Goal: Task Accomplishment & Management: Manage account settings

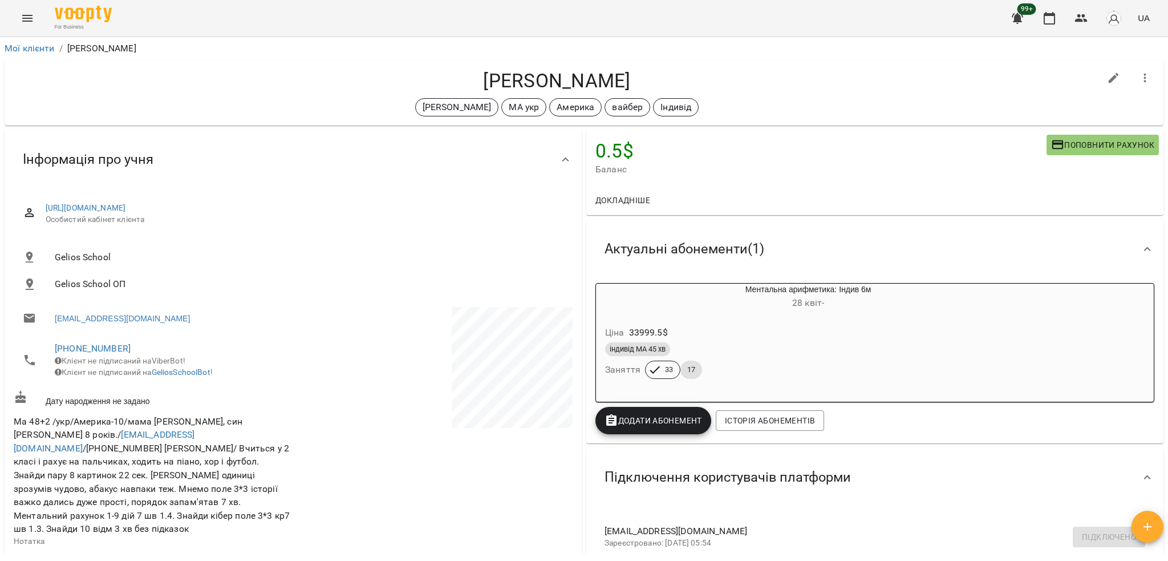
scroll to position [228, 0]
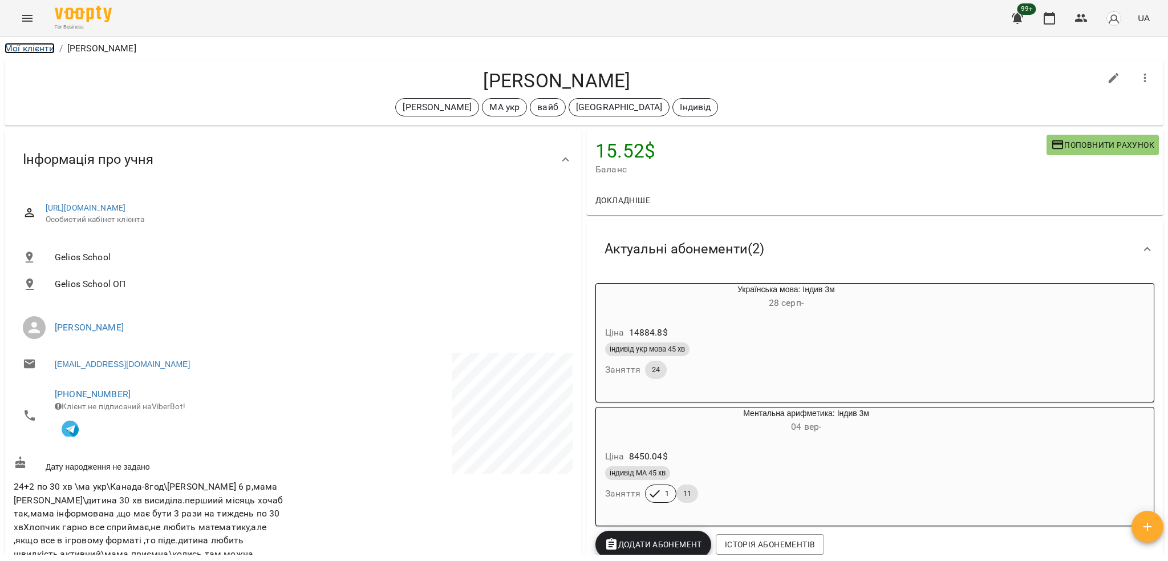
click at [29, 48] on link "Мої клієнти" at bounding box center [30, 48] width 50 height 11
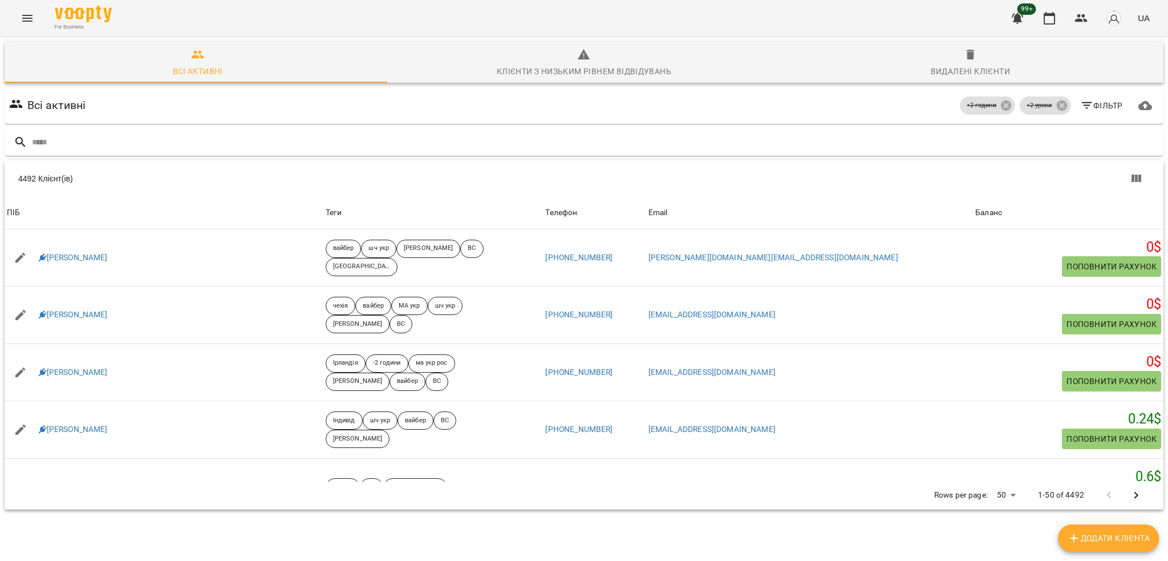
click at [168, 145] on input "text" at bounding box center [595, 142] width 1127 height 19
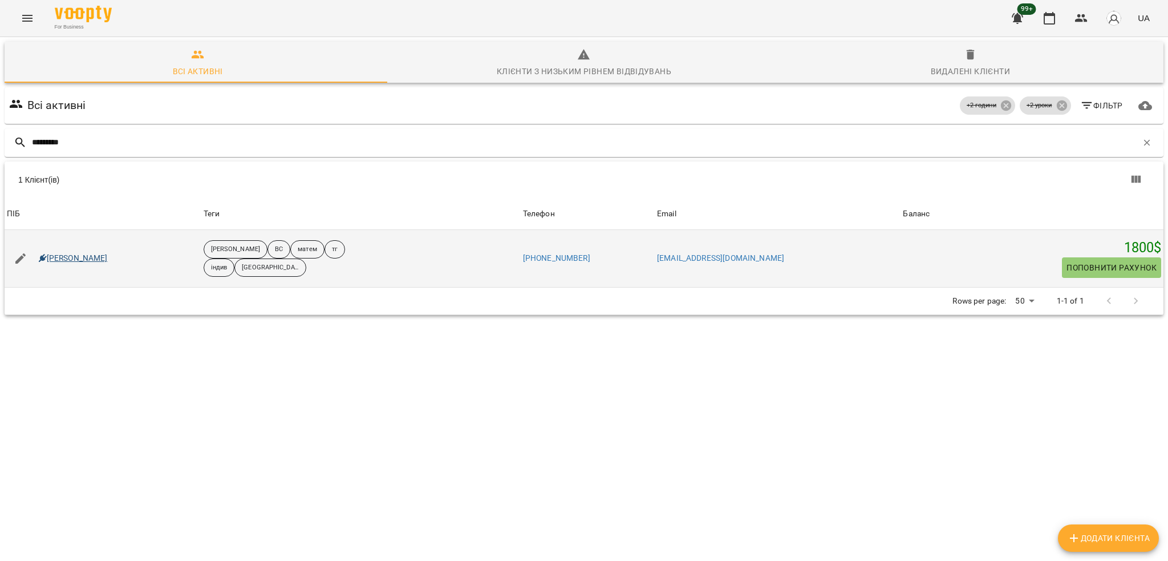
type input "*********"
click at [57, 254] on link "Едже Аджи" at bounding box center [73, 258] width 69 height 11
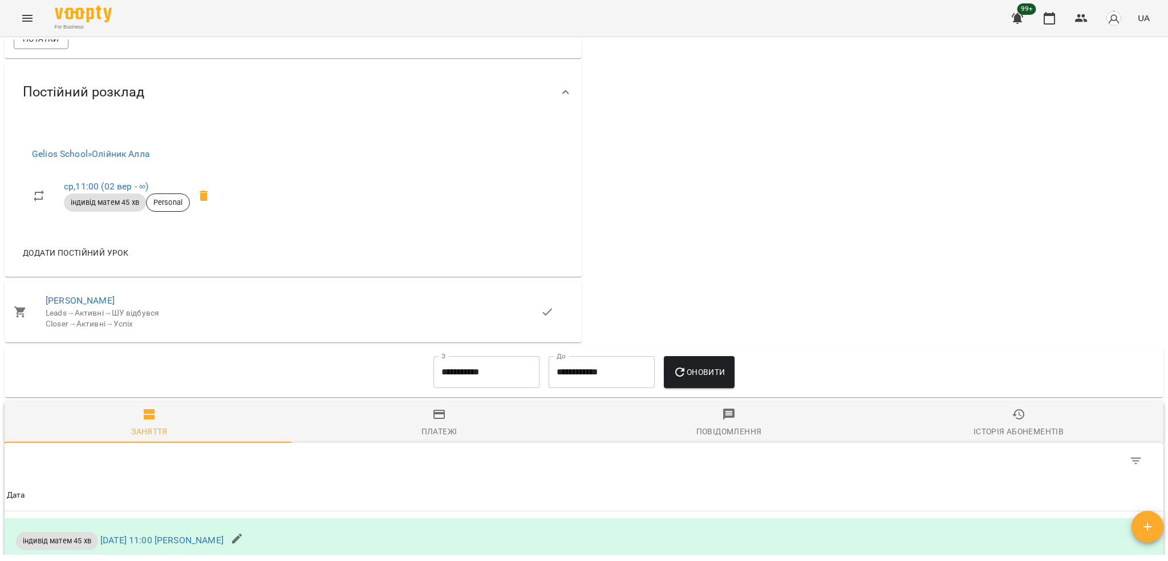
scroll to position [685, 0]
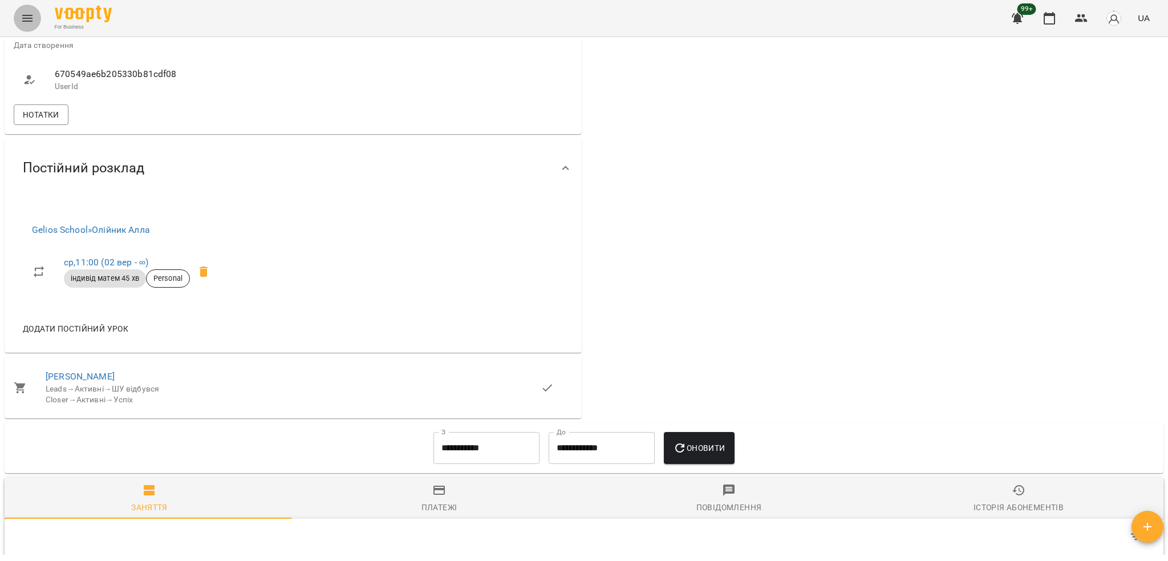
click at [25, 28] on button "Menu" at bounding box center [27, 18] width 27 height 27
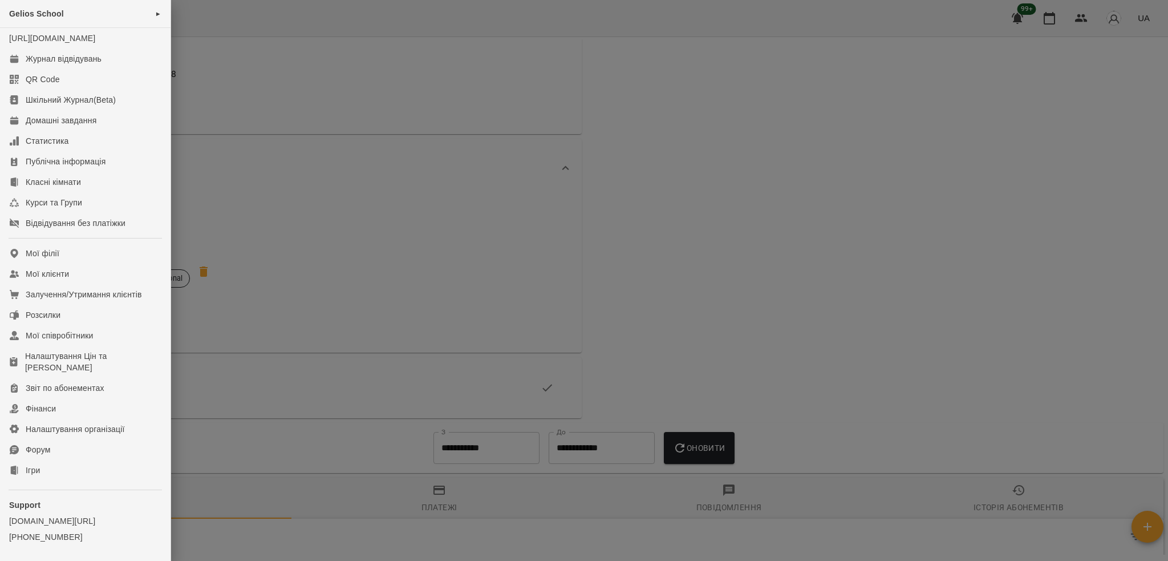
click at [664, 217] on div at bounding box center [584, 280] width 1168 height 561
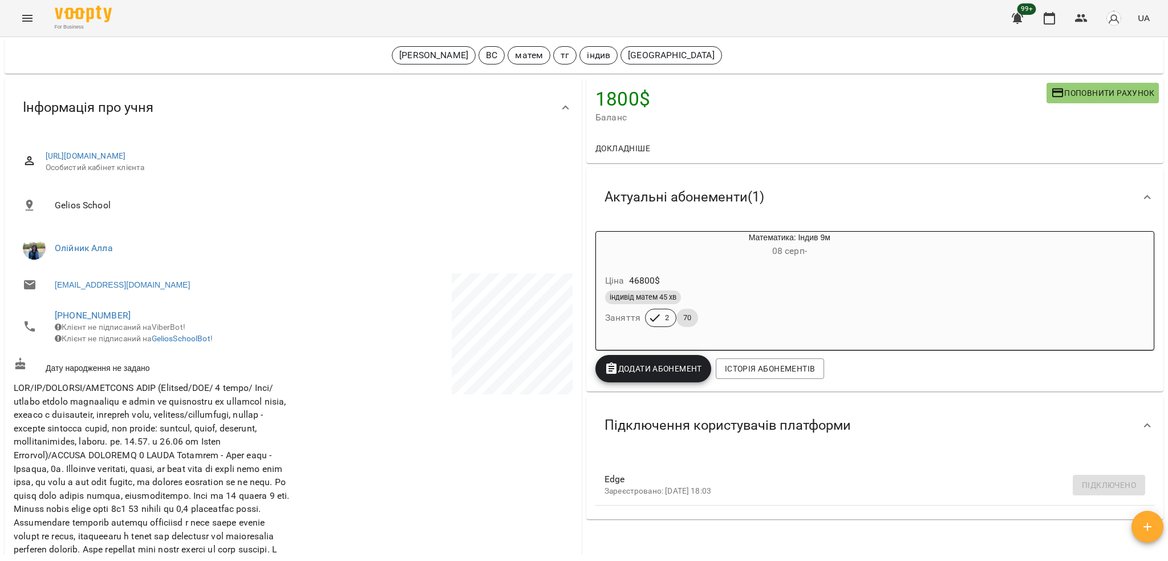
scroll to position [0, 0]
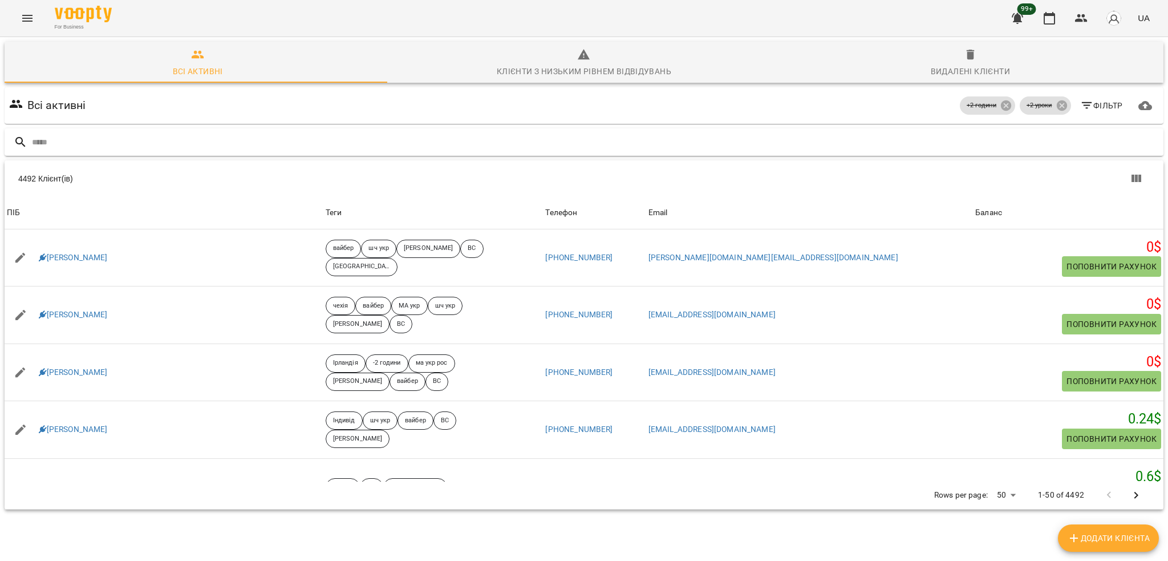
click at [229, 152] on div at bounding box center [584, 142] width 1159 height 28
click at [236, 144] on input "text" at bounding box center [595, 142] width 1127 height 19
paste input "**********"
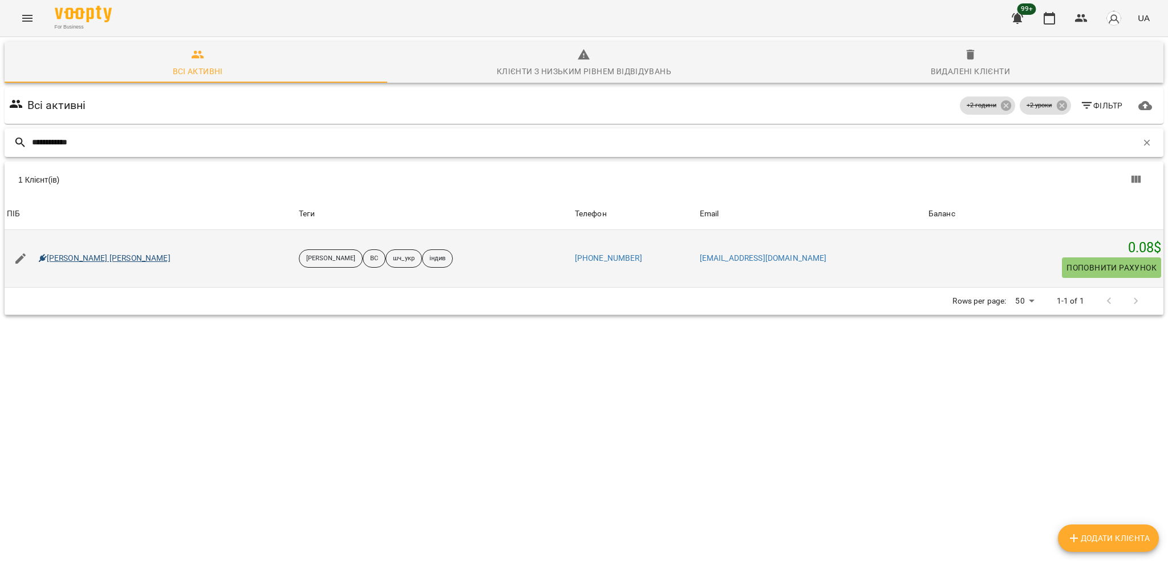
type input "**********"
click at [100, 255] on link "Огурчак Юрій Юрійович" at bounding box center [105, 258] width 132 height 11
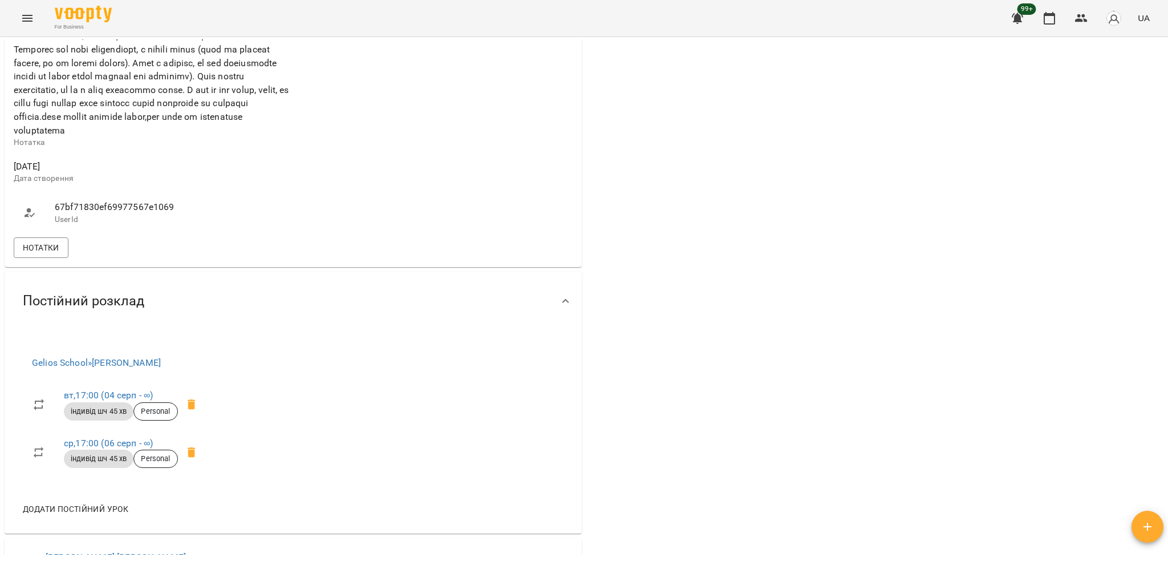
scroll to position [836, 0]
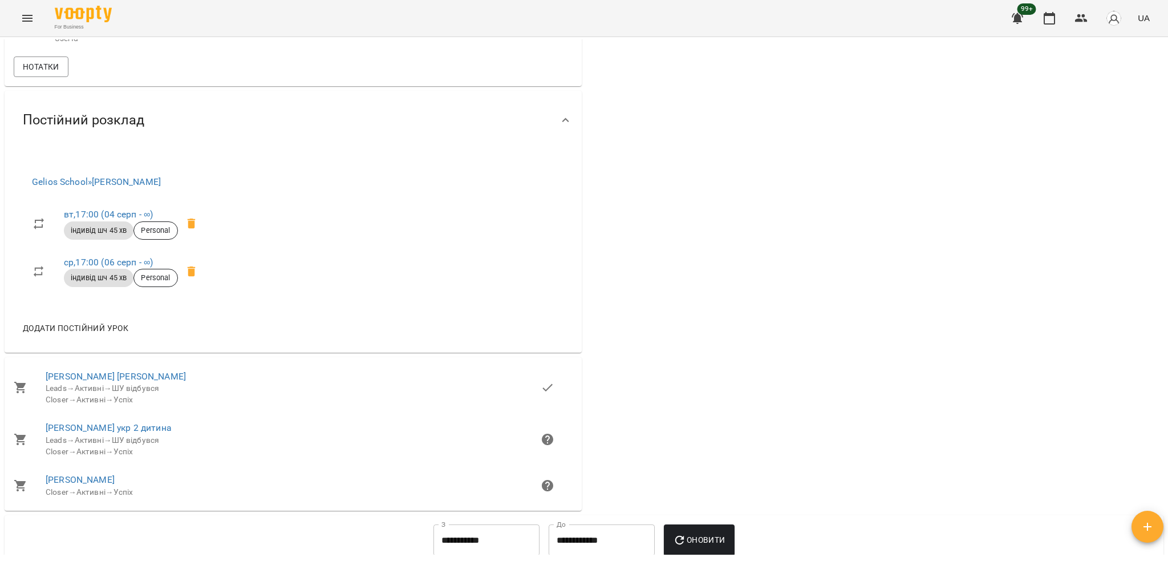
click at [169, 79] on div "Нотатки" at bounding box center [293, 66] width 564 height 25
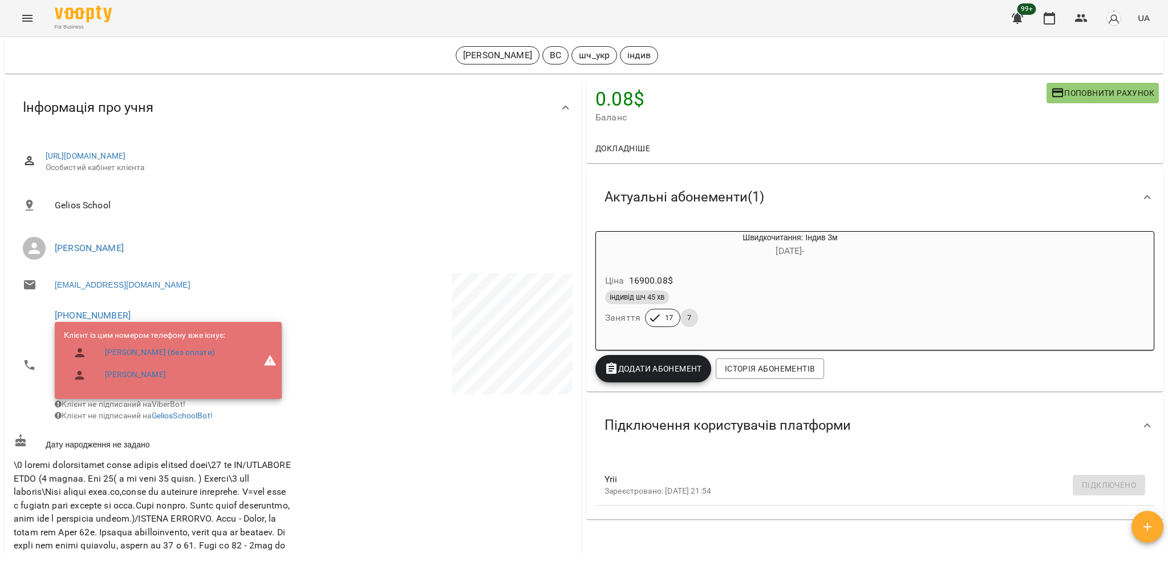
scroll to position [0, 0]
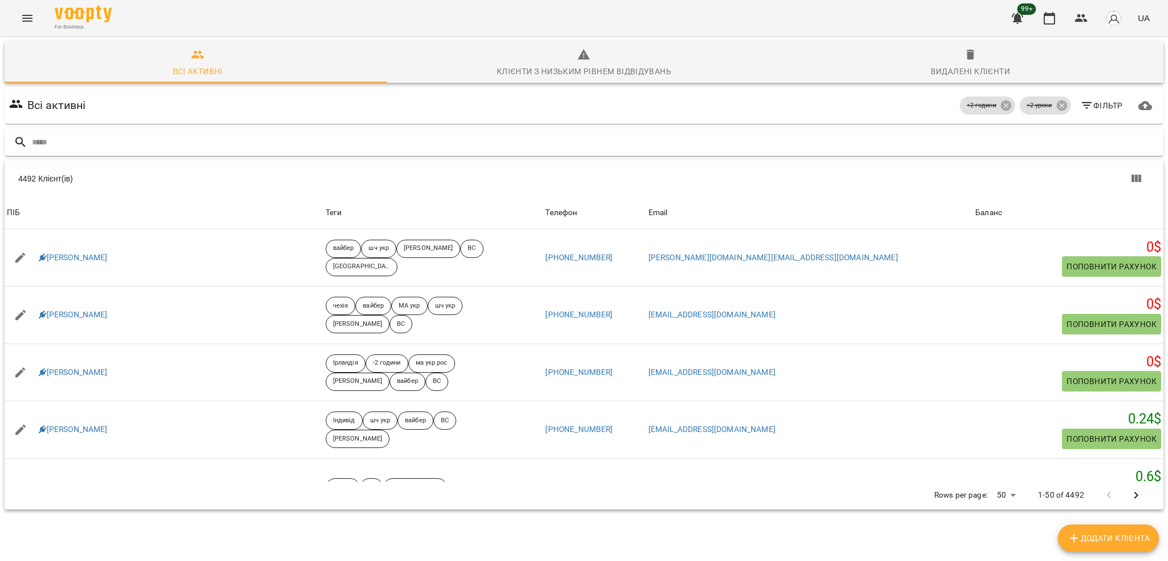
click at [354, 144] on input "text" at bounding box center [595, 142] width 1127 height 19
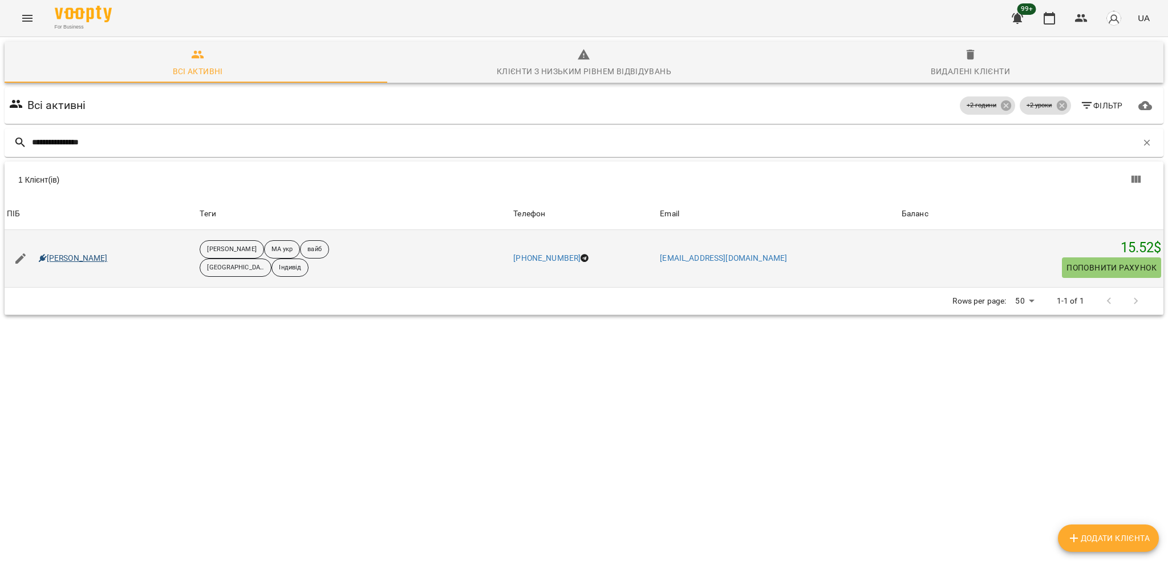
type input "**********"
click at [101, 258] on link "[PERSON_NAME]" at bounding box center [73, 258] width 69 height 11
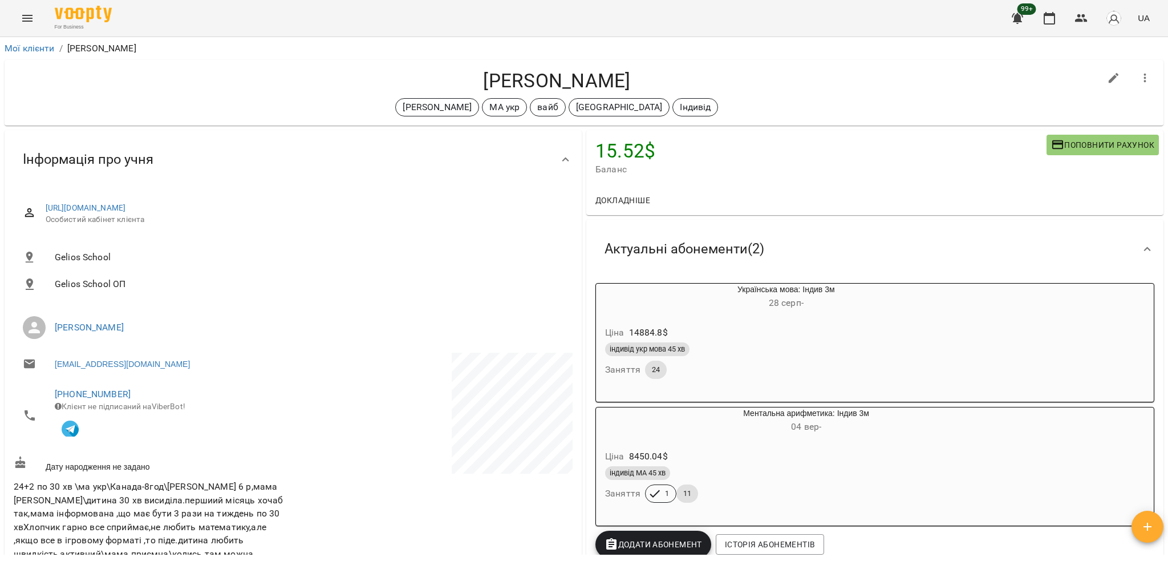
scroll to position [532, 0]
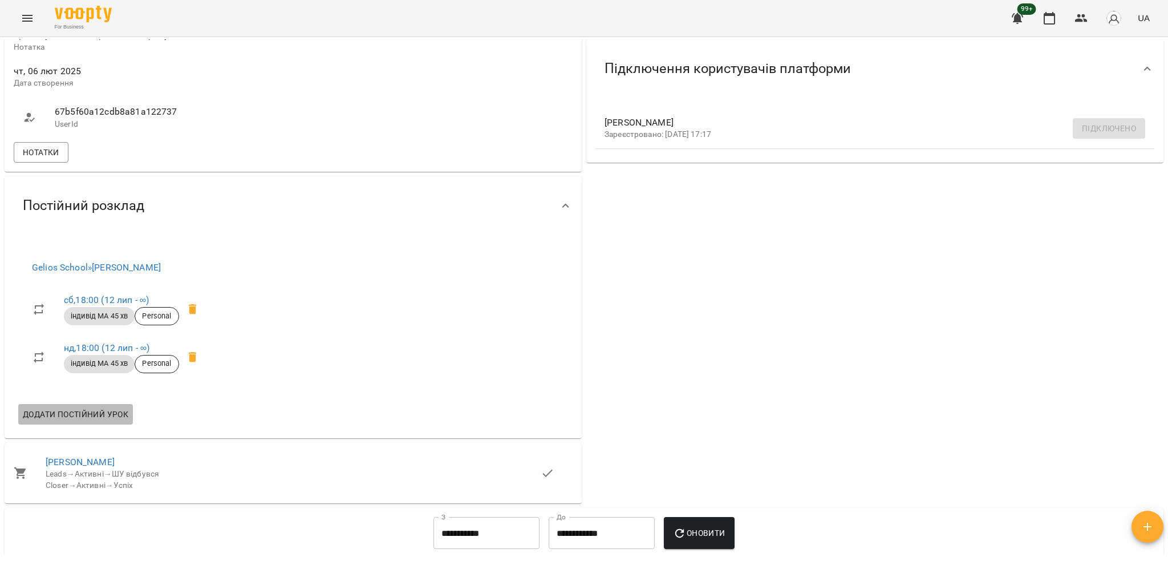
click at [76, 420] on span "Додати постійний урок" at bounding box center [76, 414] width 106 height 14
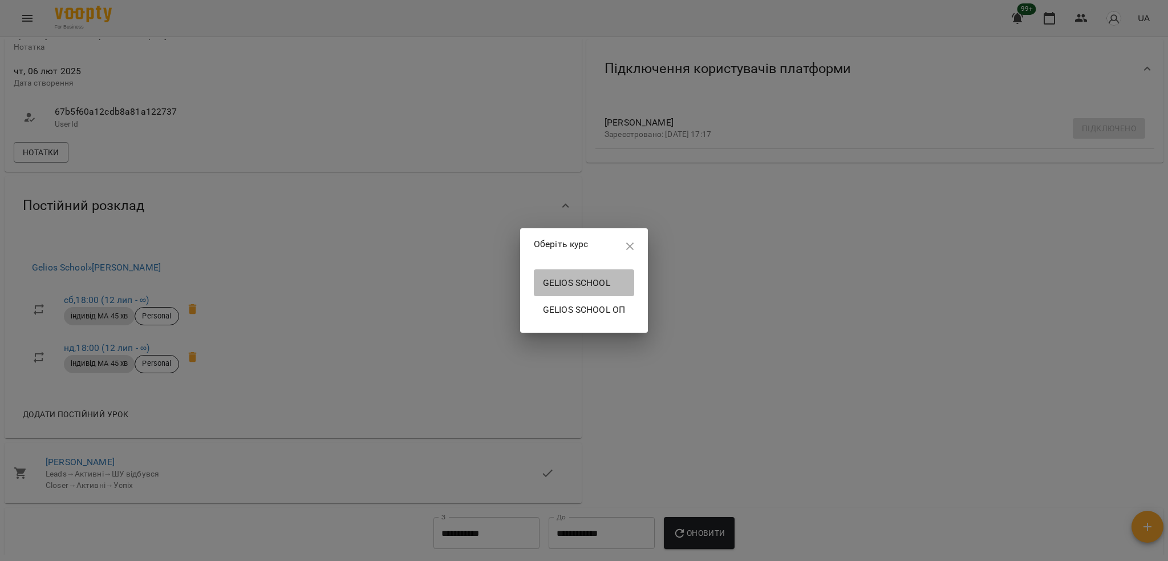
click at [576, 286] on span "Gelios School" at bounding box center [584, 283] width 82 height 14
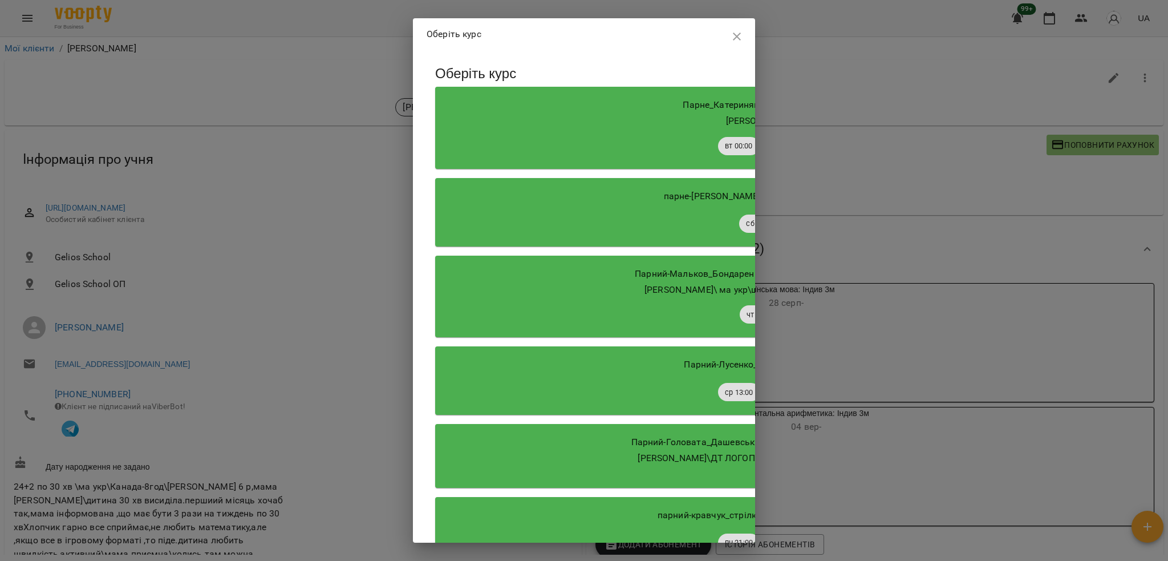
scroll to position [2913, 0]
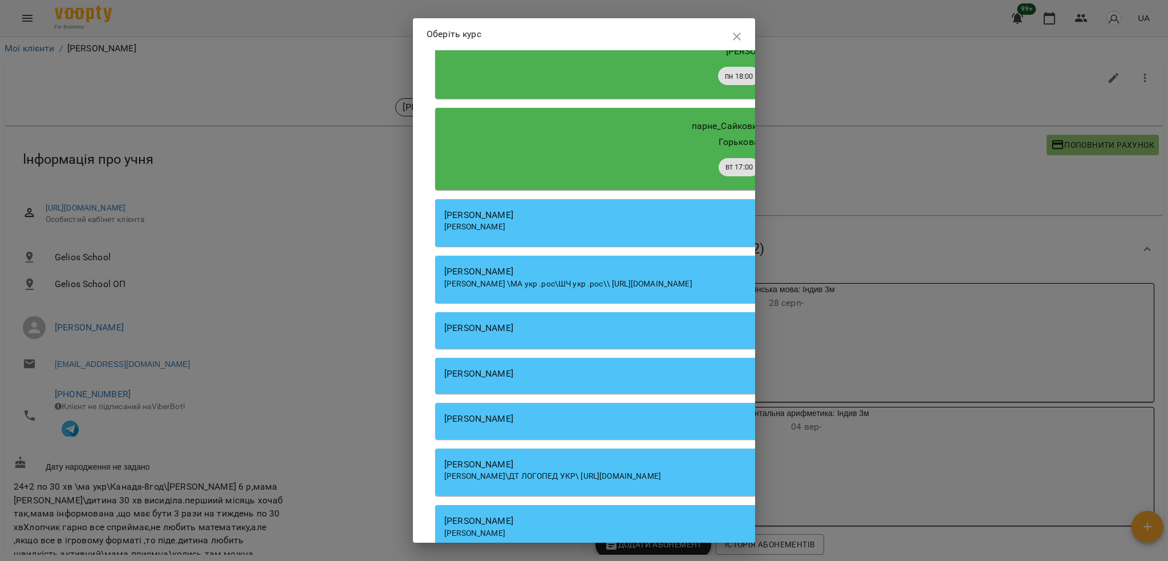
click at [610, 290] on div "Гусак Олена Армаїсівна \МА укр .рос\ШЧ укр .рос\\ https://us06web.zoom.us/j/830…" at bounding box center [760, 283] width 632 height 11
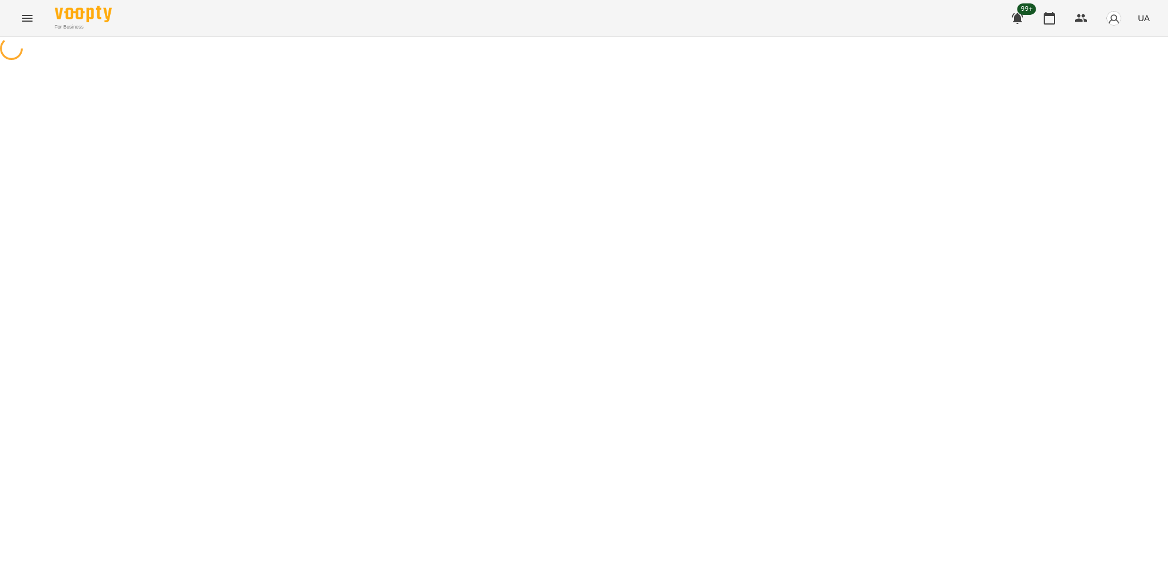
select select "**********"
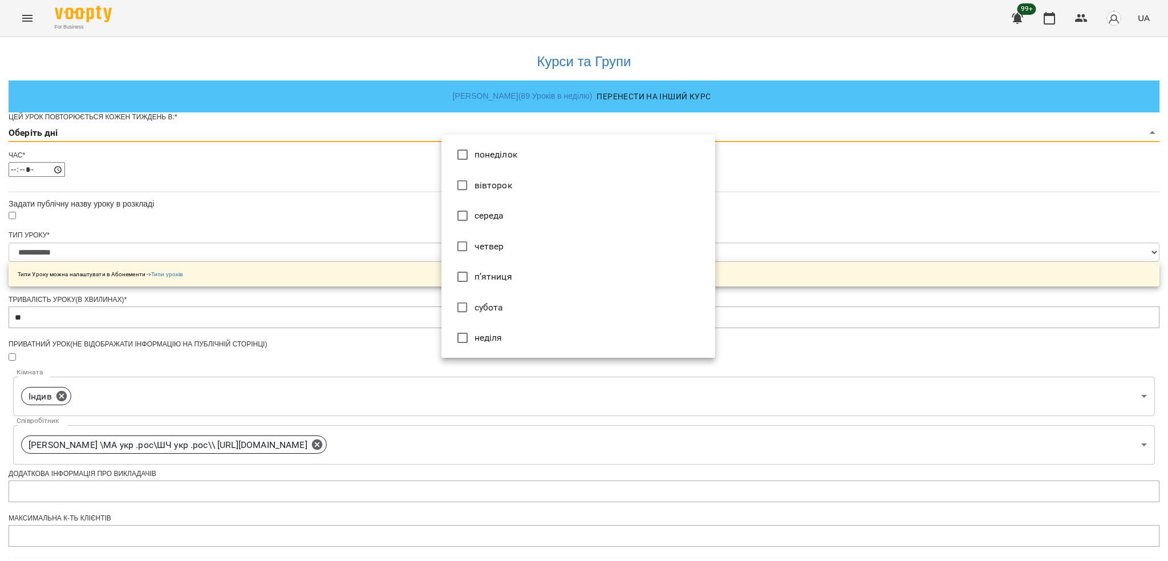
click at [521, 149] on body "**********" at bounding box center [584, 367] width 1168 height 735
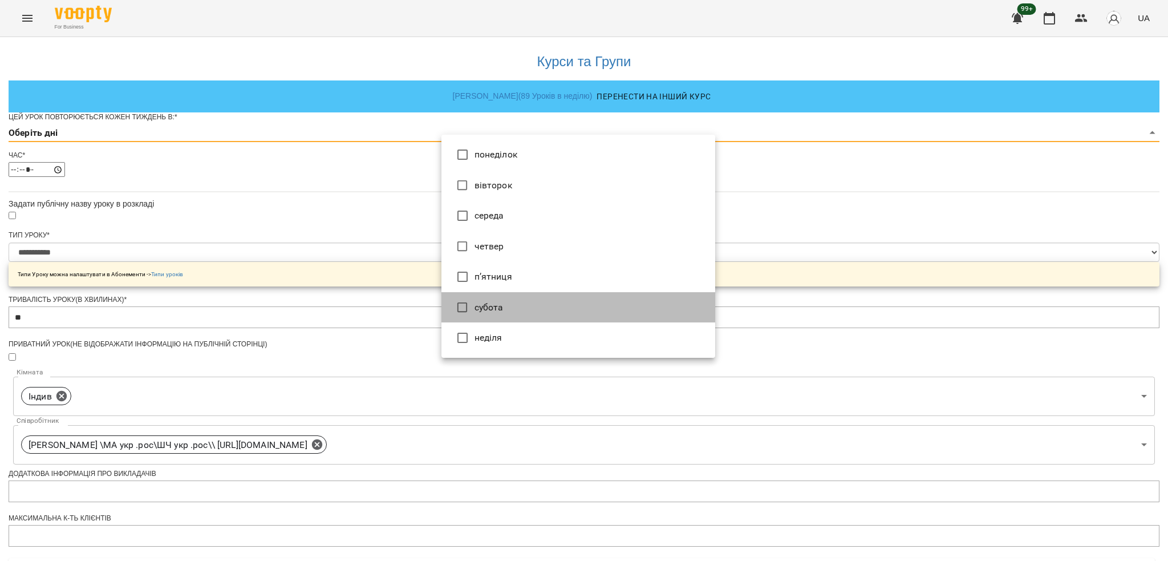
click at [527, 304] on li "субота" at bounding box center [579, 307] width 274 height 31
type input "*"
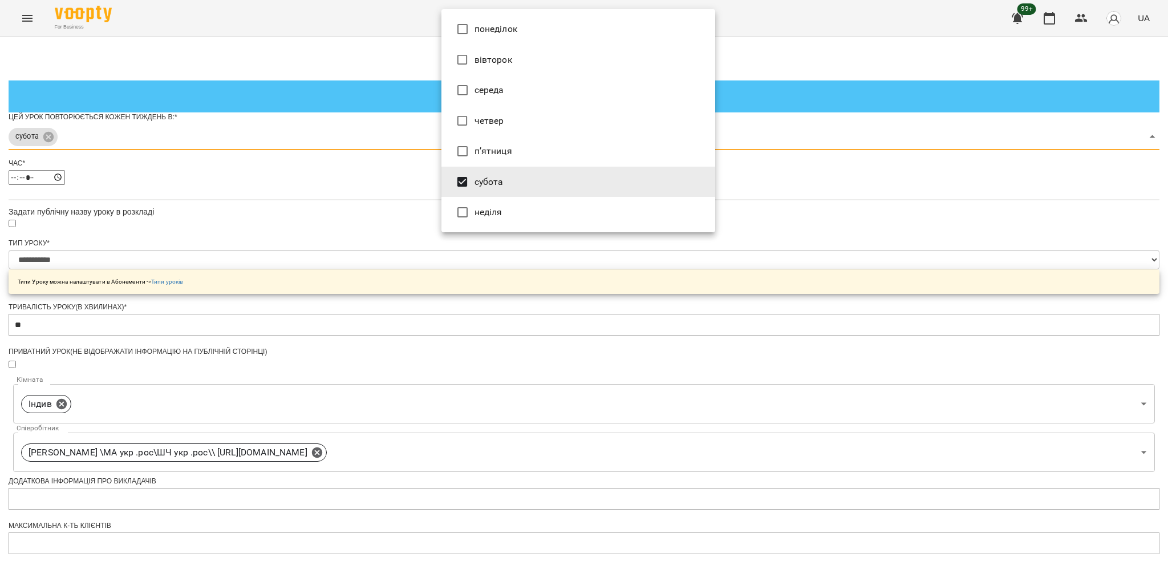
click at [866, 285] on div at bounding box center [584, 280] width 1168 height 561
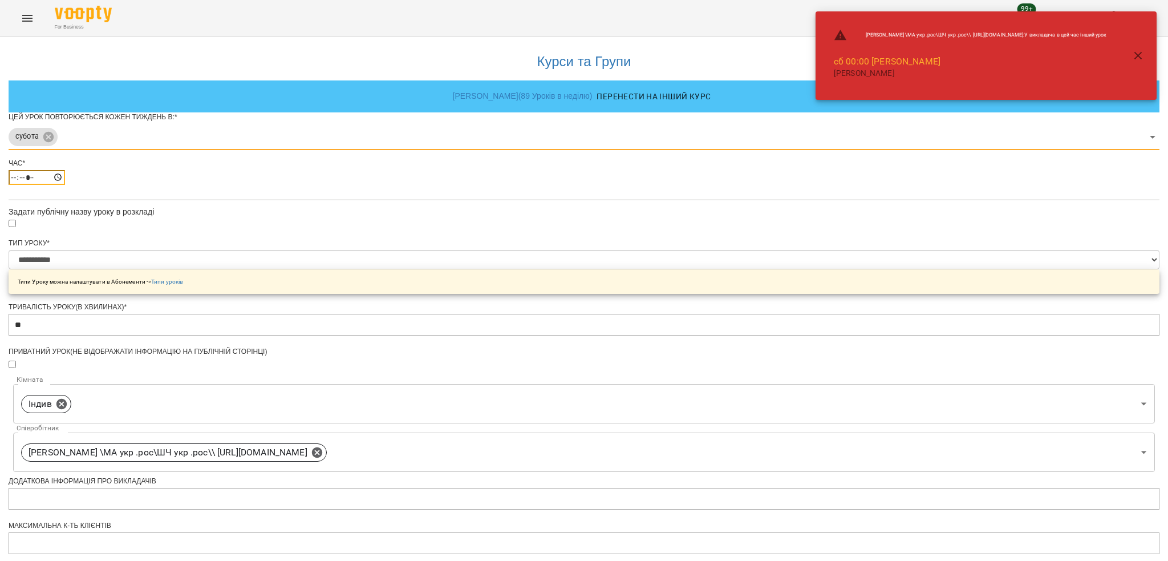
click at [65, 185] on input "*****" at bounding box center [37, 177] width 56 height 15
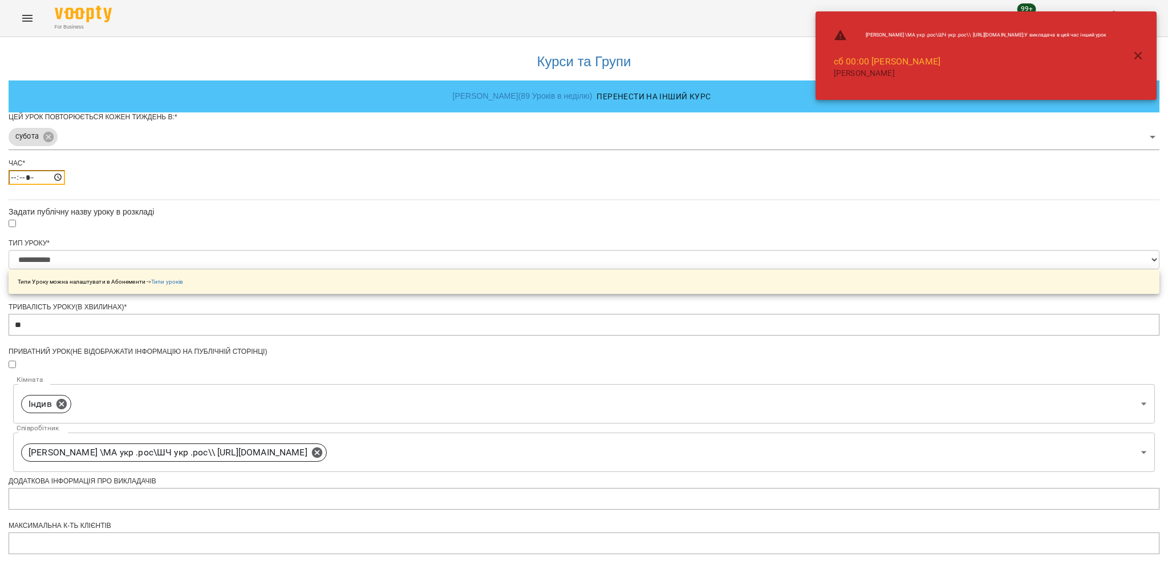
click at [65, 185] on input "*****" at bounding box center [37, 177] width 56 height 15
type input "*****"
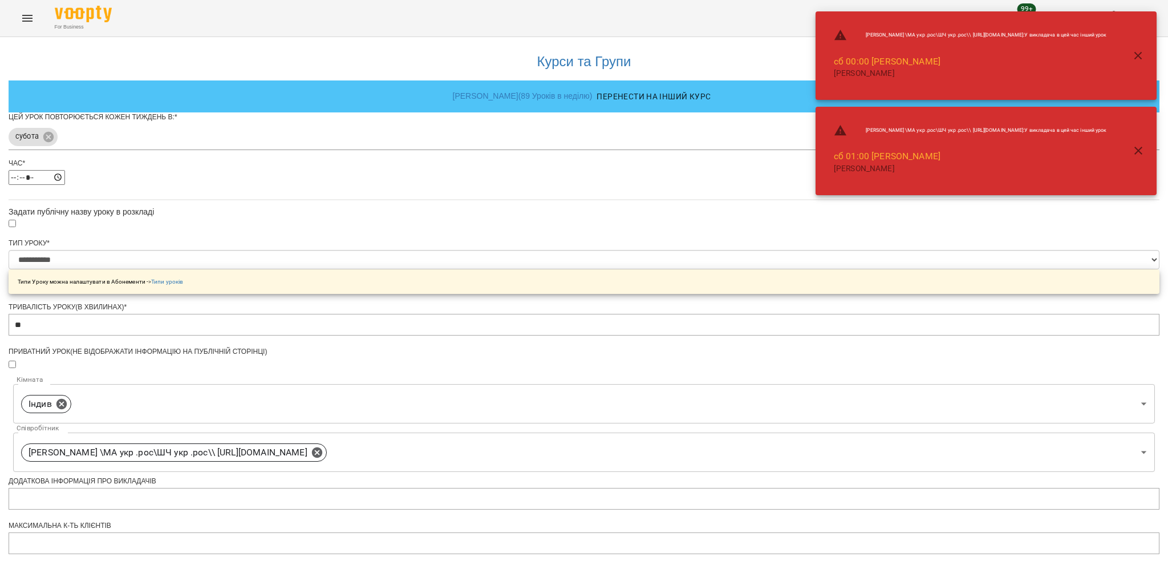
click at [822, 332] on div "**********" at bounding box center [584, 391] width 1151 height 709
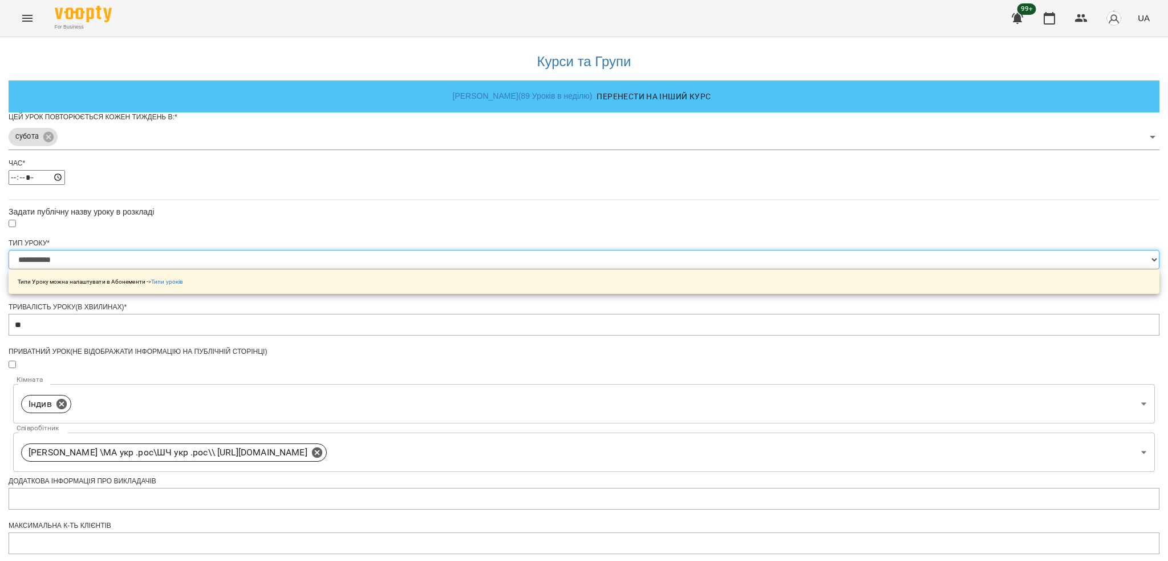
click at [488, 269] on select "**********" at bounding box center [584, 259] width 1151 height 19
select select "**********"
click at [441, 269] on select "**********" at bounding box center [584, 259] width 1151 height 19
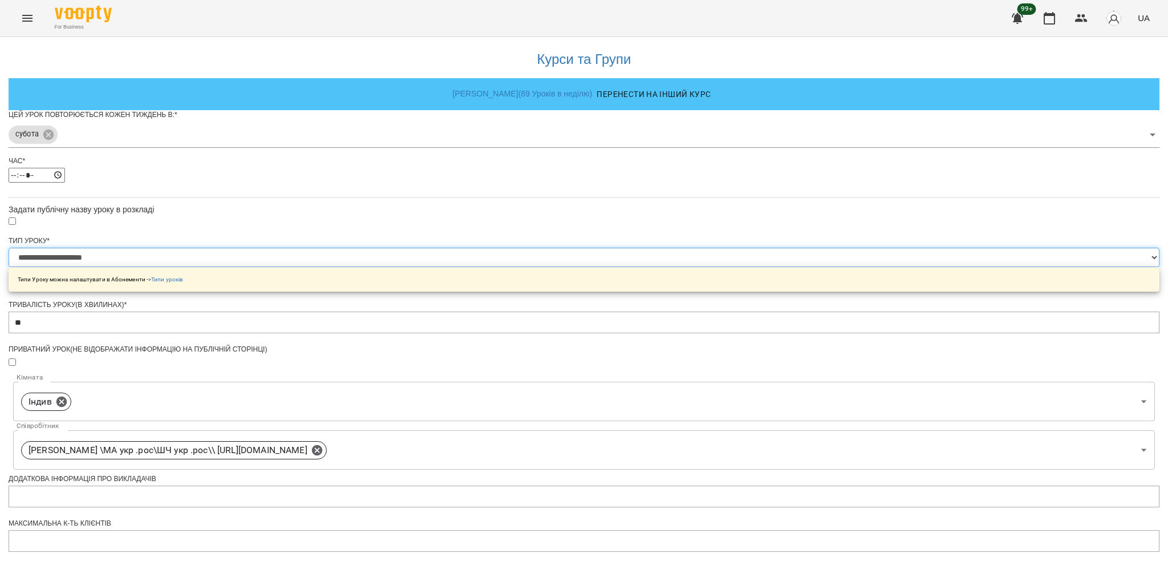
scroll to position [262, 0]
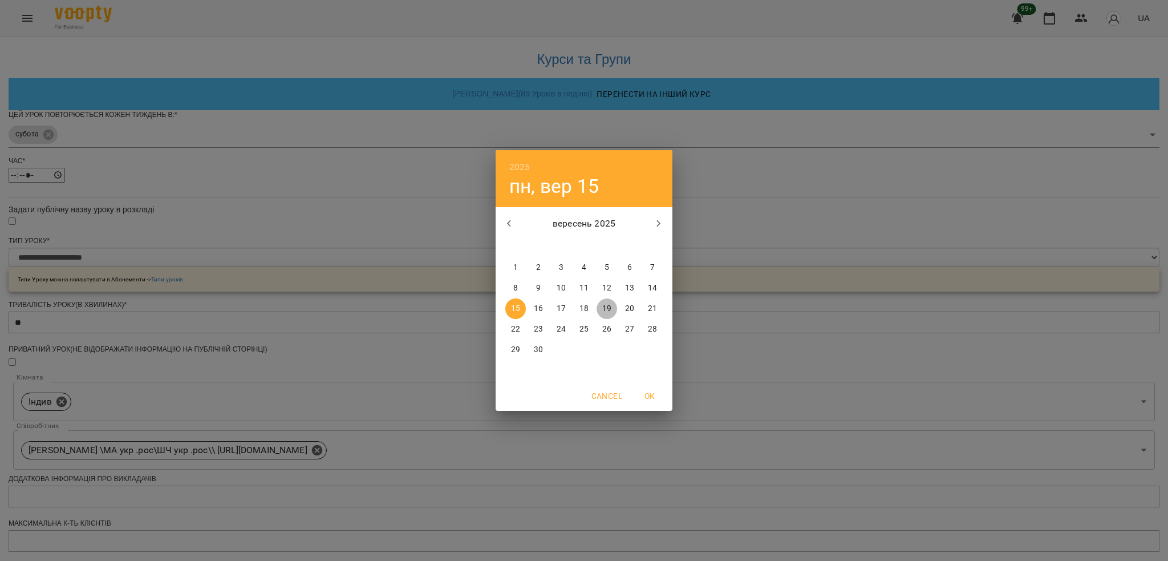
click at [609, 310] on p "19" at bounding box center [606, 308] width 9 height 11
type input "**********"
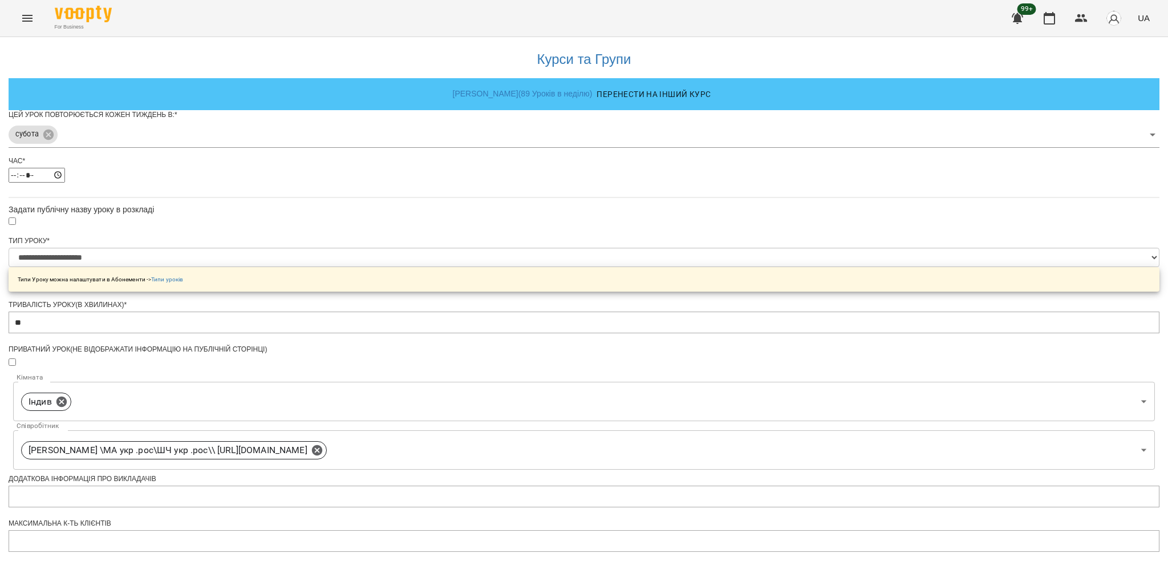
scroll to position [294, 0]
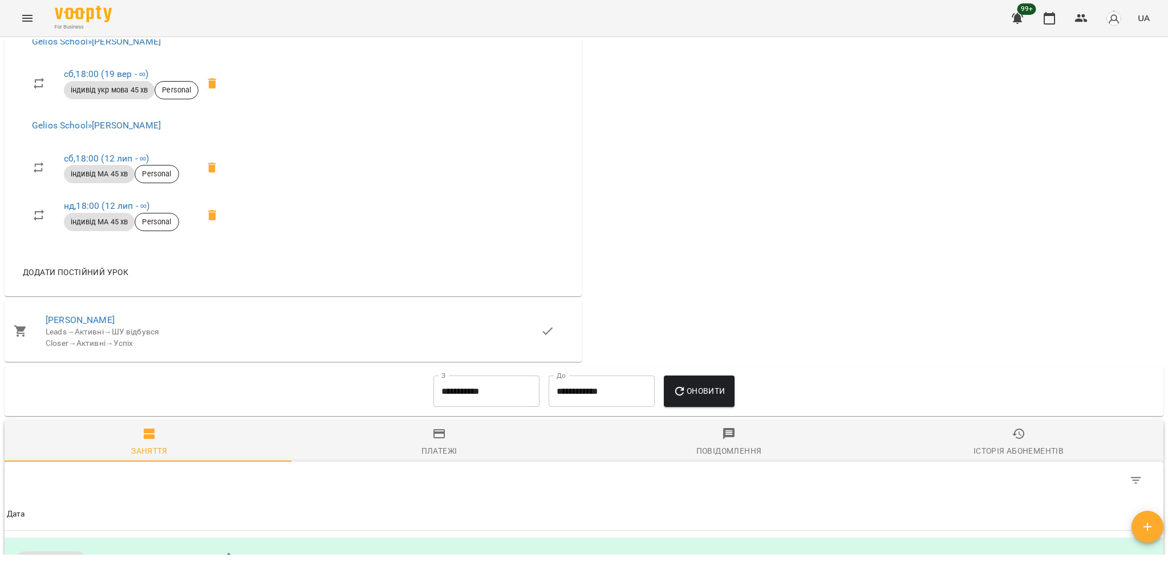
scroll to position [761, 0]
click at [118, 161] on link "сб , 18:00 ([DATE] - ∞)" at bounding box center [106, 156] width 85 height 11
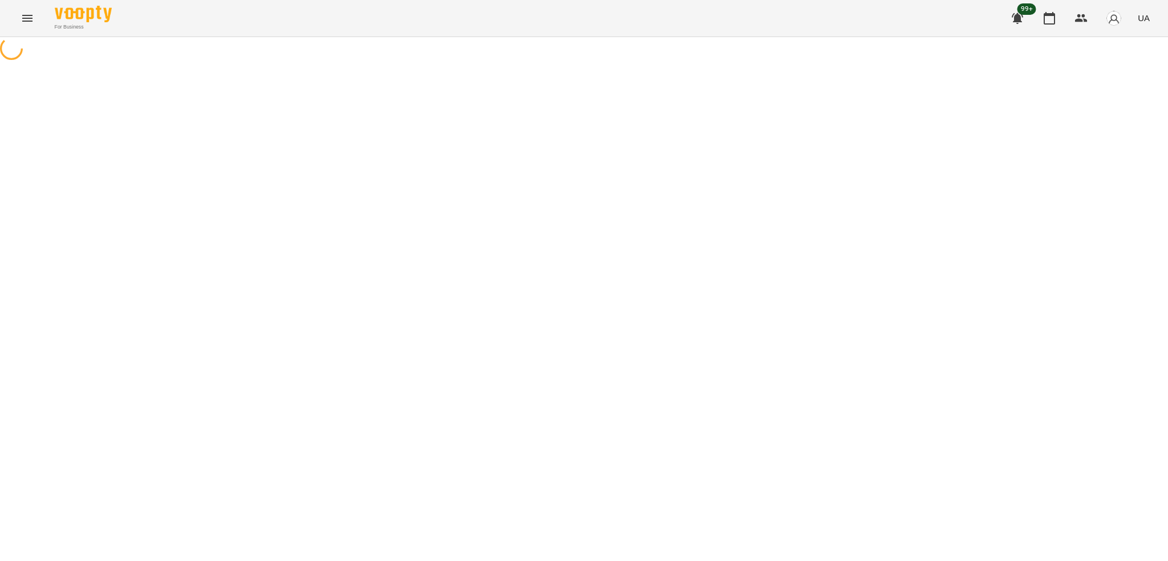
select select "*"
select select "**********"
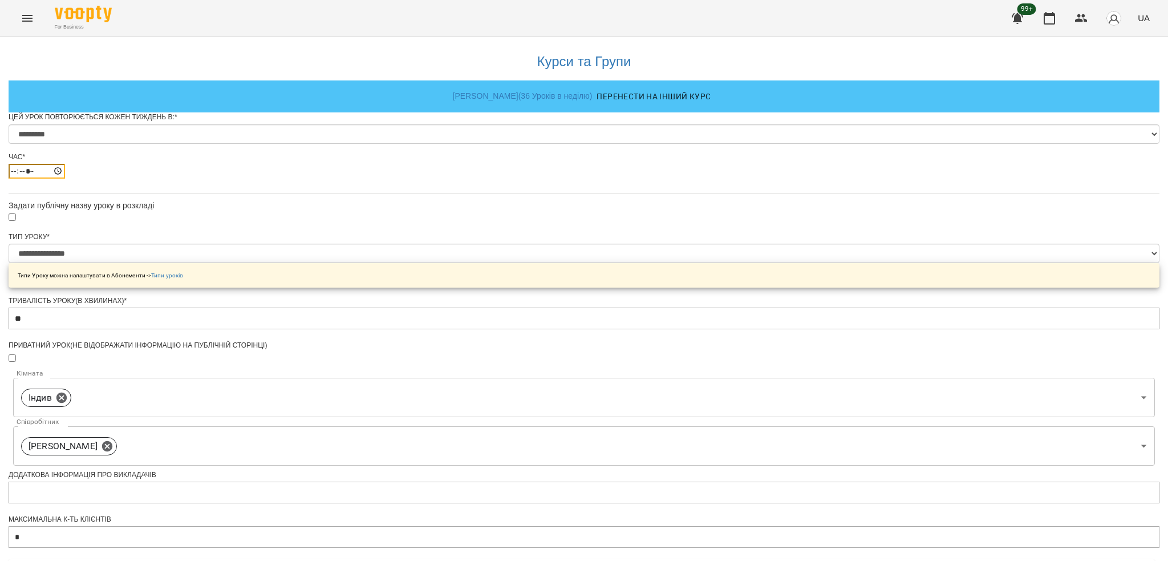
click at [65, 179] on input "*****" at bounding box center [37, 171] width 56 height 15
type input "*****"
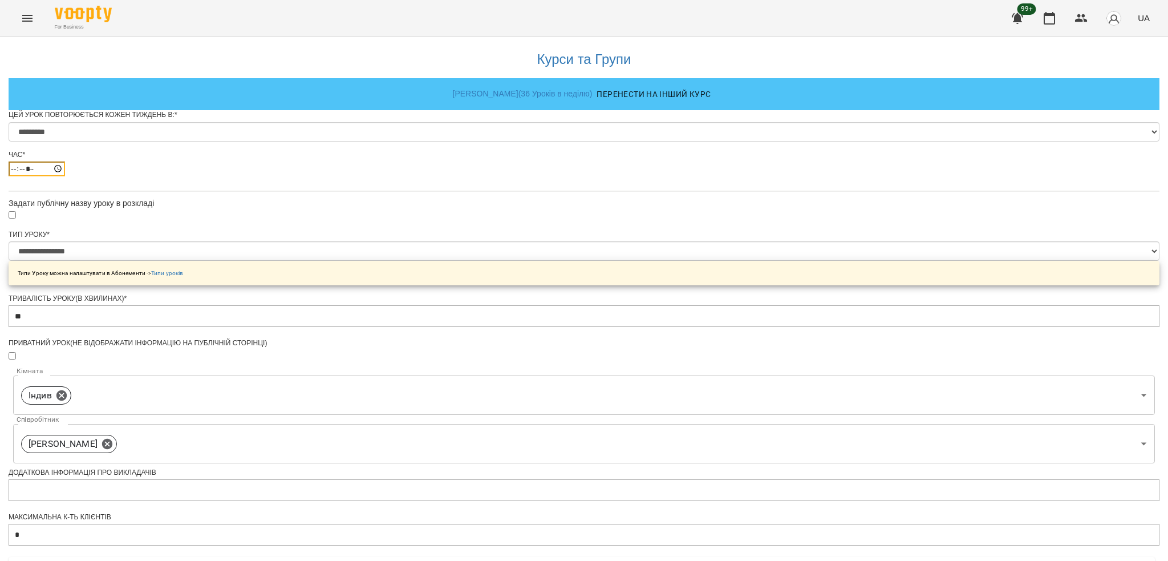
scroll to position [365, 0]
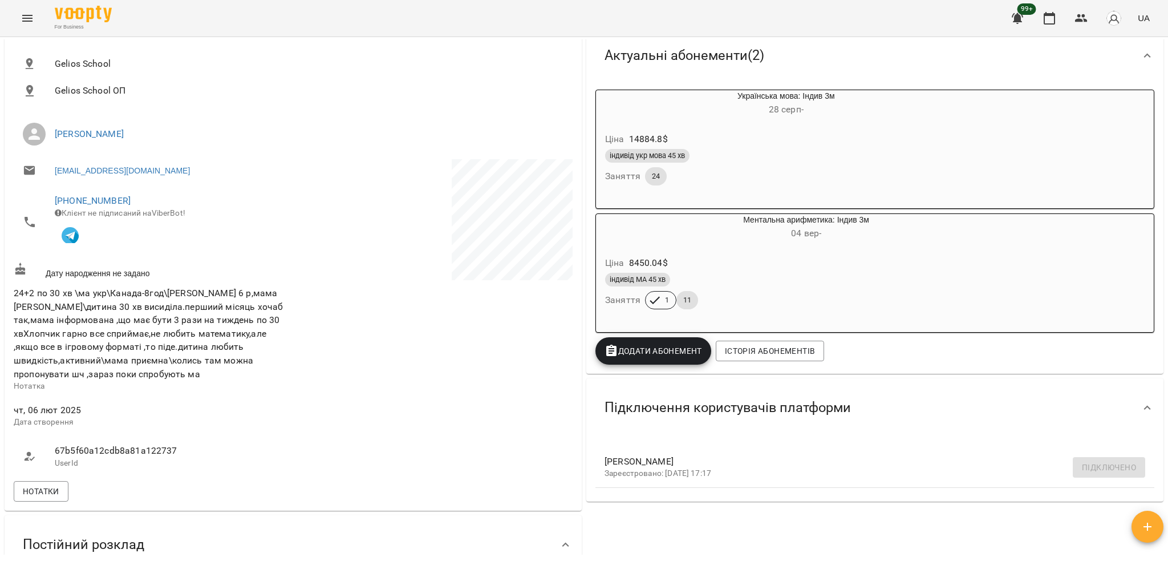
scroll to position [532, 0]
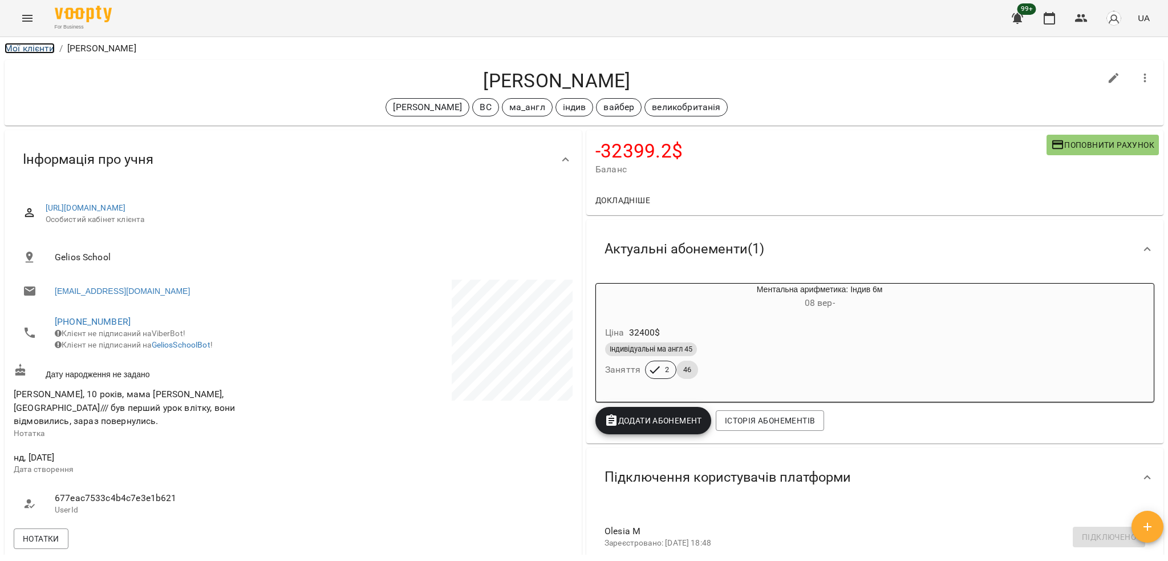
click at [31, 54] on link "Мої клієнти" at bounding box center [30, 48] width 50 height 11
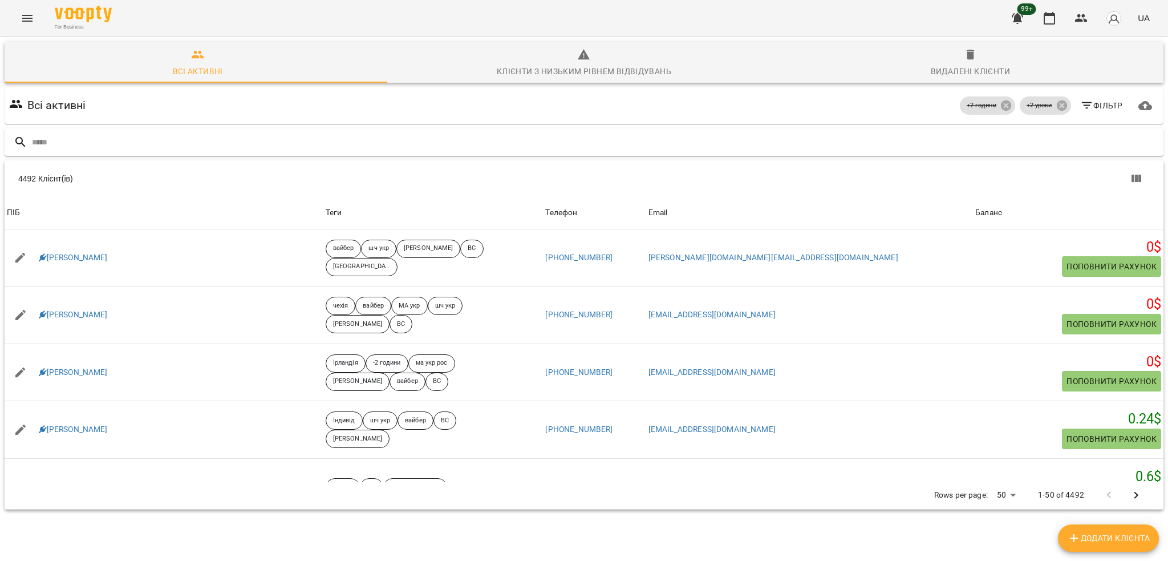
click at [160, 149] on input "text" at bounding box center [595, 142] width 1127 height 19
click at [31, 17] on icon "Menu" at bounding box center [28, 18] width 14 height 14
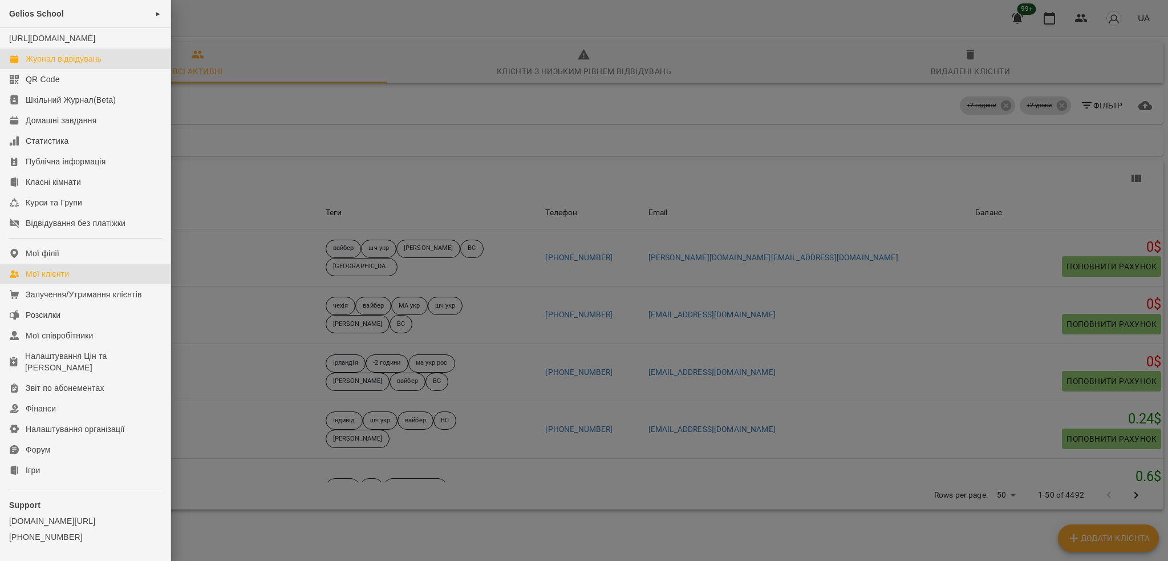
click at [49, 64] on div "Журнал відвідувань" at bounding box center [64, 58] width 76 height 11
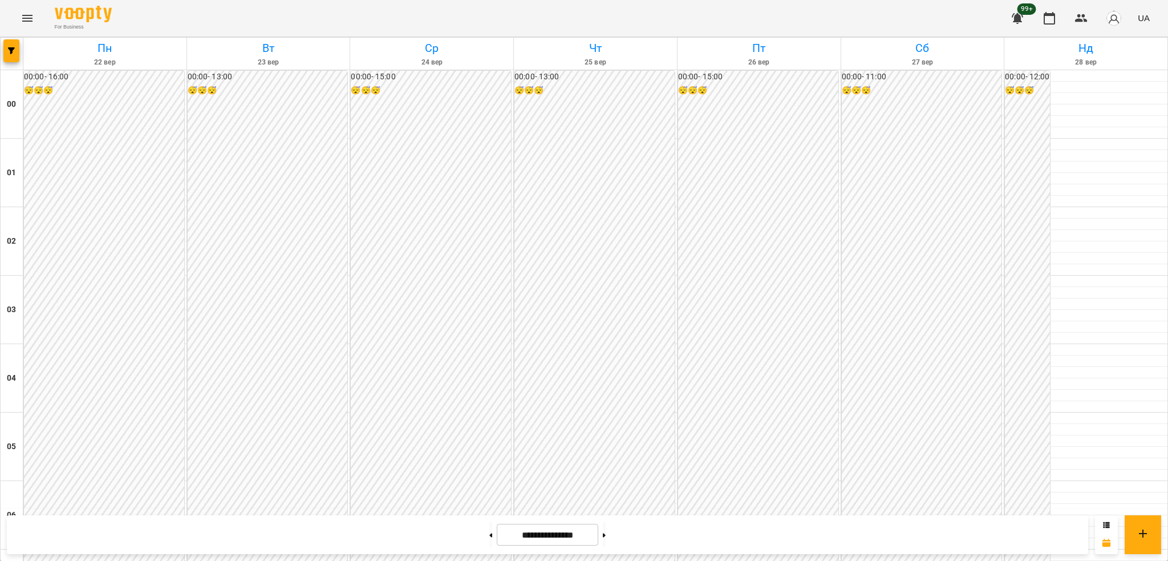
click at [29, 16] on icon "Menu" at bounding box center [27, 18] width 10 height 7
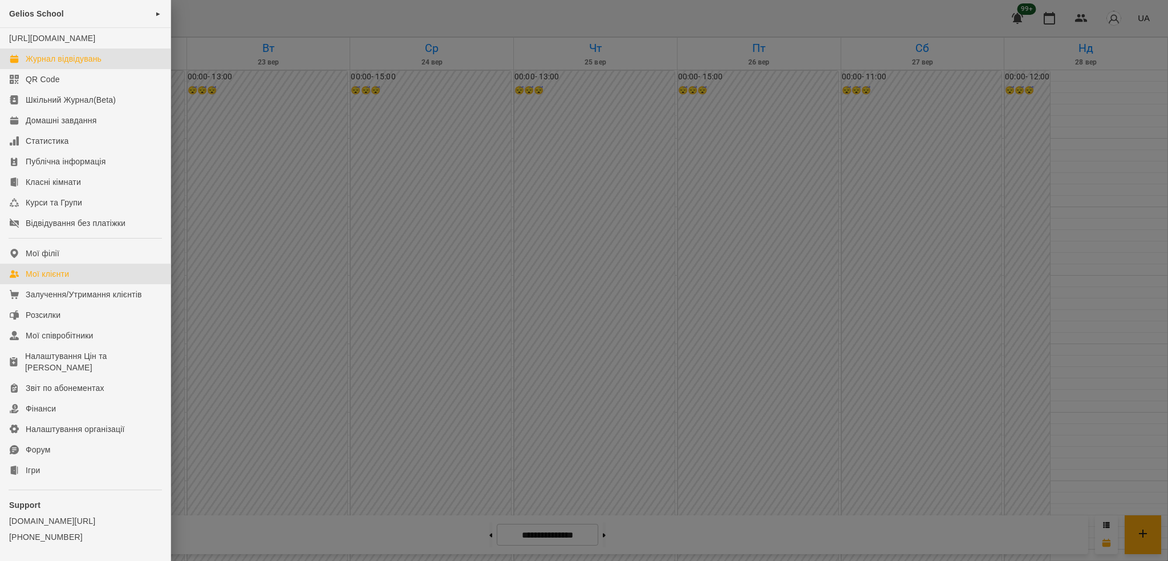
click at [69, 280] on div "Мої клієнти" at bounding box center [47, 273] width 43 height 11
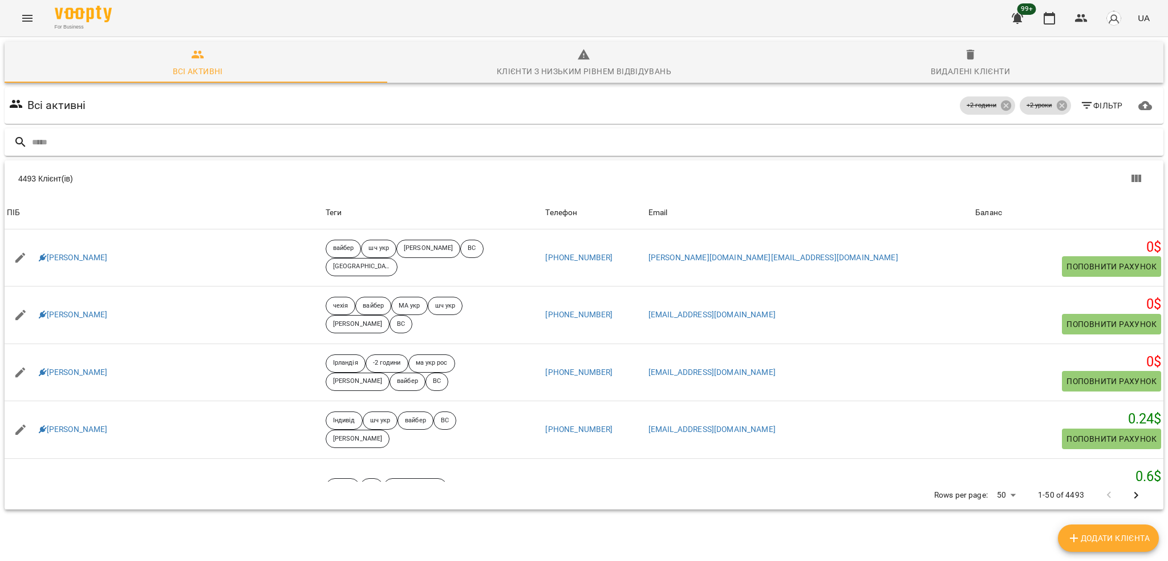
click at [250, 148] on input "text" at bounding box center [595, 142] width 1127 height 19
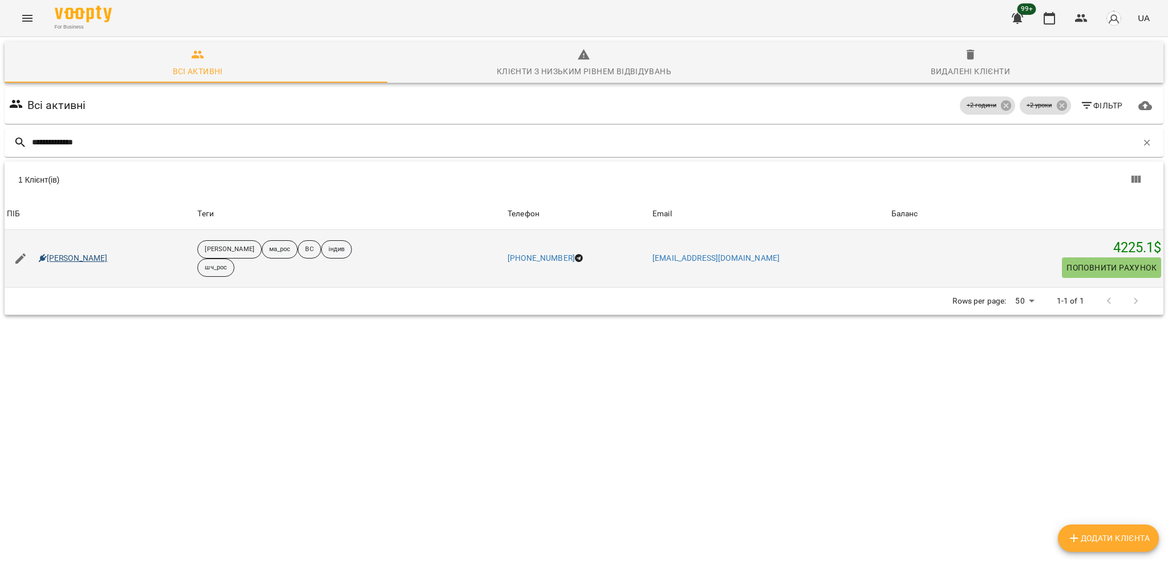
type input "**********"
click at [78, 256] on link "Софія Шевченко" at bounding box center [73, 258] width 69 height 11
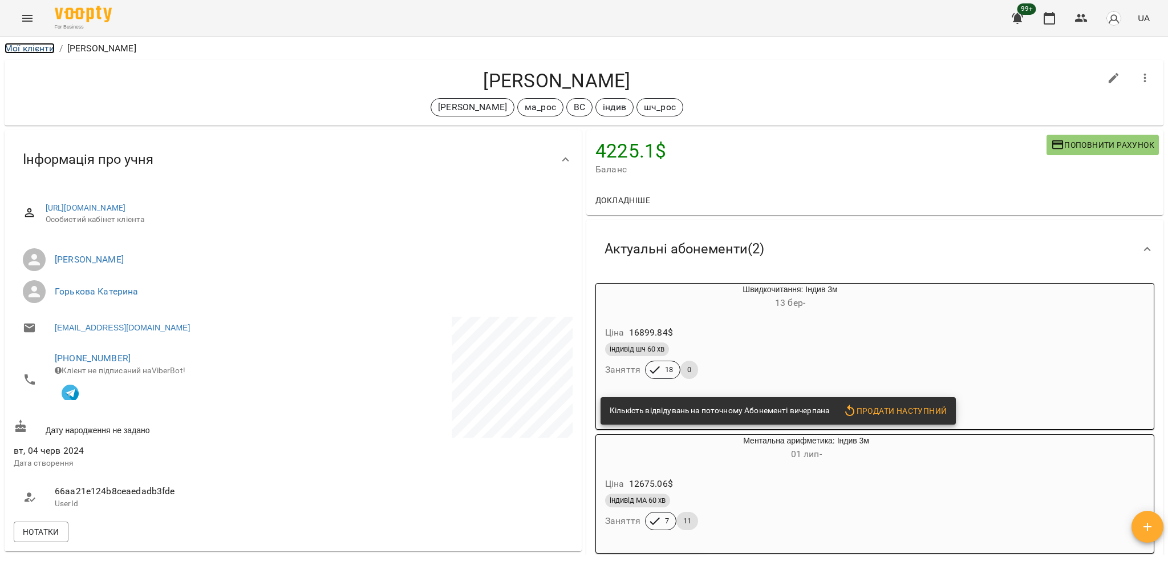
click at [43, 43] on link "Мої клієнти" at bounding box center [30, 48] width 50 height 11
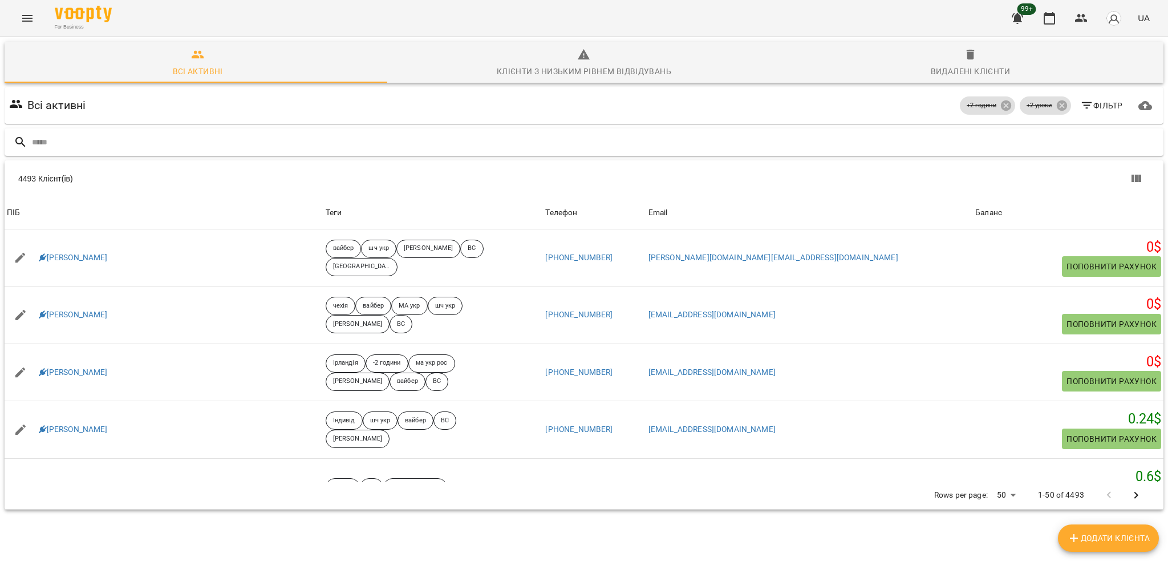
click at [370, 145] on input "text" at bounding box center [595, 142] width 1127 height 19
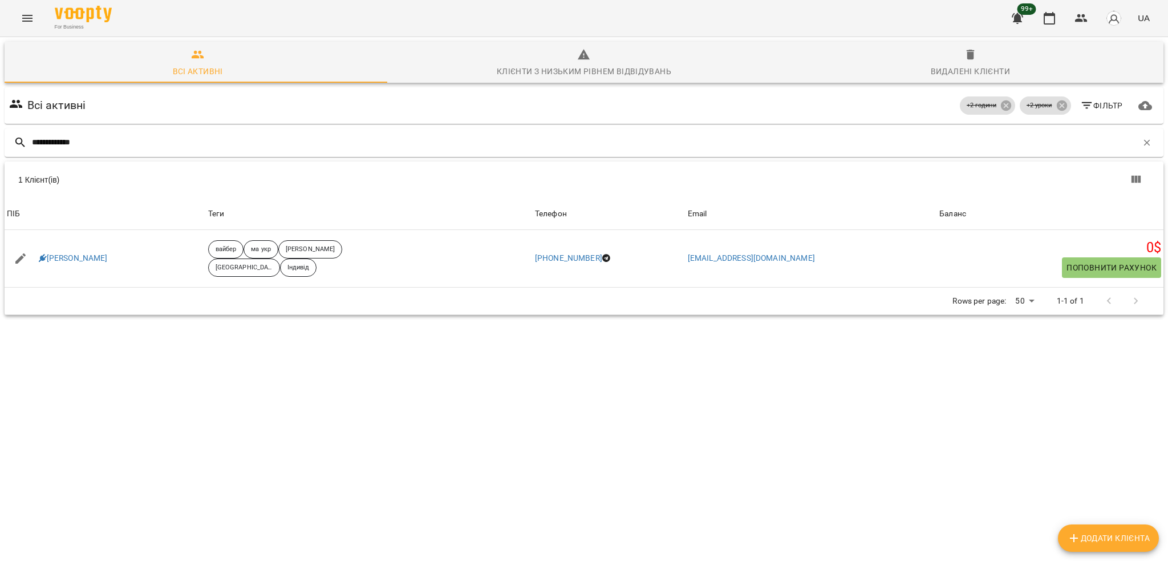
type input "**********"
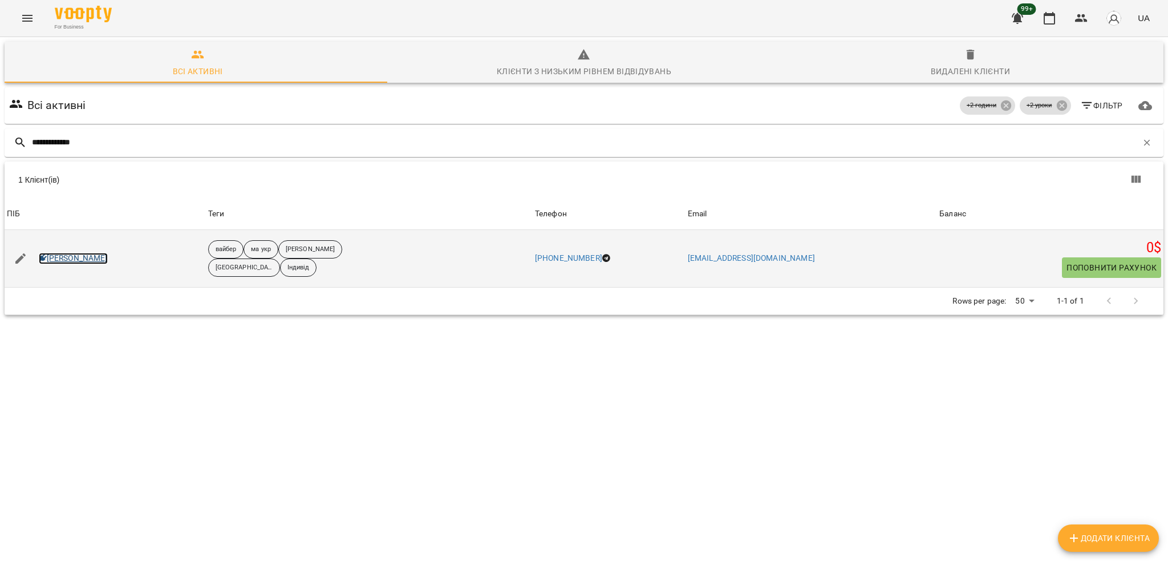
click at [69, 258] on link "Кінах Назарій" at bounding box center [73, 258] width 69 height 11
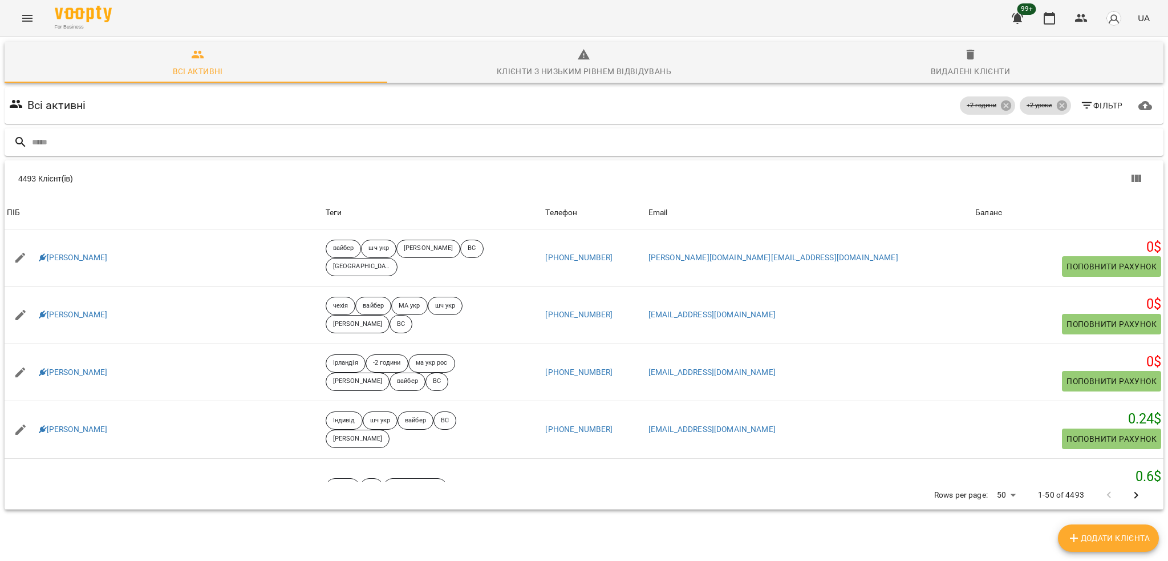
click at [282, 140] on input "text" at bounding box center [595, 142] width 1127 height 19
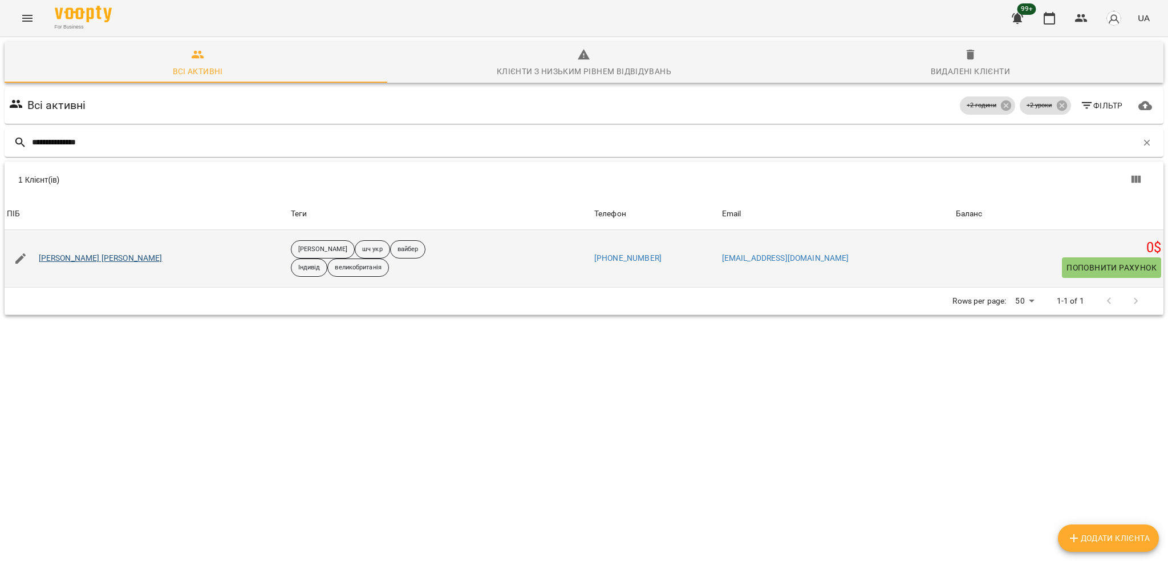
type input "**********"
click at [64, 258] on link "Скобенюк Веліна" at bounding box center [101, 258] width 124 height 11
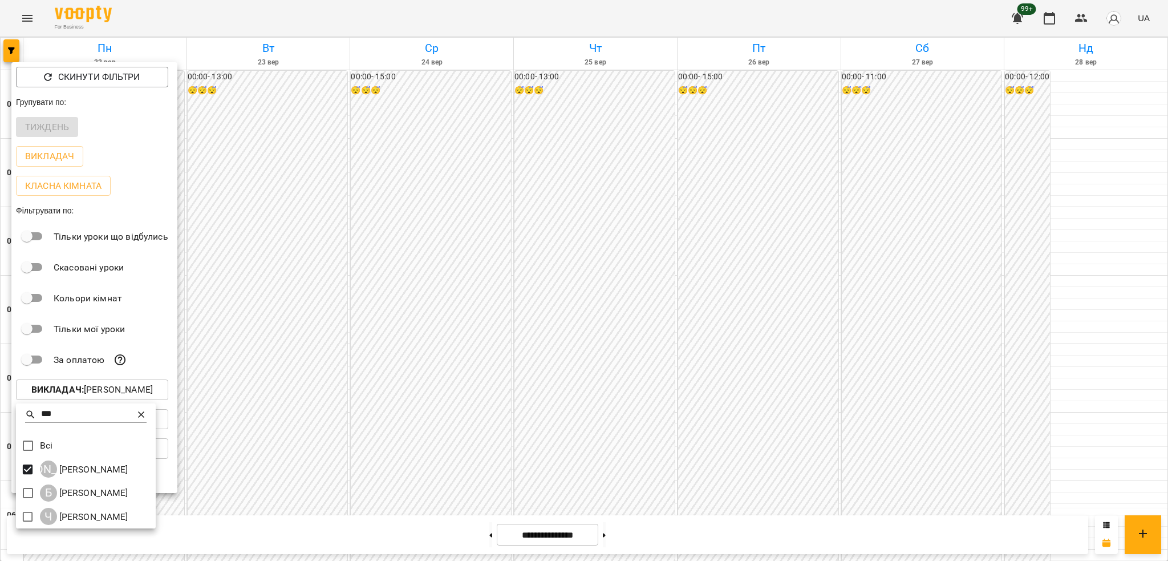
scroll to position [1065, 0]
click at [100, 394] on div at bounding box center [584, 280] width 1168 height 561
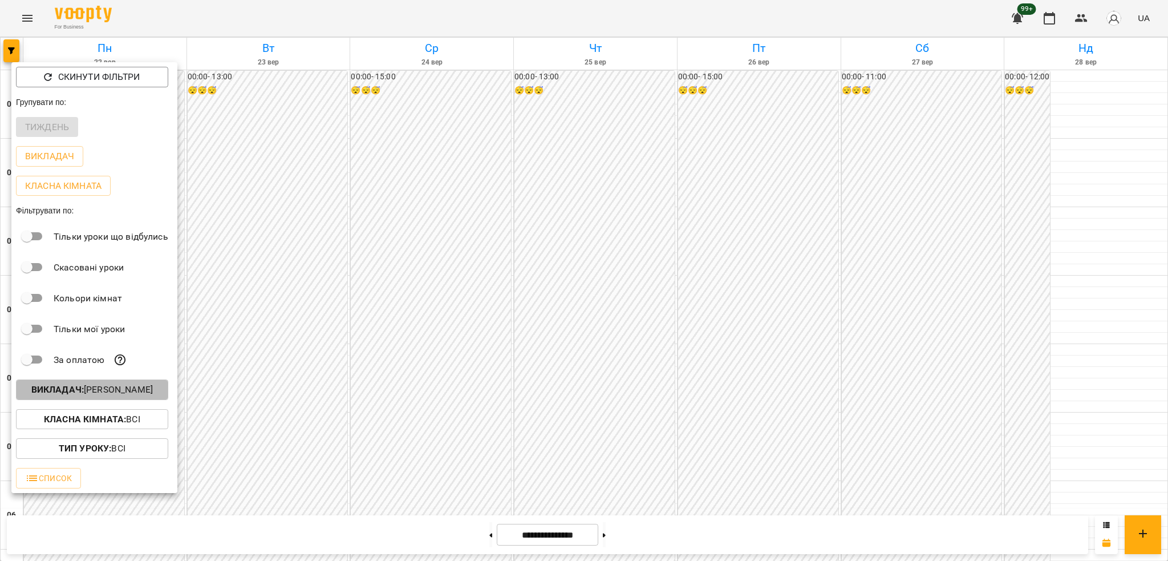
click at [100, 394] on p "Викладач : Андрусенко Вероніка" at bounding box center [92, 390] width 122 height 14
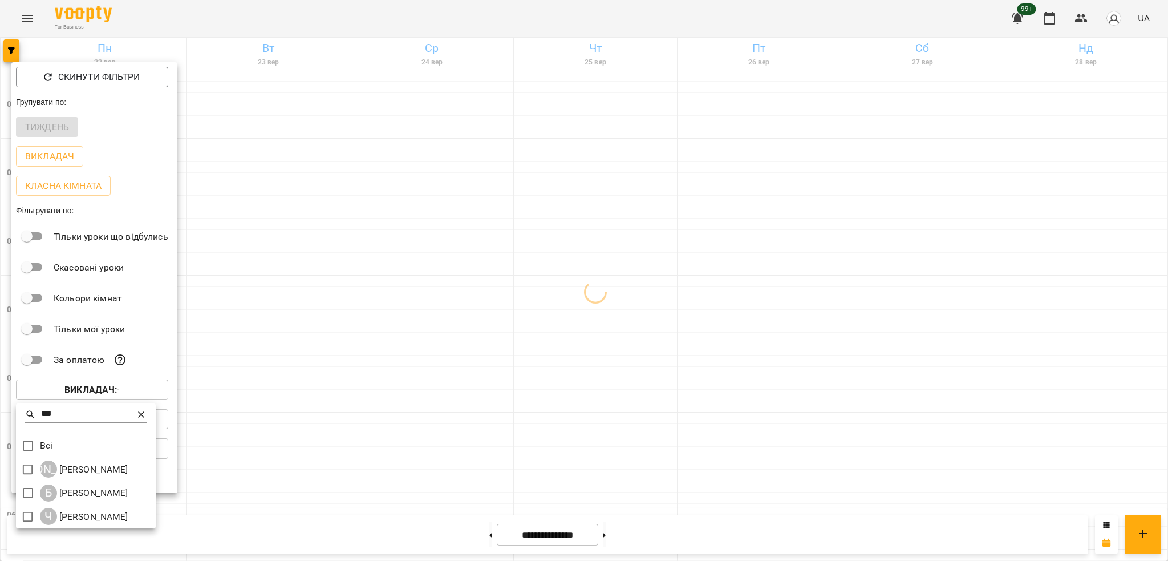
click at [97, 416] on input "***" at bounding box center [86, 414] width 90 height 17
type input "****"
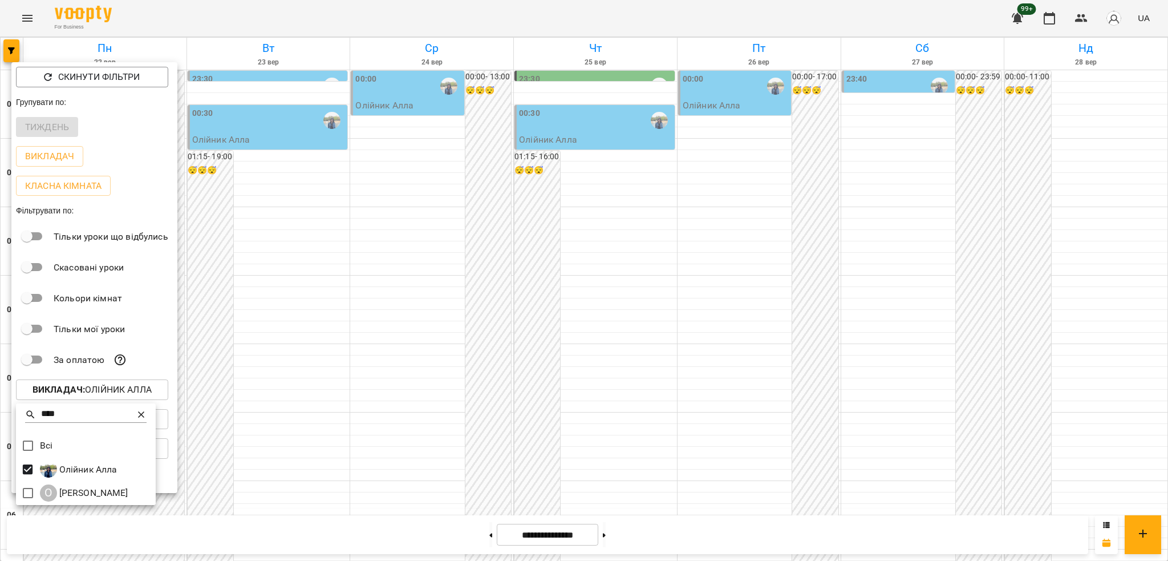
click at [408, 25] on div at bounding box center [584, 280] width 1168 height 561
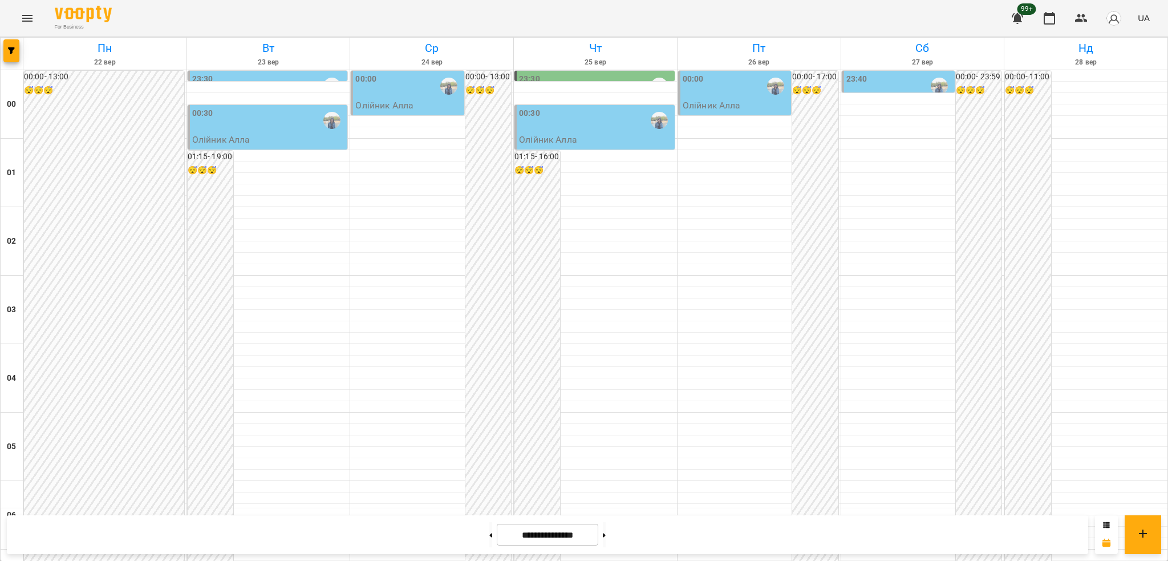
scroll to position [989, 0]
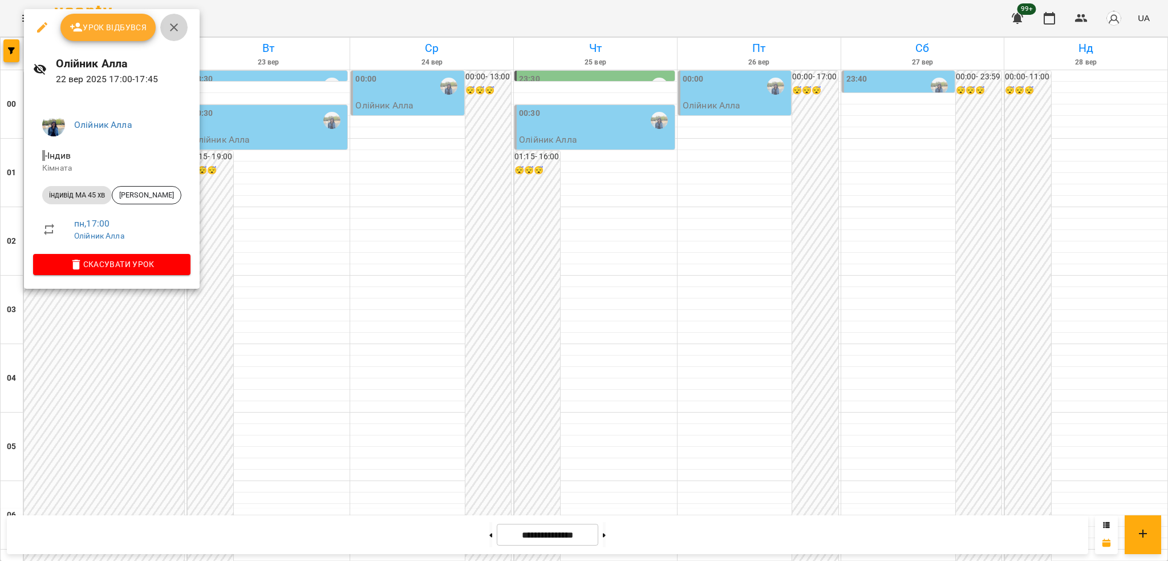
click at [173, 29] on icon "button" at bounding box center [174, 28] width 14 height 14
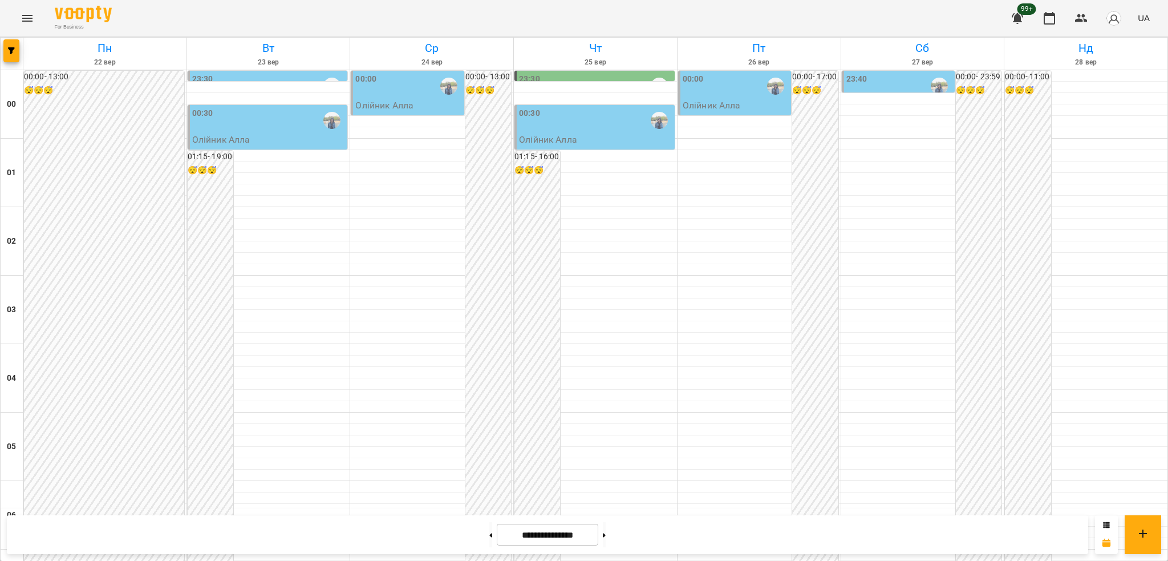
scroll to position [913, 0]
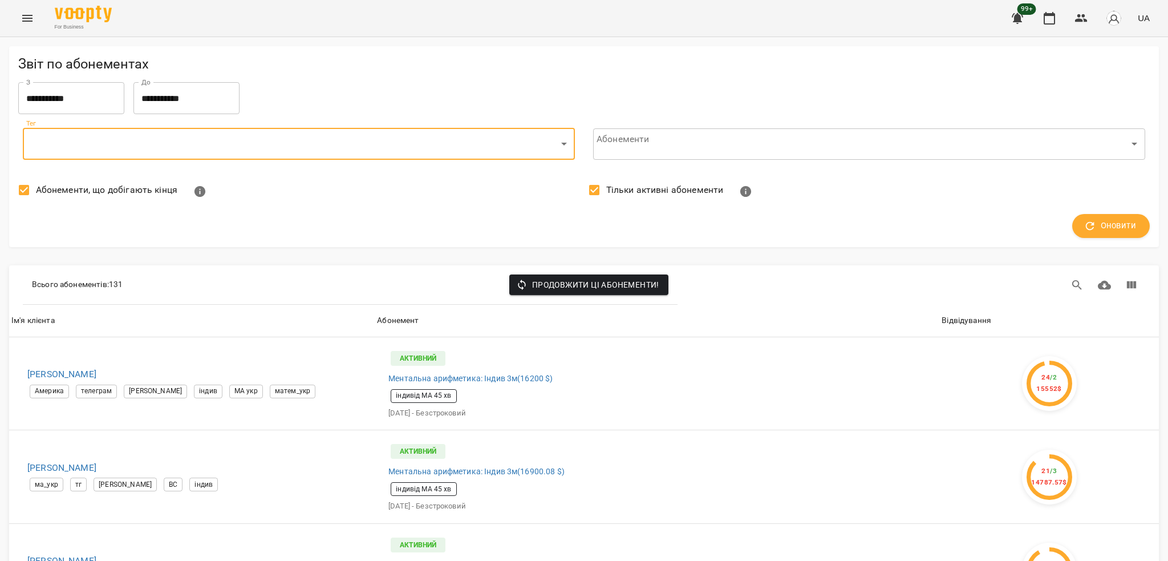
click at [25, 9] on button "Menu" at bounding box center [27, 18] width 27 height 27
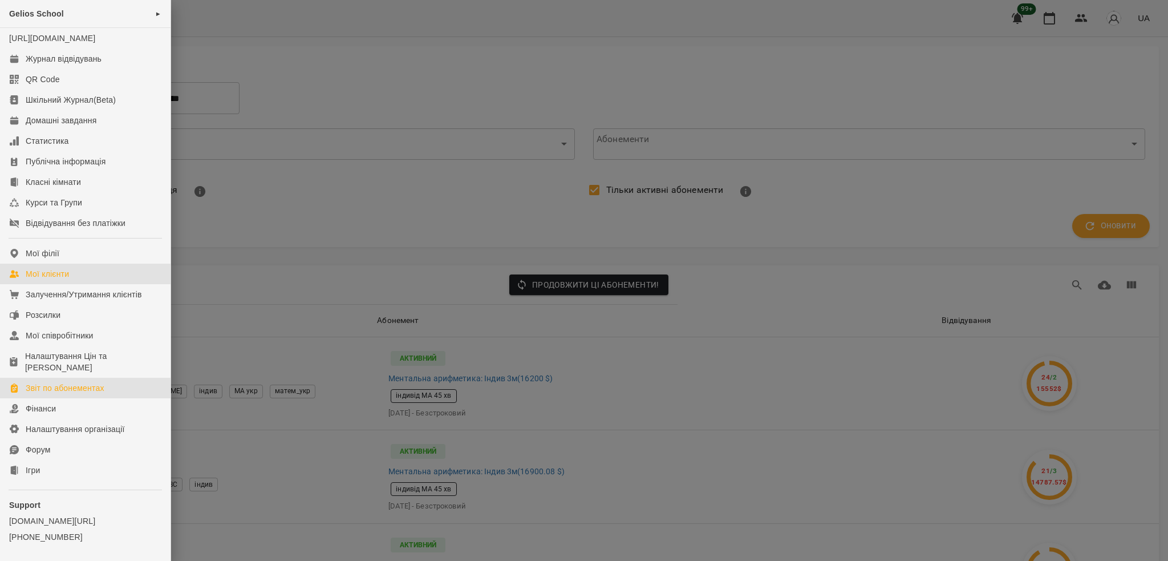
click at [68, 277] on link "Мої клієнти" at bounding box center [85, 274] width 171 height 21
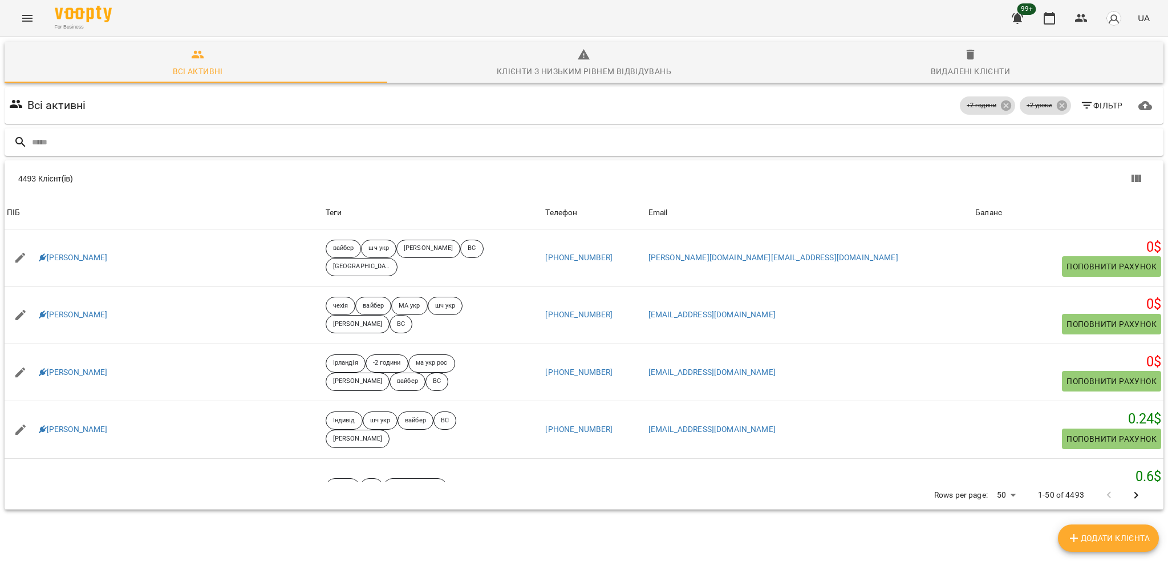
click at [254, 142] on input "text" at bounding box center [595, 142] width 1127 height 19
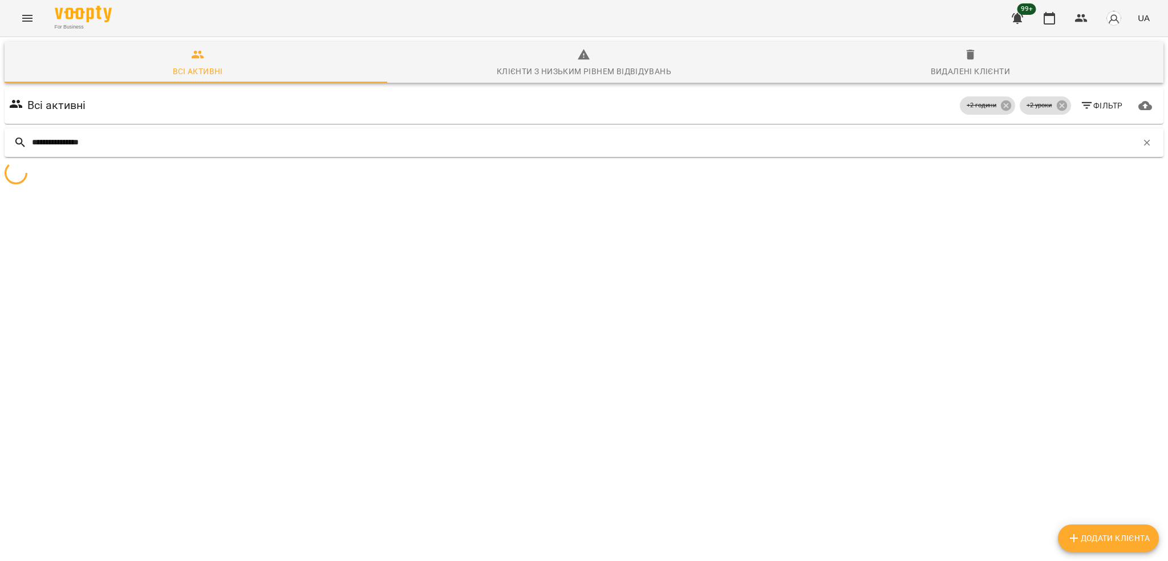
type input "**********"
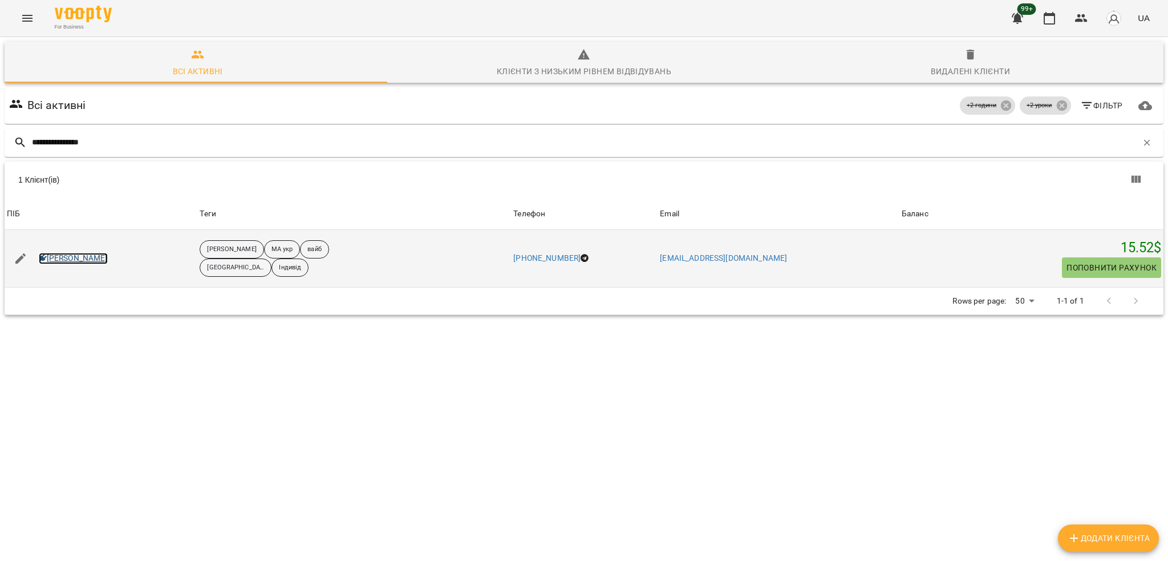
click at [85, 254] on link "[PERSON_NAME]" at bounding box center [73, 258] width 69 height 11
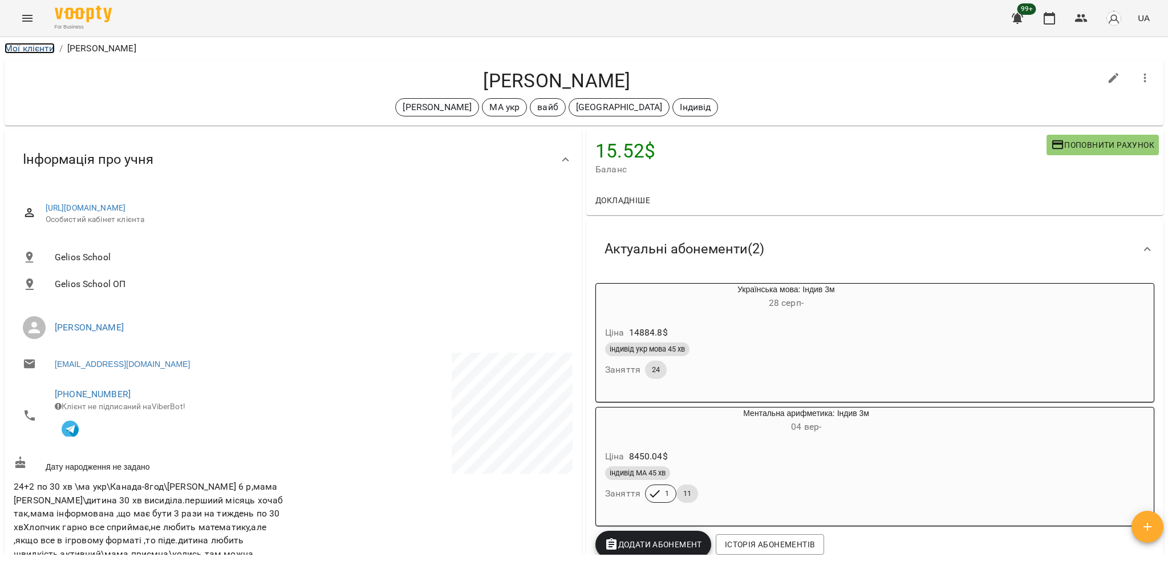
click at [52, 48] on link "Мої клієнти" at bounding box center [30, 48] width 50 height 11
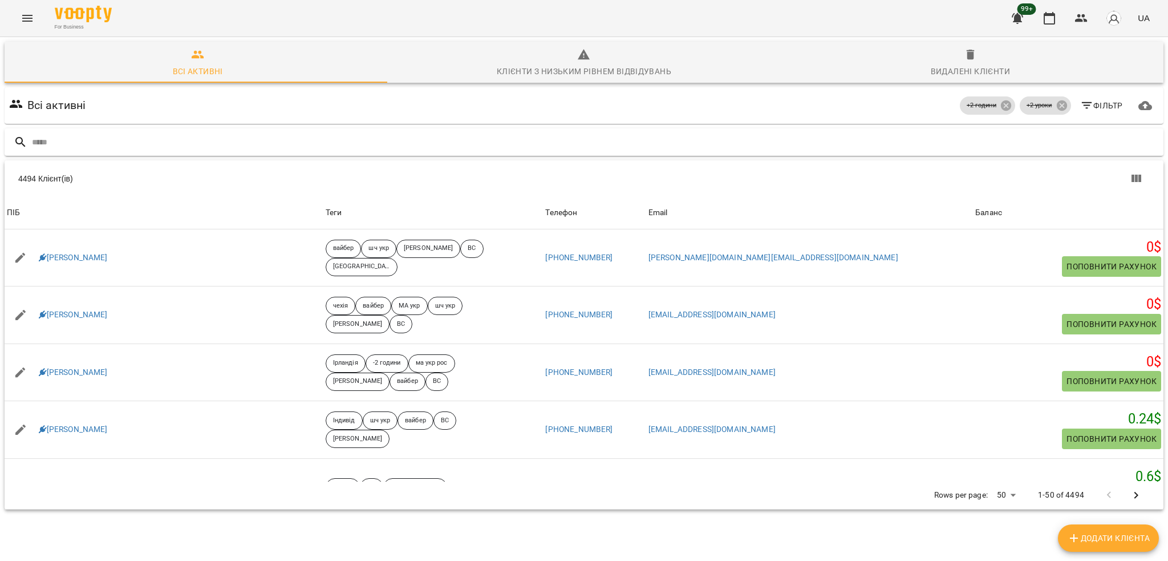
click at [224, 147] on input "text" at bounding box center [595, 142] width 1127 height 19
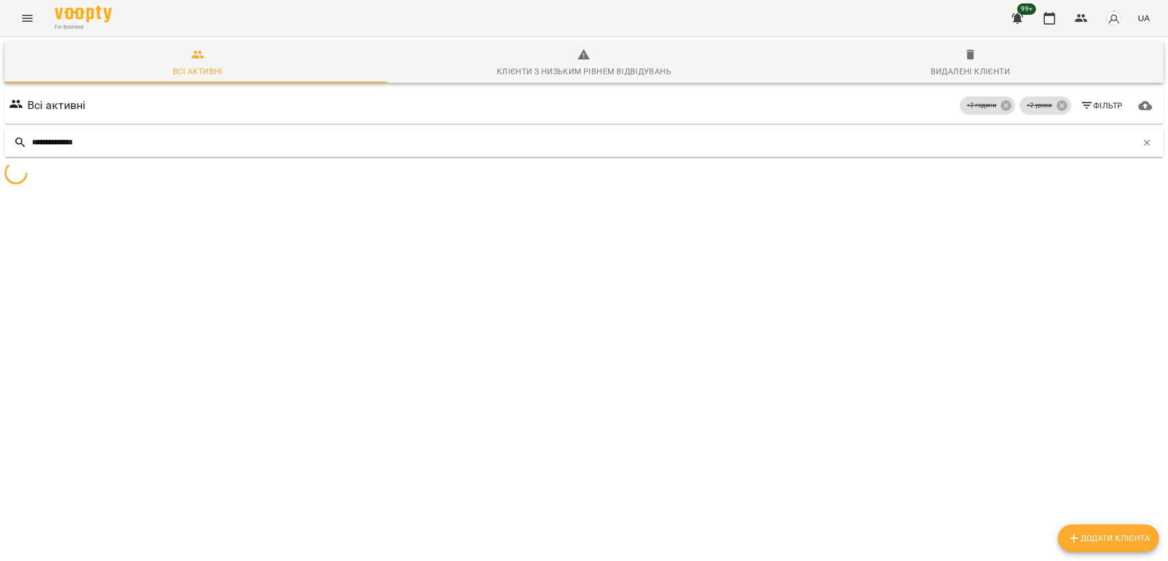
type input "**********"
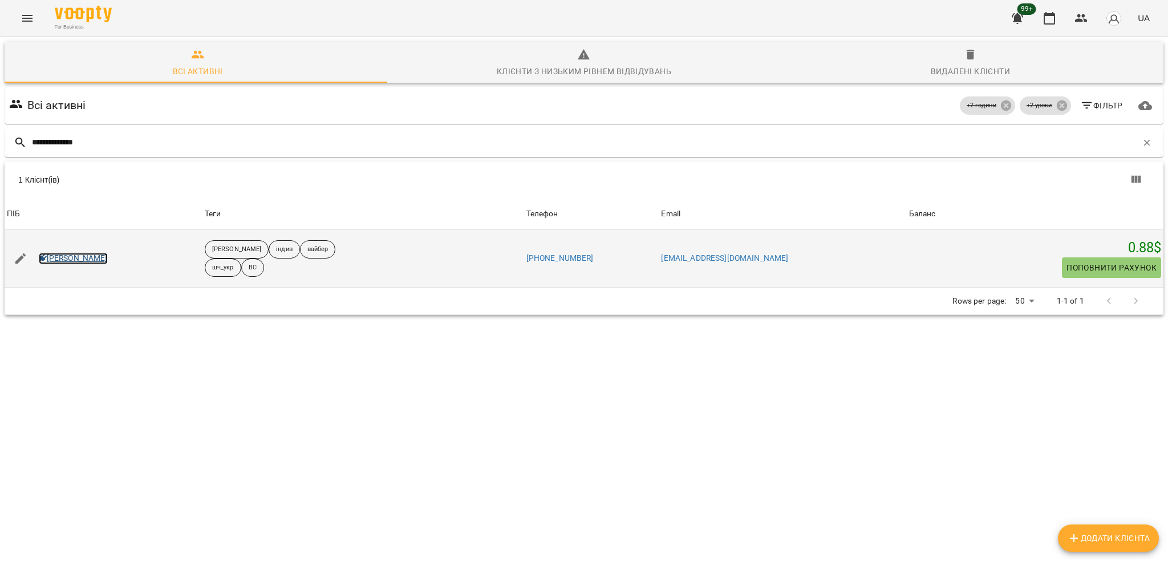
click at [53, 253] on link "[PERSON_NAME]" at bounding box center [73, 258] width 69 height 11
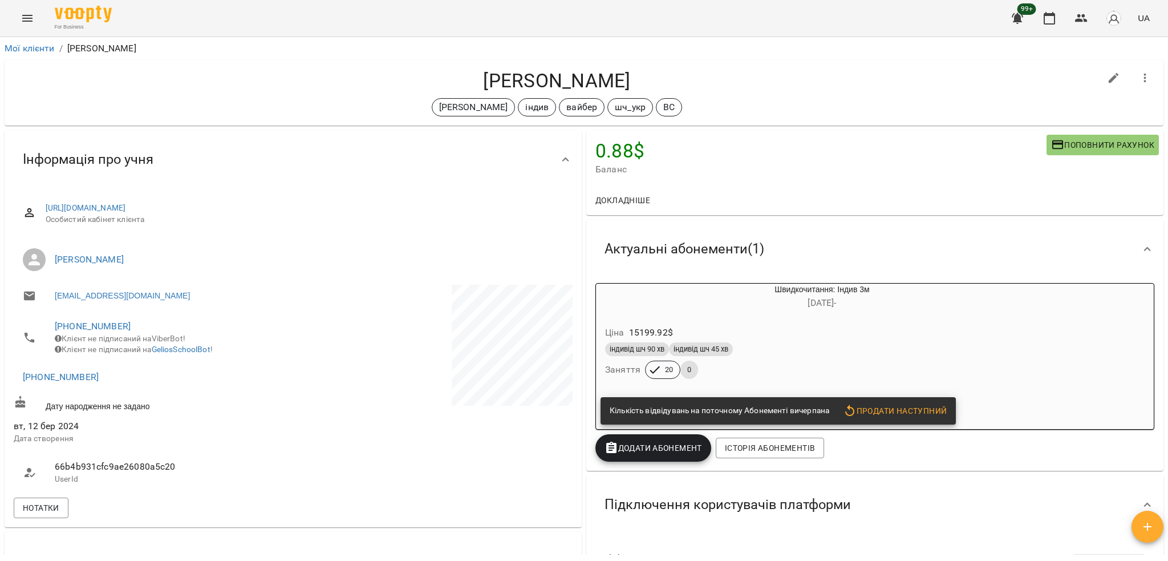
click at [818, 346] on div "індивід шч 90 хв індивід шч 45 хв" at bounding box center [794, 349] width 379 height 14
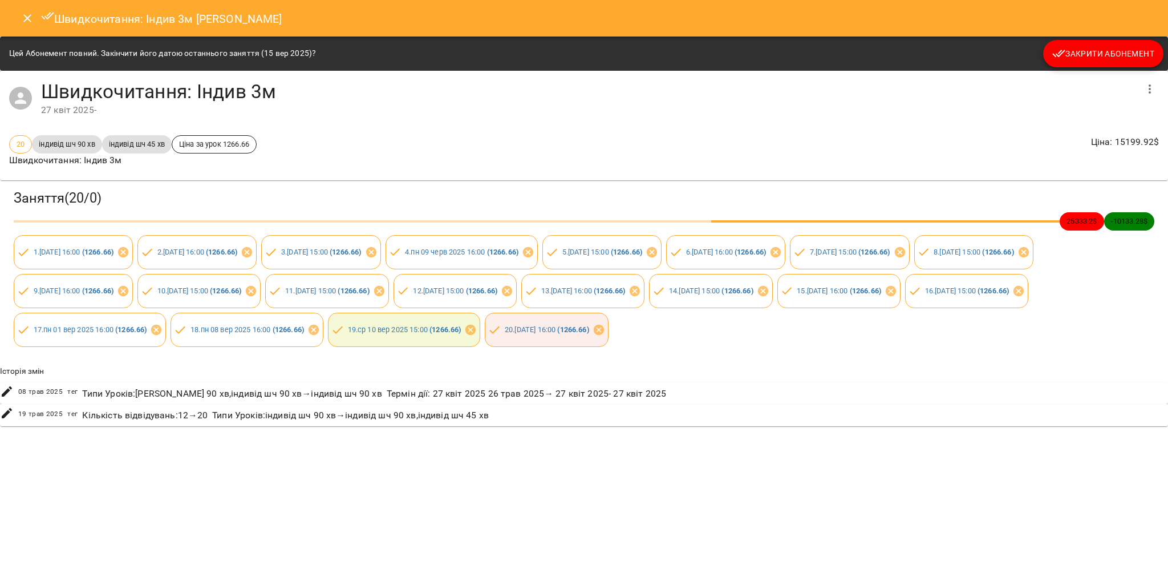
click at [1125, 44] on button "Закрити Абонемент" at bounding box center [1104, 53] width 120 height 27
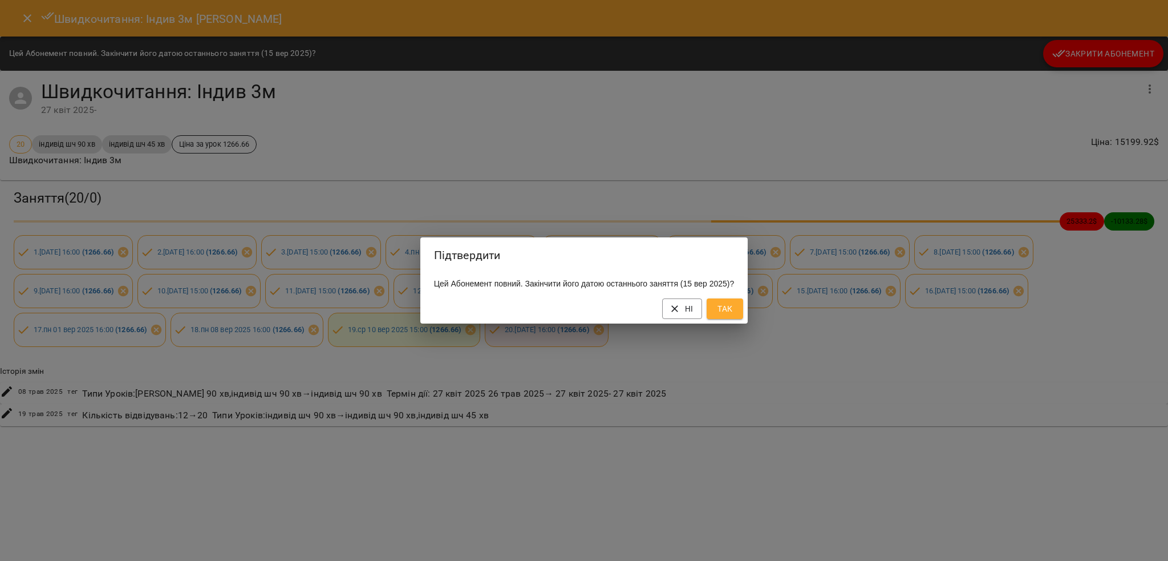
click at [734, 314] on span "Так" at bounding box center [725, 309] width 18 height 14
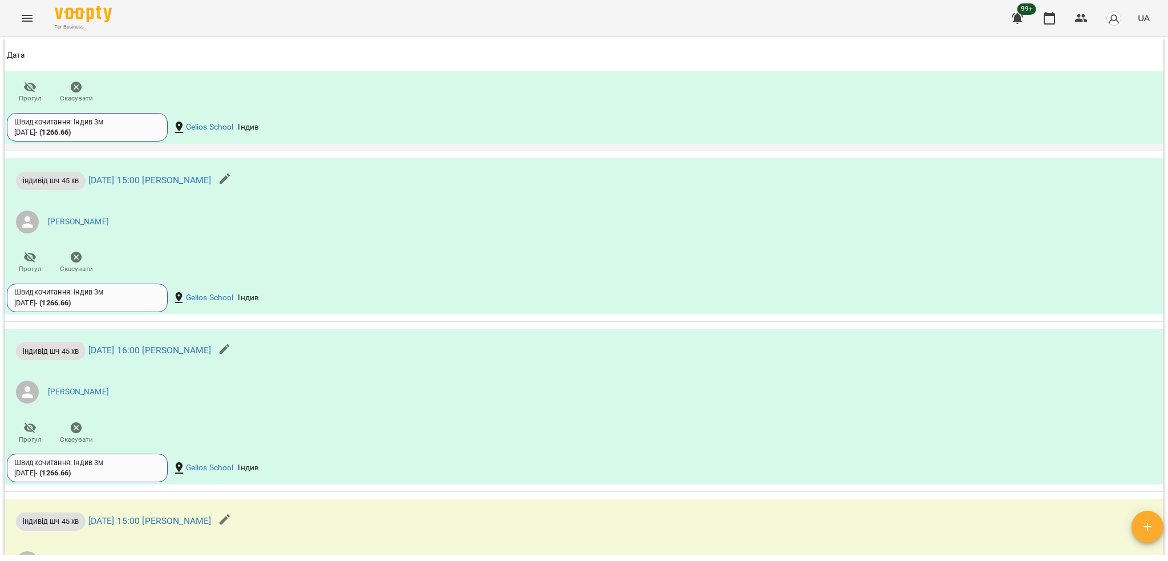
scroll to position [1065, 0]
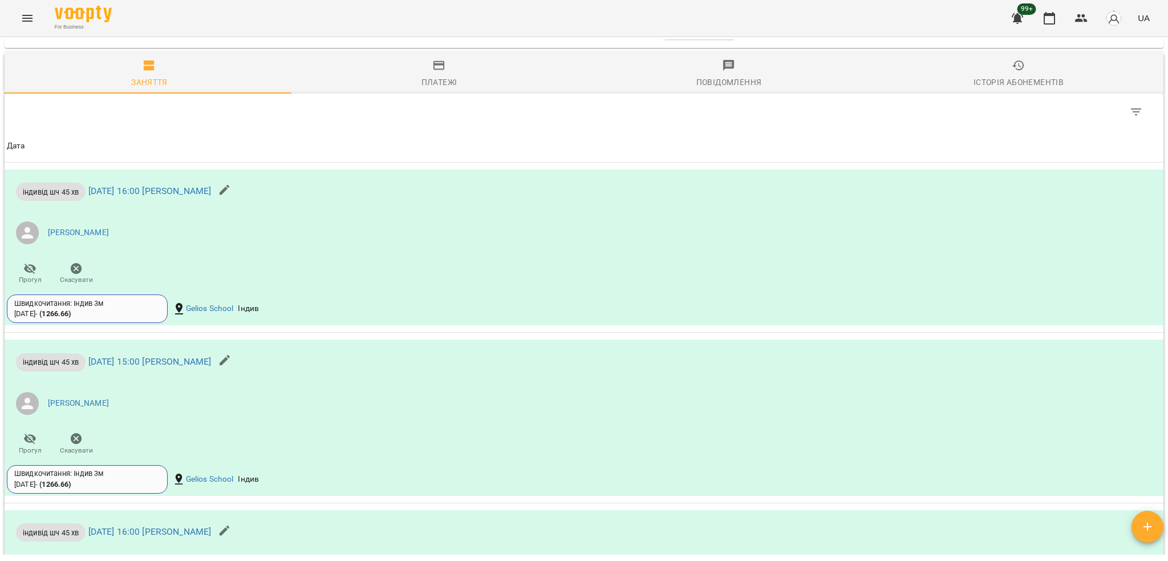
click at [1003, 89] on div "Історія абонементів" at bounding box center [1019, 82] width 90 height 14
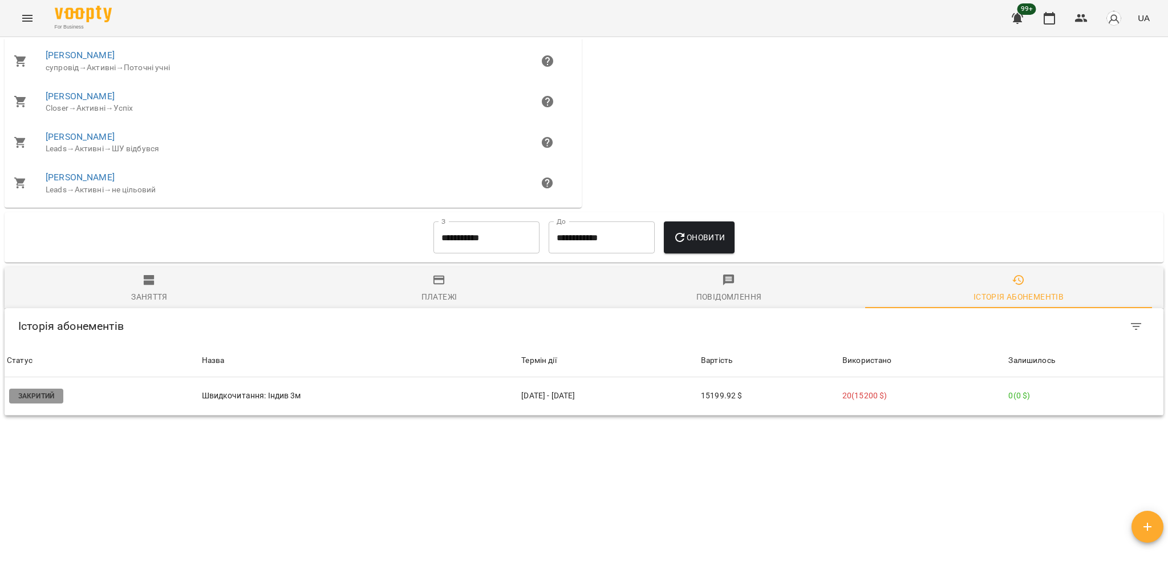
scroll to position [859, 0]
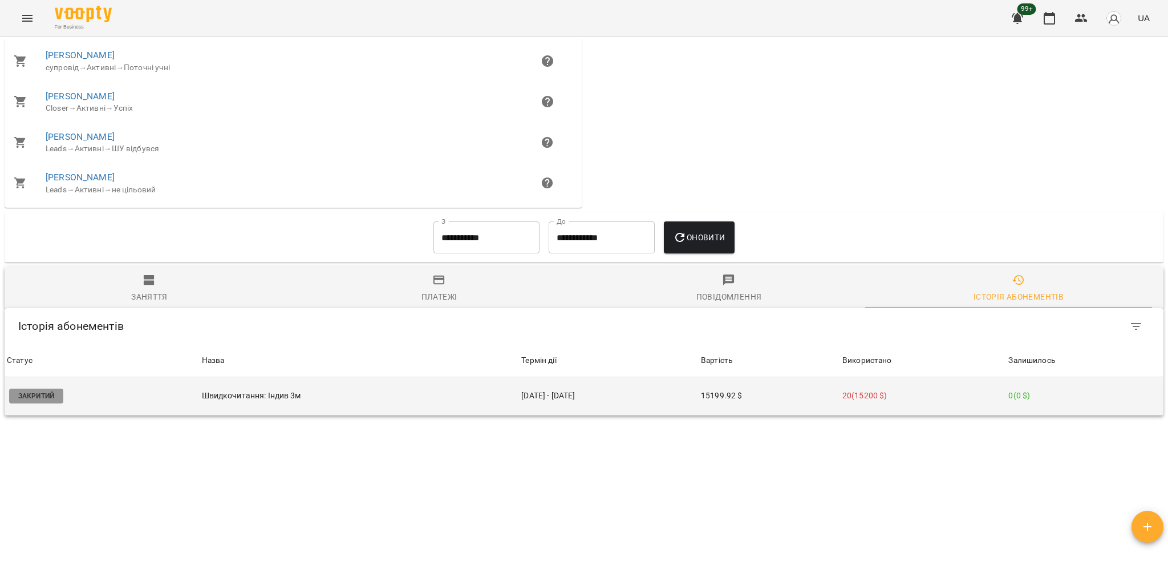
click at [951, 393] on p "20 ( 15200 $ )" at bounding box center [923, 396] width 161 height 12
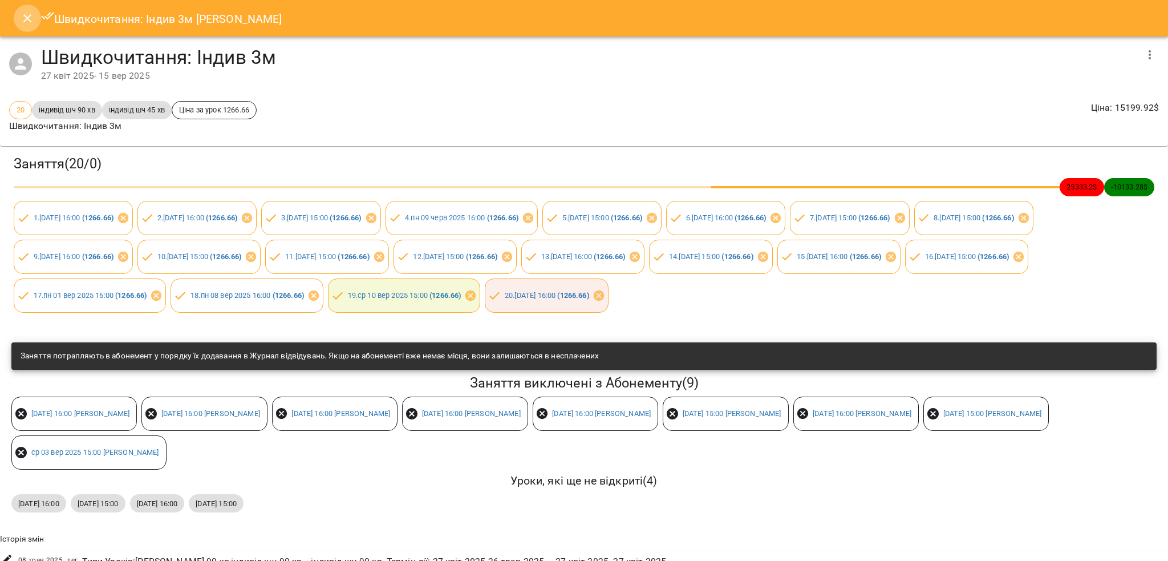
click at [28, 20] on icon "Close" at bounding box center [28, 18] width 14 height 14
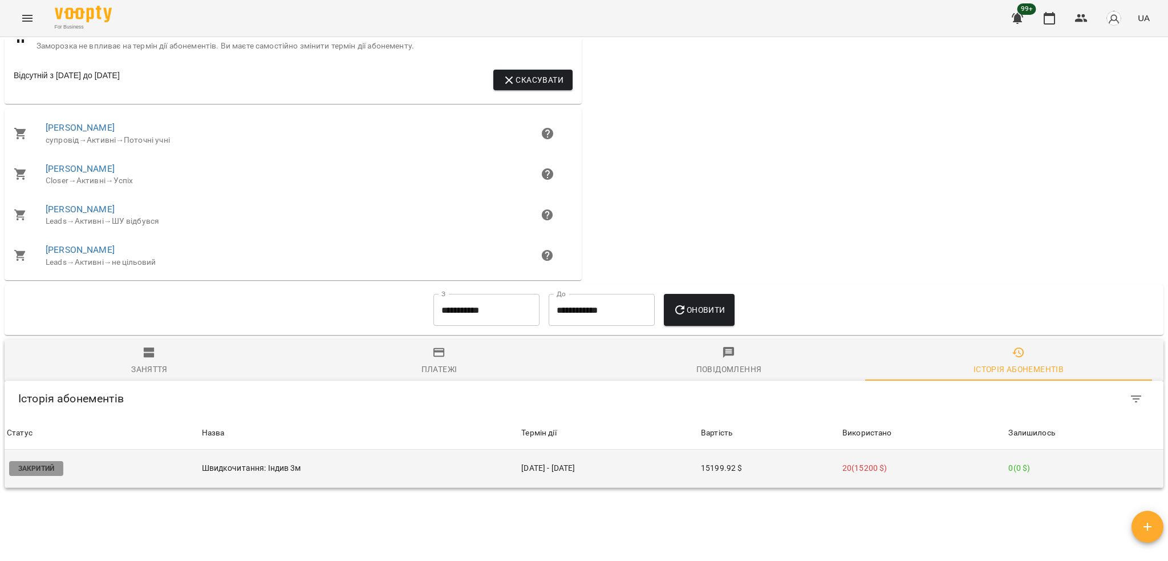
scroll to position [858, 0]
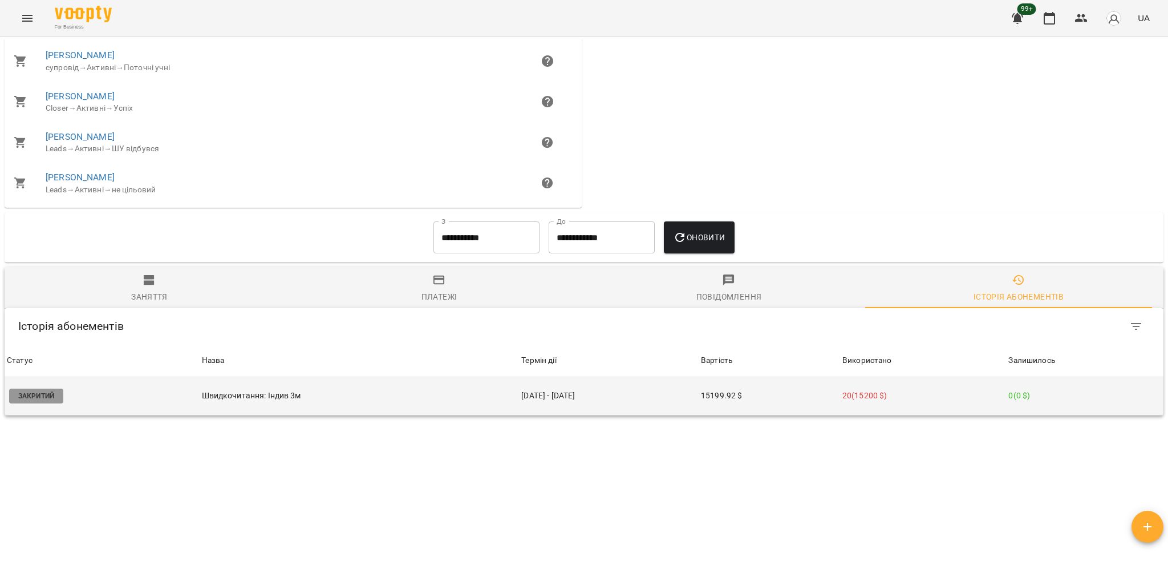
click at [930, 398] on p "20 ( 15200 $ )" at bounding box center [923, 396] width 161 height 12
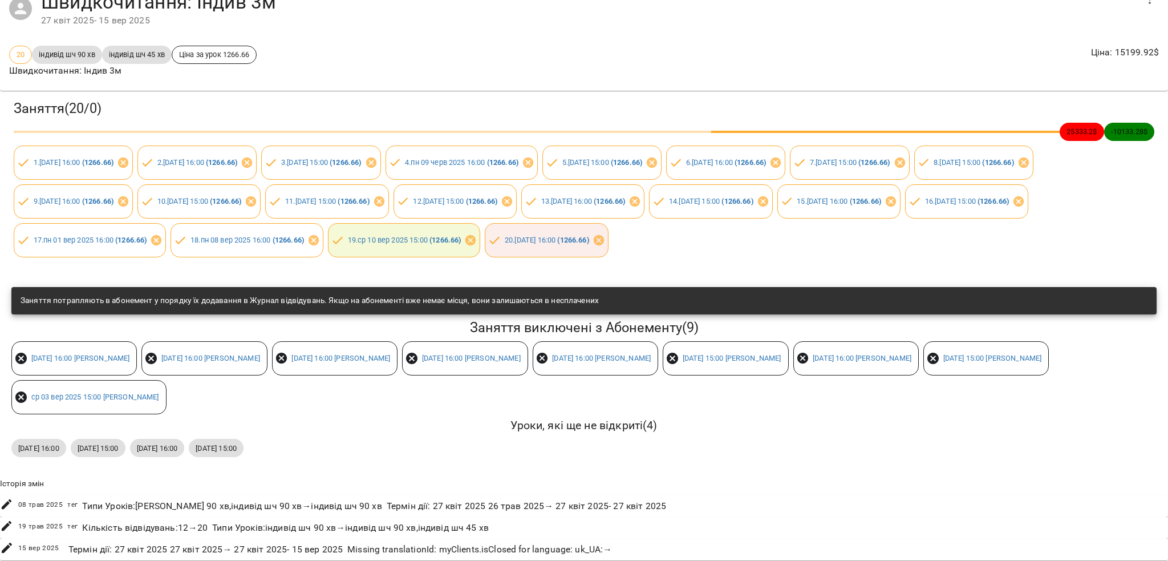
scroll to position [0, 0]
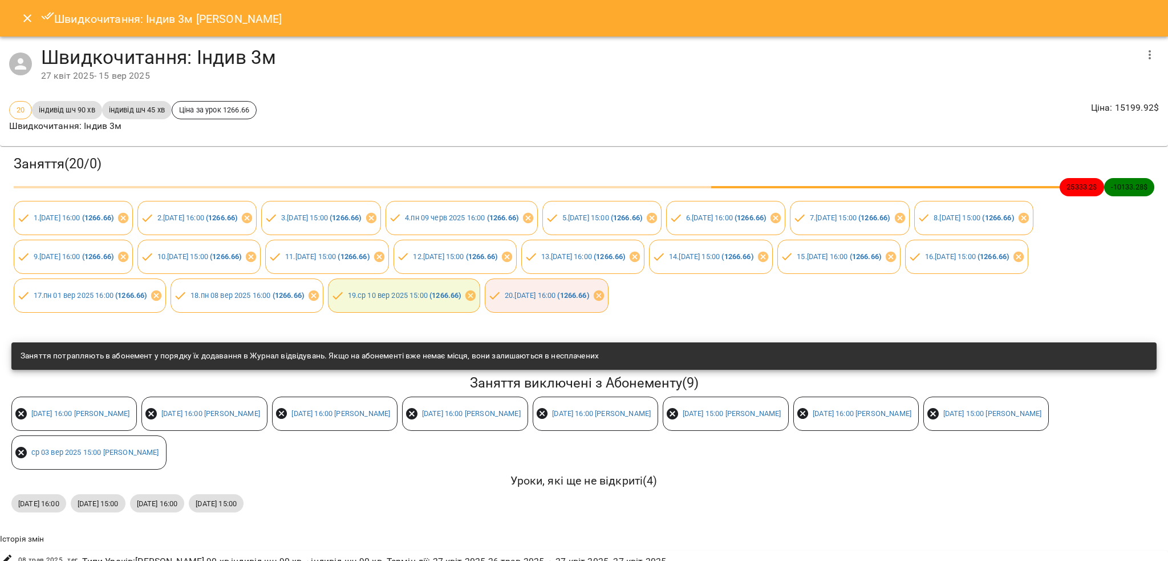
click at [25, 22] on icon "Close" at bounding box center [28, 18] width 14 height 14
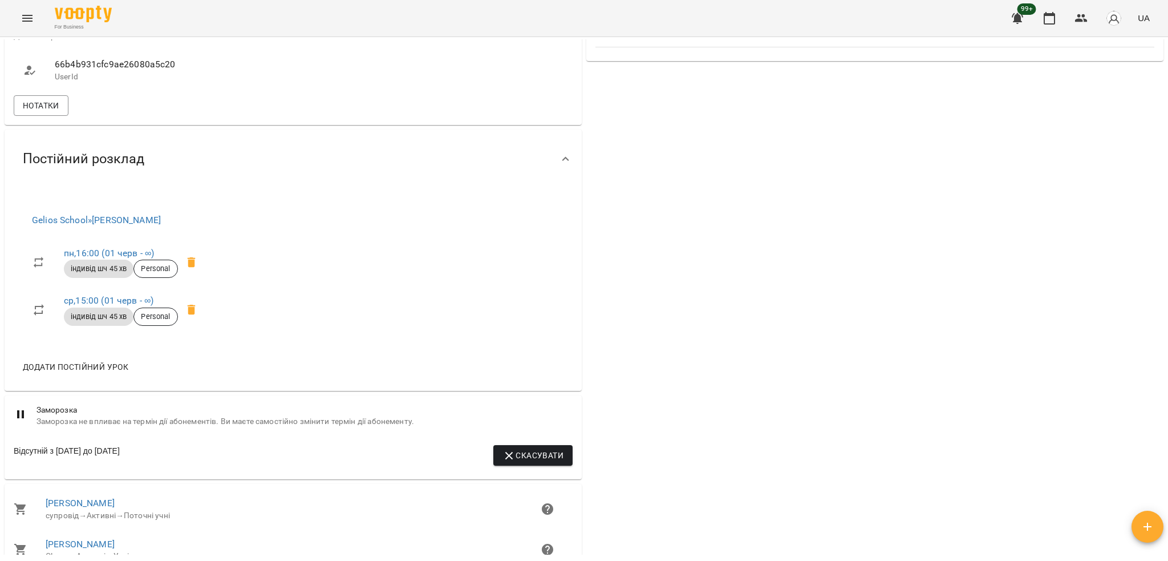
scroll to position [402, 0]
click at [192, 268] on icon at bounding box center [191, 263] width 8 height 10
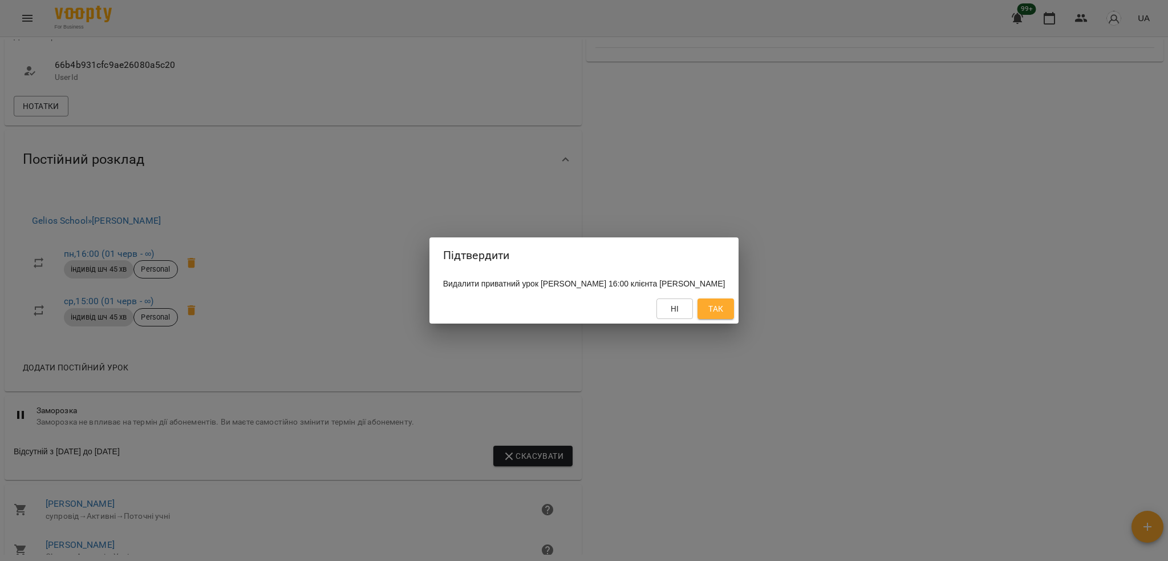
click at [723, 316] on span "Так" at bounding box center [716, 309] width 15 height 14
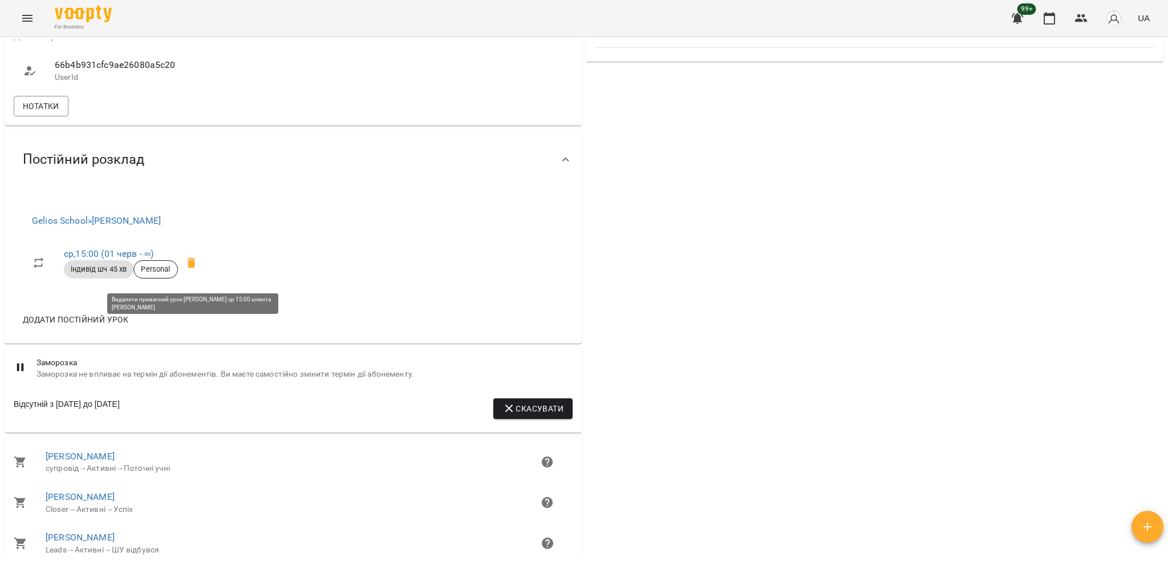
click at [193, 268] on icon at bounding box center [191, 263] width 8 height 10
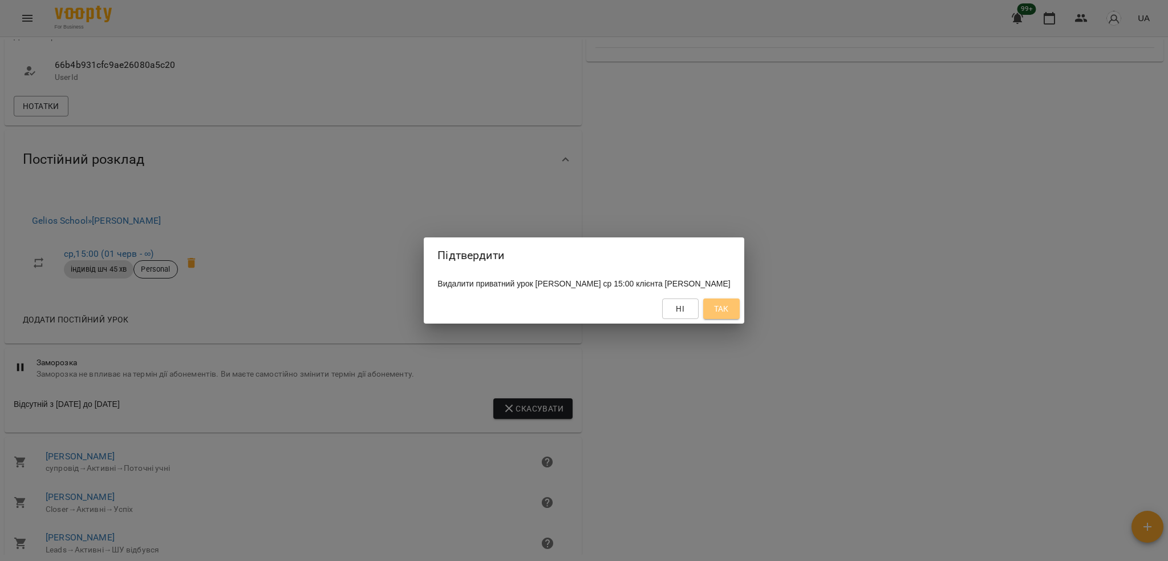
click at [722, 318] on button "Так" at bounding box center [721, 308] width 37 height 21
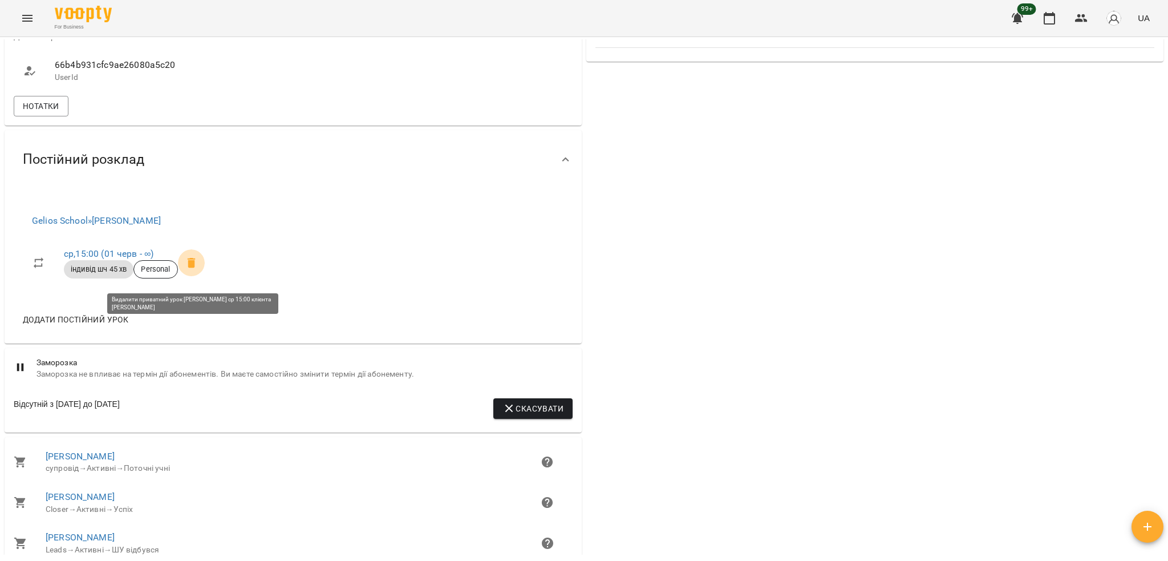
click at [197, 270] on icon at bounding box center [192, 263] width 14 height 14
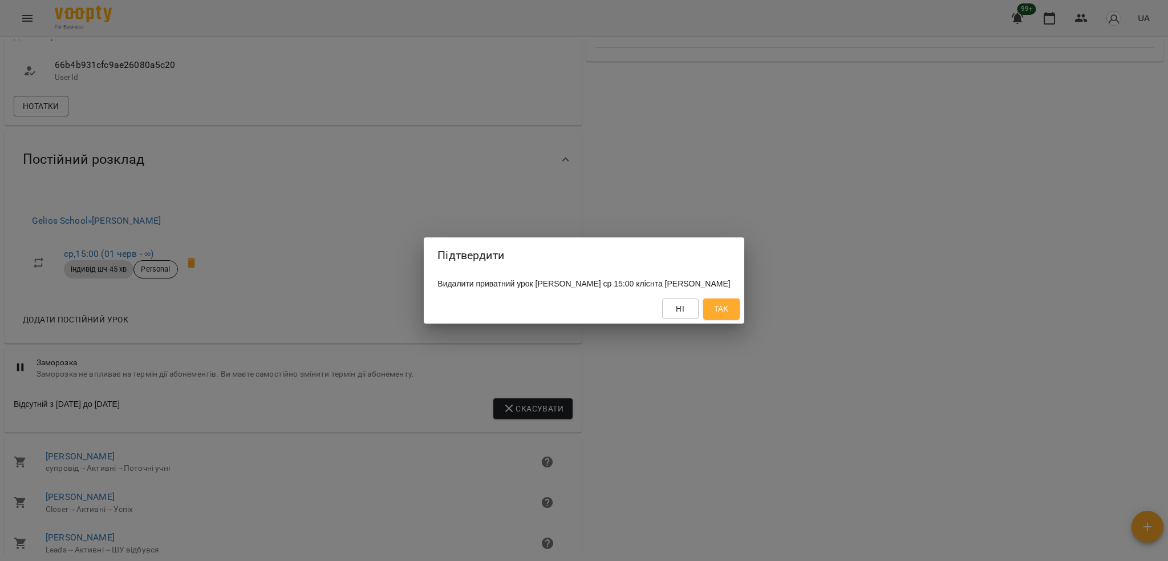
click at [729, 316] on span "Так" at bounding box center [721, 309] width 15 height 14
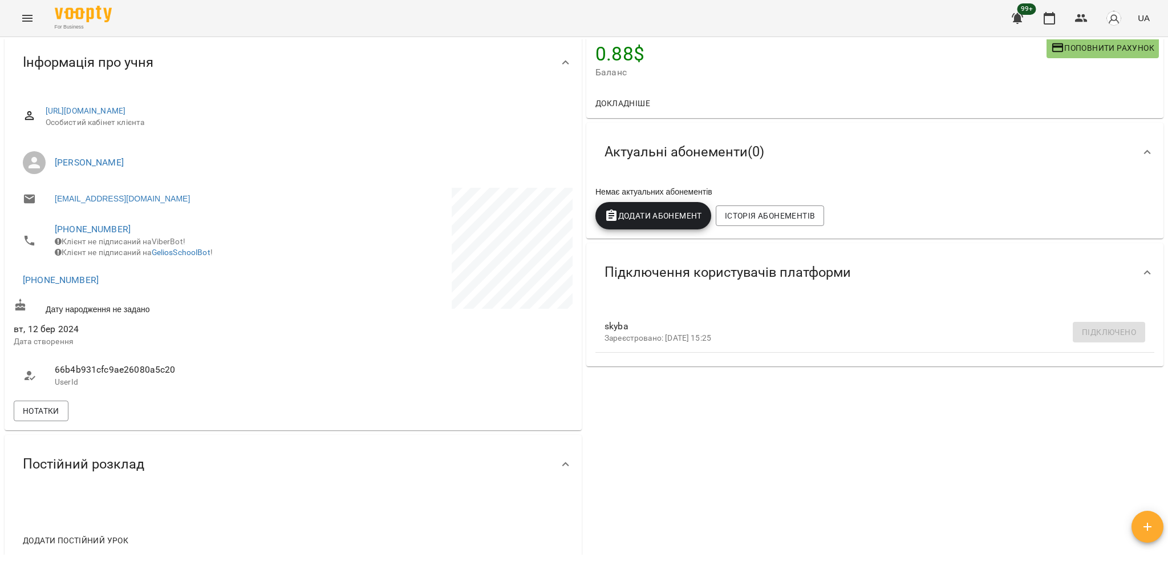
scroll to position [0, 0]
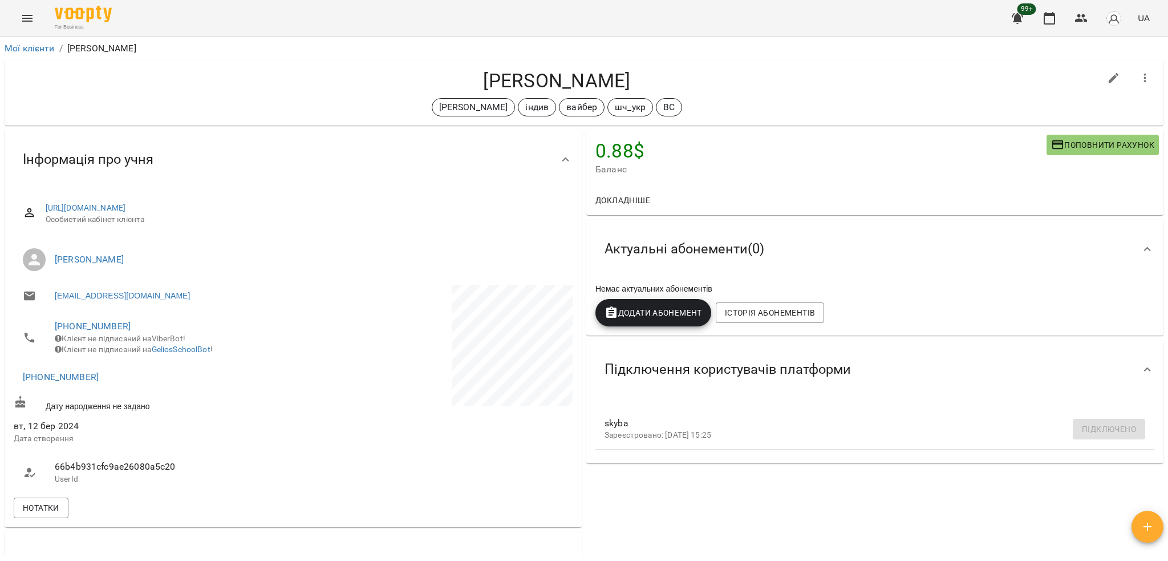
drag, startPoint x: 450, startPoint y: 68, endPoint x: 672, endPoint y: 83, distance: 223.0
click at [672, 83] on h4 "Вероніка Скиба" at bounding box center [557, 80] width 1087 height 23
copy h4 "Вероніка Скиба"
click at [1139, 80] on icon "button" at bounding box center [1146, 78] width 14 height 14
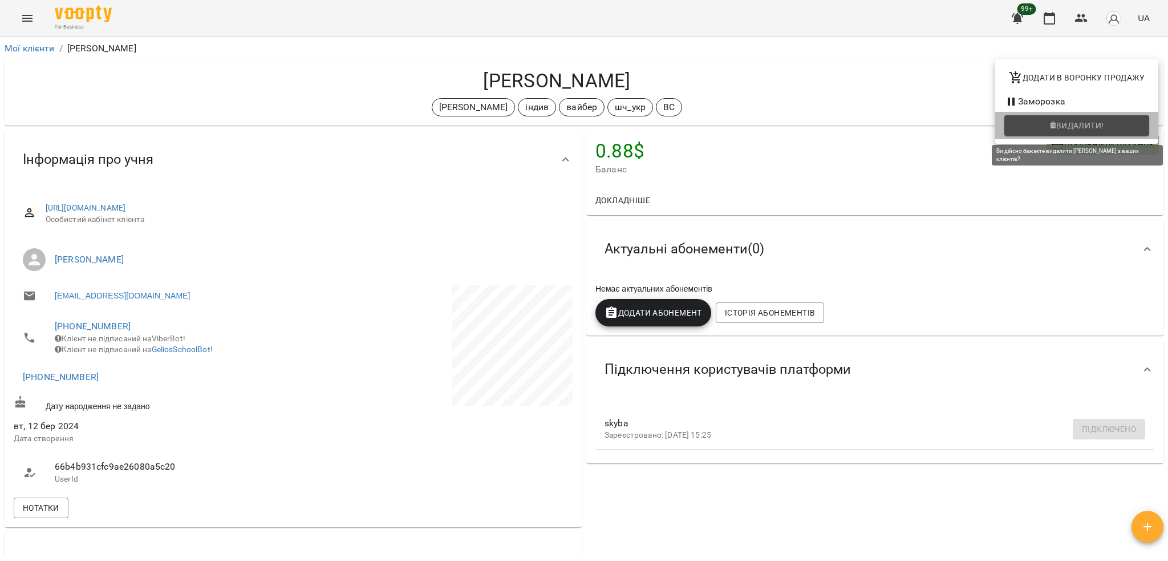
click at [1127, 130] on span "Видалити!" at bounding box center [1077, 126] width 127 height 14
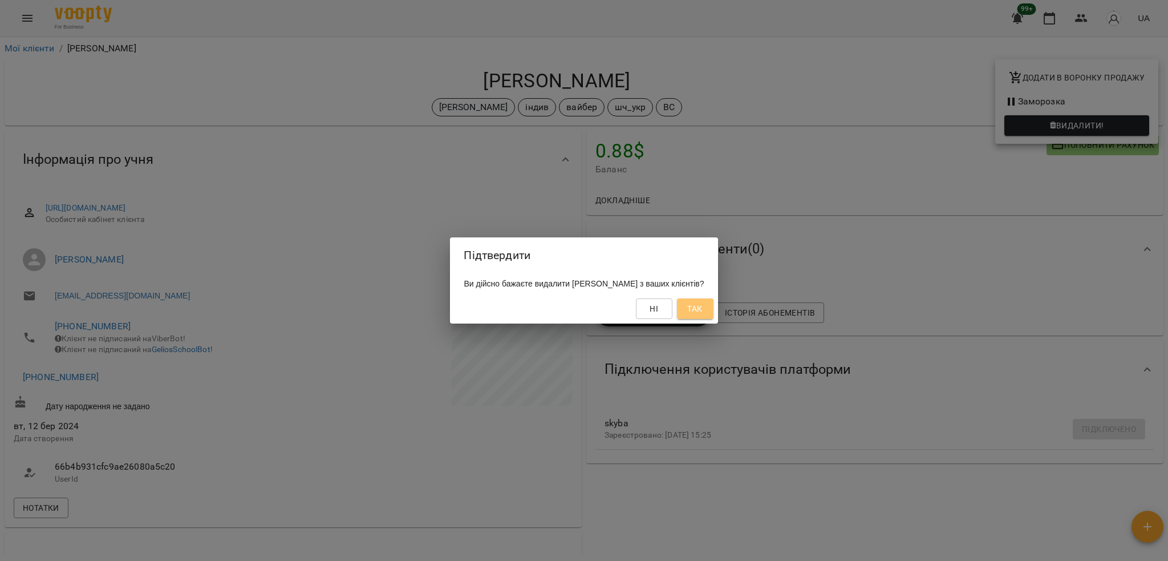
click at [714, 314] on button "Так" at bounding box center [695, 308] width 37 height 21
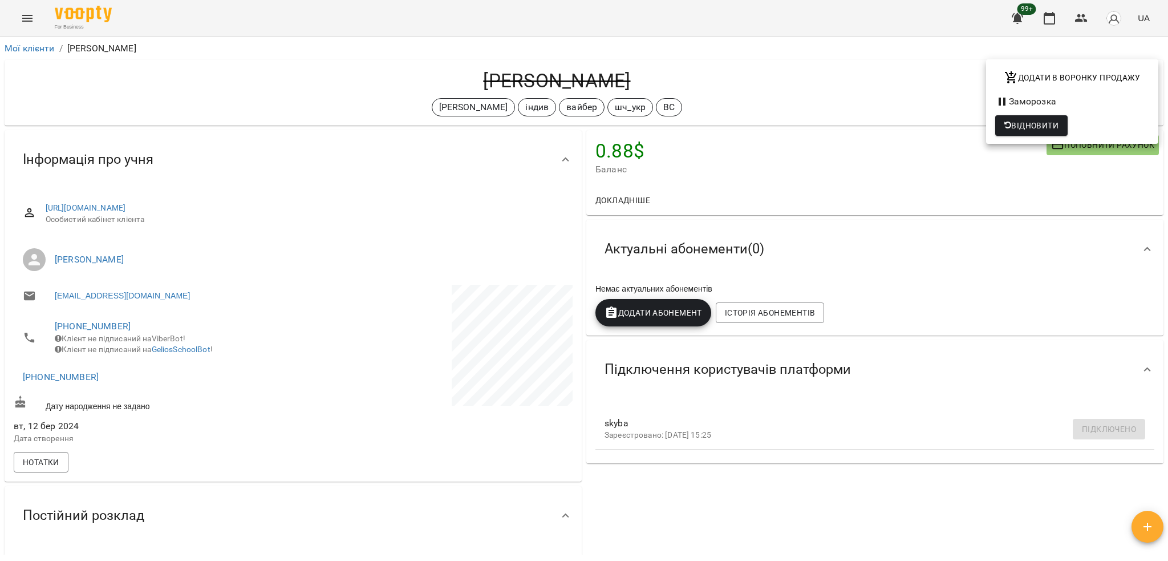
click at [874, 111] on div at bounding box center [584, 280] width 1168 height 561
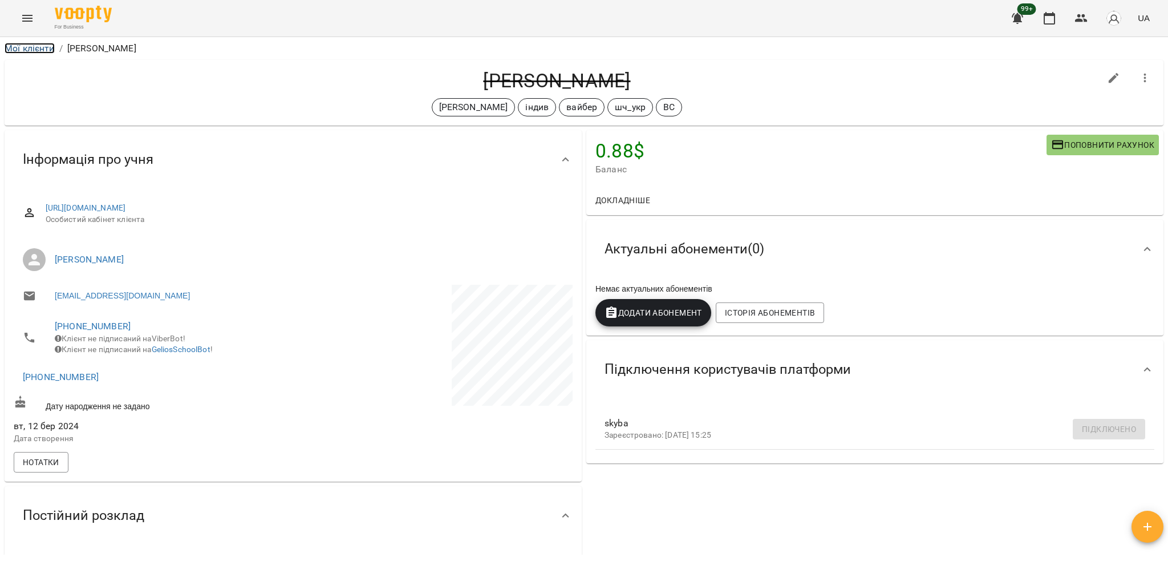
click at [43, 50] on link "Мої клієнти" at bounding box center [30, 48] width 50 height 11
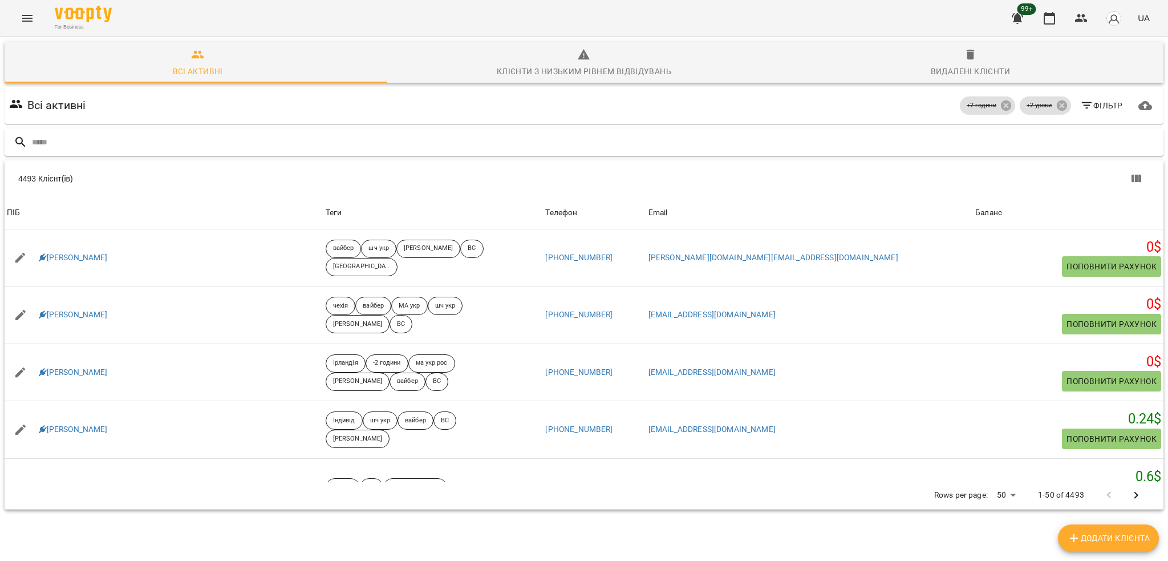
click at [325, 145] on input "text" at bounding box center [595, 142] width 1127 height 19
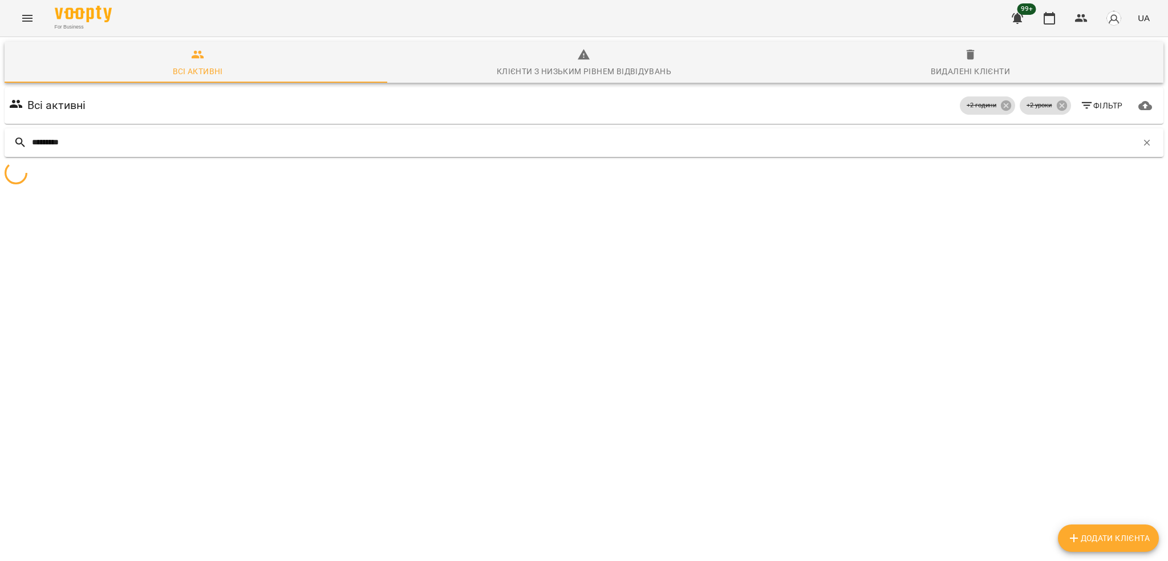
type input "*********"
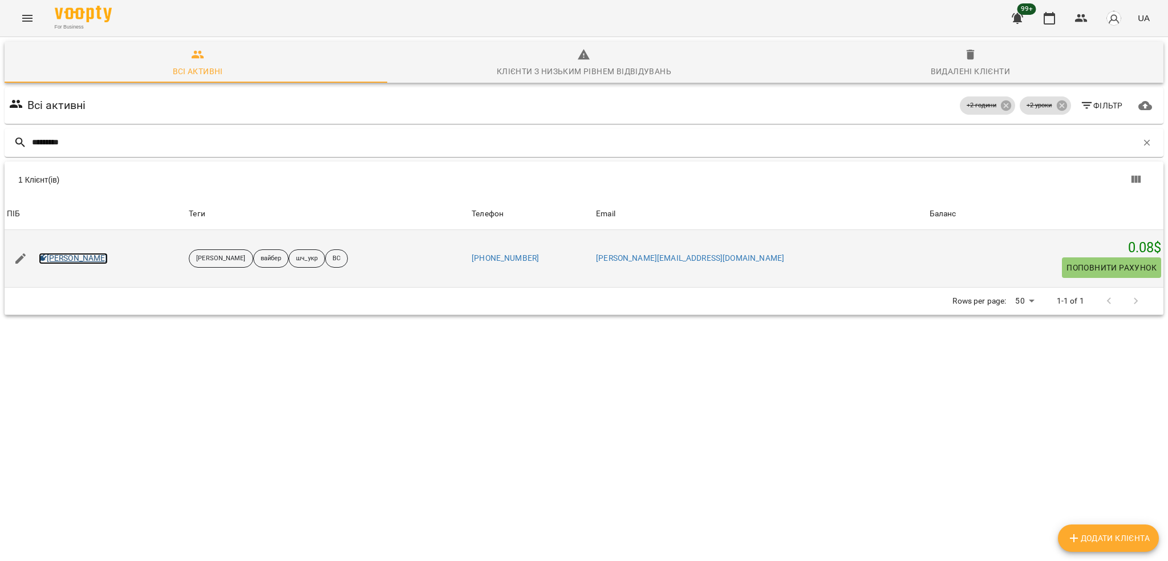
click at [48, 255] on link "Гук Давід" at bounding box center [73, 258] width 69 height 11
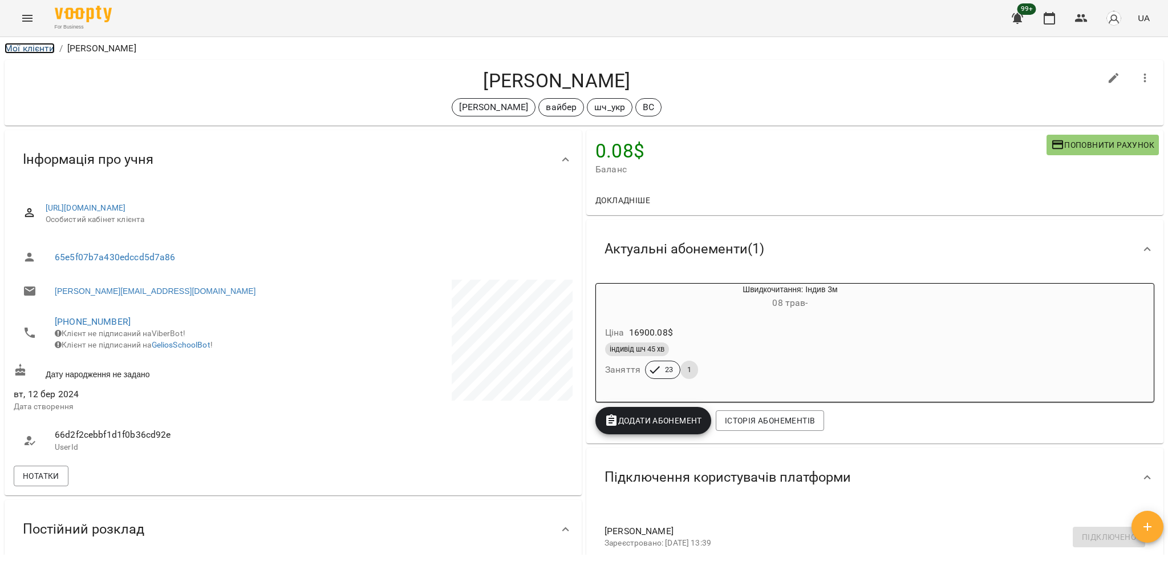
click at [38, 48] on link "Мої клієнти" at bounding box center [30, 48] width 50 height 11
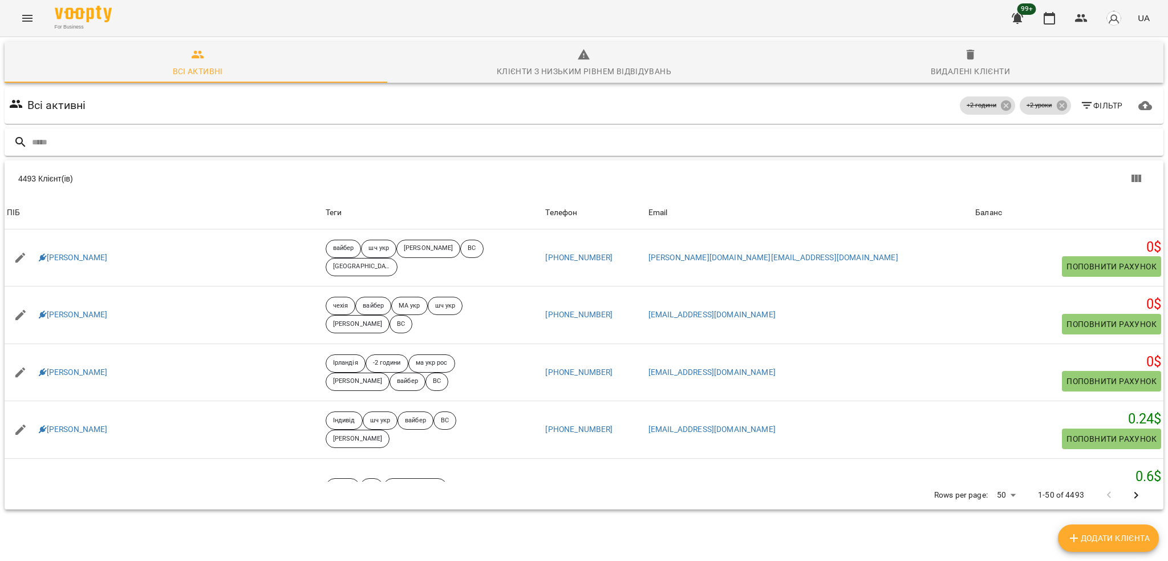
click at [322, 146] on input "text" at bounding box center [595, 142] width 1127 height 19
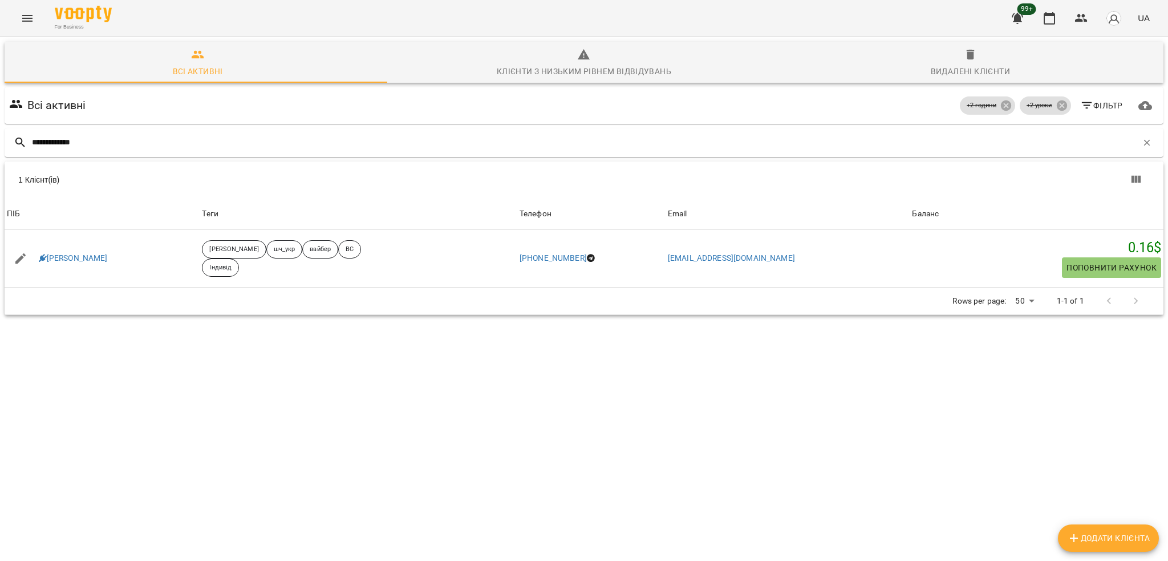
type input "**********"
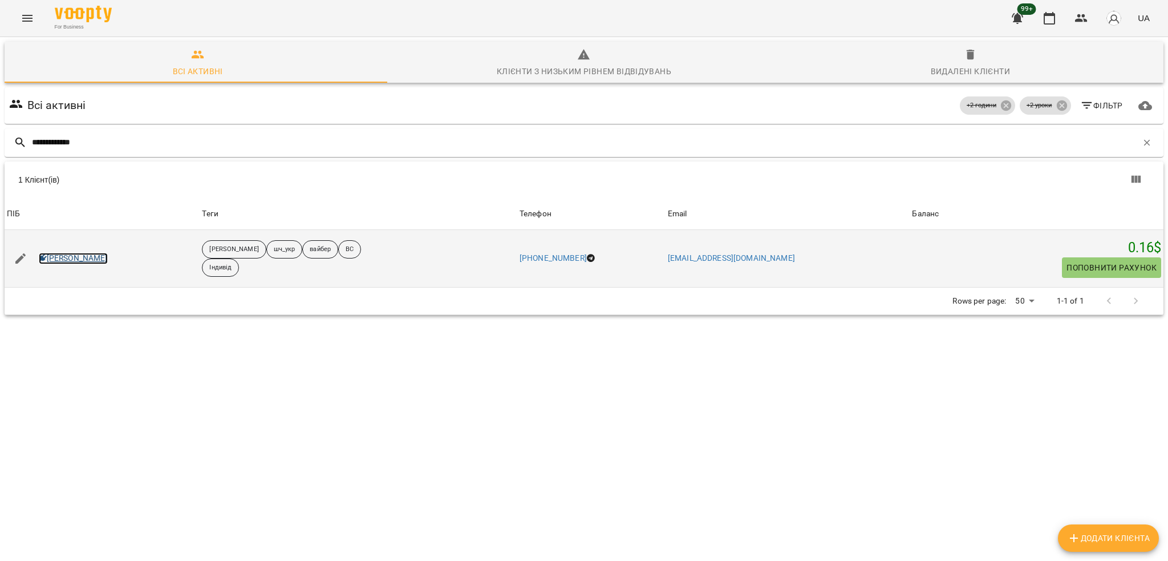
click at [87, 258] on link "Дєніс Гепалов" at bounding box center [73, 258] width 69 height 11
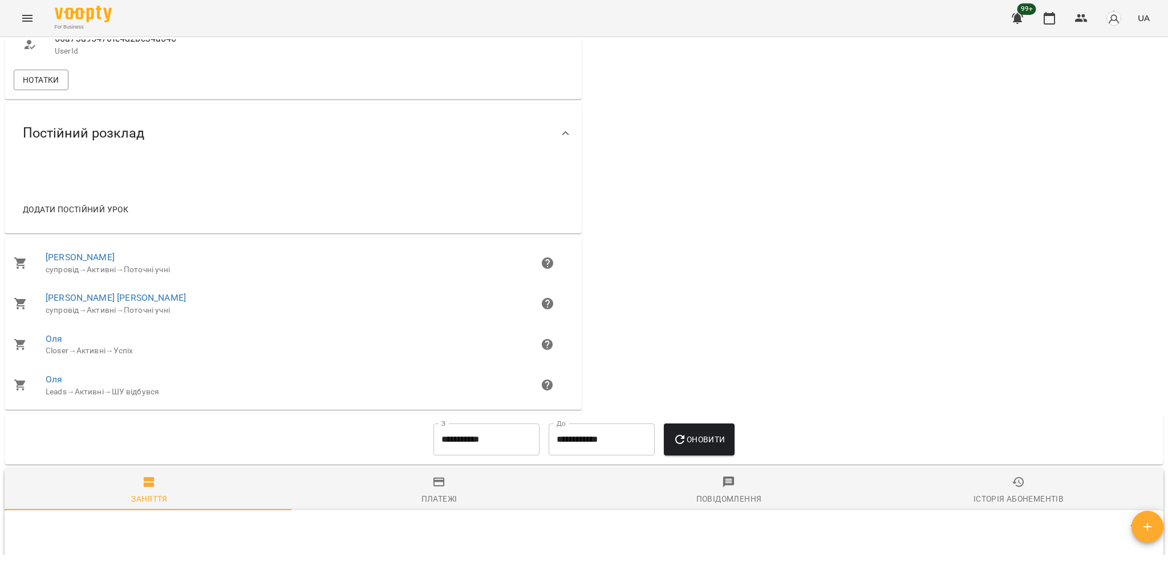
scroll to position [656, 0]
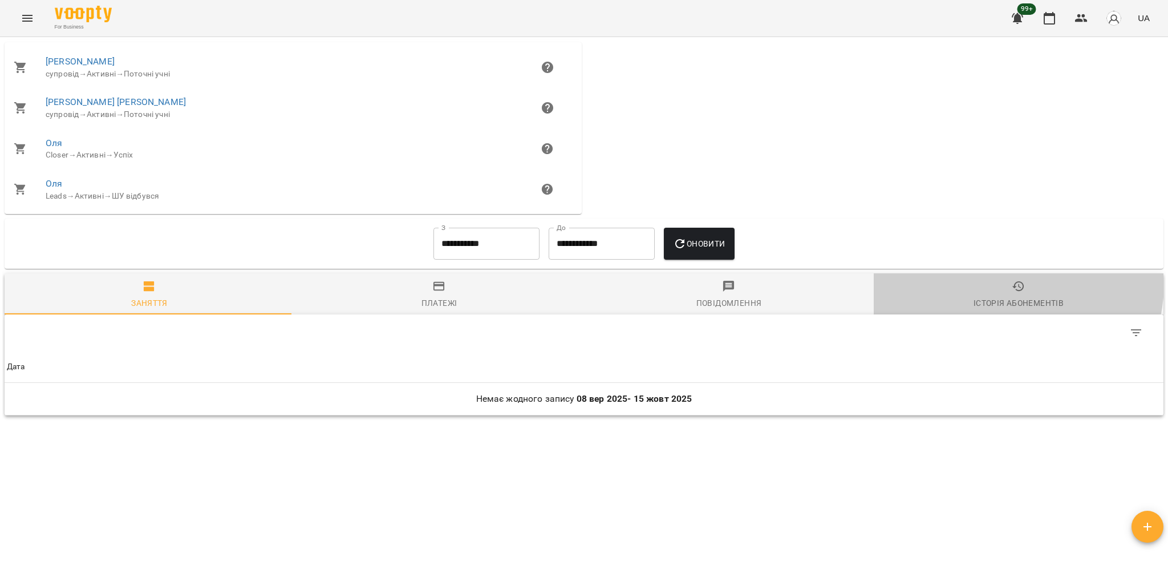
click at [997, 284] on span "Історія абонементів" at bounding box center [1019, 295] width 276 height 31
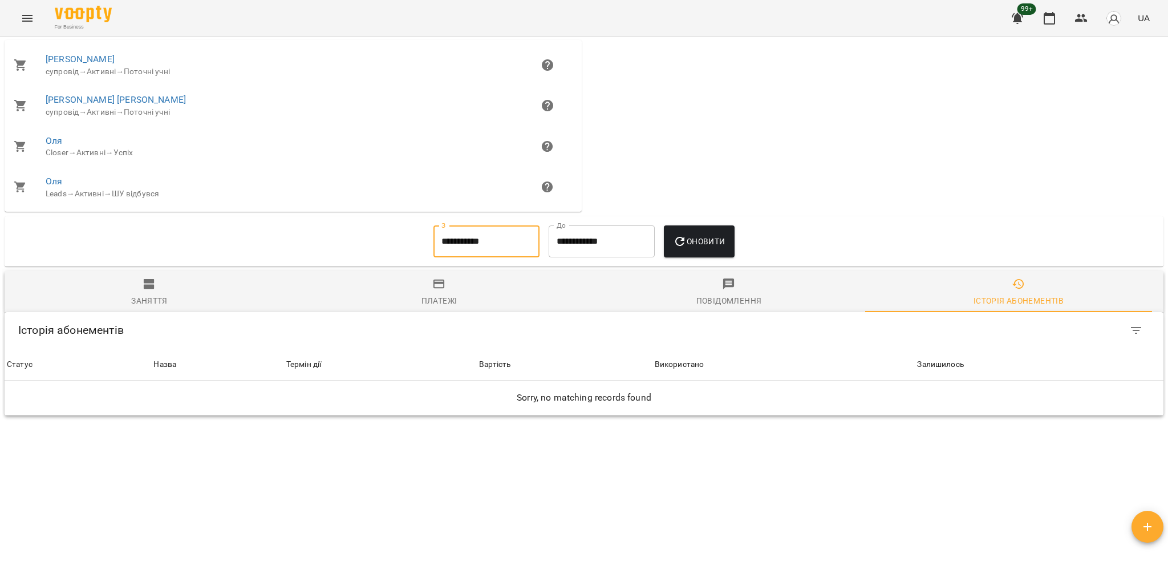
click at [484, 254] on input "**********" at bounding box center [487, 241] width 106 height 32
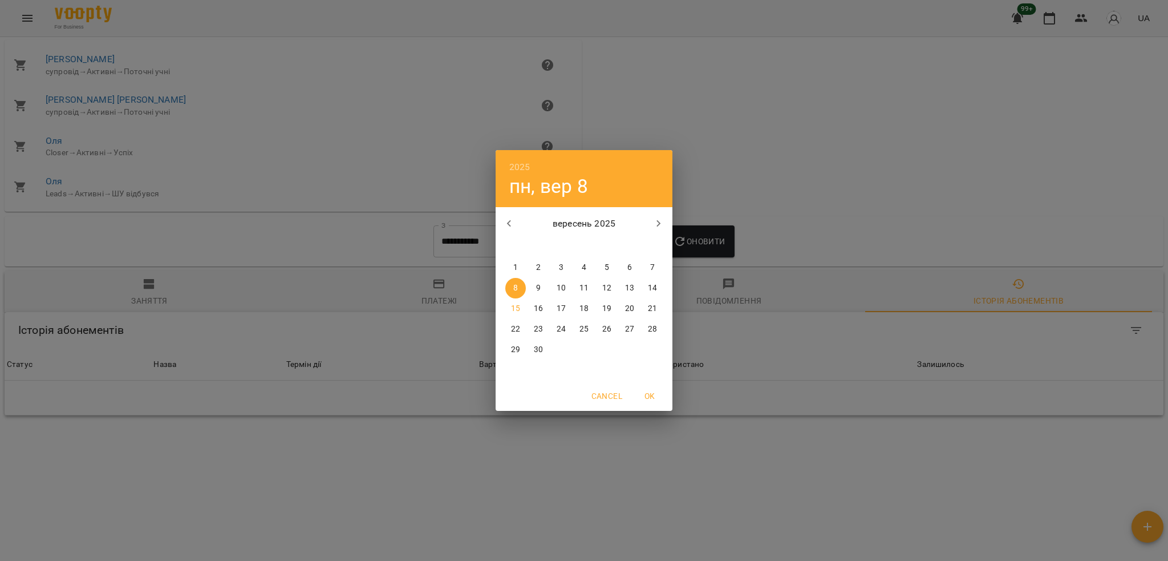
click at [517, 157] on div "2025 пн, вер 8" at bounding box center [584, 178] width 177 height 57
click at [517, 160] on h6 "2025" at bounding box center [519, 167] width 21 height 16
click at [580, 261] on div "2024" at bounding box center [584, 265] width 177 height 23
click at [784, 177] on div "2024 нд, вер 8 вересень 2024 пн вт ср чт пт сб нд 26 27 28 29 30 31 1 2 3 4 5 6…" at bounding box center [584, 280] width 1168 height 561
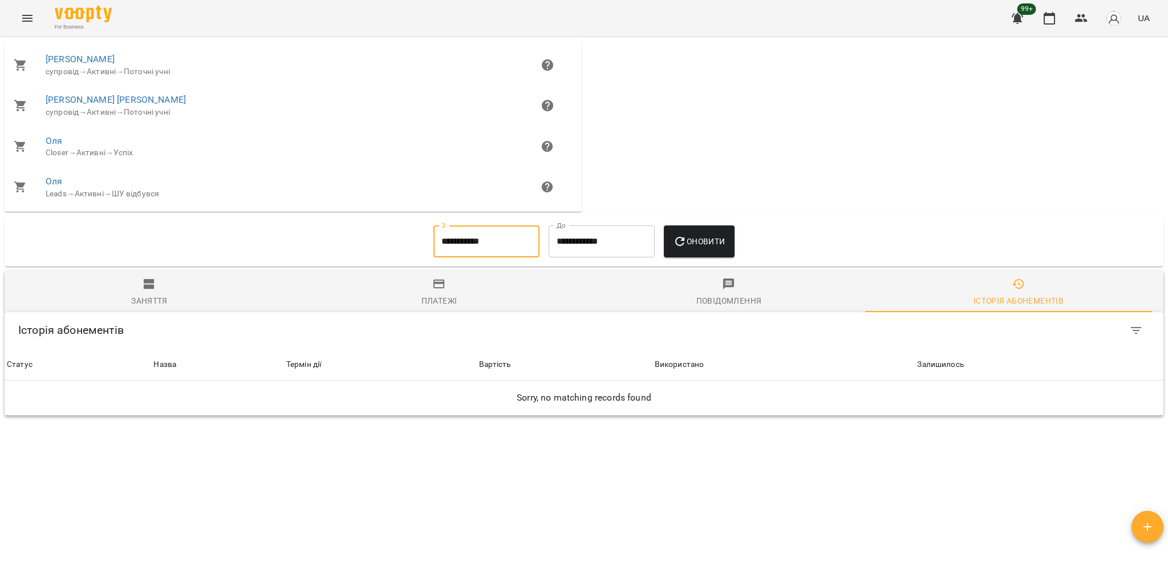
click at [705, 242] on span "Оновити" at bounding box center [699, 241] width 52 height 14
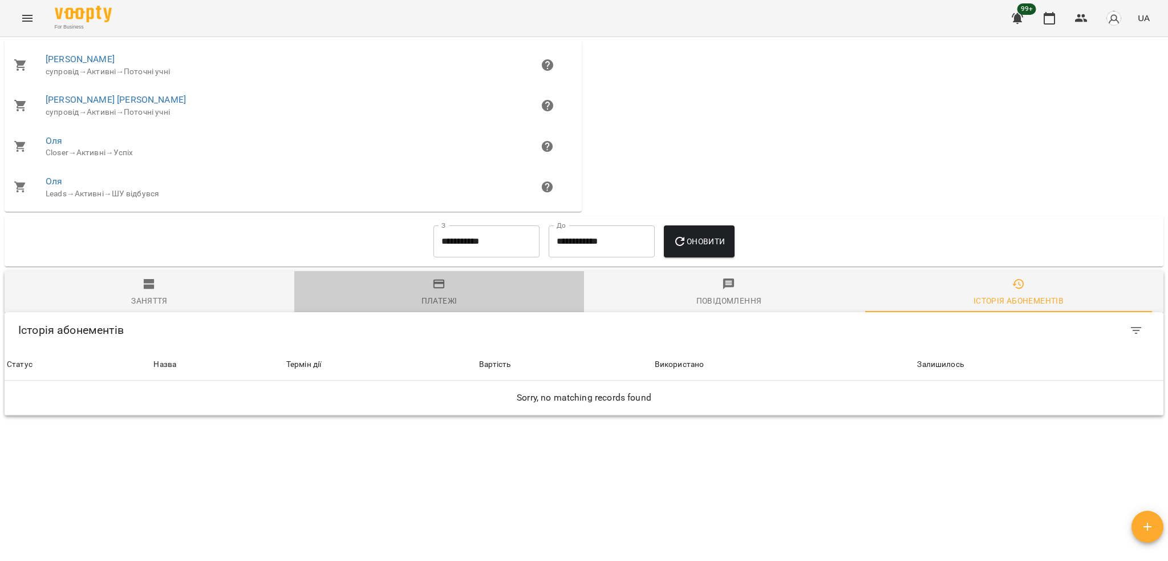
click at [454, 312] on button "Платежі" at bounding box center [439, 291] width 290 height 41
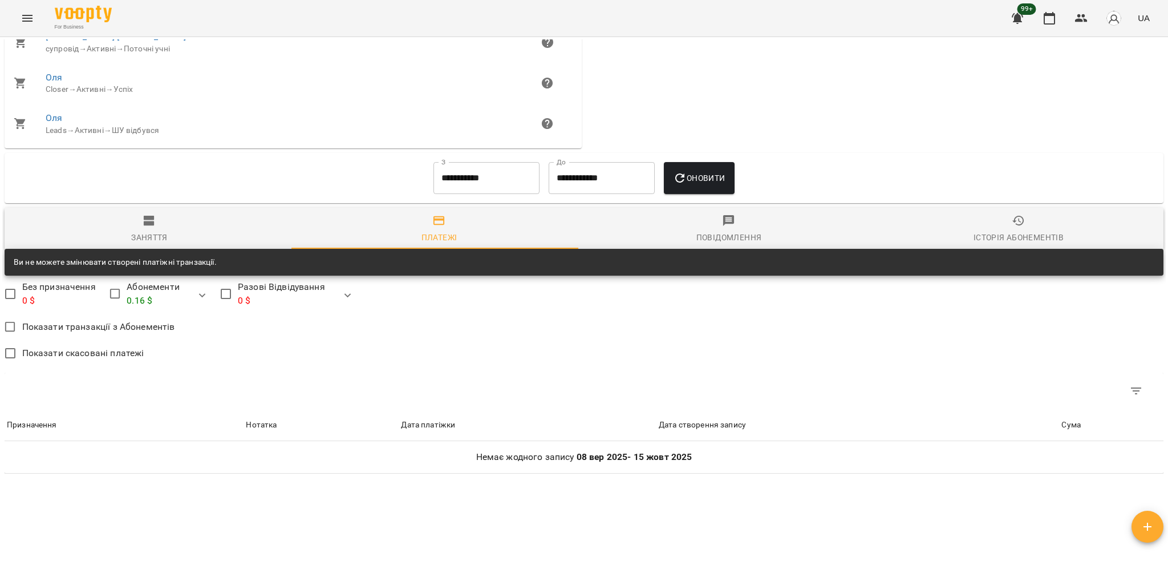
scroll to position [780, 0]
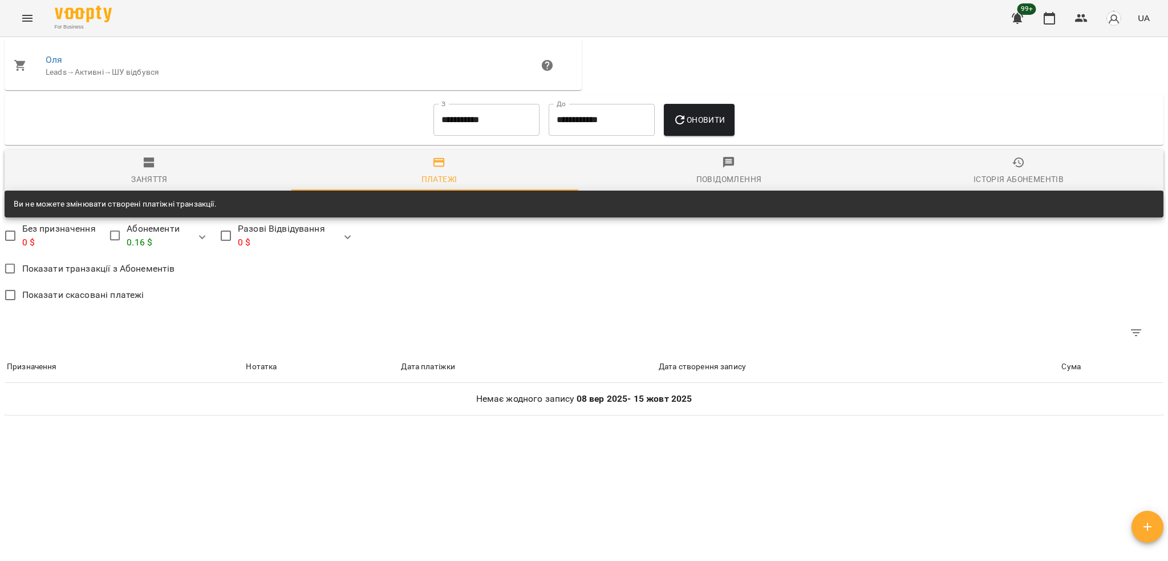
click at [168, 185] on span "Заняття" at bounding box center [149, 171] width 276 height 31
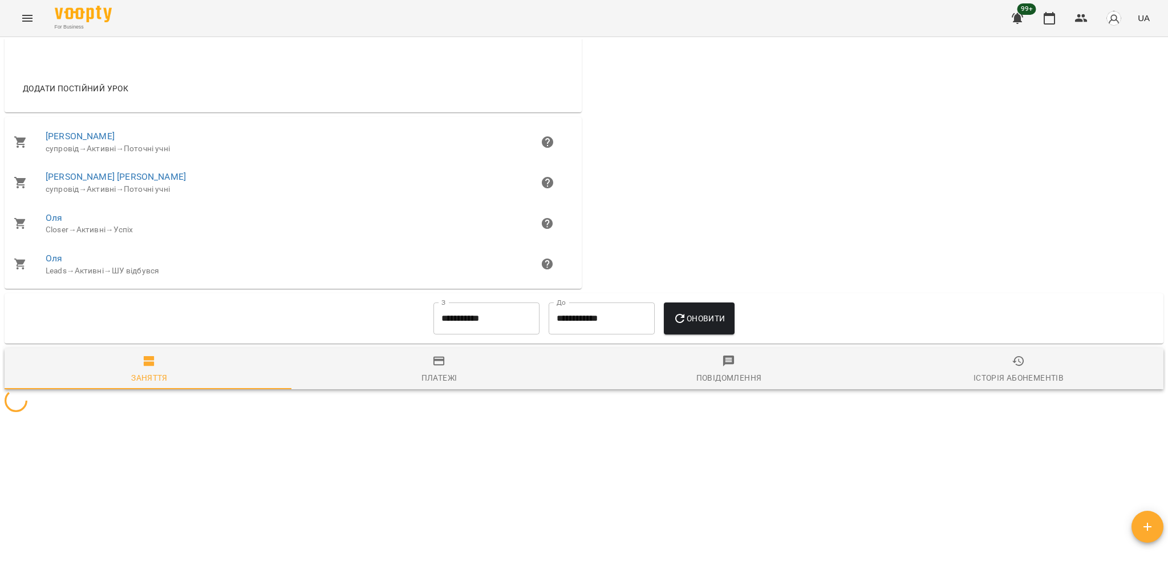
scroll to position [656, 0]
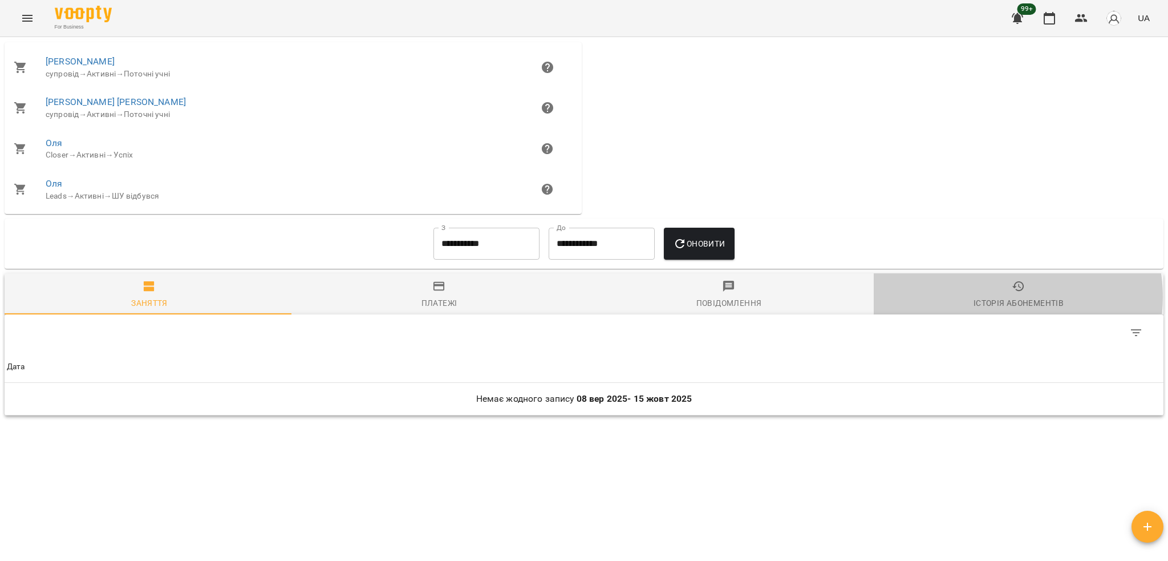
click at [1001, 298] on div "Історія абонементів" at bounding box center [1019, 303] width 90 height 14
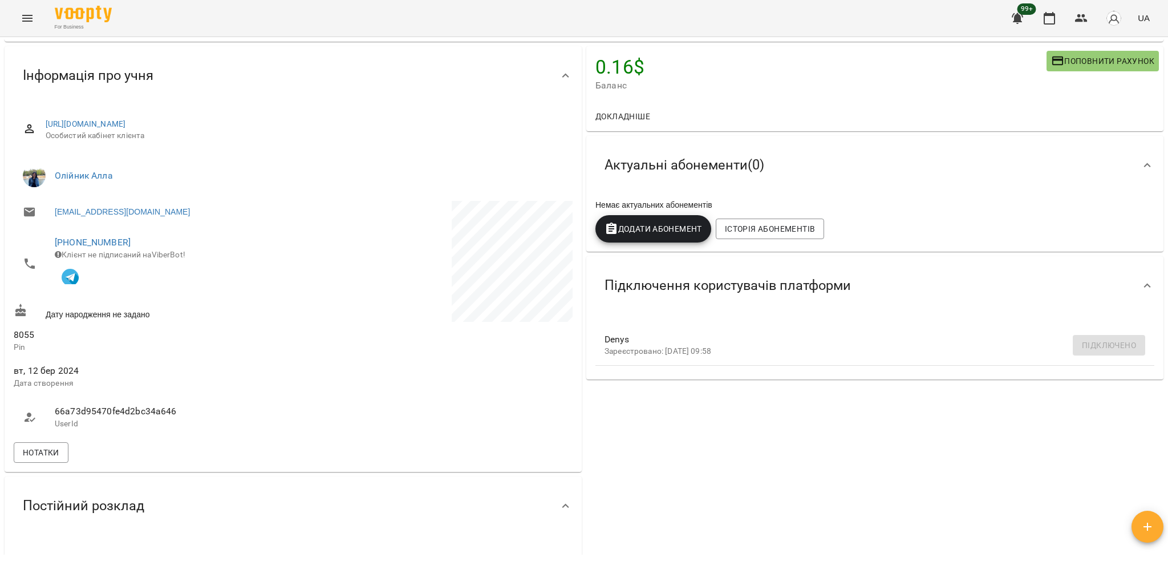
scroll to position [0, 0]
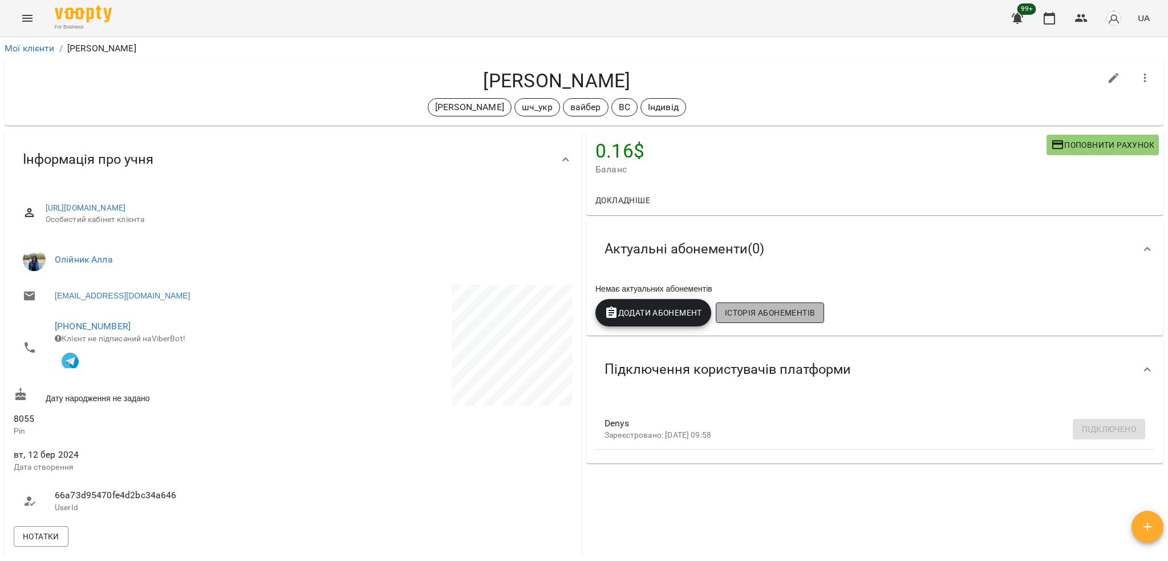
click at [795, 312] on span "Історія абонементів" at bounding box center [770, 313] width 90 height 14
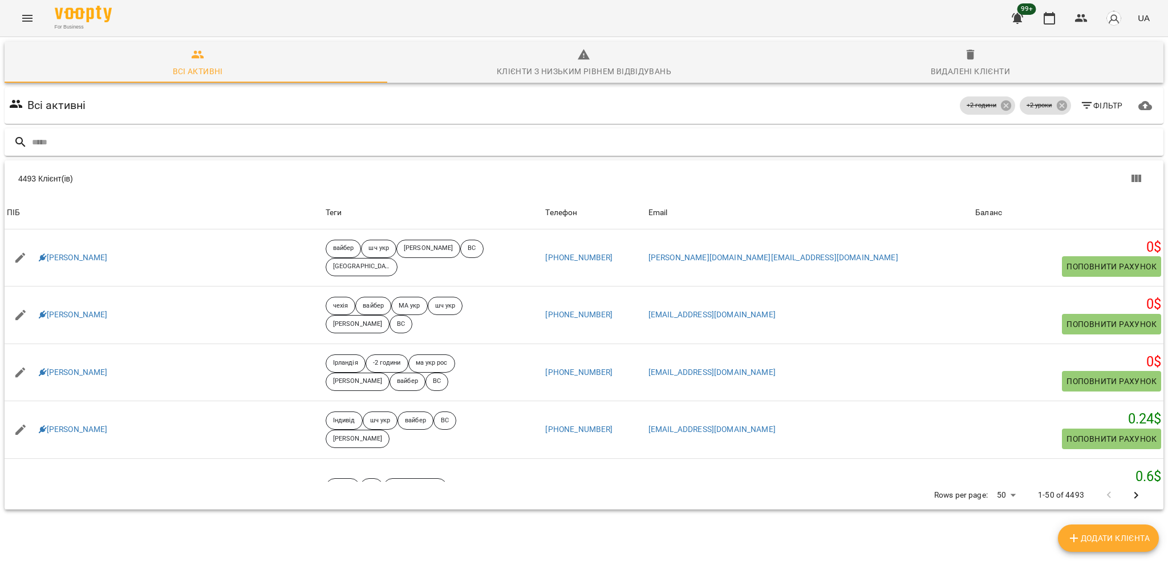
click at [296, 139] on input "text" at bounding box center [595, 142] width 1127 height 19
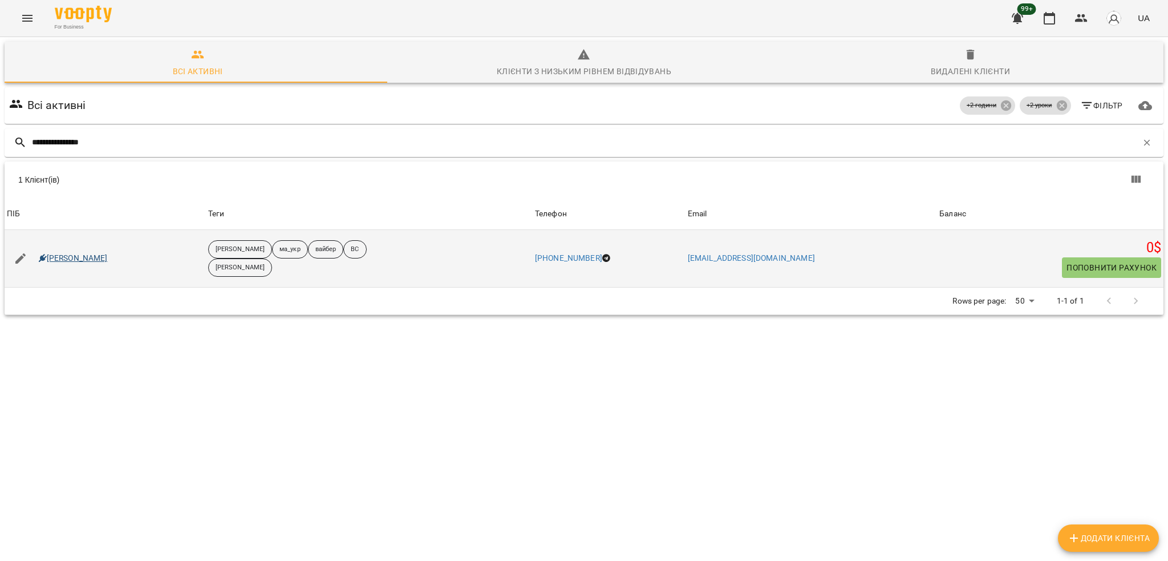
type input "**********"
click at [65, 262] on link "Мікелла Узунова" at bounding box center [73, 258] width 69 height 11
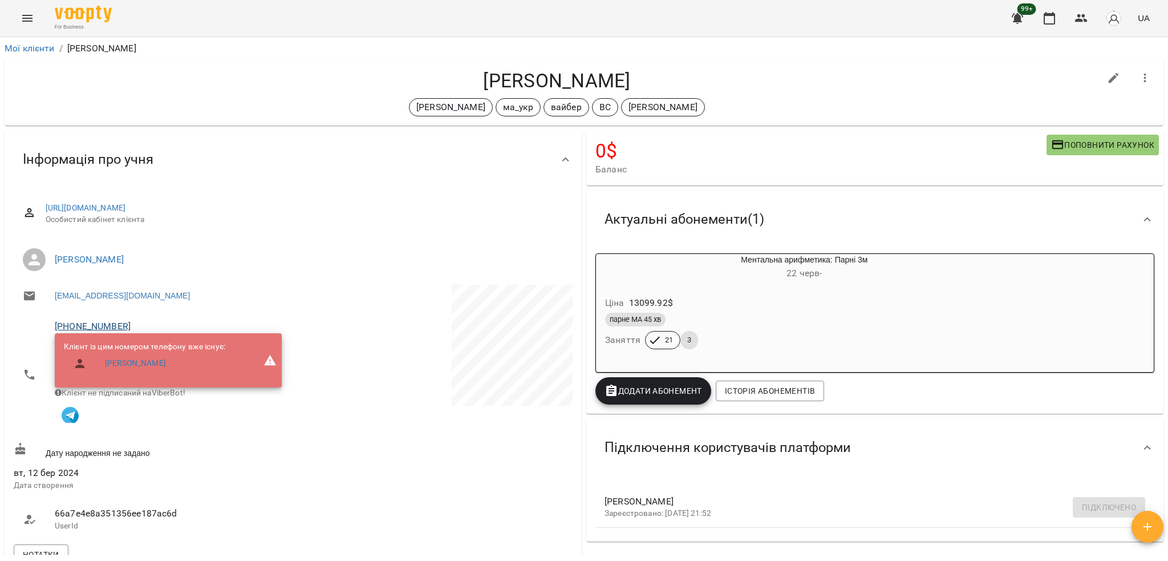
scroll to position [532, 0]
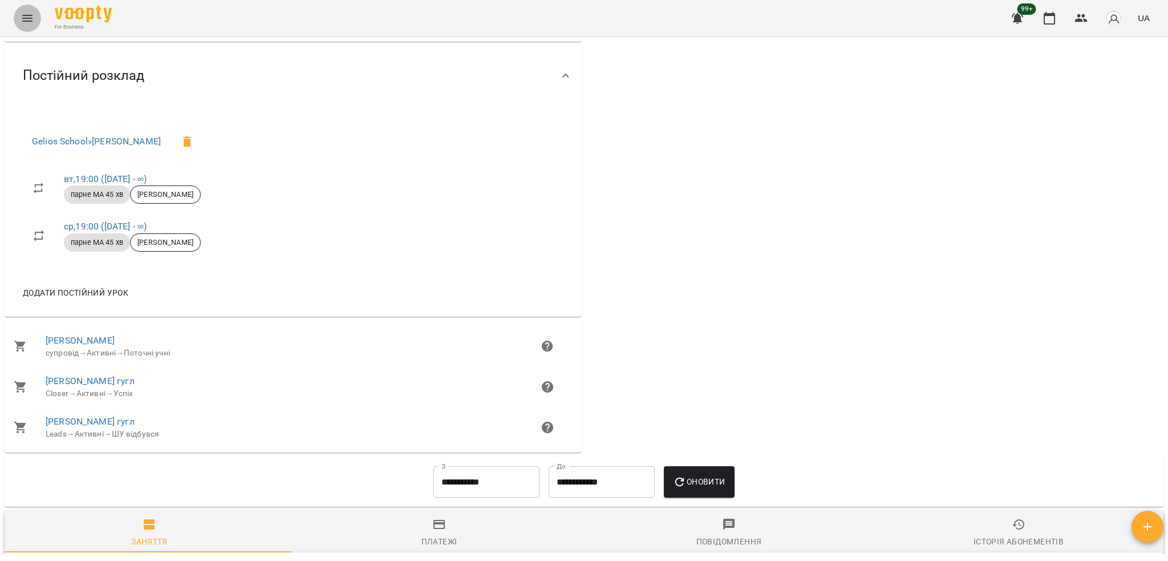
click at [30, 23] on icon "Menu" at bounding box center [28, 18] width 14 height 14
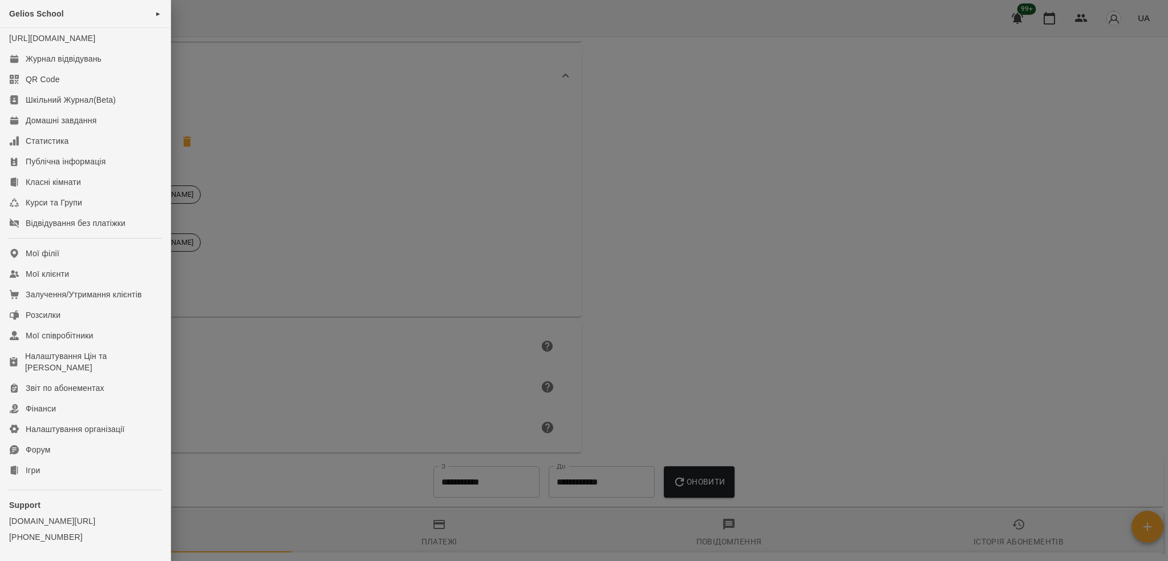
click at [409, 96] on div at bounding box center [584, 280] width 1168 height 561
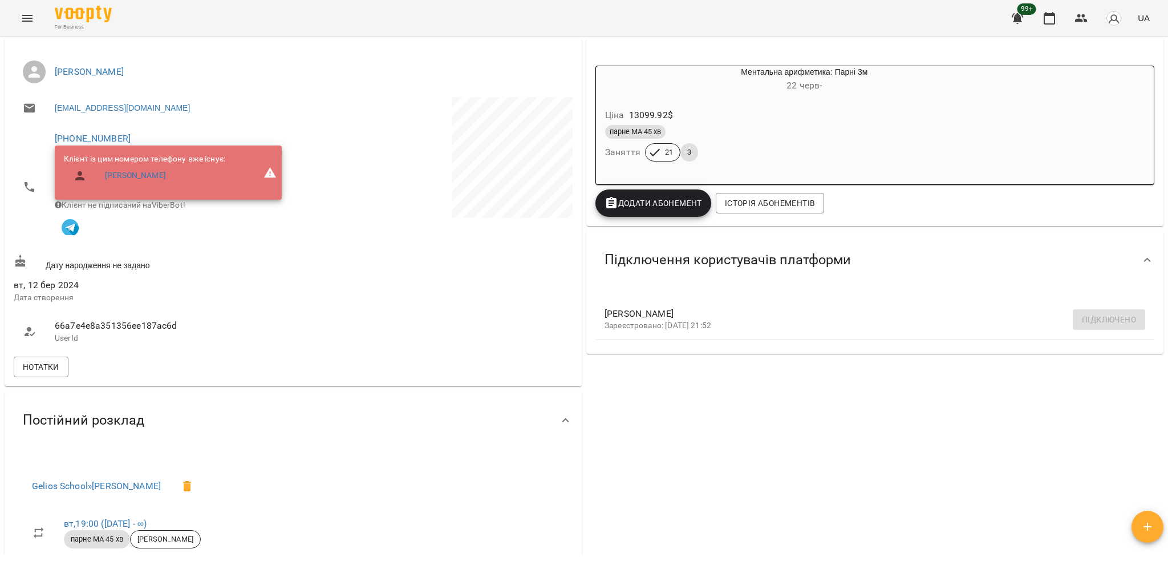
scroll to position [0, 0]
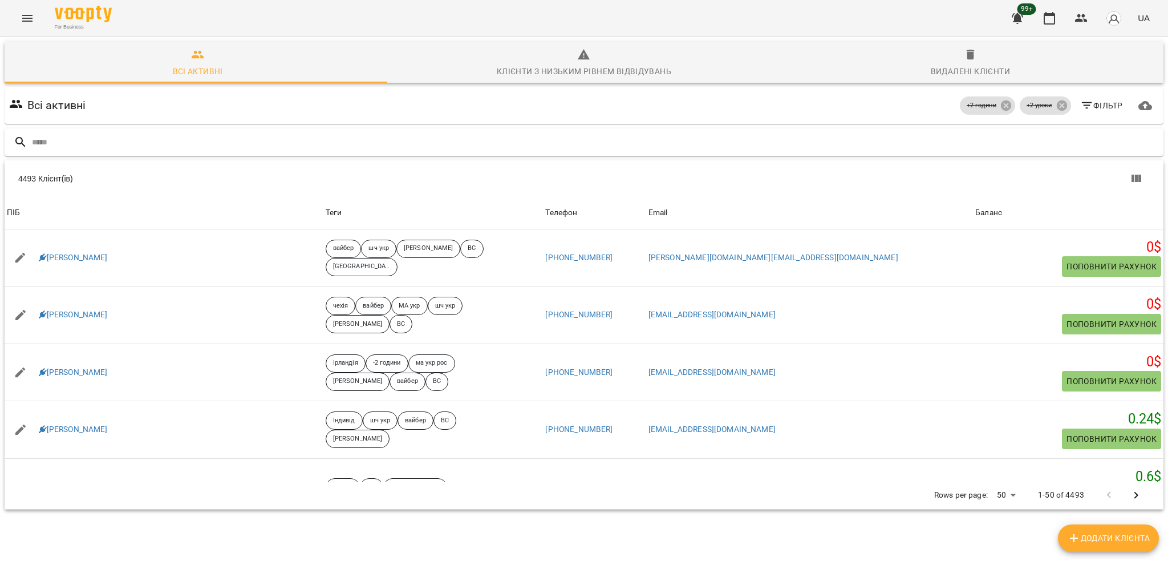
click at [308, 144] on input "text" at bounding box center [595, 142] width 1127 height 19
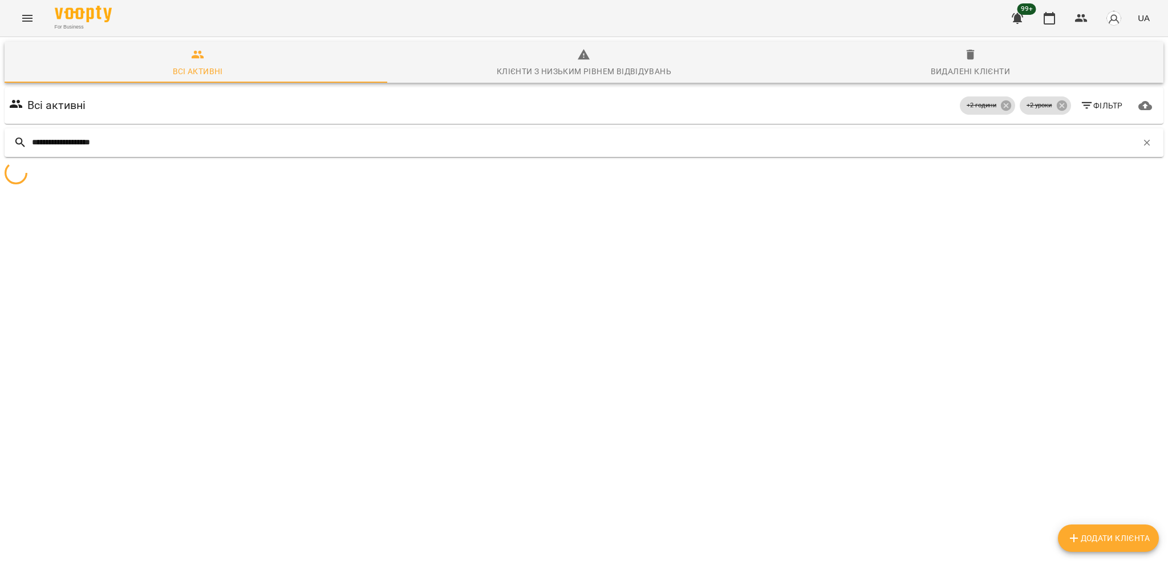
type input "**********"
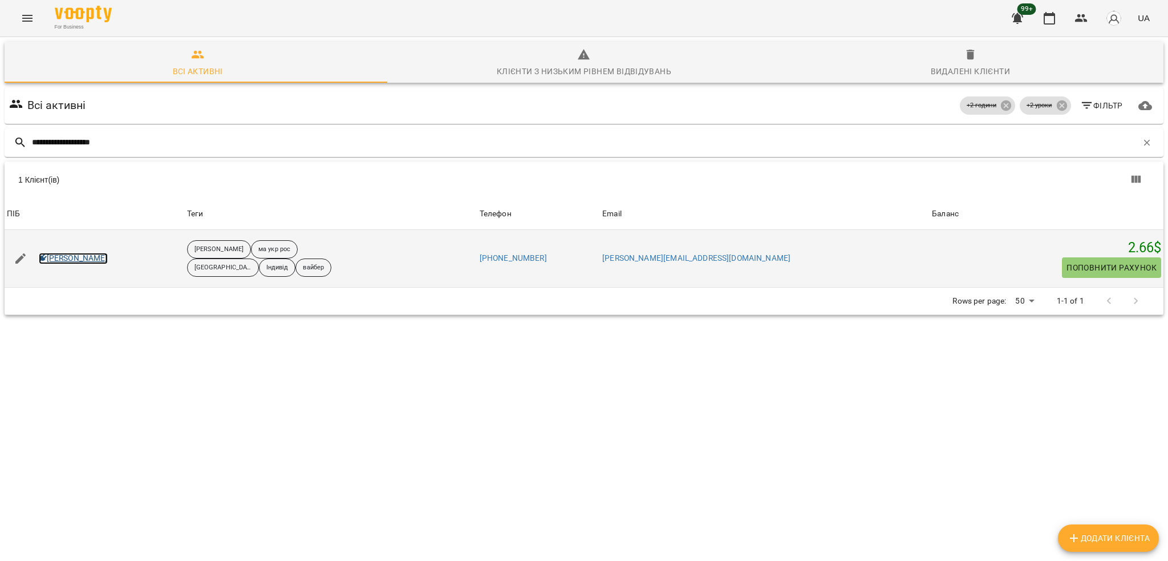
click at [78, 256] on link "Михайло Мірошниченко" at bounding box center [73, 258] width 69 height 11
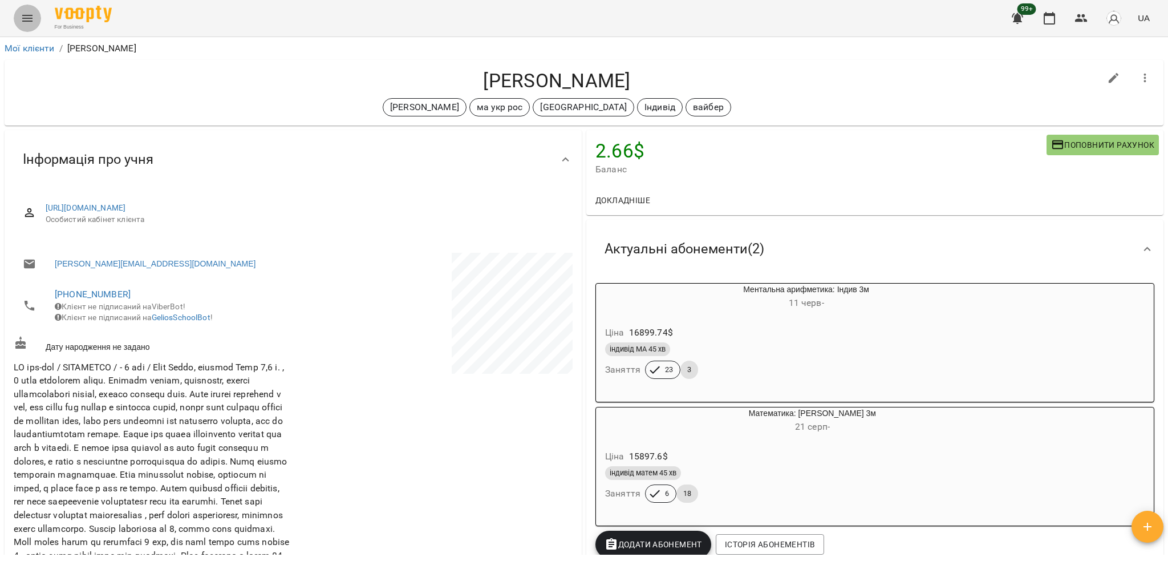
click at [23, 29] on button "Menu" at bounding box center [27, 18] width 27 height 27
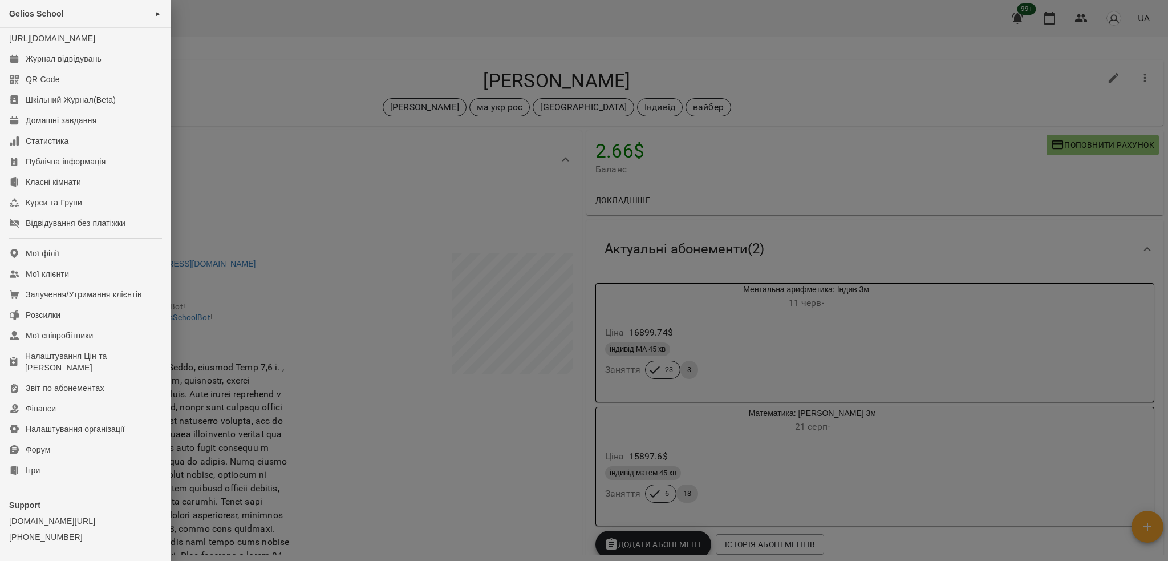
drag, startPoint x: 277, startPoint y: 87, endPoint x: 184, endPoint y: 120, distance: 99.4
click at [277, 86] on div at bounding box center [584, 280] width 1168 height 561
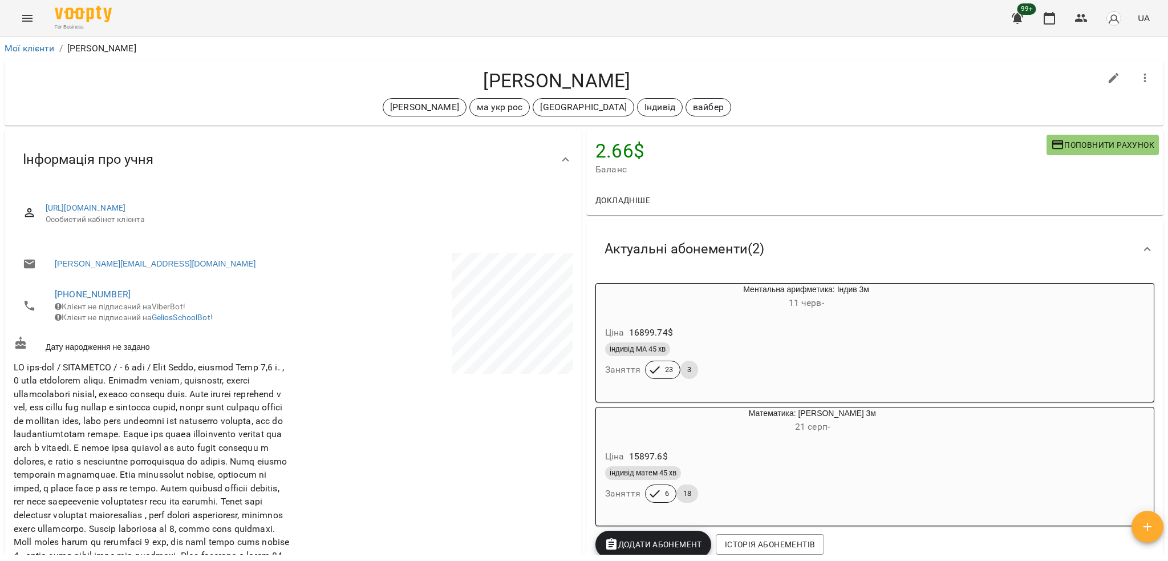
click at [21, 21] on icon "Menu" at bounding box center [28, 18] width 14 height 14
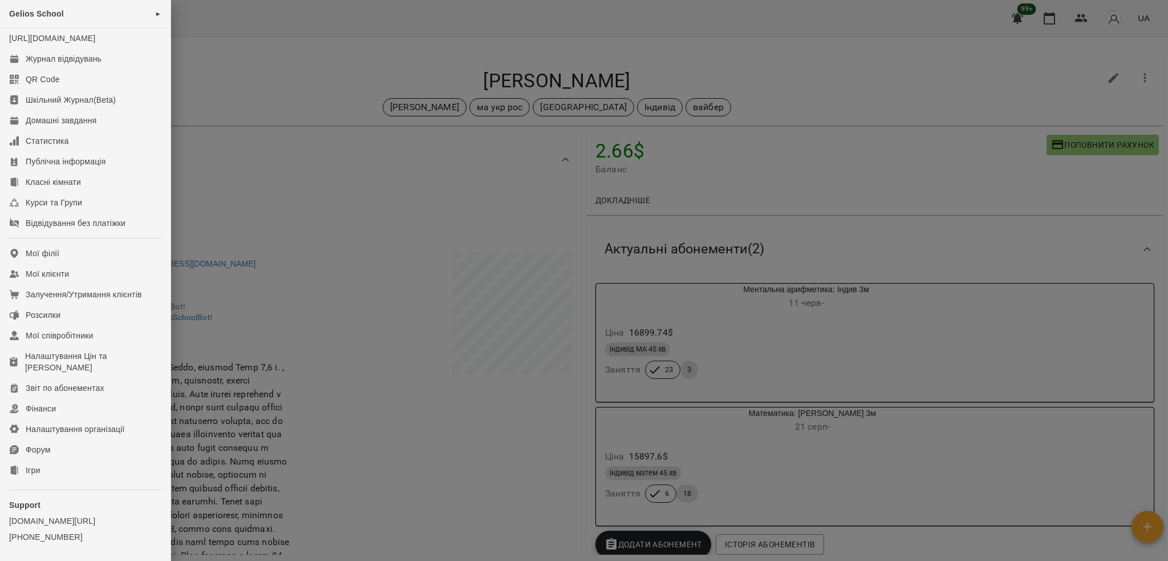
drag, startPoint x: 294, startPoint y: 111, endPoint x: 289, endPoint y: 115, distance: 7.0
click at [292, 119] on div at bounding box center [584, 280] width 1168 height 561
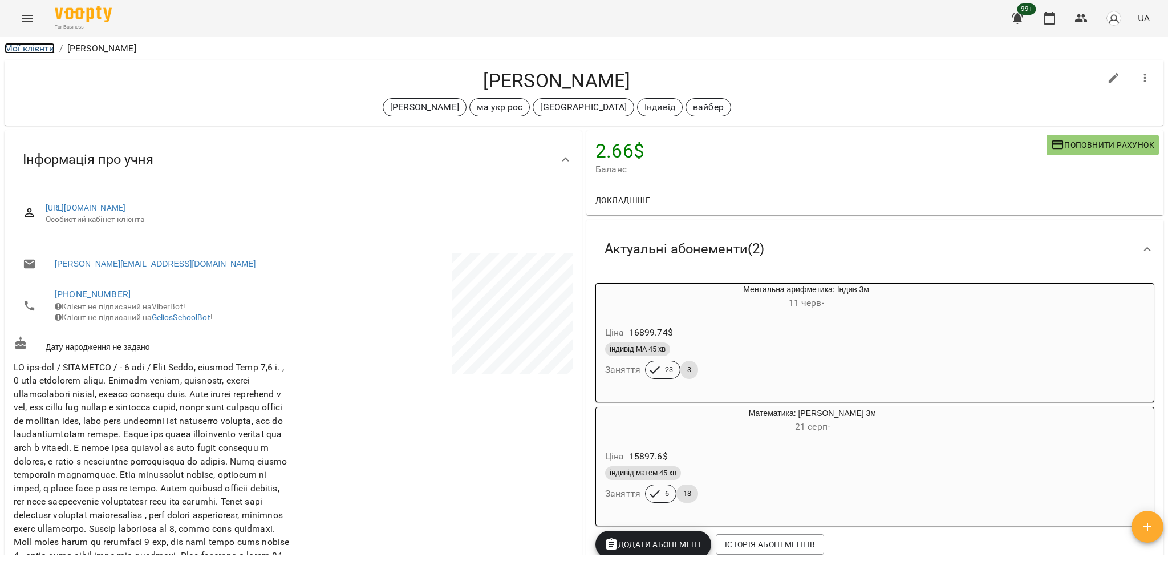
click at [8, 47] on link "Мої клієнти" at bounding box center [30, 48] width 50 height 11
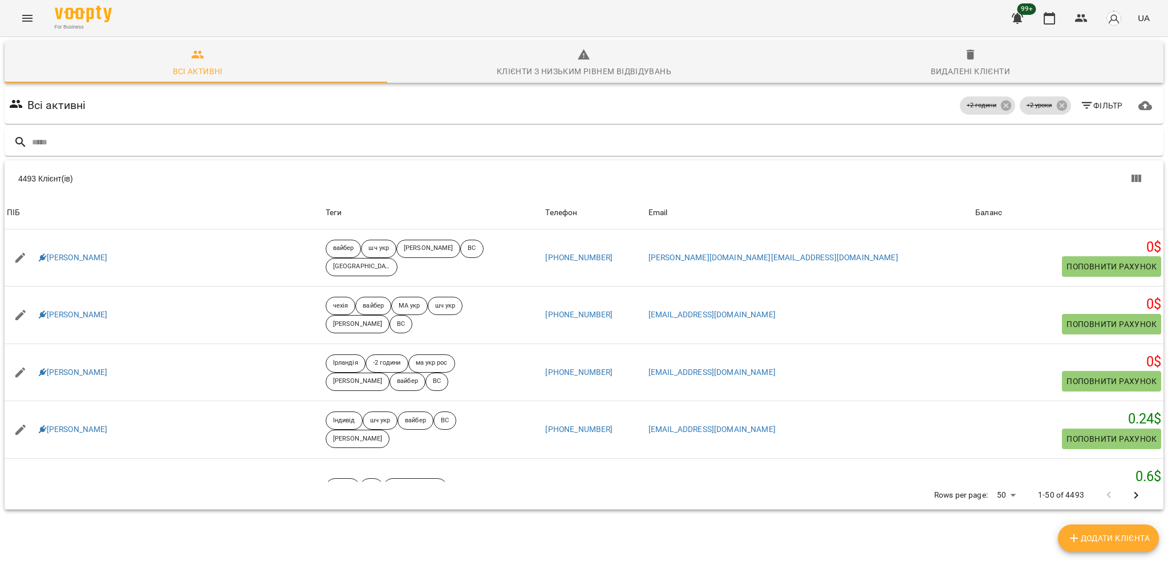
click at [336, 135] on input "text" at bounding box center [595, 142] width 1127 height 19
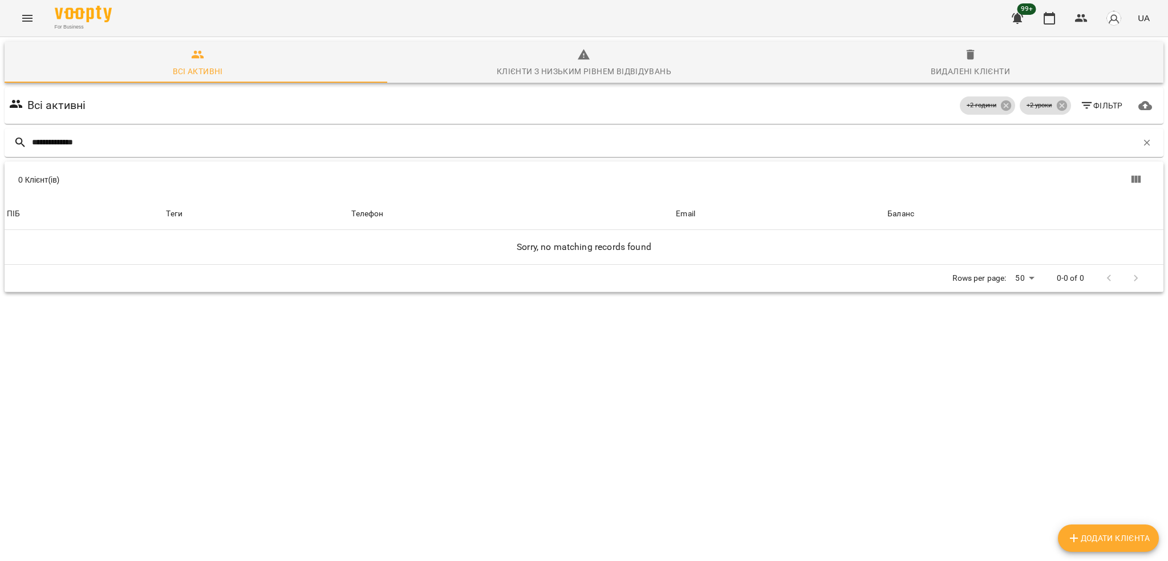
type input "**********"
click at [1012, 69] on span "Видалені клієнти" at bounding box center [970, 63] width 373 height 31
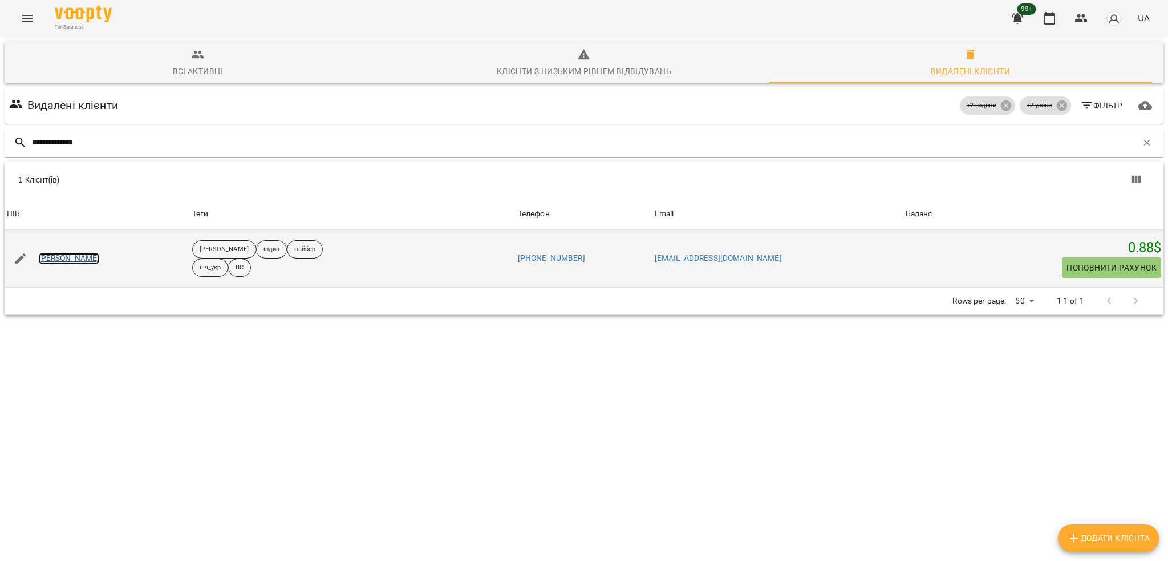
click at [79, 260] on link "Вероніка Скиба" at bounding box center [69, 258] width 61 height 11
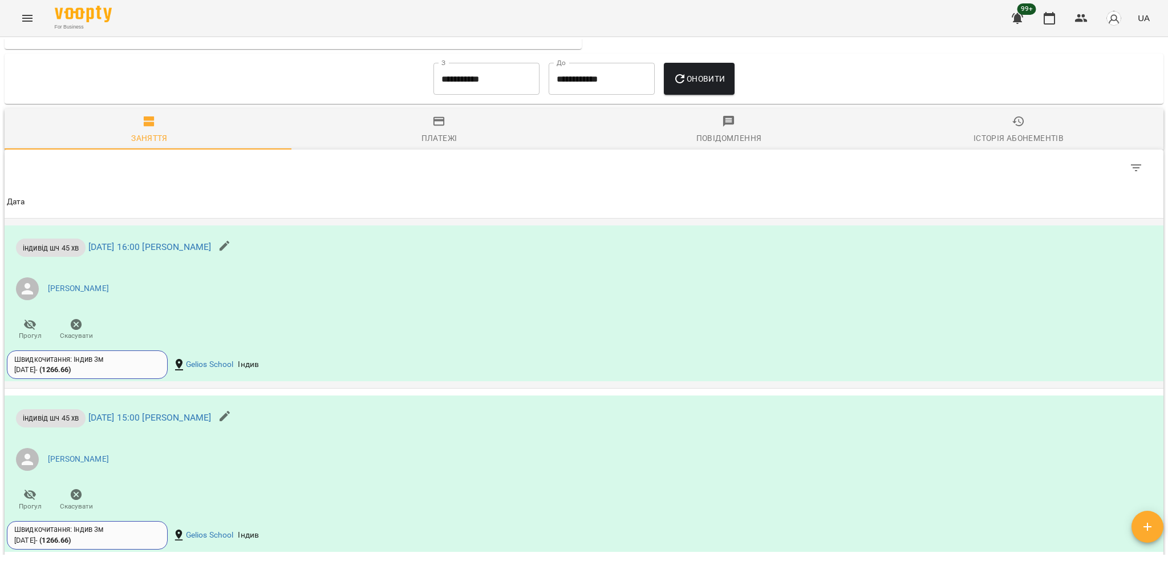
scroll to position [836, 0]
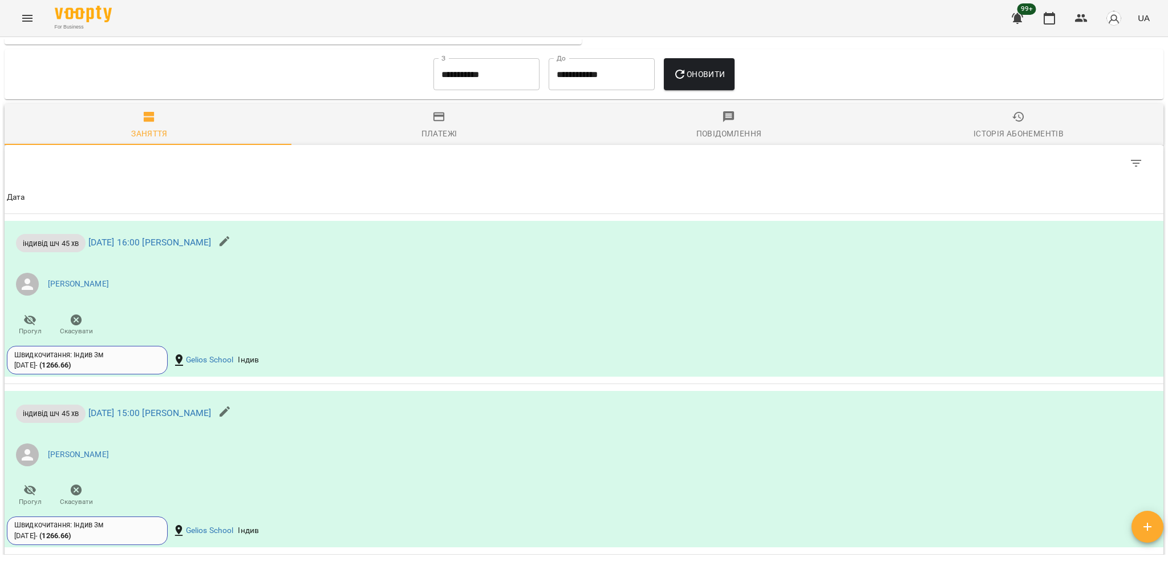
click at [1028, 140] on div "Історія абонементів" at bounding box center [1019, 134] width 90 height 14
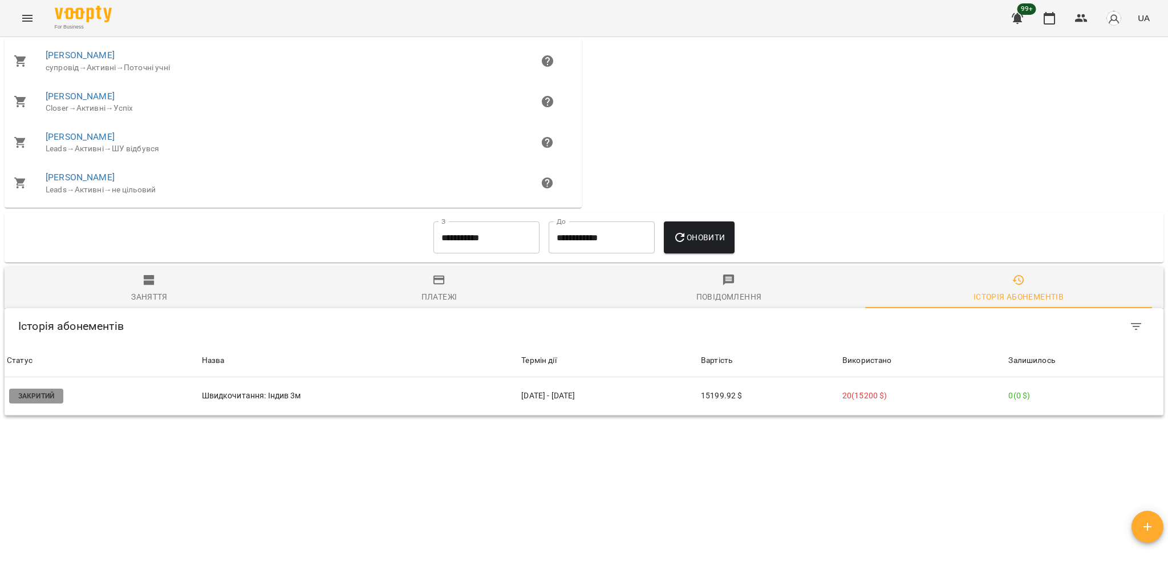
scroll to position [681, 0]
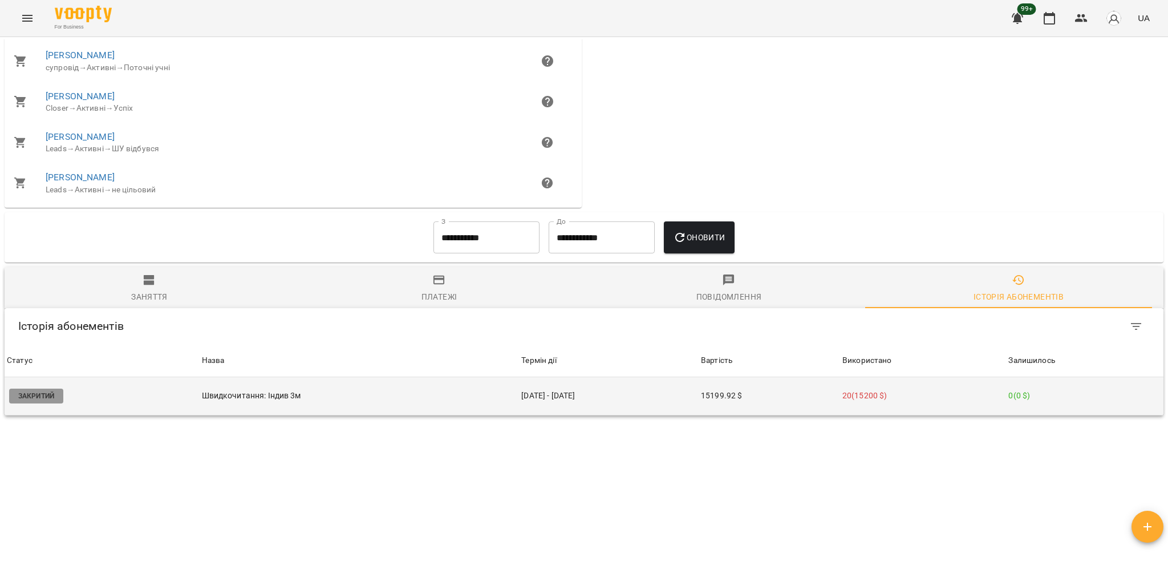
click at [789, 399] on td "15199.92 $" at bounding box center [769, 396] width 141 height 38
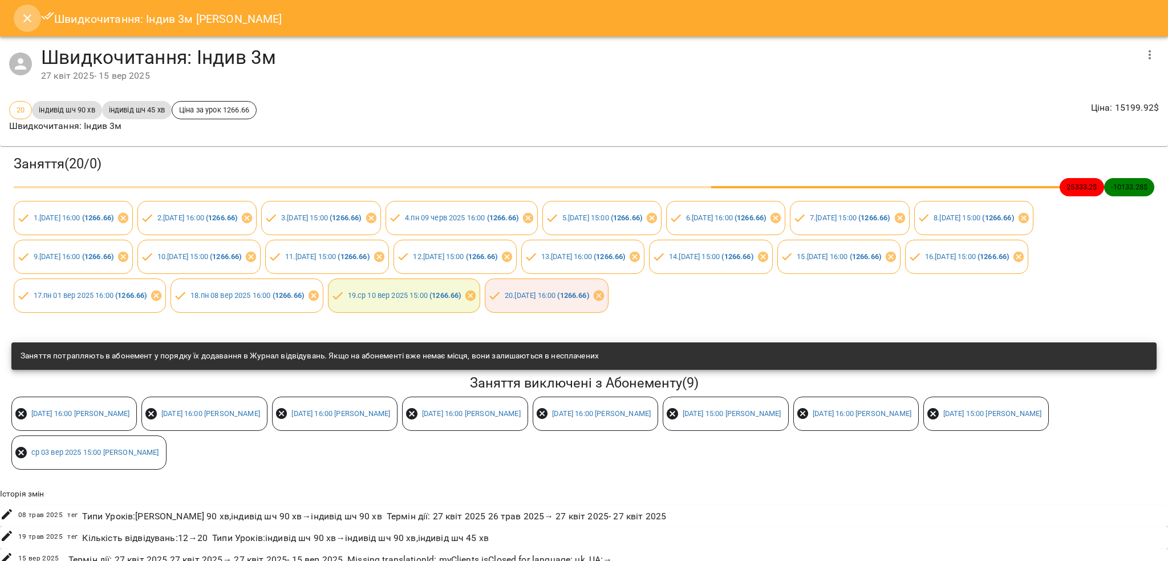
click at [23, 22] on icon "Close" at bounding box center [28, 18] width 14 height 14
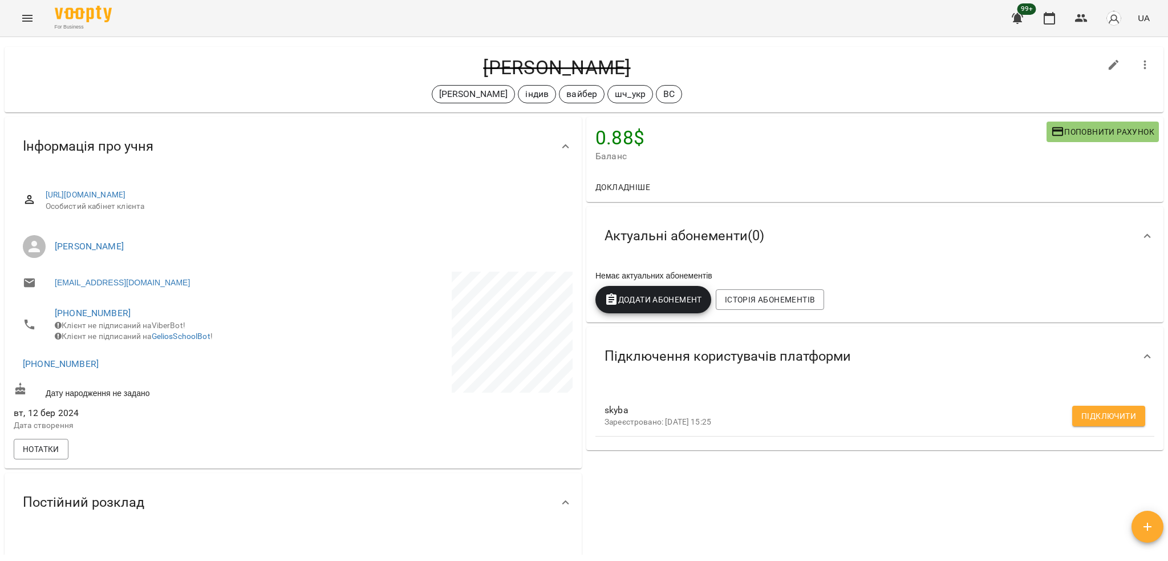
scroll to position [0, 0]
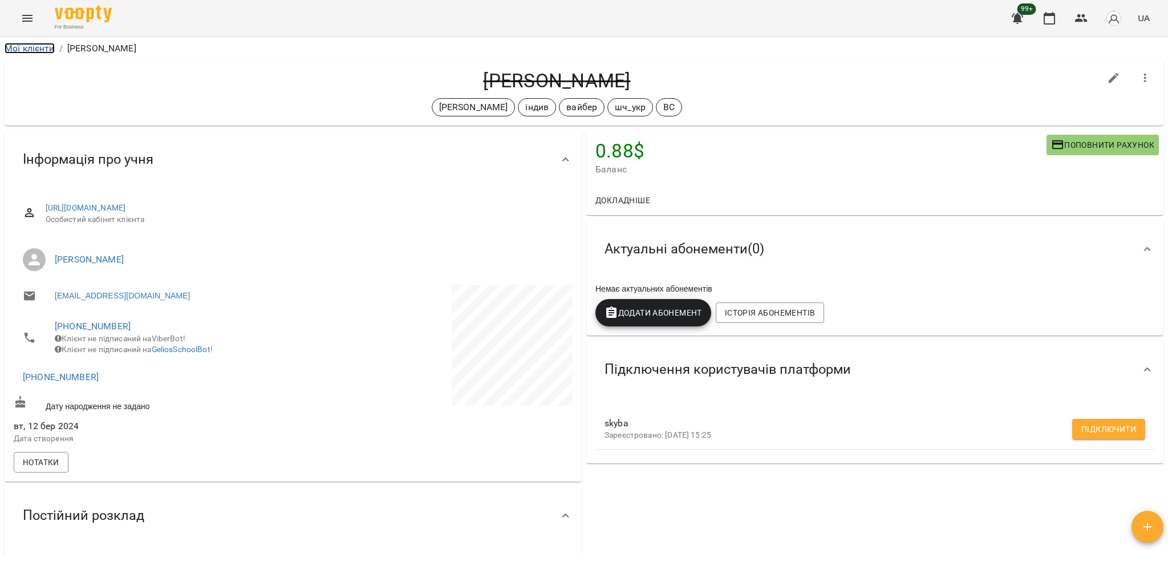
click at [22, 47] on link "Мої клієнти" at bounding box center [30, 48] width 50 height 11
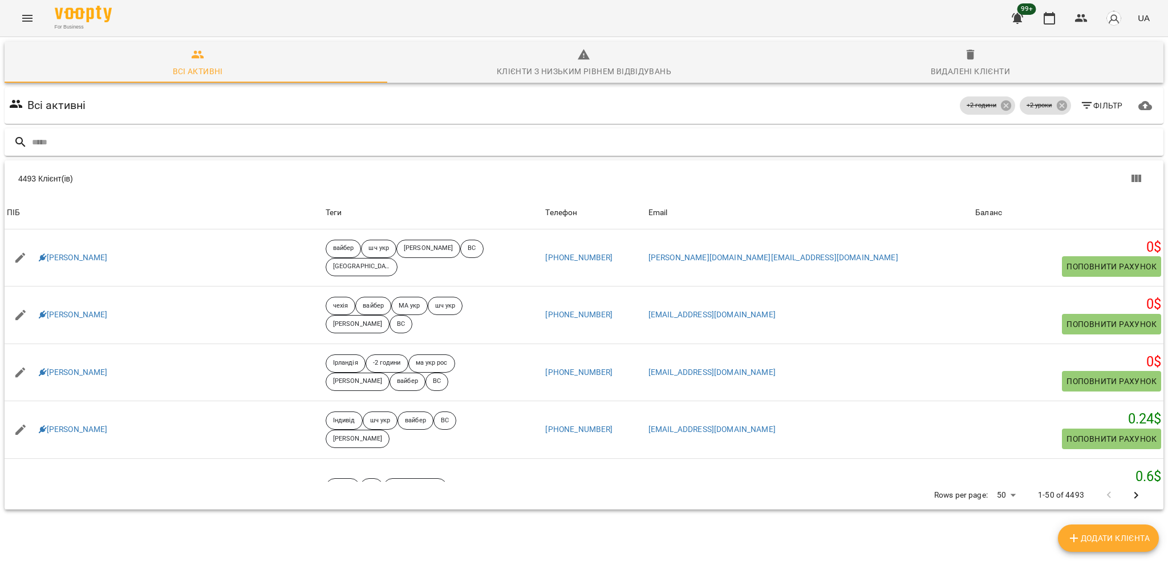
click at [318, 144] on input "text" at bounding box center [595, 142] width 1127 height 19
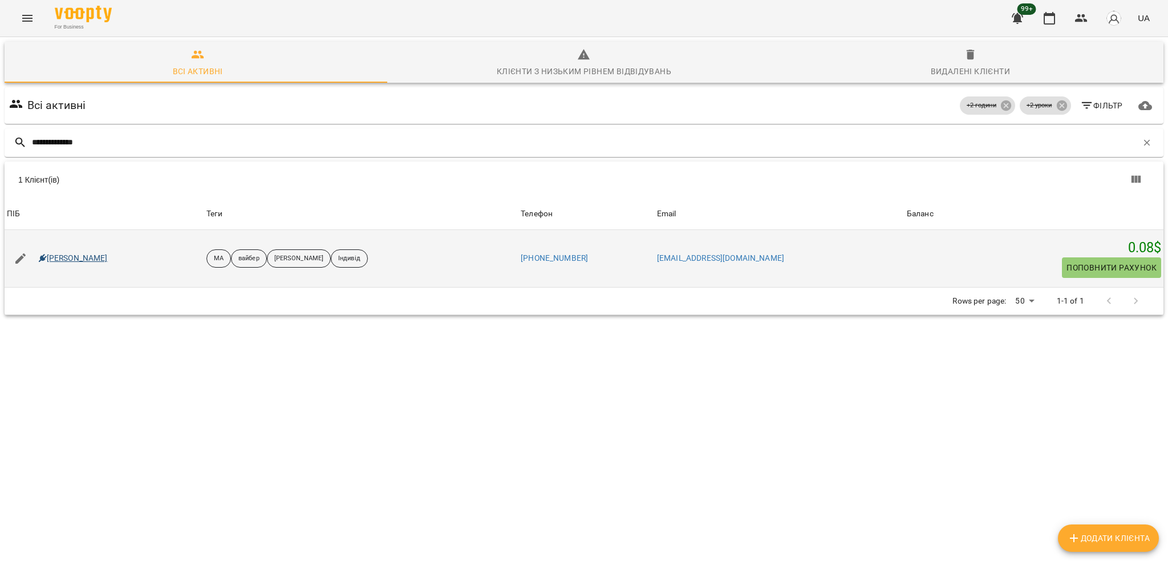
type input "**********"
click at [88, 257] on link "Мілана Бацула" at bounding box center [73, 258] width 69 height 11
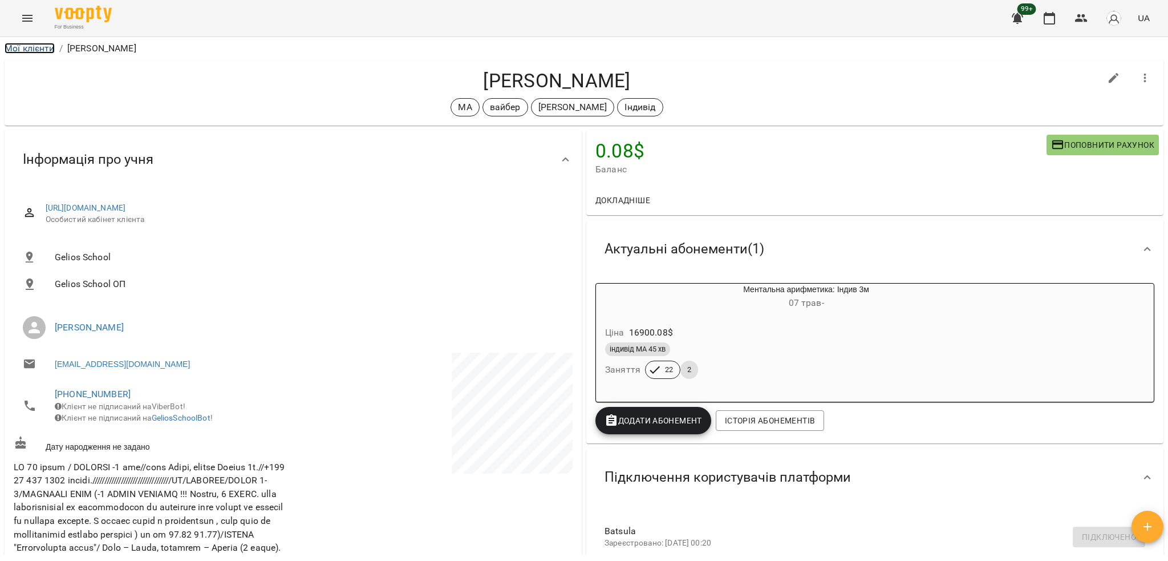
click at [38, 46] on link "Мої клієнти" at bounding box center [30, 48] width 50 height 11
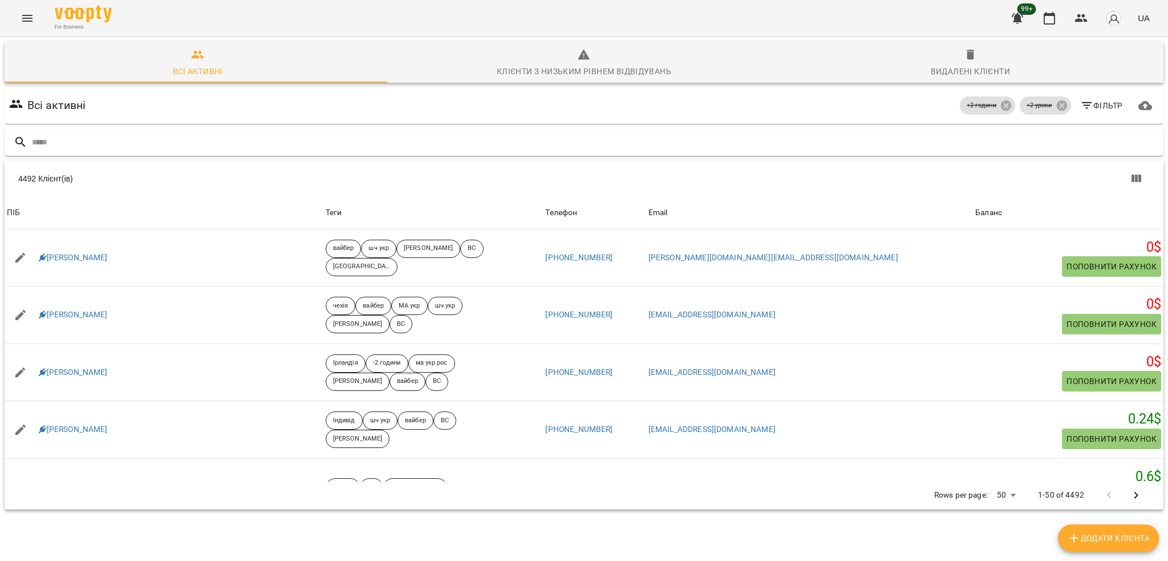
click at [285, 139] on input "text" at bounding box center [595, 142] width 1127 height 19
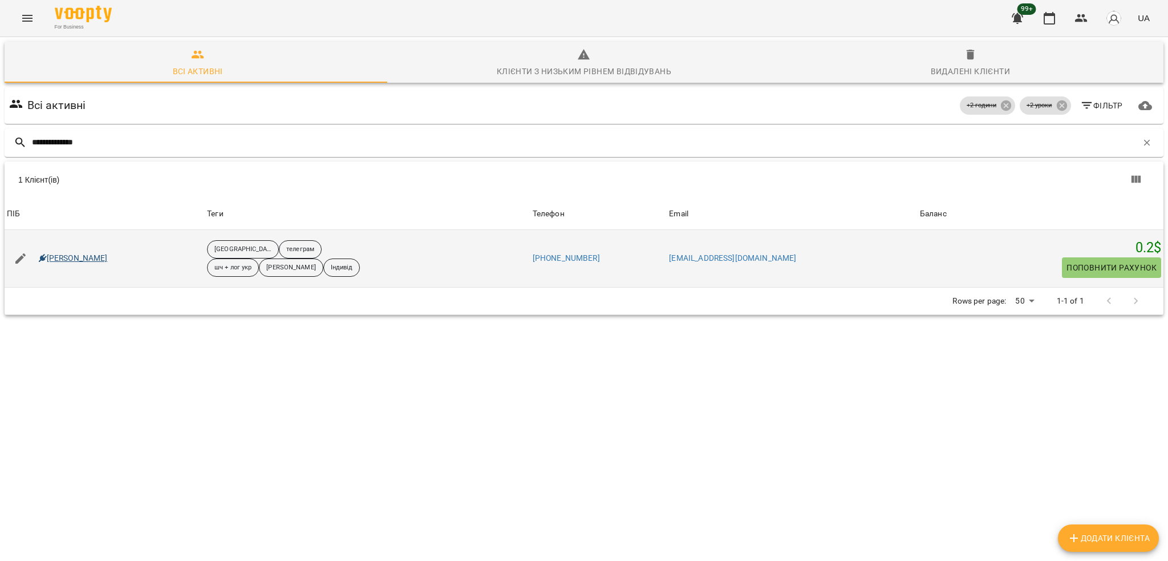
type input "**********"
click at [89, 261] on link "Богдан Вельган" at bounding box center [73, 258] width 69 height 11
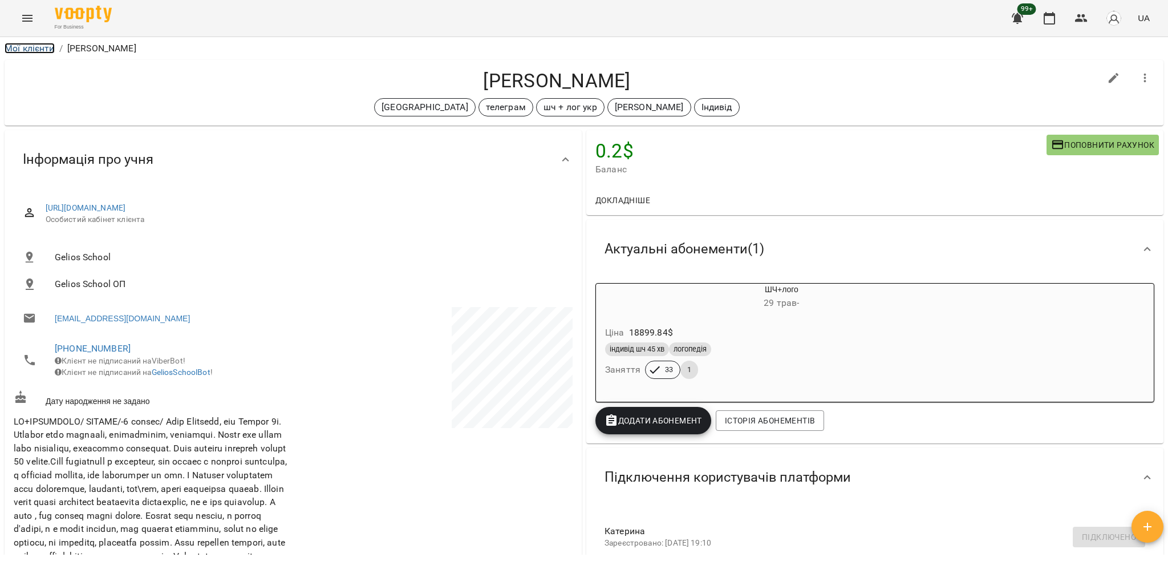
click at [37, 46] on link "Мої клієнти" at bounding box center [30, 48] width 50 height 11
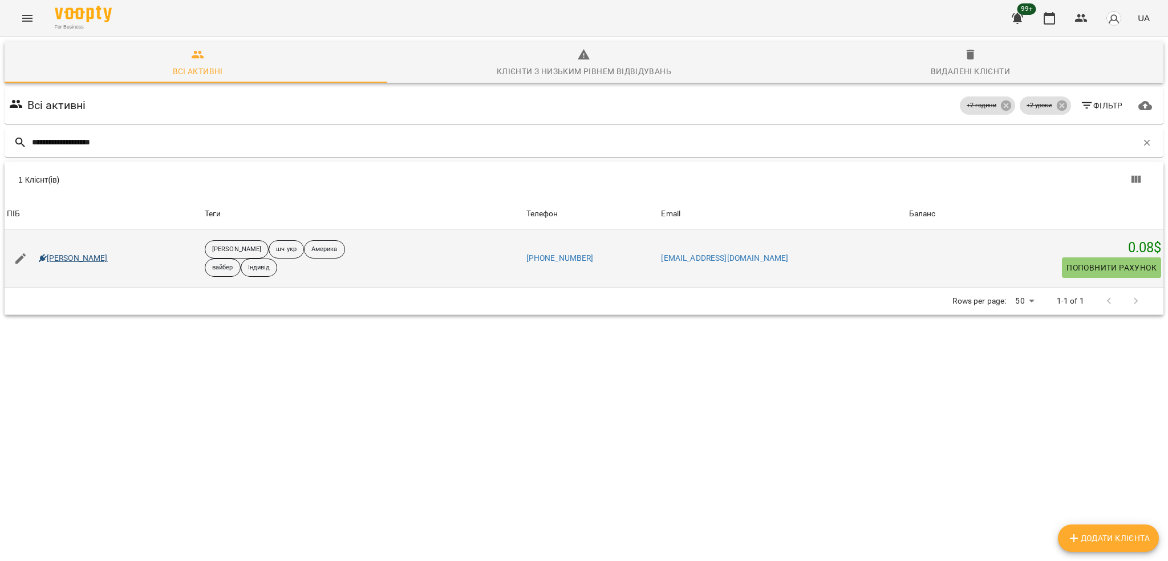
type input "**********"
click at [98, 253] on link "Петрушенко Владислав" at bounding box center [73, 258] width 69 height 11
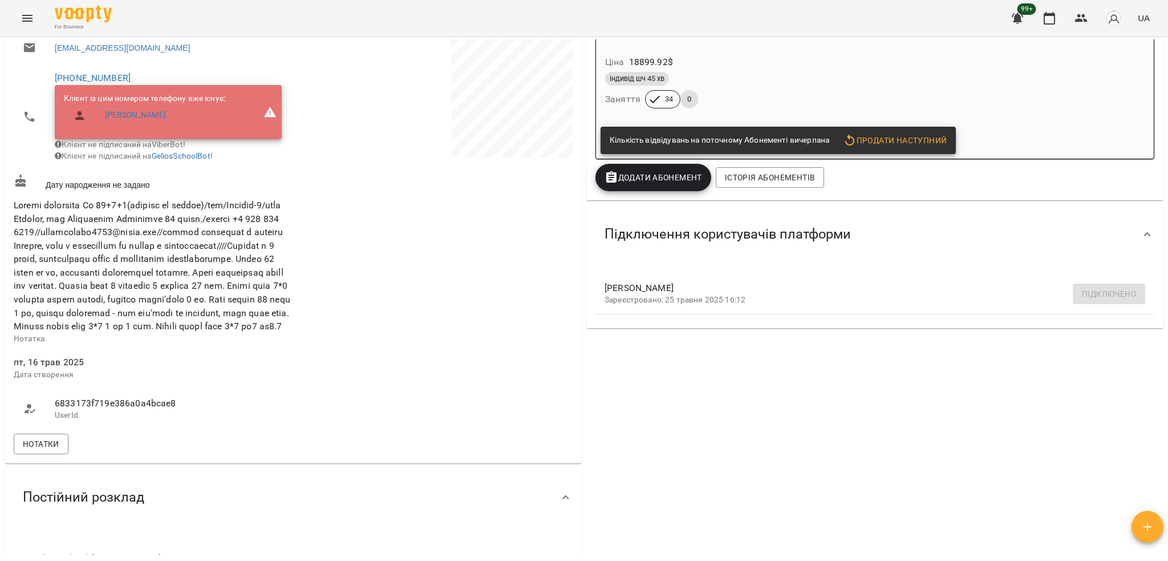
scroll to position [152, 0]
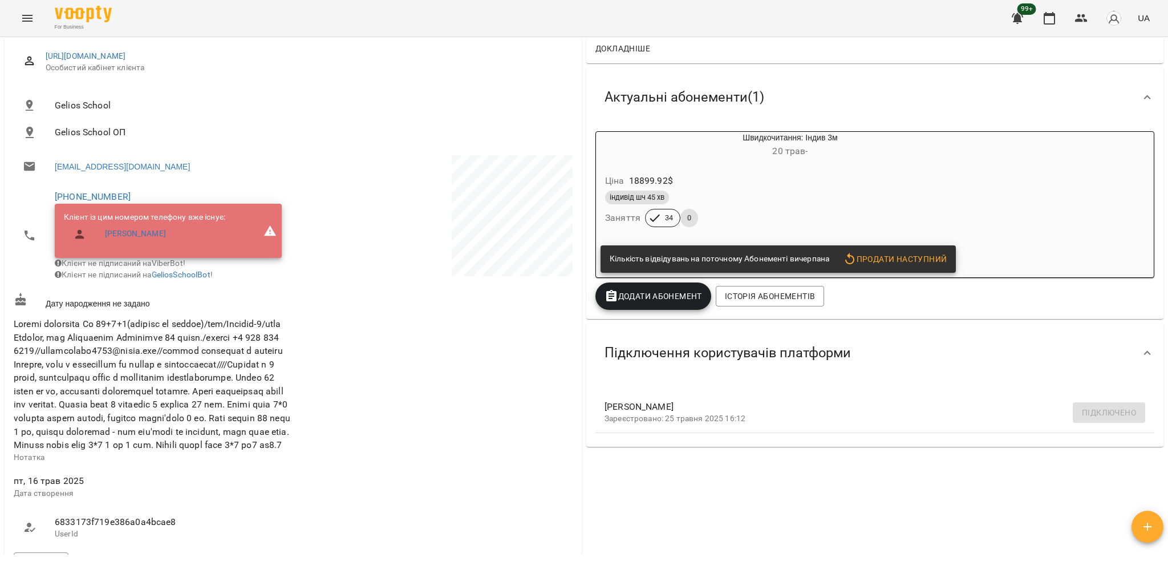
click at [908, 201] on div "індивід шч 45 хв" at bounding box center [763, 198] width 316 height 14
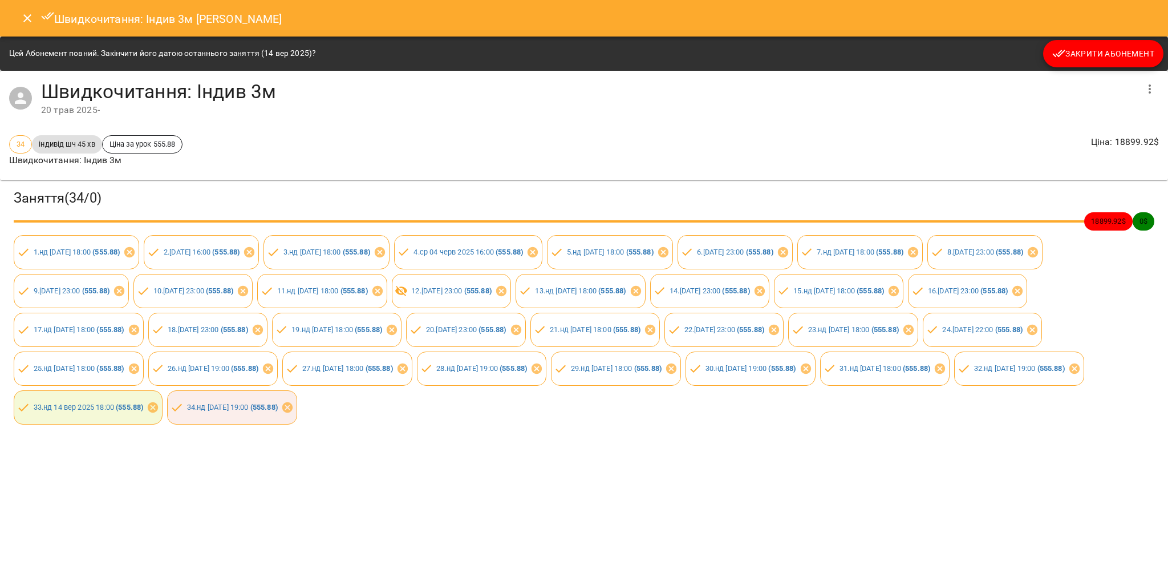
click at [1137, 47] on span "Закрити Абонемент" at bounding box center [1104, 54] width 102 height 14
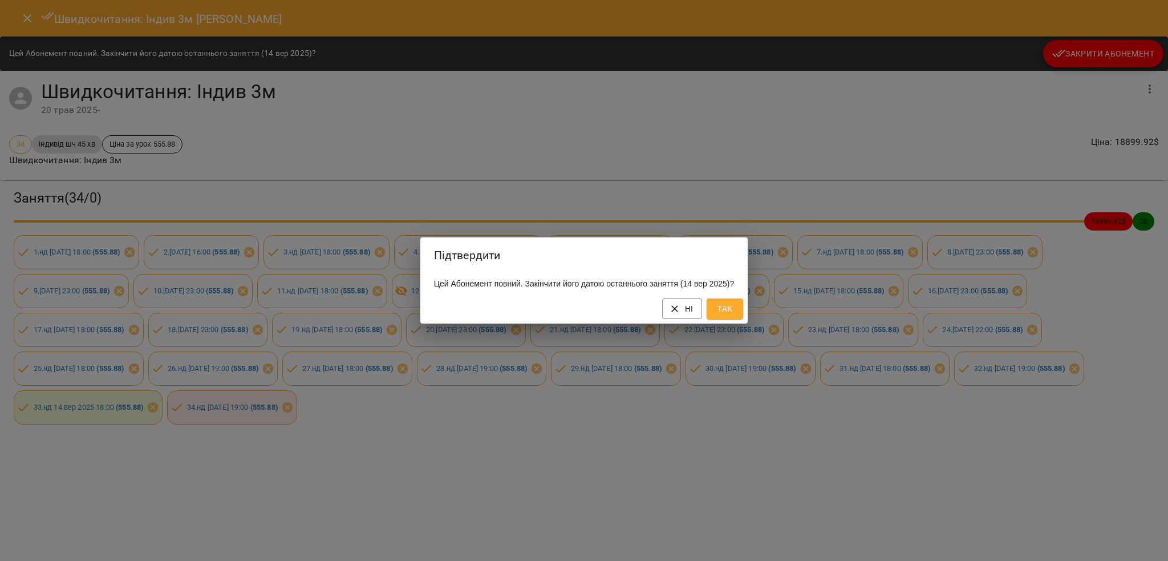
click at [734, 310] on span "Так" at bounding box center [725, 309] width 18 height 14
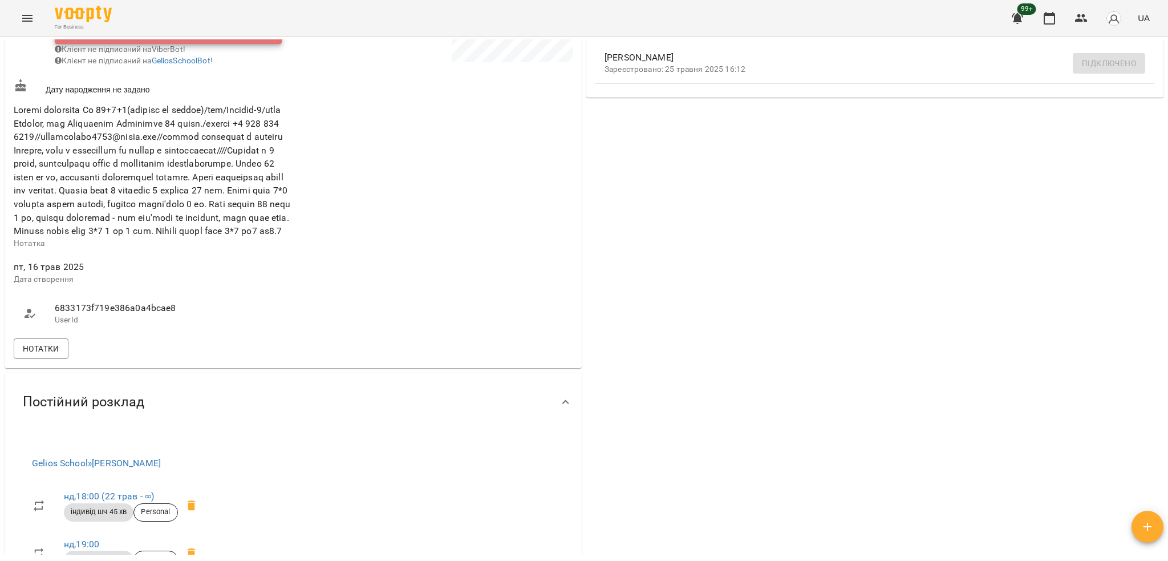
scroll to position [608, 0]
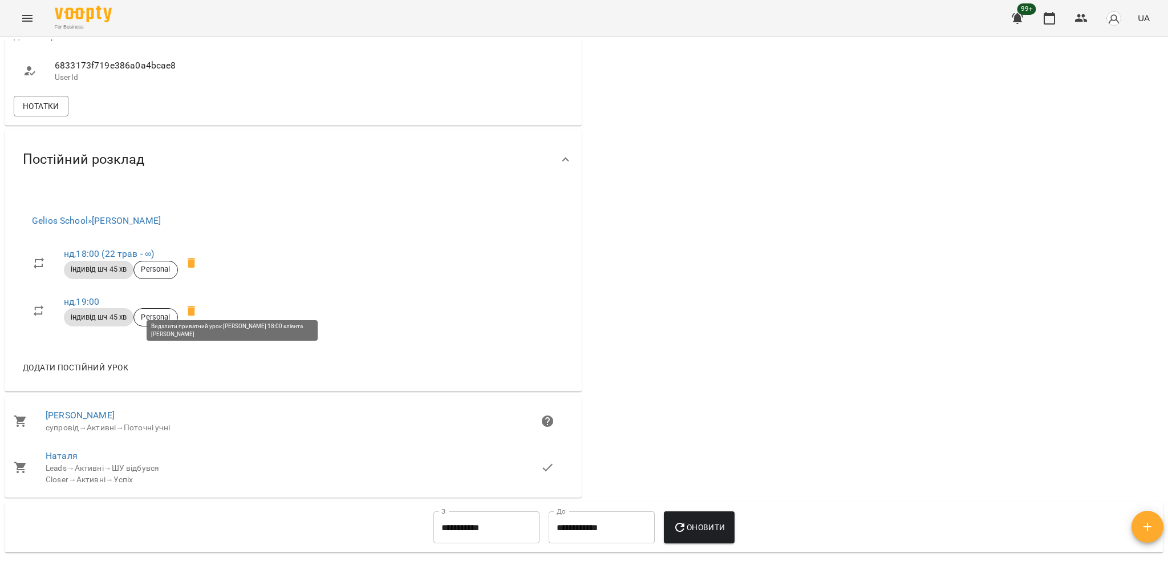
click at [199, 270] on icon at bounding box center [192, 263] width 14 height 14
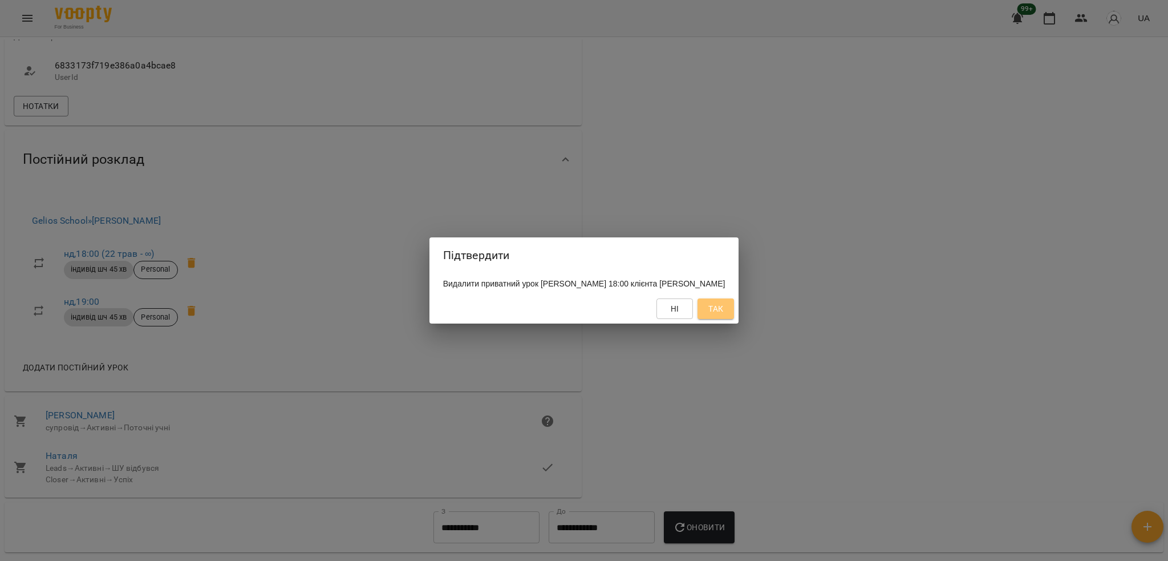
click at [734, 308] on button "Так" at bounding box center [716, 308] width 37 height 21
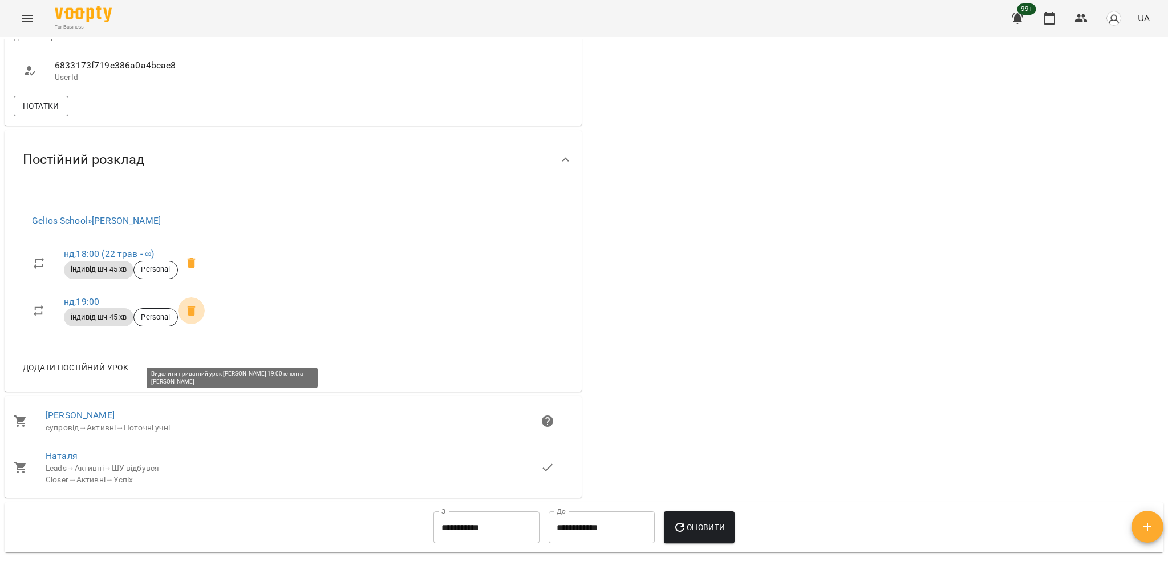
click at [195, 316] on icon at bounding box center [191, 310] width 8 height 10
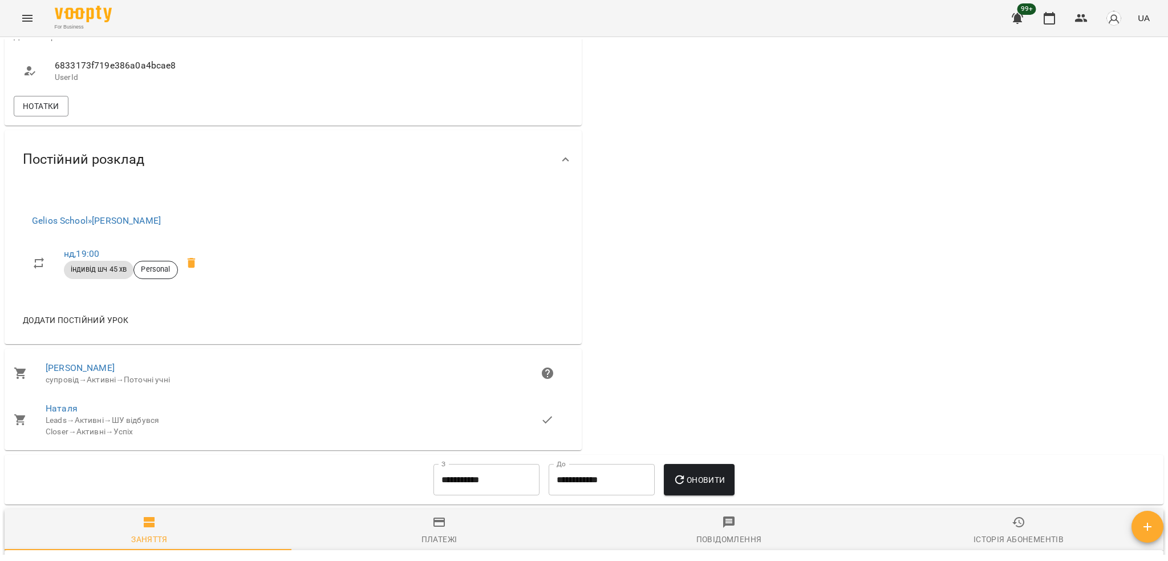
click at [195, 268] on icon at bounding box center [191, 263] width 8 height 10
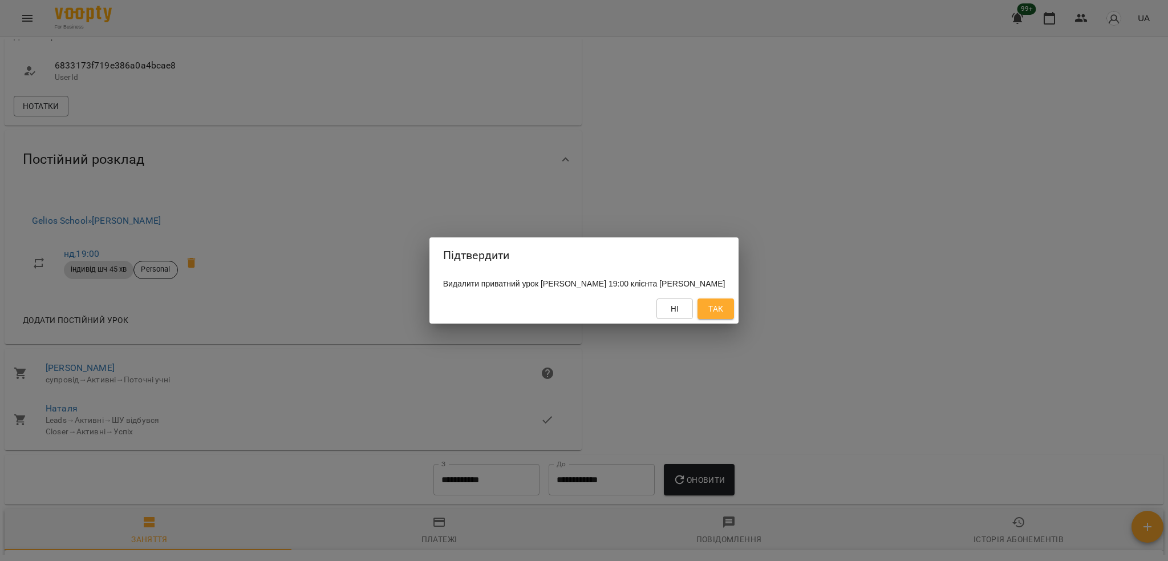
click at [734, 318] on button "Так" at bounding box center [716, 308] width 37 height 21
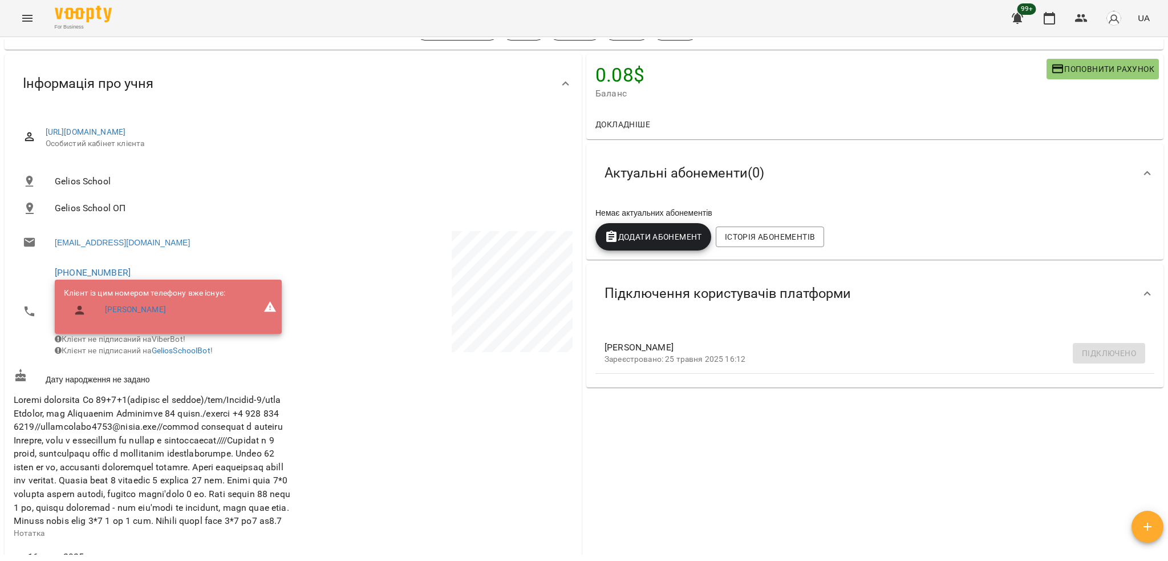
scroll to position [0, 0]
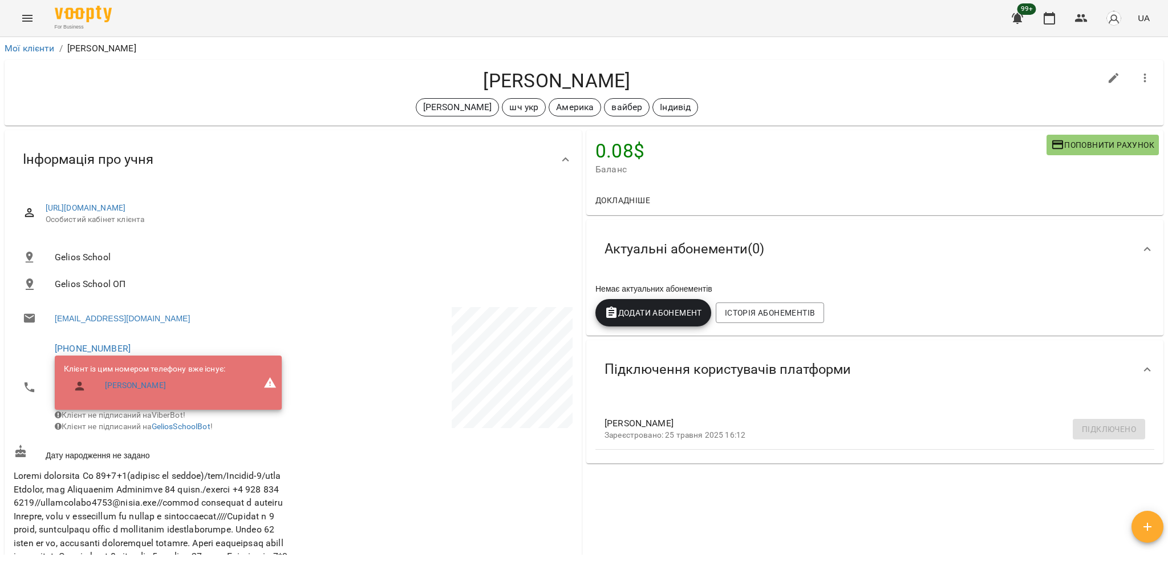
click at [1139, 74] on icon "button" at bounding box center [1146, 78] width 14 height 14
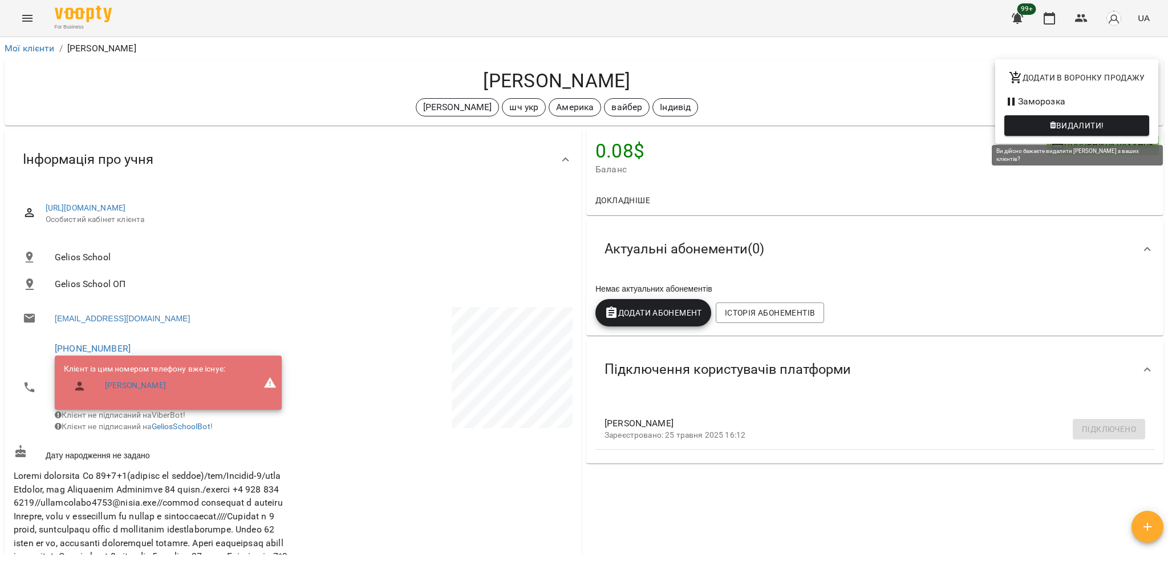
click at [1029, 120] on span "Видалити!" at bounding box center [1077, 126] width 127 height 14
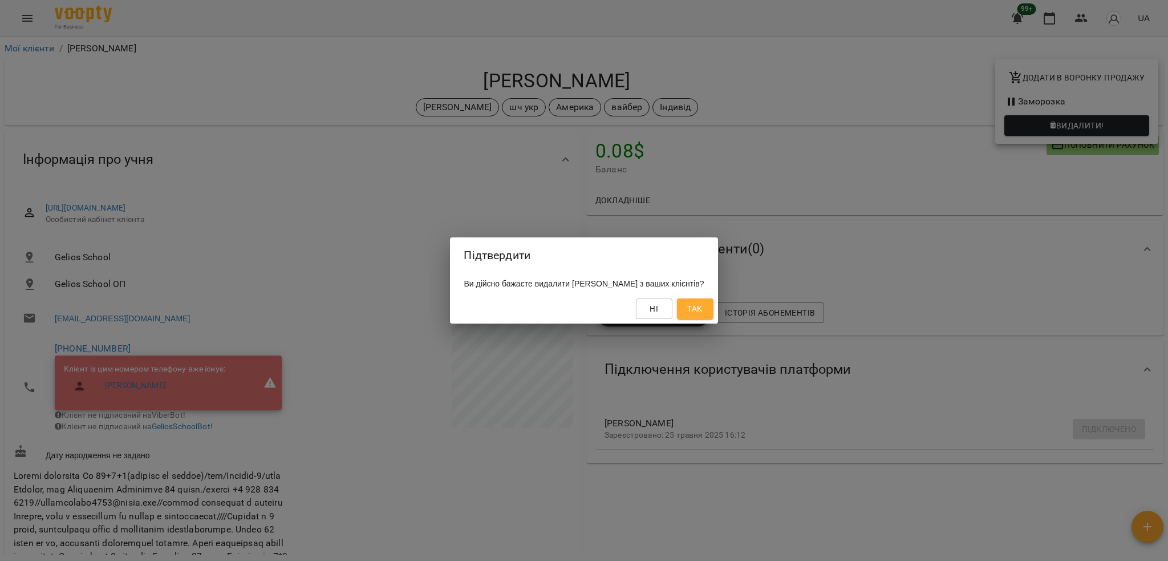
click at [702, 308] on span "Так" at bounding box center [694, 309] width 15 height 14
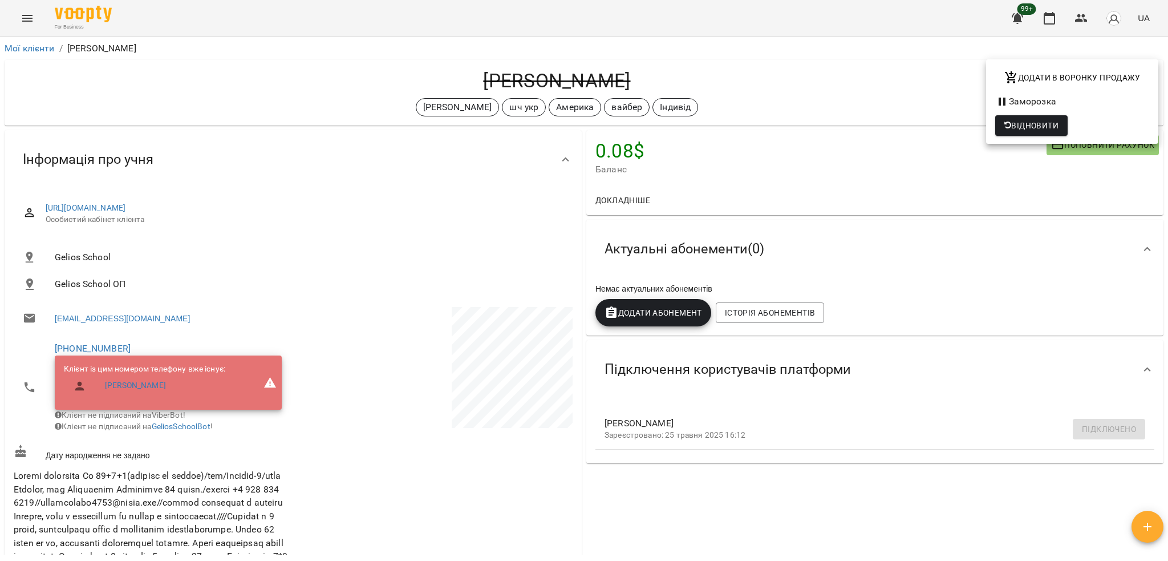
drag, startPoint x: 444, startPoint y: 74, endPoint x: 664, endPoint y: 75, distance: 219.7
click at [664, 75] on div at bounding box center [584, 280] width 1168 height 561
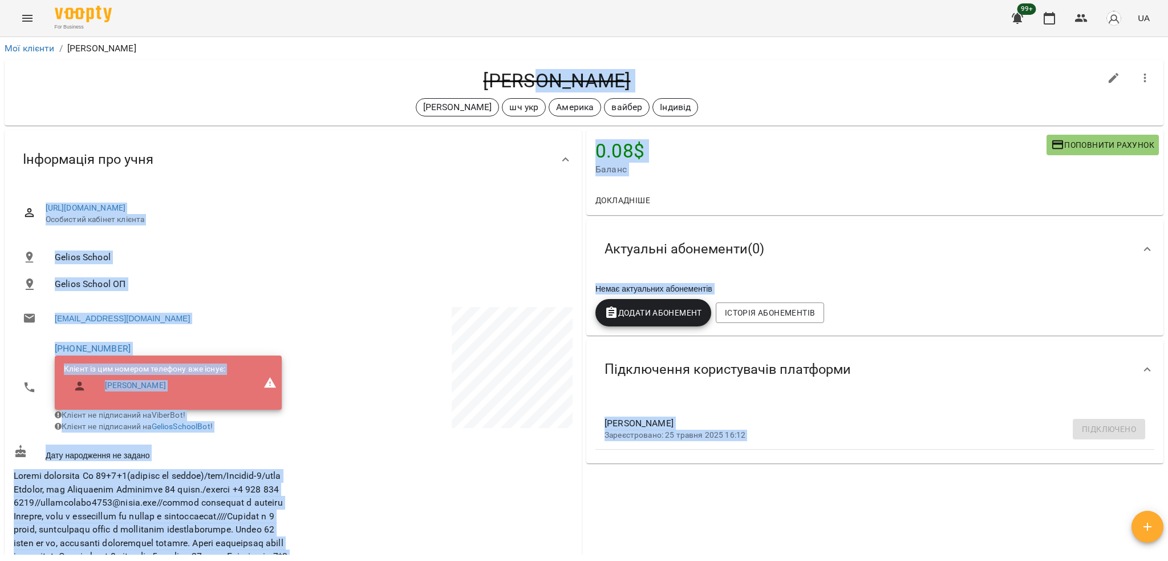
drag, startPoint x: 656, startPoint y: 80, endPoint x: 492, endPoint y: 76, distance: 164.4
click at [492, 76] on h4 "Петрушенко Владислав" at bounding box center [557, 80] width 1087 height 23
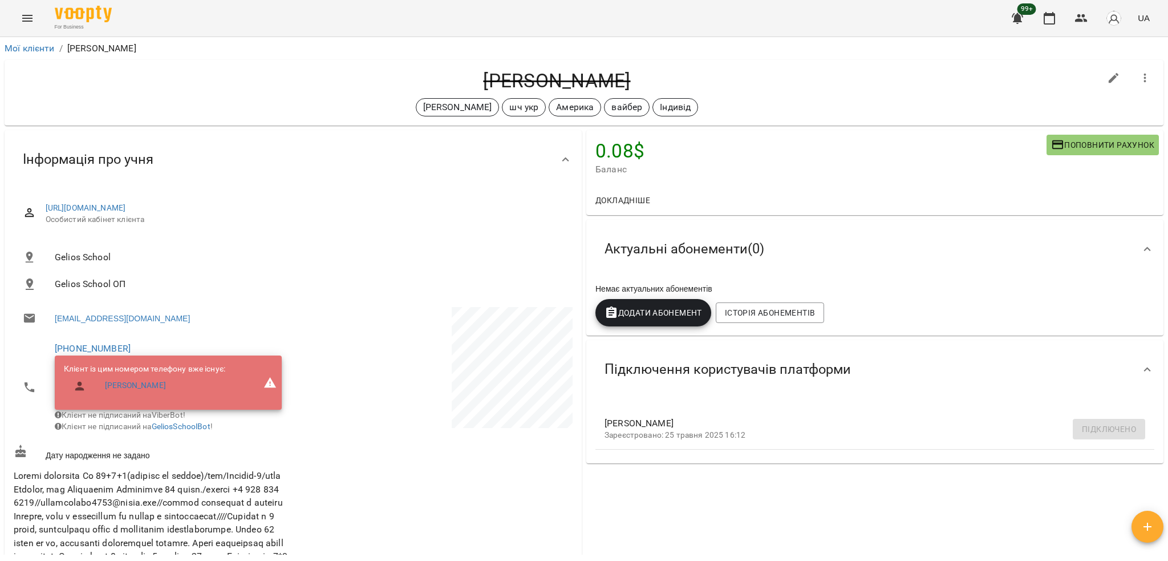
drag, startPoint x: 447, startPoint y: 78, endPoint x: 676, endPoint y: 78, distance: 228.2
click at [676, 78] on h4 "Петрушенко Владислав" at bounding box center [557, 80] width 1087 height 23
copy h4 "Петрушенко Владислав"
click at [46, 50] on link "Мої клієнти" at bounding box center [30, 48] width 50 height 11
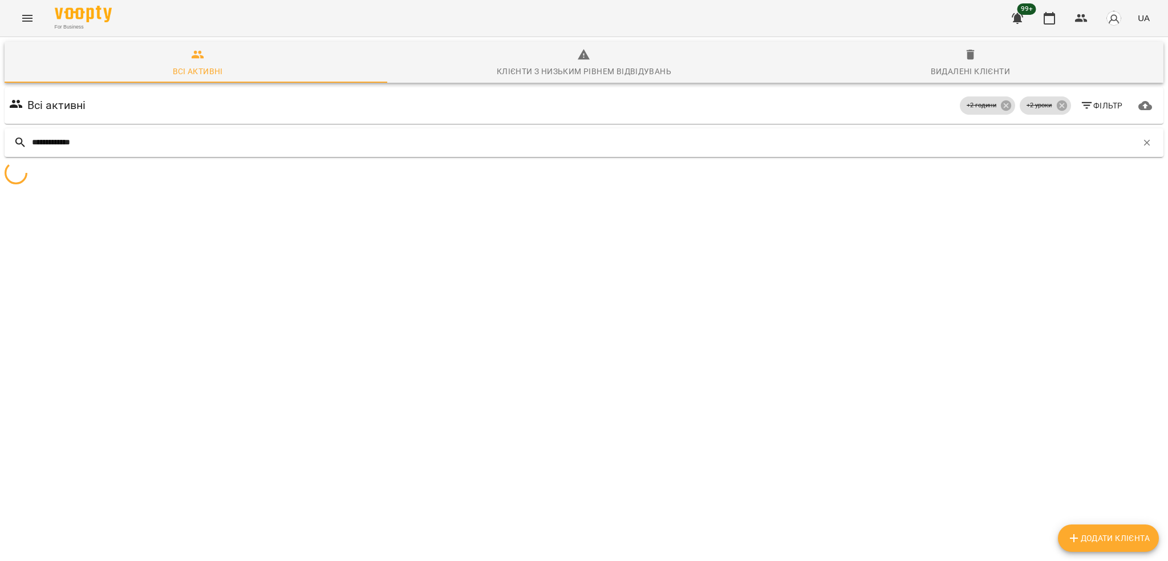
type input "**********"
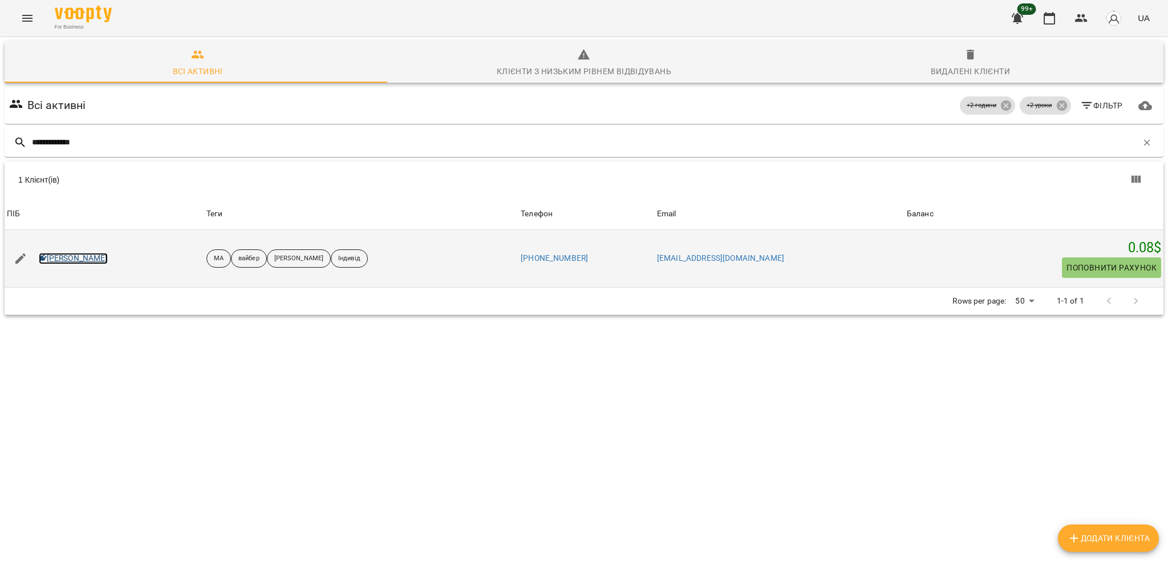
click at [76, 258] on link "Мілана Бацула" at bounding box center [73, 258] width 69 height 11
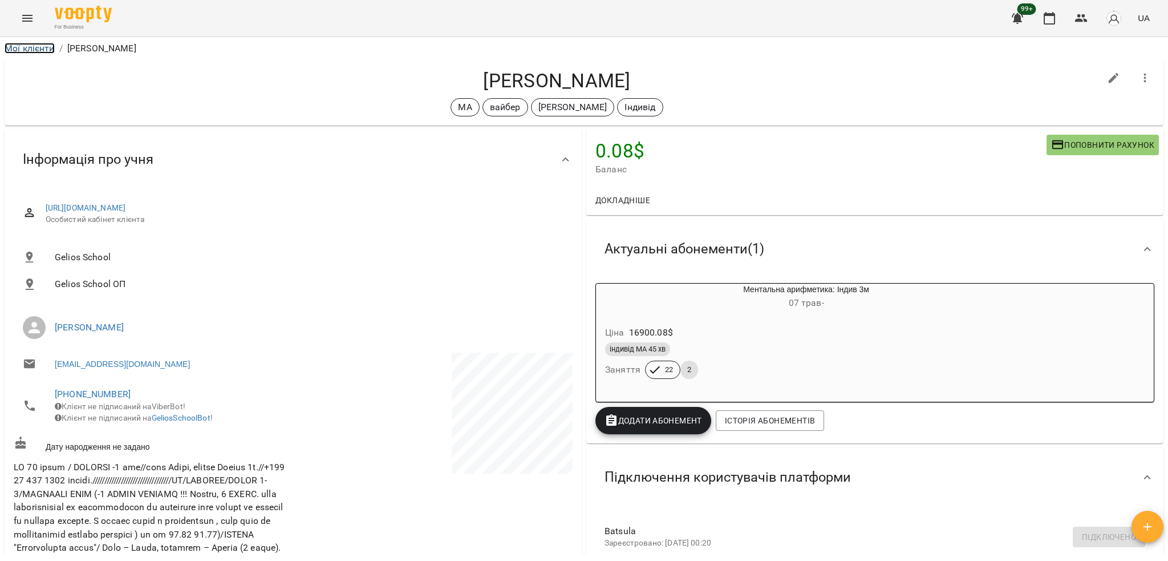
click at [30, 51] on link "Мої клієнти" at bounding box center [30, 48] width 50 height 11
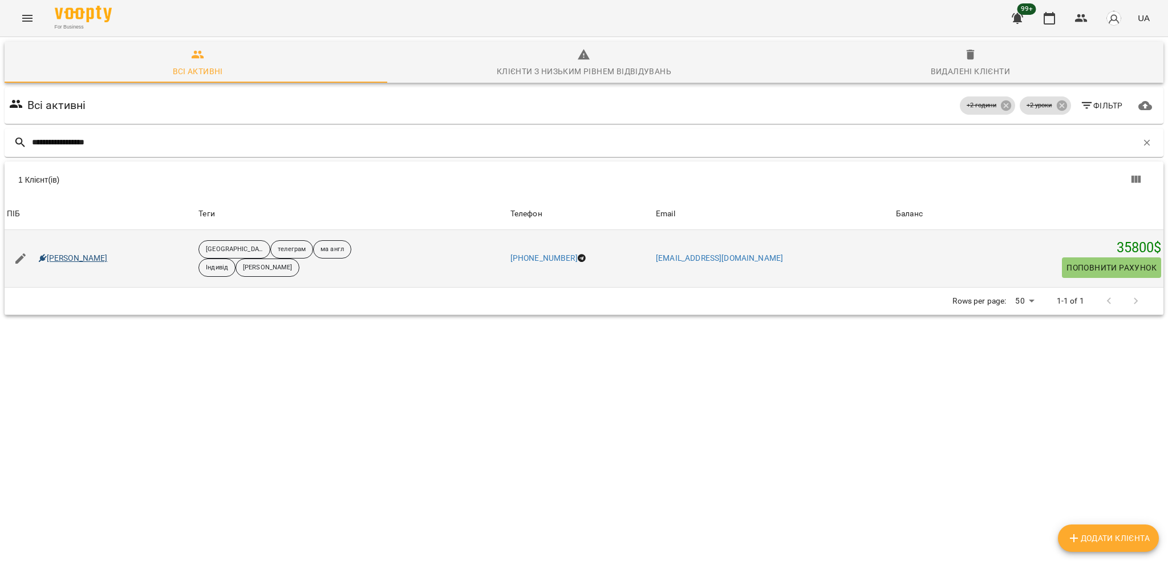
type input "**********"
click at [86, 260] on link "Воробчак Станіслав" at bounding box center [73, 258] width 69 height 11
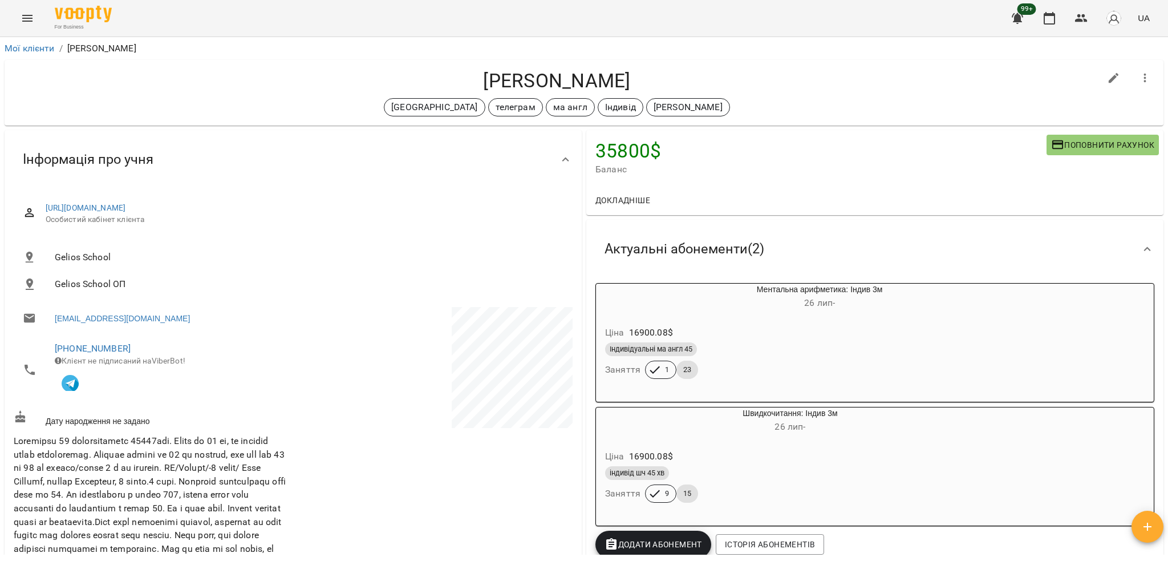
drag, startPoint x: 439, startPoint y: 64, endPoint x: 656, endPoint y: 59, distance: 216.9
click at [656, 60] on div "Воробчак Станіслав Канада телеграм ма англ Індивід Черткова Ірина" at bounding box center [584, 93] width 1159 height 66
copy h4 "Воробчак Станіслав"
click at [27, 13] on icon "Menu" at bounding box center [28, 18] width 14 height 14
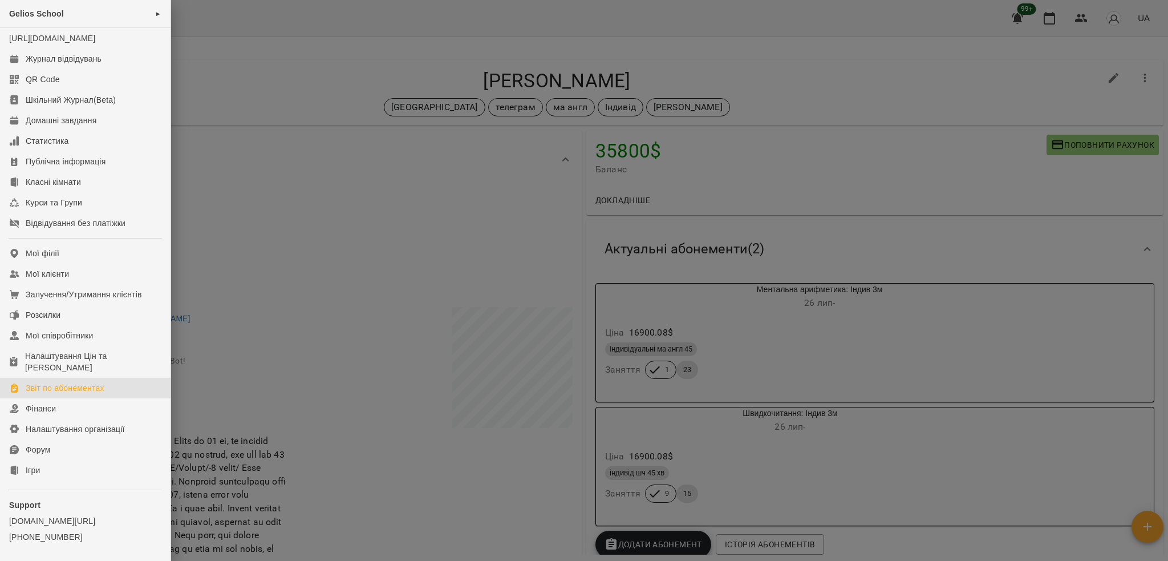
click at [62, 393] on link "Звіт по абонементах" at bounding box center [85, 388] width 171 height 21
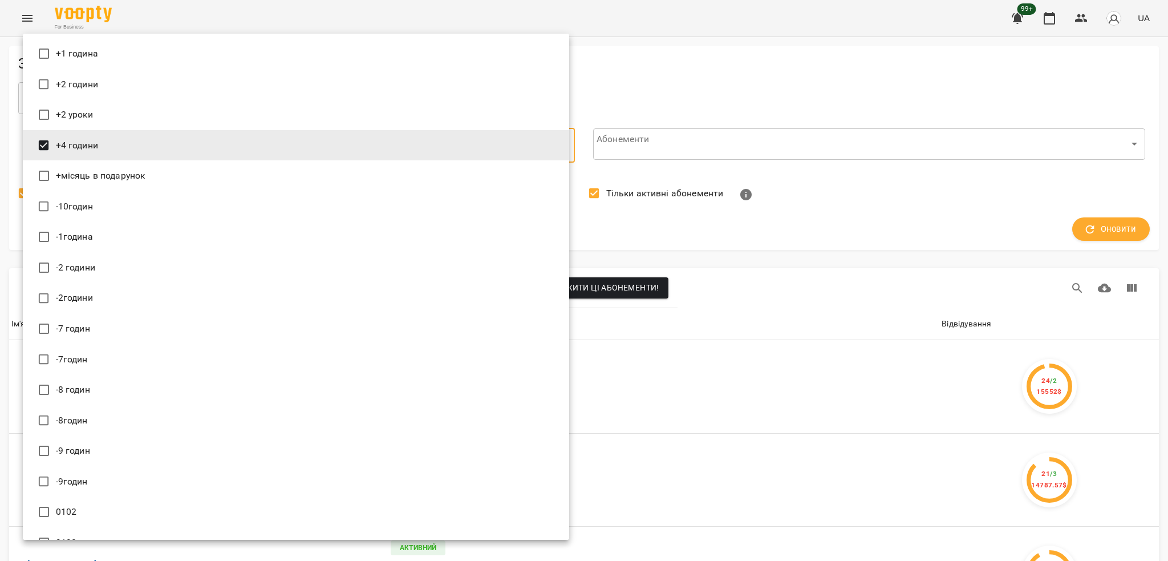
type input "*********"
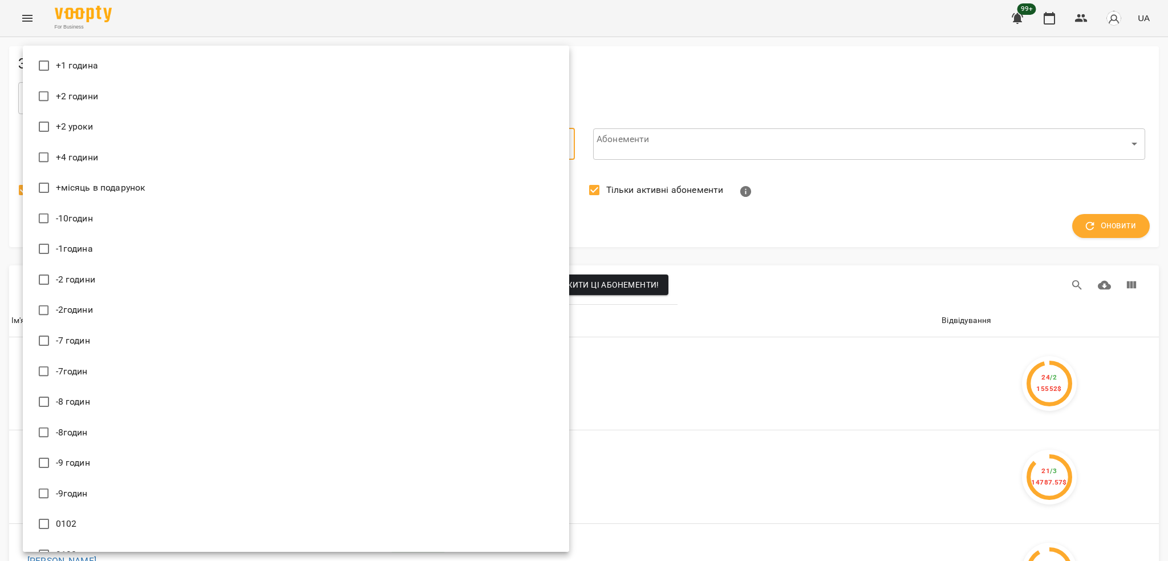
scroll to position [12449, 0]
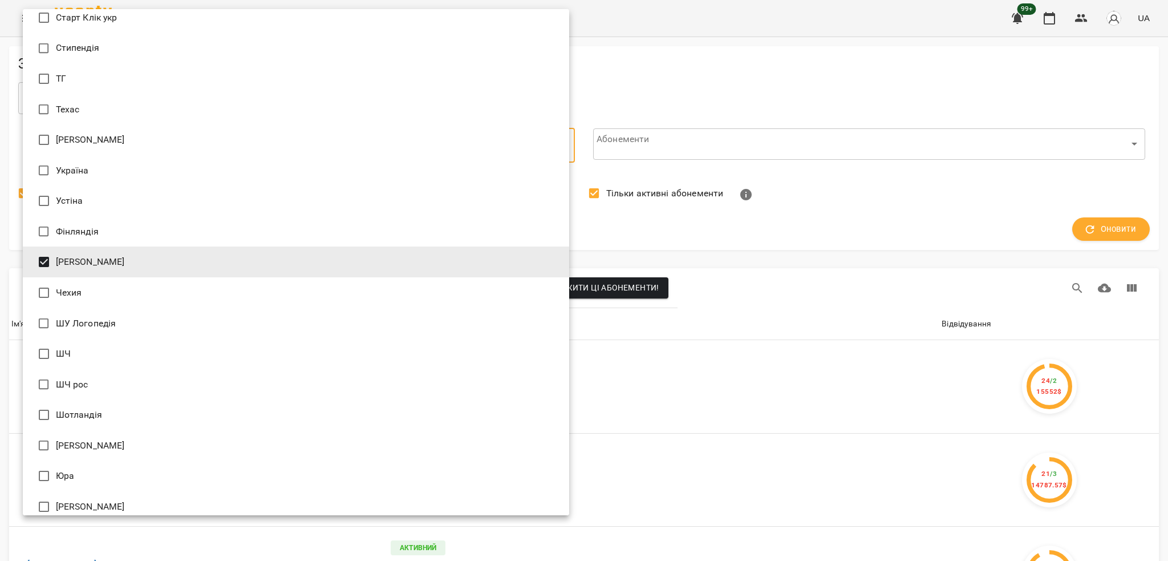
type input "**********"
click at [656, 247] on div at bounding box center [584, 280] width 1168 height 561
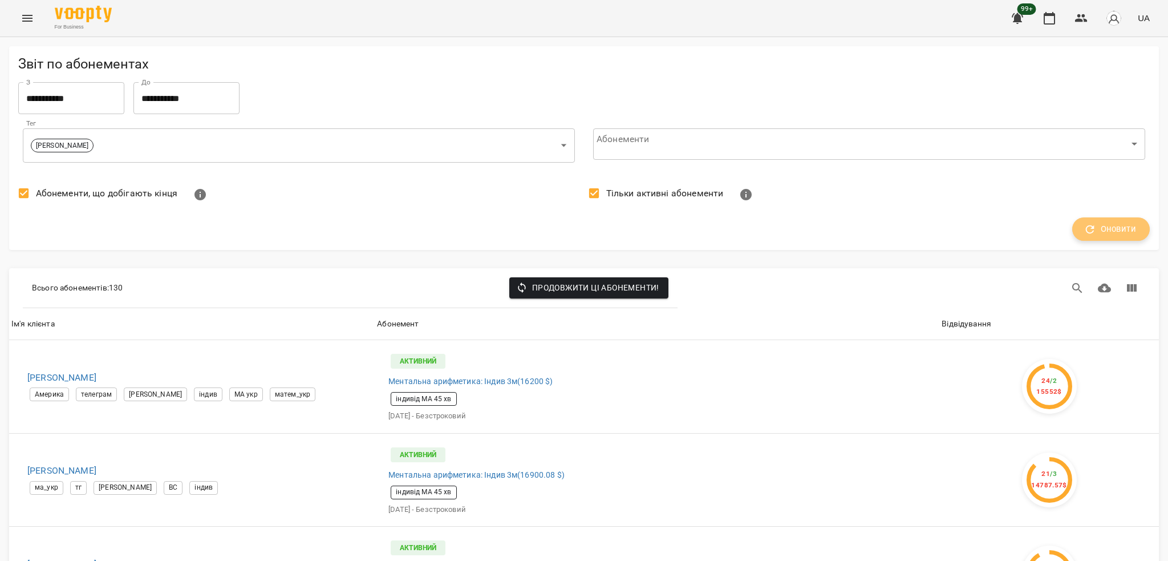
click at [1103, 230] on span "Оновити" at bounding box center [1111, 229] width 50 height 15
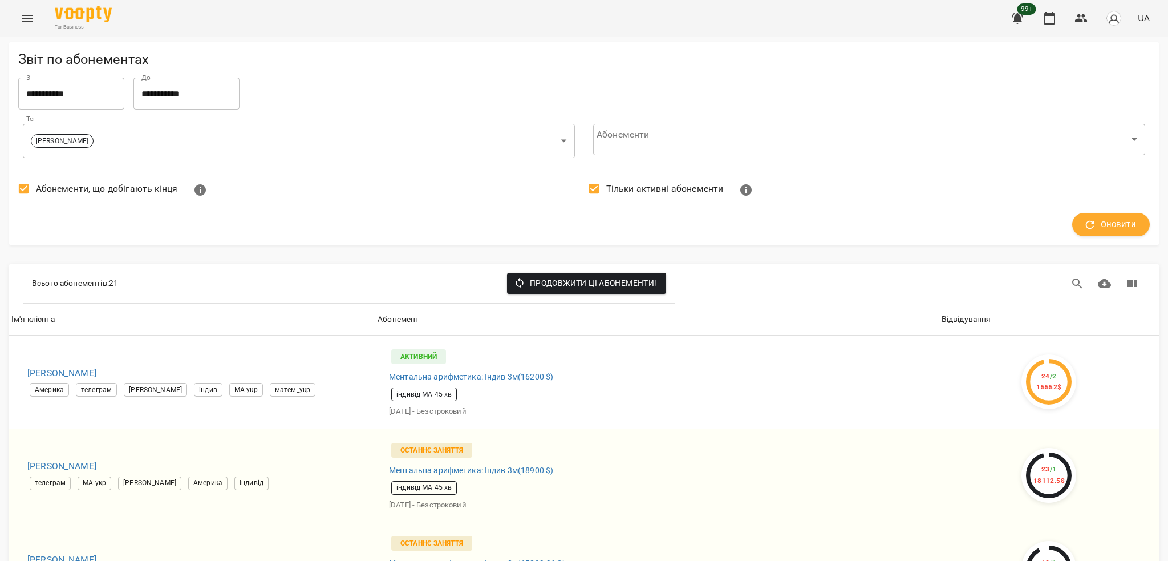
scroll to position [76, 0]
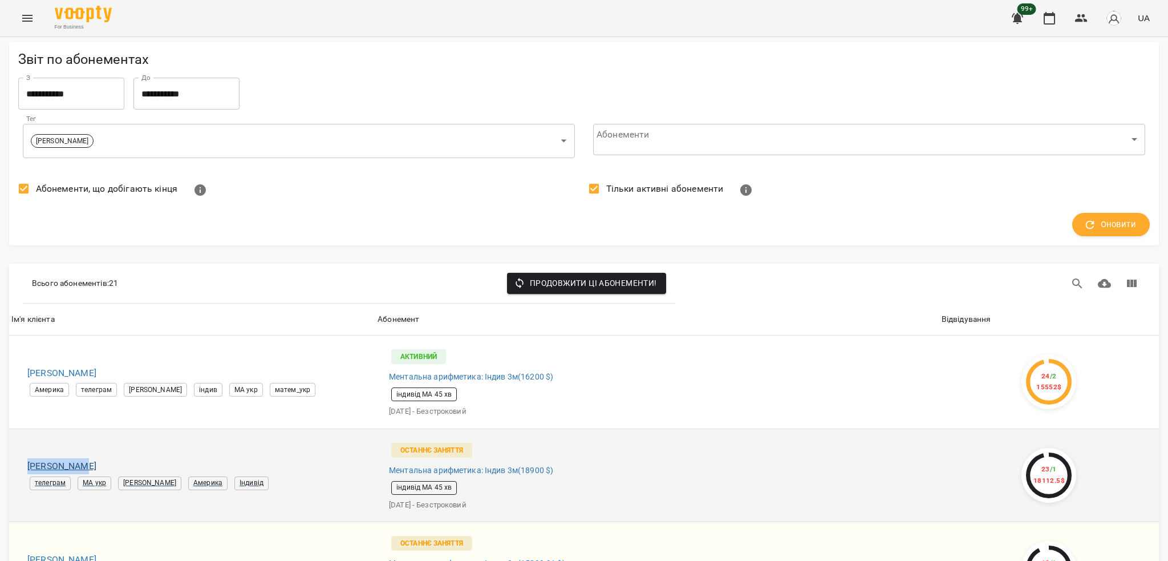
drag, startPoint x: 17, startPoint y: 386, endPoint x: 84, endPoint y: 386, distance: 66.8
click at [84, 428] on td "Роман Алекс телеграм МА укр Черткова Ірина Америка Індивід" at bounding box center [192, 475] width 366 height 94
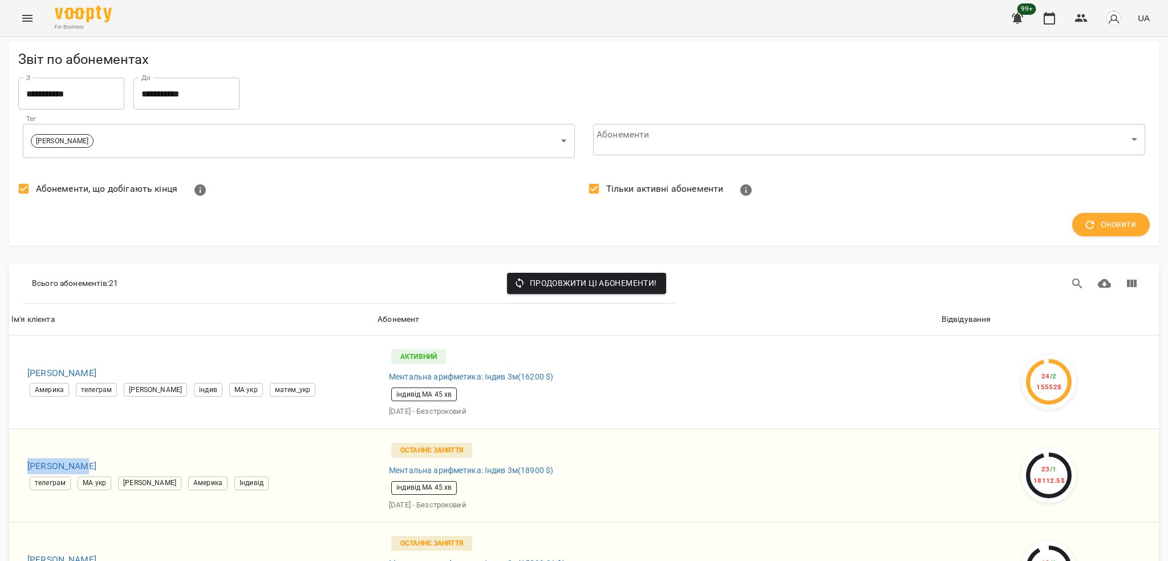
copy h6 "Роман Алекс"
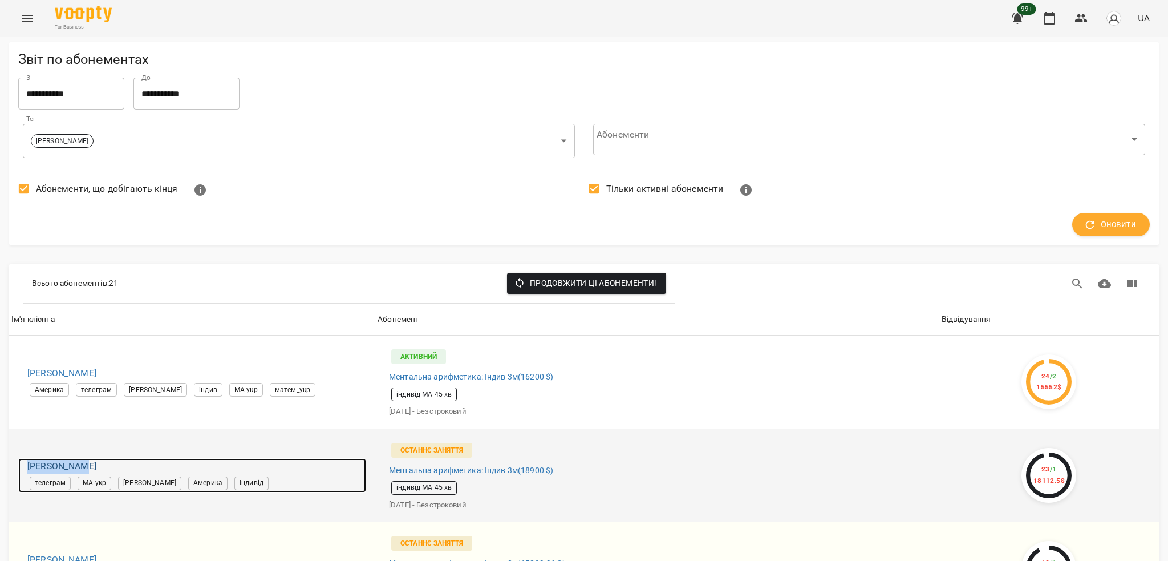
click at [42, 458] on h6 "Роман Алекс" at bounding box center [196, 466] width 339 height 16
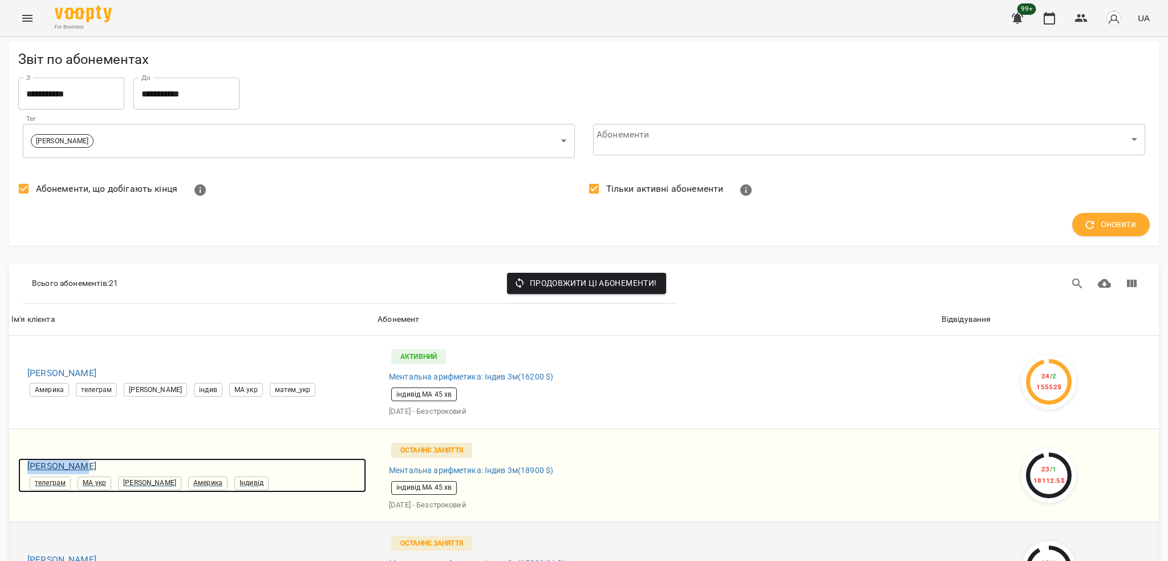
scroll to position [152, 0]
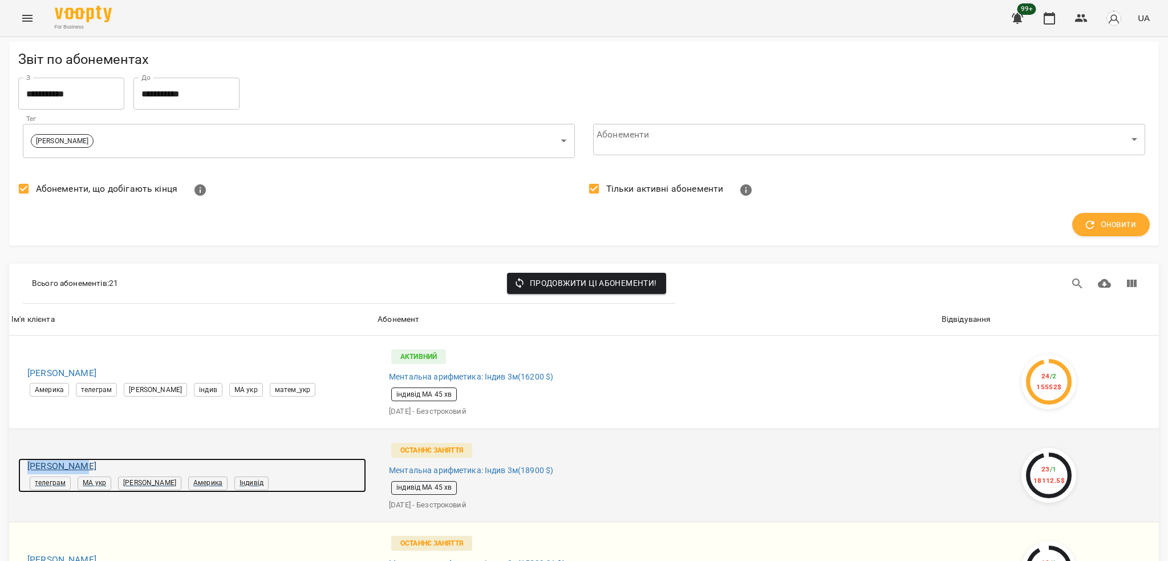
click at [67, 458] on h6 "Роман Алекс" at bounding box center [196, 466] width 339 height 16
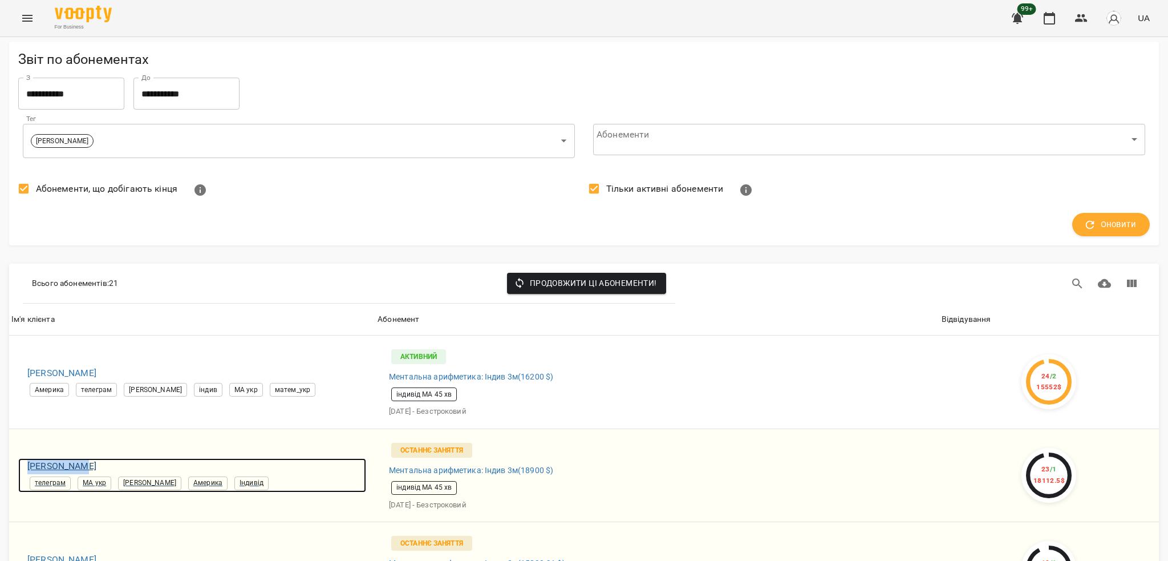
scroll to position [380, 0]
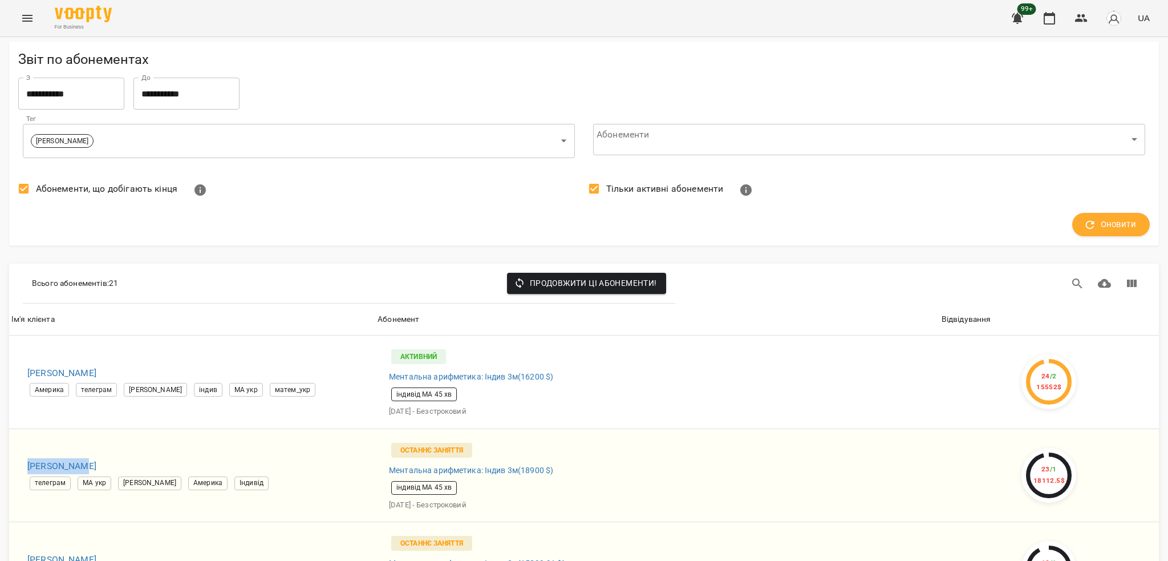
drag, startPoint x: 16, startPoint y: 274, endPoint x: 102, endPoint y: 273, distance: 86.2
copy h6 "Щібря Анастасія"
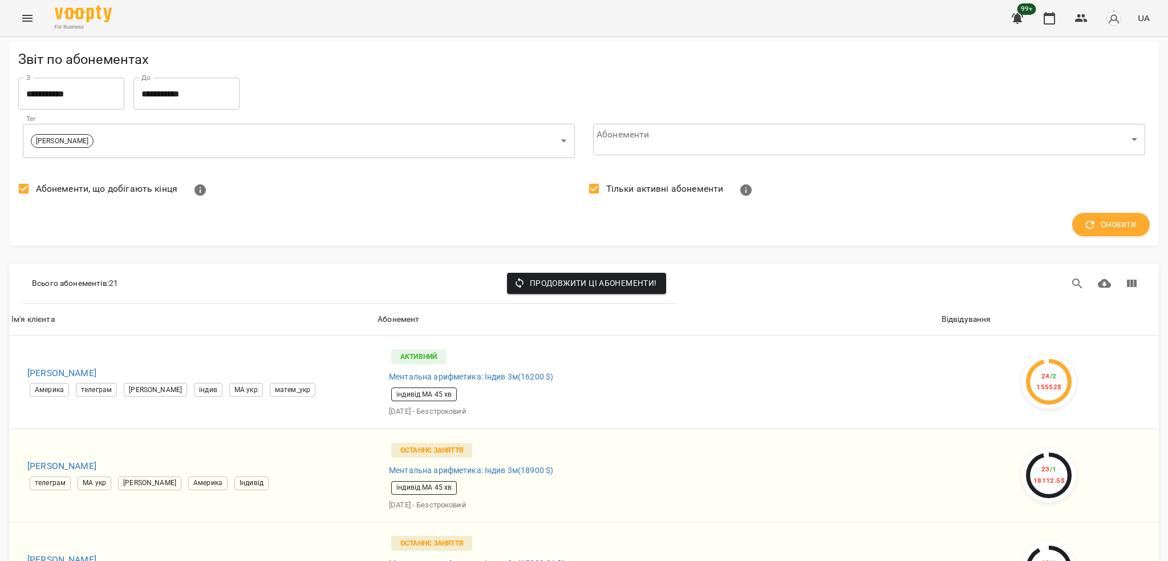
drag, startPoint x: 17, startPoint y: 312, endPoint x: 105, endPoint y: 305, distance: 88.7
copy h6 "Сергєєв Артем"
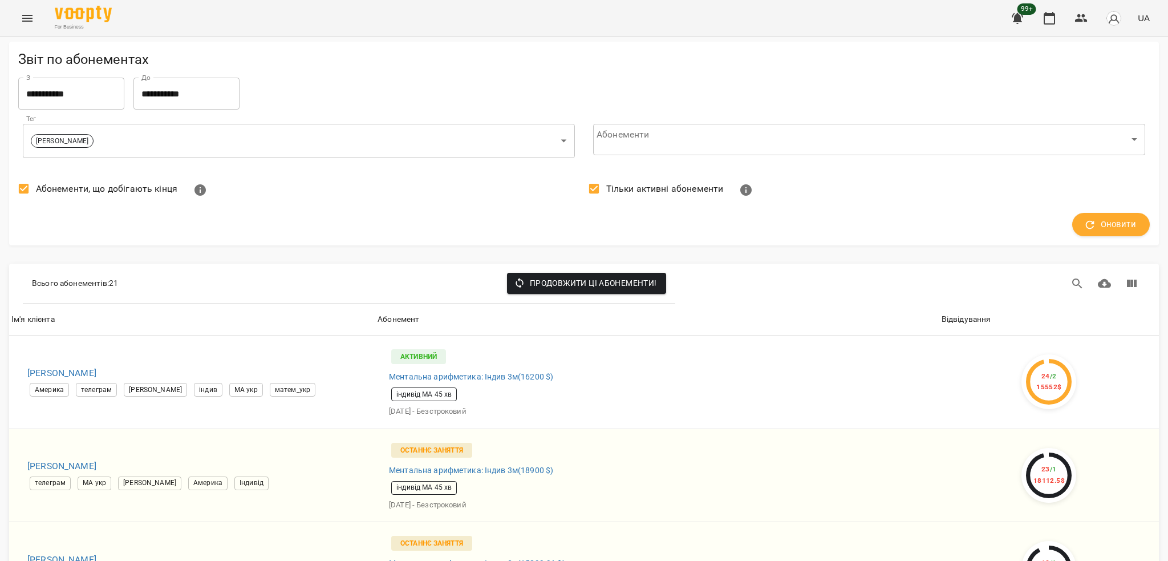
drag, startPoint x: 11, startPoint y: 171, endPoint x: 152, endPoint y: 176, distance: 141.0
copy h6 "Михайло Мірошниченко"
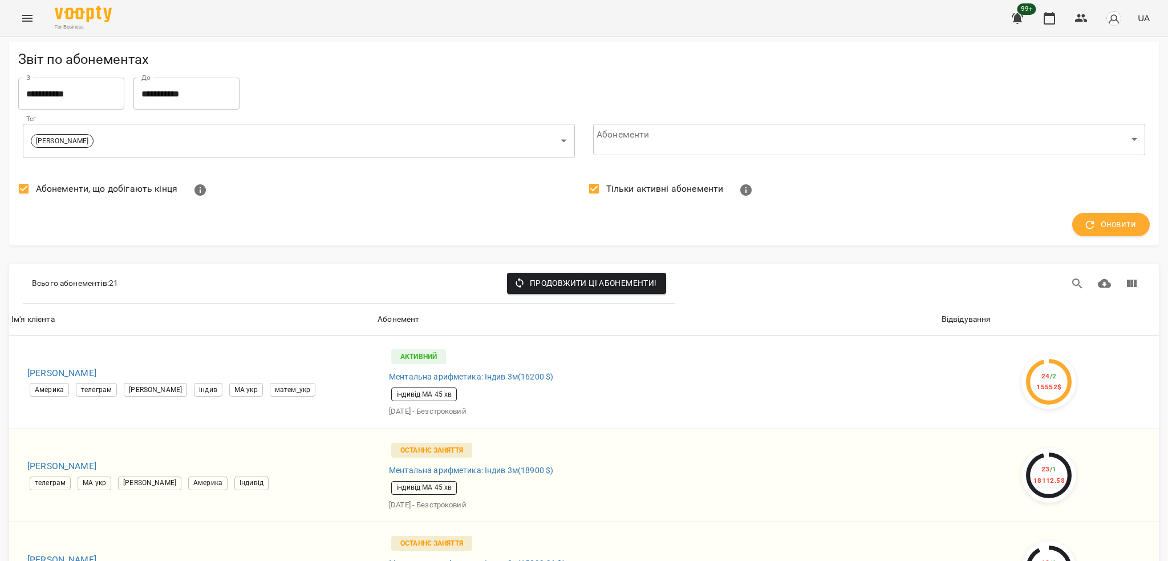
scroll to position [1109, 0]
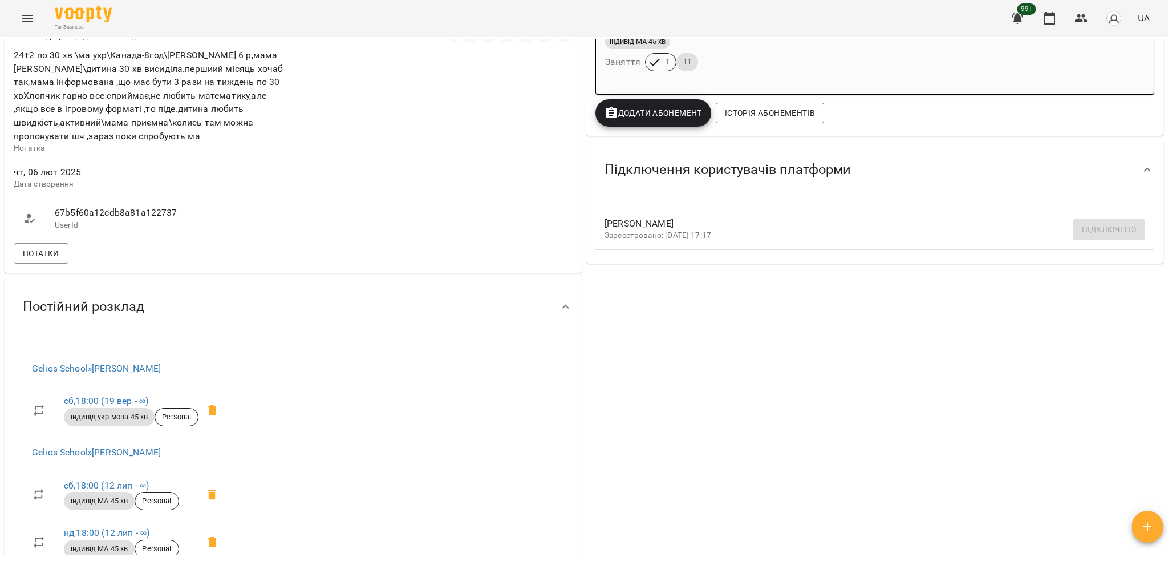
scroll to position [598, 0]
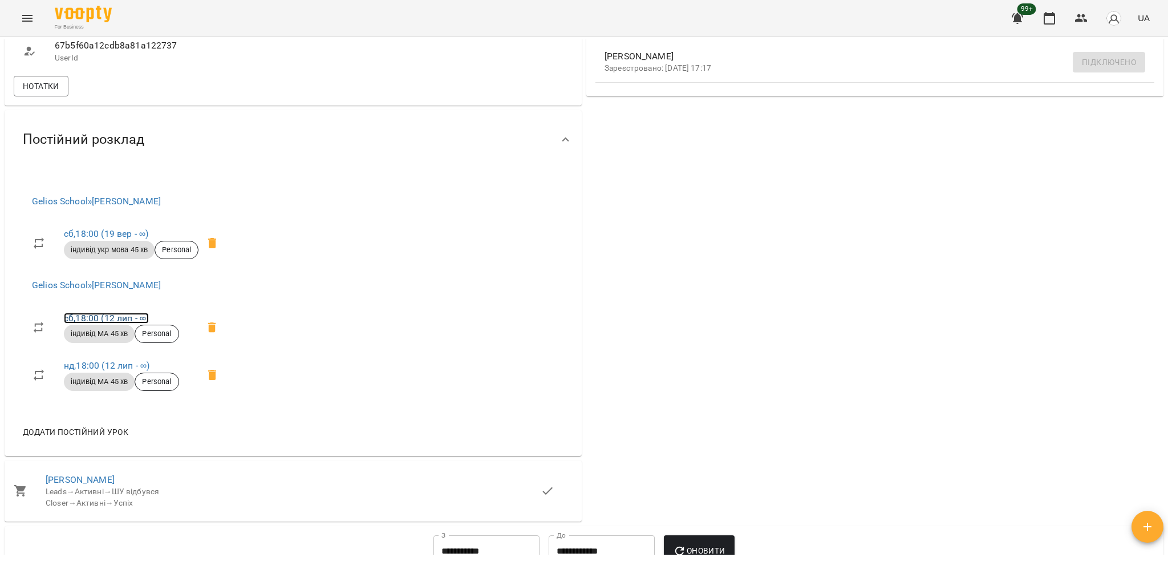
click at [91, 316] on link "сб , 18:00 ([DATE] - ∞)" at bounding box center [106, 318] width 85 height 11
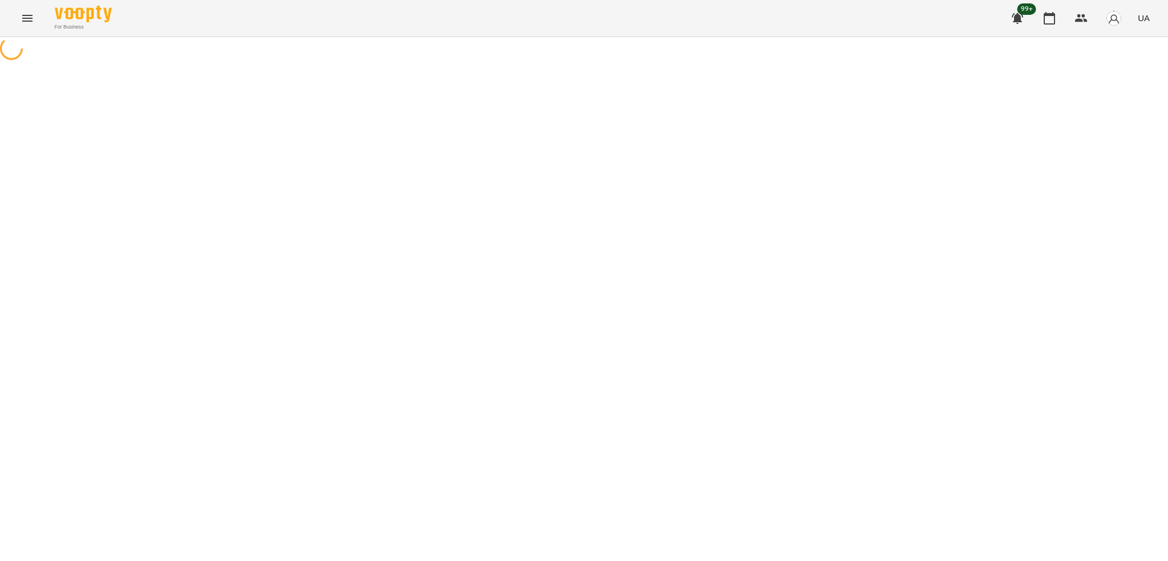
select select "*"
select select "**********"
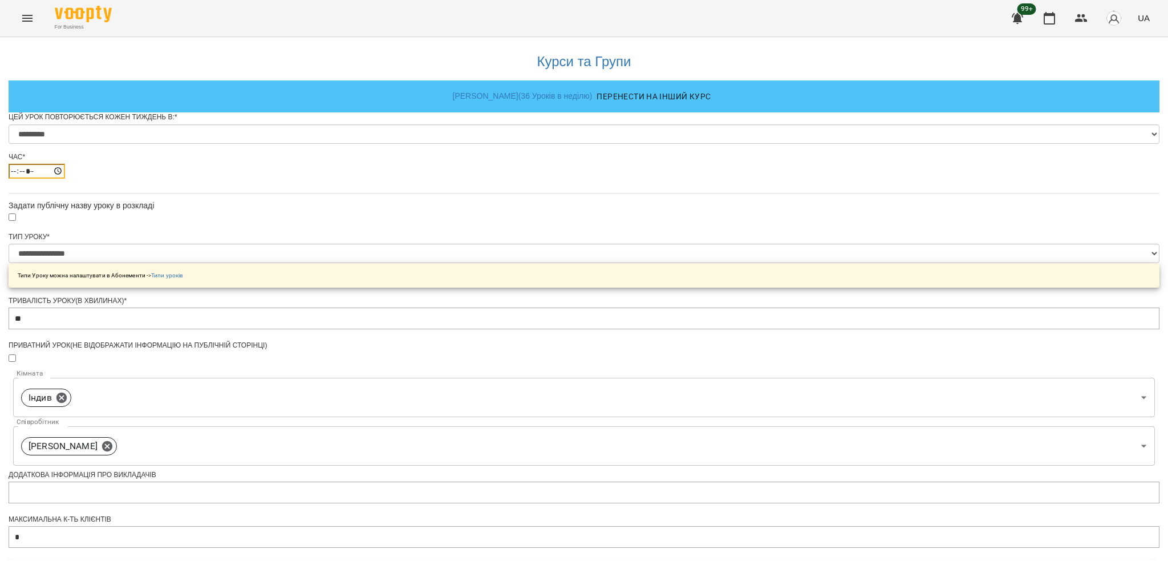
click at [65, 179] on input "*****" at bounding box center [37, 171] width 56 height 15
type input "*****"
click at [869, 240] on div "**********" at bounding box center [584, 436] width 1151 height 798
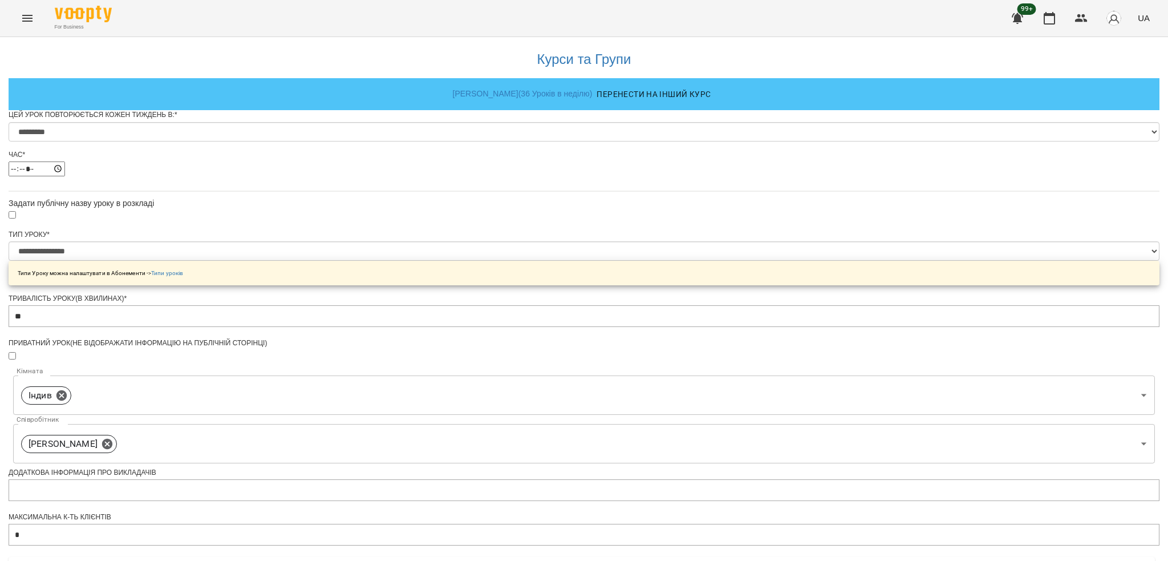
scroll to position [365, 0]
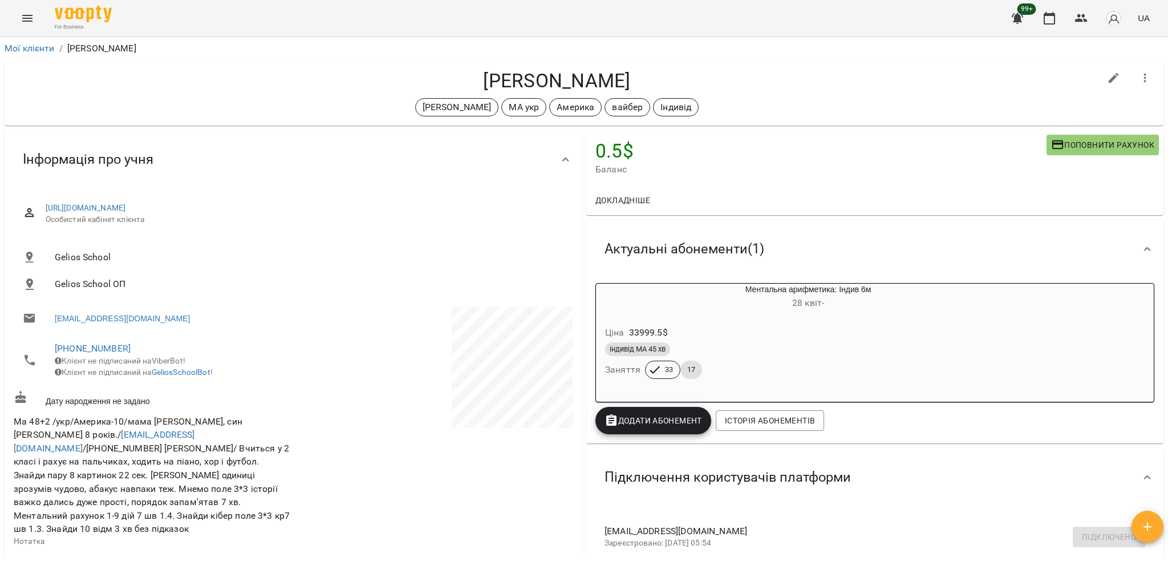
scroll to position [228, 0]
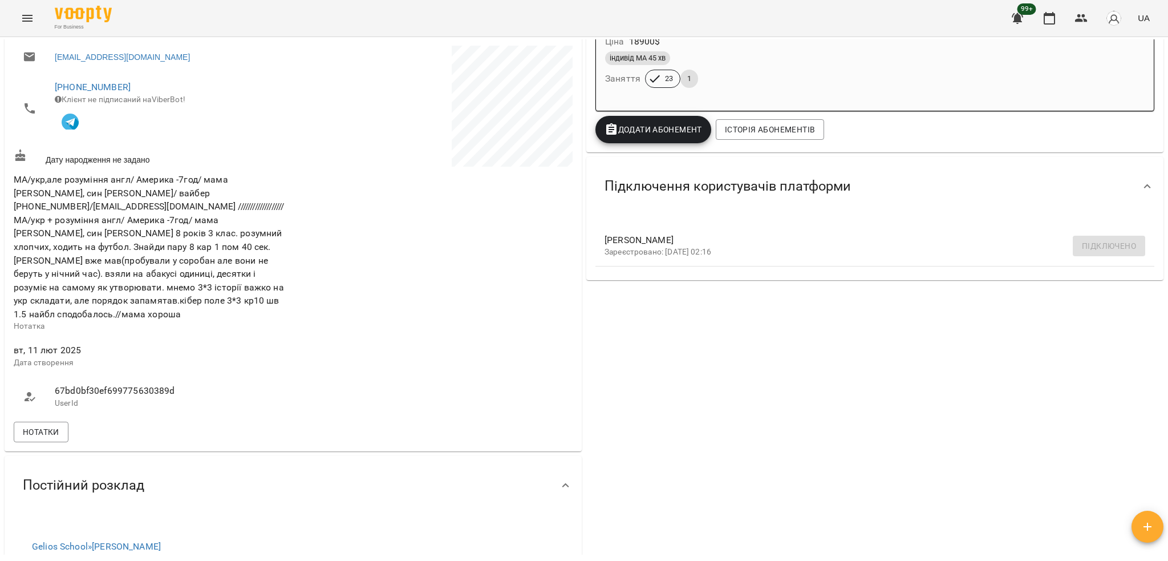
scroll to position [304, 0]
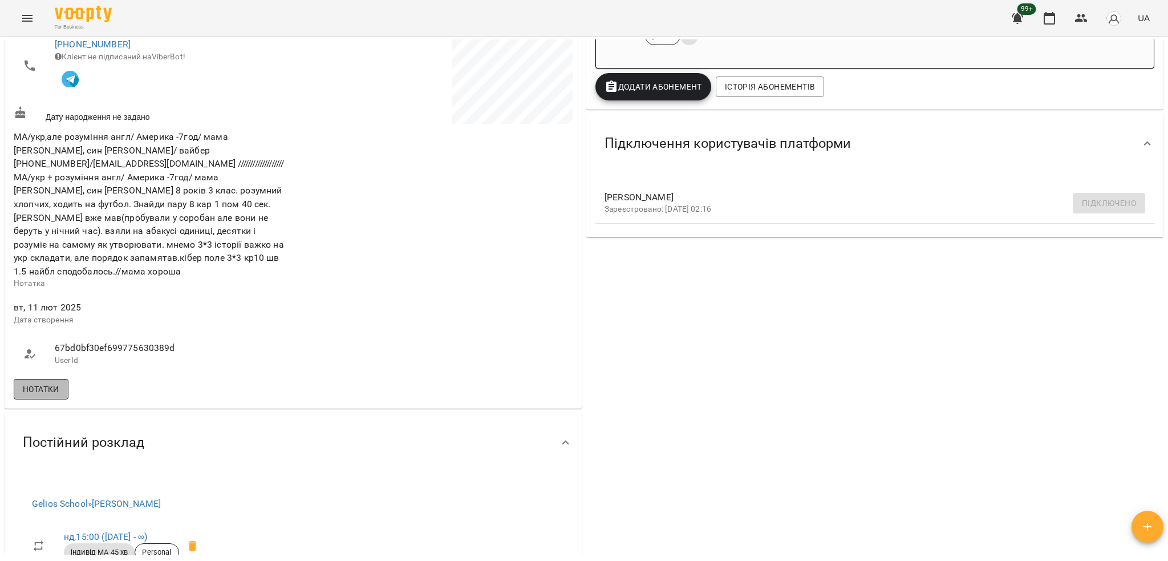
click at [39, 387] on button "Нотатки" at bounding box center [41, 389] width 55 height 21
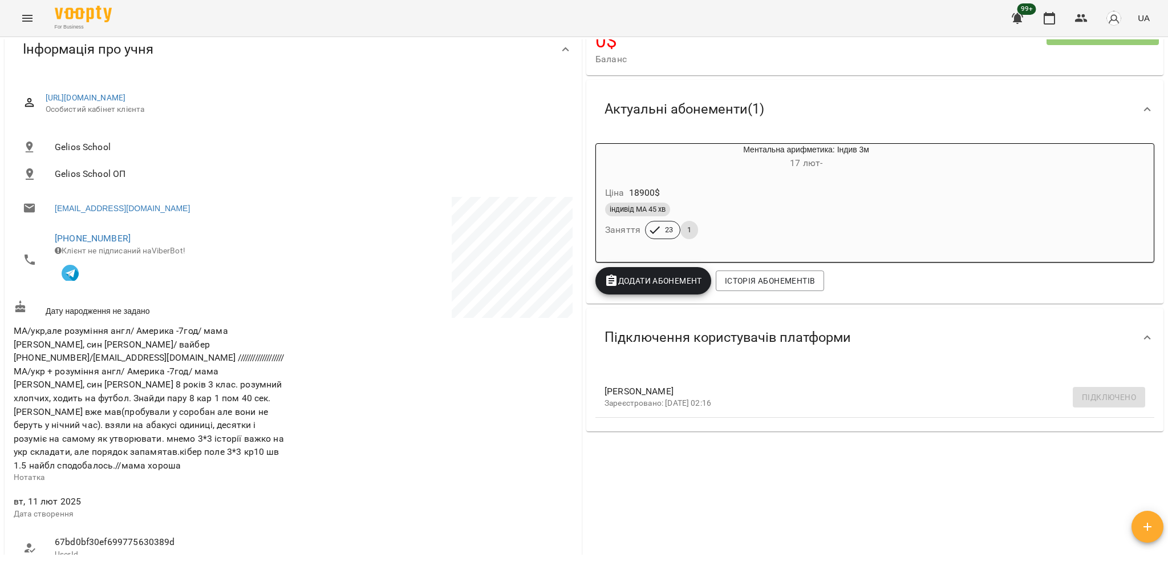
scroll to position [0, 0]
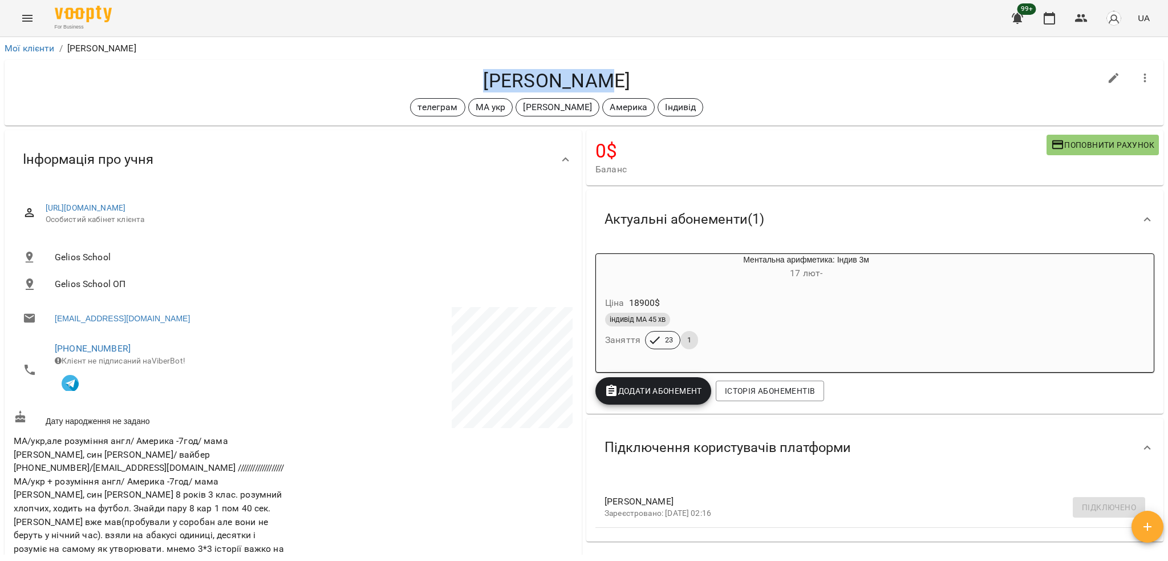
drag, startPoint x: 495, startPoint y: 78, endPoint x: 571, endPoint y: 286, distance: 221.6
click at [636, 83] on h4 "[PERSON_NAME]" at bounding box center [557, 80] width 1087 height 23
copy h4 "[PERSON_NAME]"
click at [179, 77] on h4 "[PERSON_NAME]" at bounding box center [557, 80] width 1087 height 23
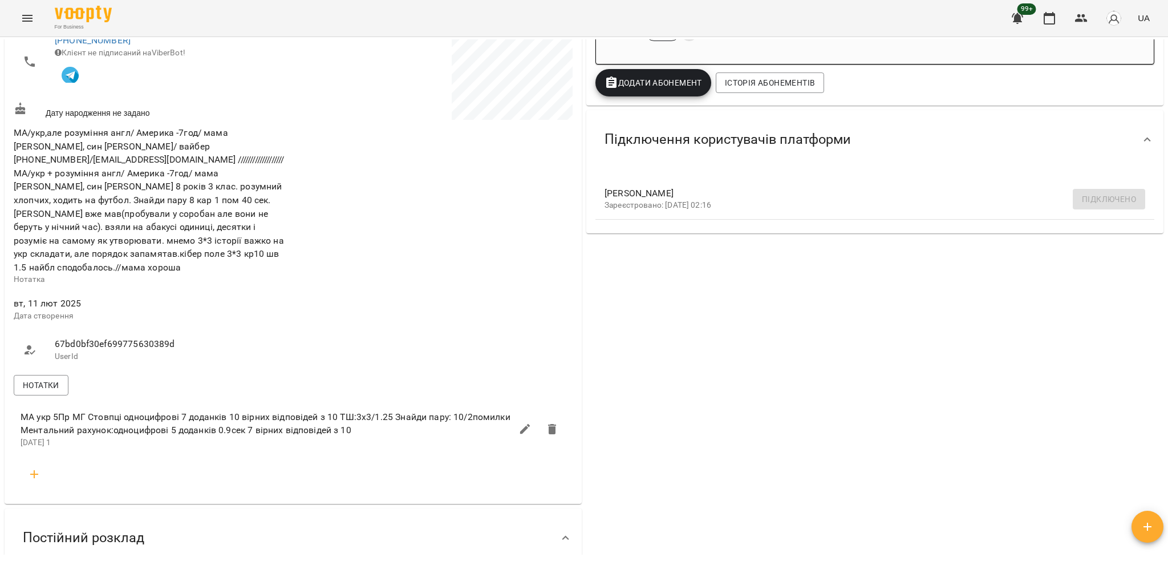
scroll to position [380, 0]
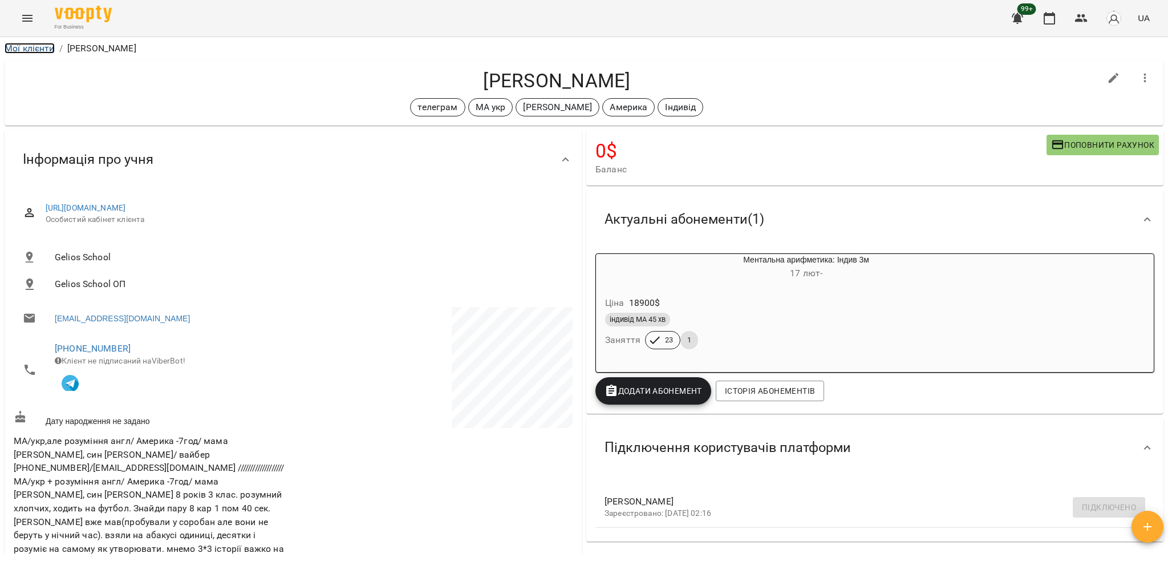
click at [21, 46] on link "Мої клієнти" at bounding box center [30, 48] width 50 height 11
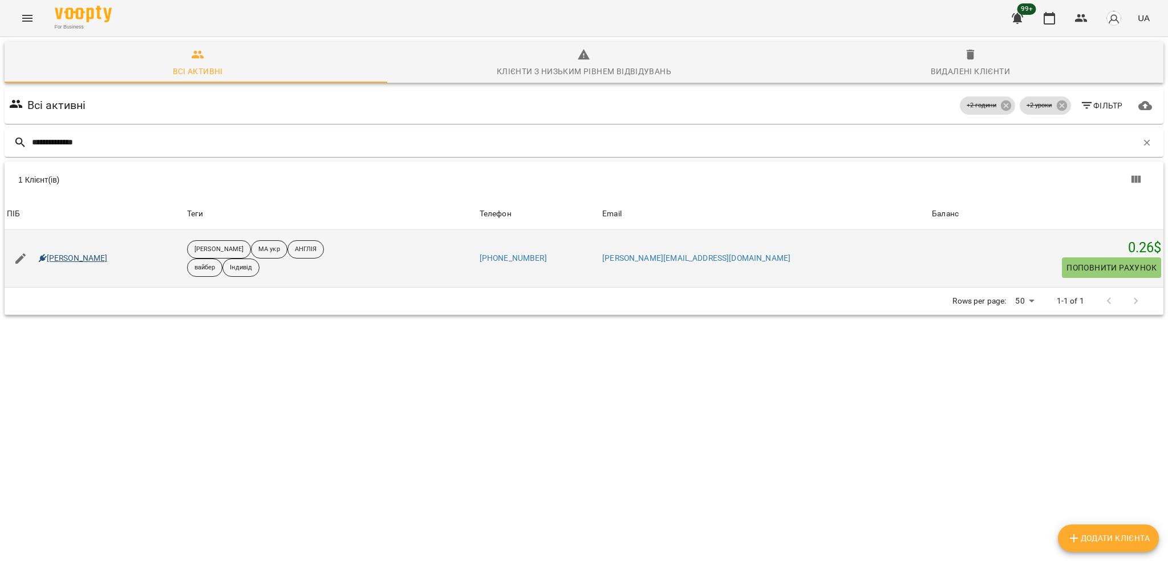
type input "**********"
click at [84, 261] on link "[PERSON_NAME]" at bounding box center [73, 258] width 69 height 11
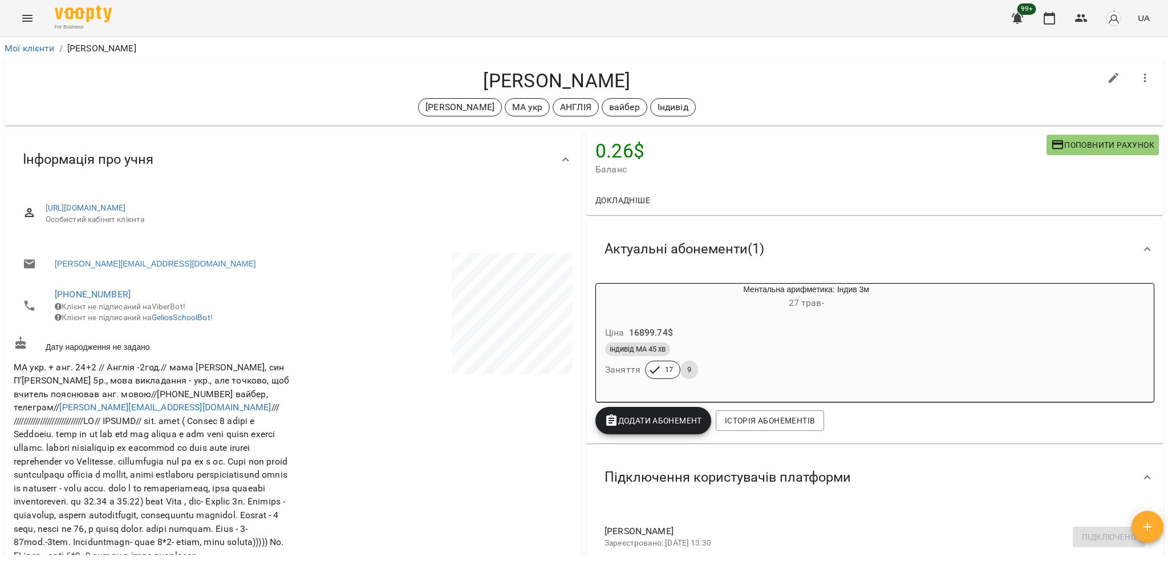
drag, startPoint x: 470, startPoint y: 84, endPoint x: 644, endPoint y: 74, distance: 174.9
click at [644, 74] on h4 "[PERSON_NAME]" at bounding box center [557, 80] width 1087 height 23
copy h4 "[PERSON_NAME]"
drag, startPoint x: 156, startPoint y: 111, endPoint x: 160, endPoint y: 124, distance: 13.7
click at [156, 111] on div "[PERSON_NAME] укр АНГЛІЯ вайбер Індивід" at bounding box center [557, 107] width 1087 height 18
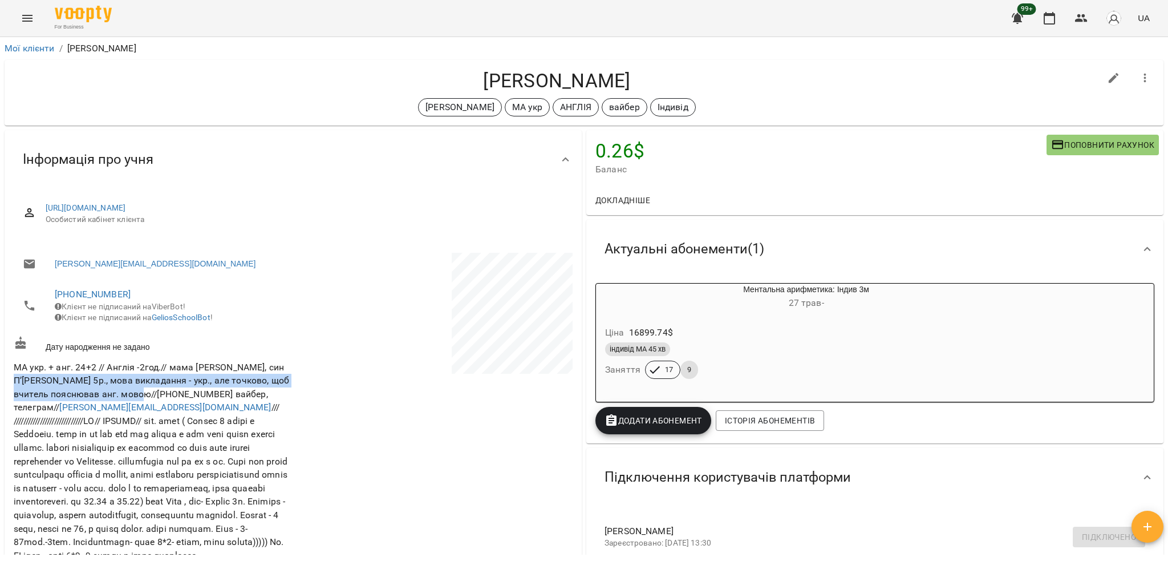
drag, startPoint x: 13, startPoint y: 391, endPoint x: 148, endPoint y: 398, distance: 134.8
click at [148, 398] on span "МА укр. + анг. 24+2 // Англія -2год.// мама [PERSON_NAME], син П’[PERSON_NAME] …" at bounding box center [152, 461] width 276 height 199
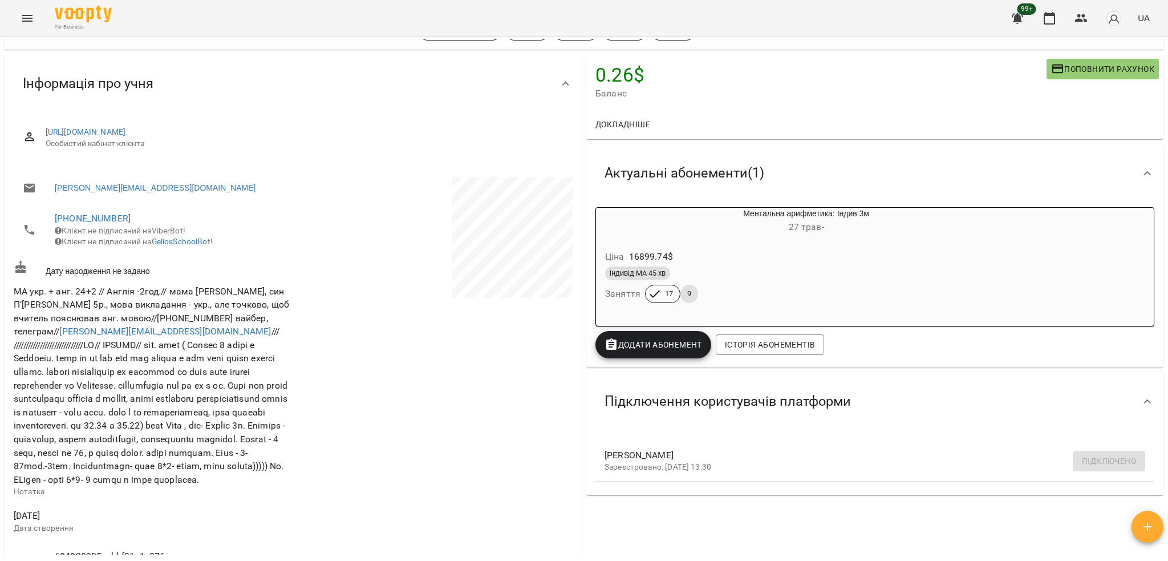
click at [156, 367] on span "МА укр. + анг. 24+2 // Англія -2год.// мама [PERSON_NAME], син П’[PERSON_NAME] …" at bounding box center [152, 385] width 276 height 199
drag, startPoint x: 14, startPoint y: 317, endPoint x: 149, endPoint y: 322, distance: 135.3
click at [149, 322] on span "МА укр. + анг. 24+2 // Англія -2год.// мама [PERSON_NAME], син П’[PERSON_NAME] …" at bounding box center [152, 385] width 276 height 199
copy span "П’[PERSON_NAME] 5р., мова викладання - укр., але точково, щоб вчитель пояснював…"
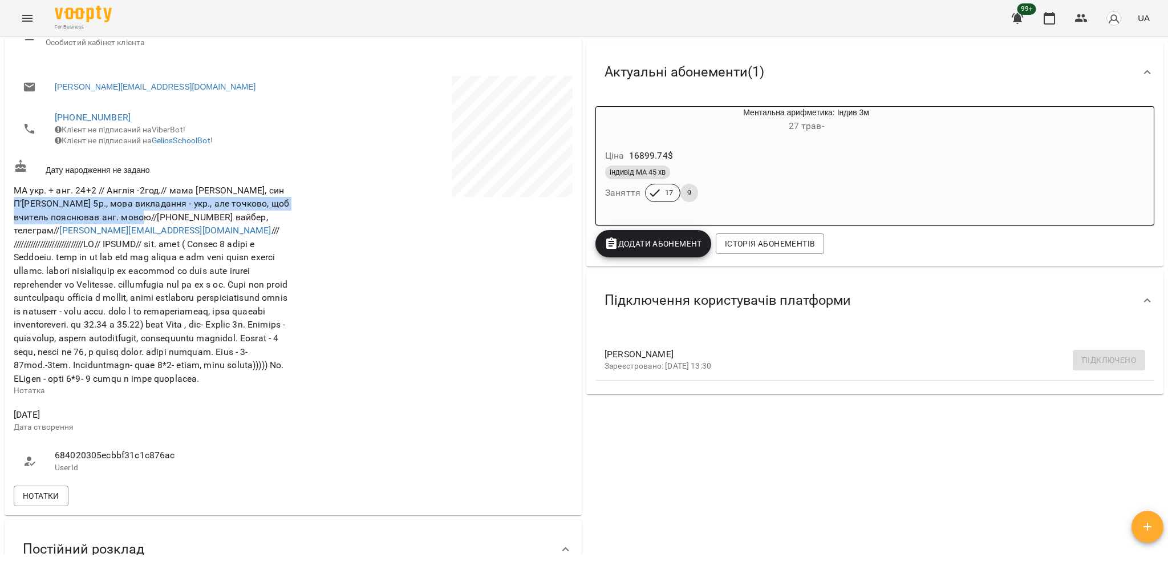
scroll to position [228, 0]
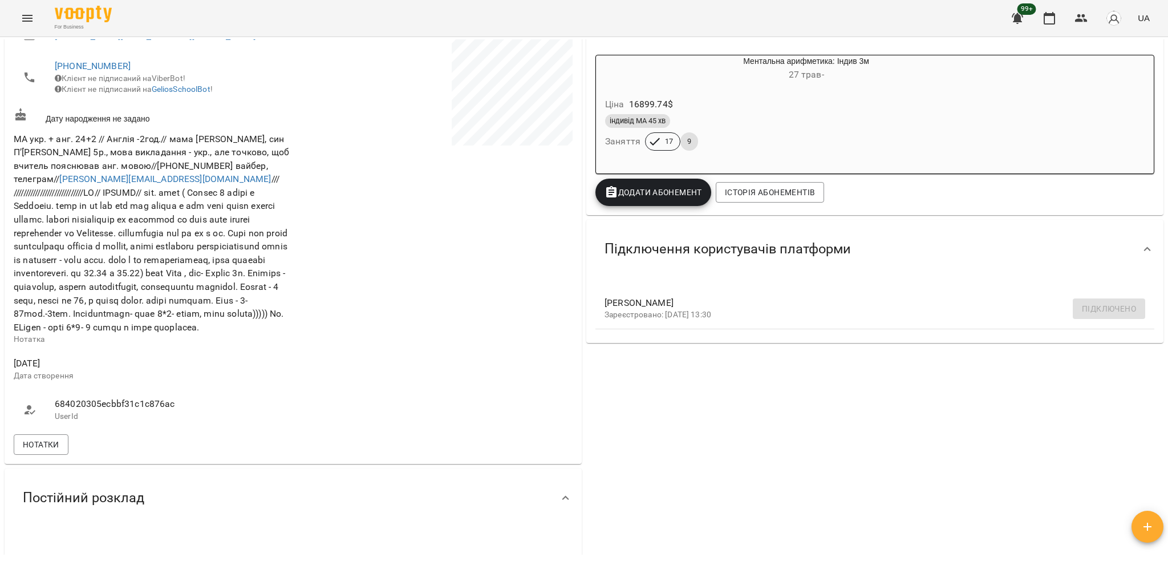
click at [245, 238] on span "МА укр. + анг. 24+2 // Англія -2год.// мама [PERSON_NAME], син П’[PERSON_NAME] …" at bounding box center [152, 233] width 276 height 199
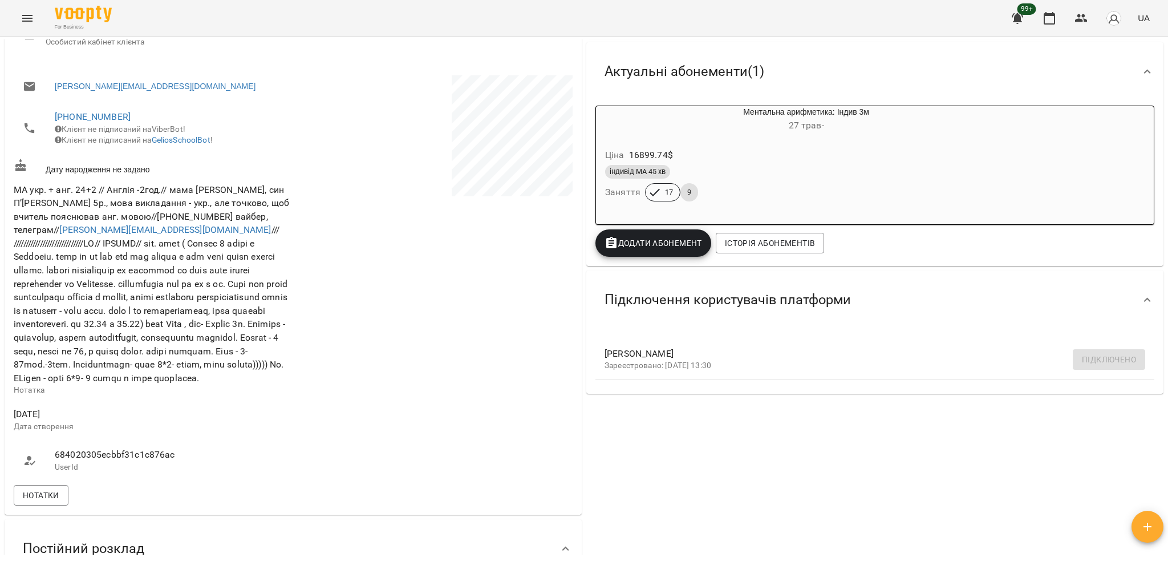
scroll to position [152, 0]
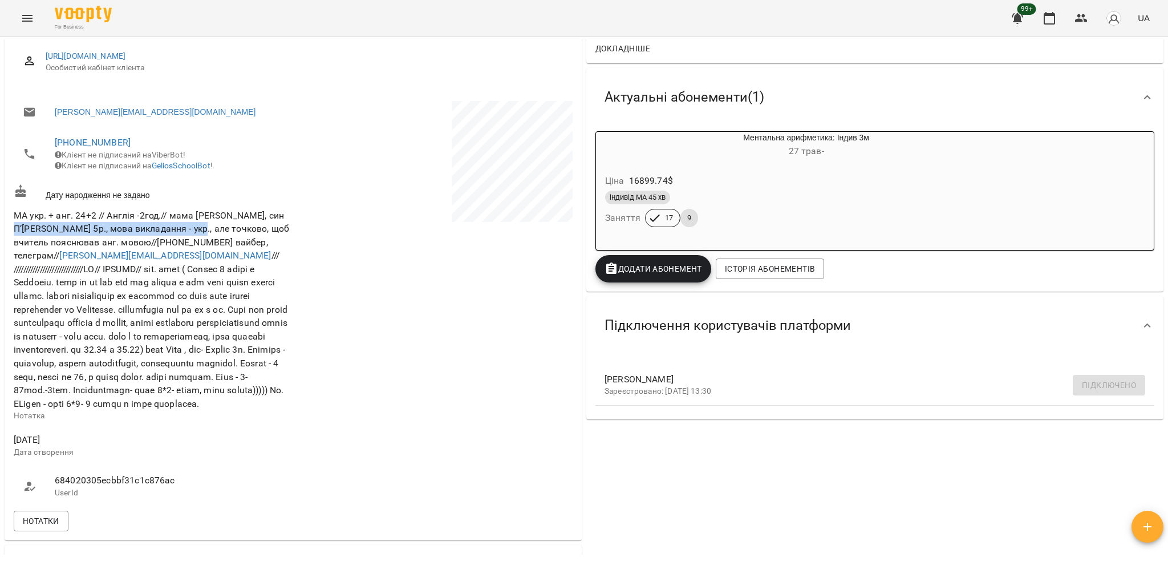
drag, startPoint x: 14, startPoint y: 236, endPoint x: 203, endPoint y: 240, distance: 188.9
click at [203, 240] on span "МА укр. + анг. 24+2 // Англія -2год.// мама [PERSON_NAME], син П’[PERSON_NAME] …" at bounding box center [152, 309] width 276 height 199
copy span "П’[PERSON_NAME] 5р., мова викладання - укр."
click at [111, 391] on span "МА укр. + анг. 24+2 // Англія -2год.// мама [PERSON_NAME], син П’[PERSON_NAME] …" at bounding box center [152, 310] width 277 height 202
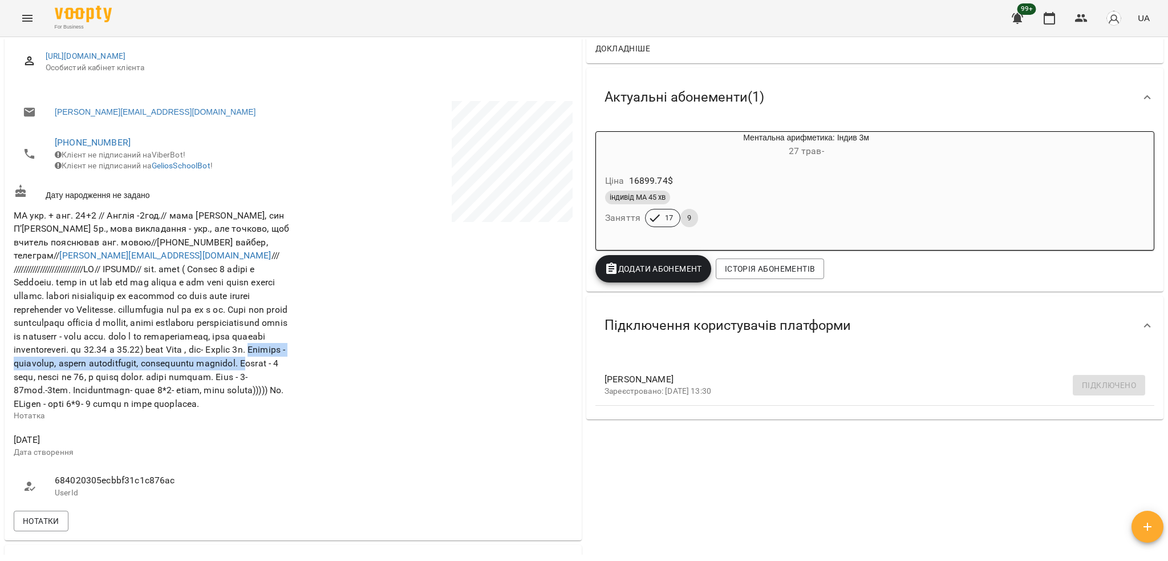
drag, startPoint x: 168, startPoint y: 374, endPoint x: 219, endPoint y: 387, distance: 52.6
click at [219, 387] on span "МА укр. + анг. 24+2 // Англія -2год.// мама [PERSON_NAME], син П’[PERSON_NAME] …" at bounding box center [152, 309] width 276 height 199
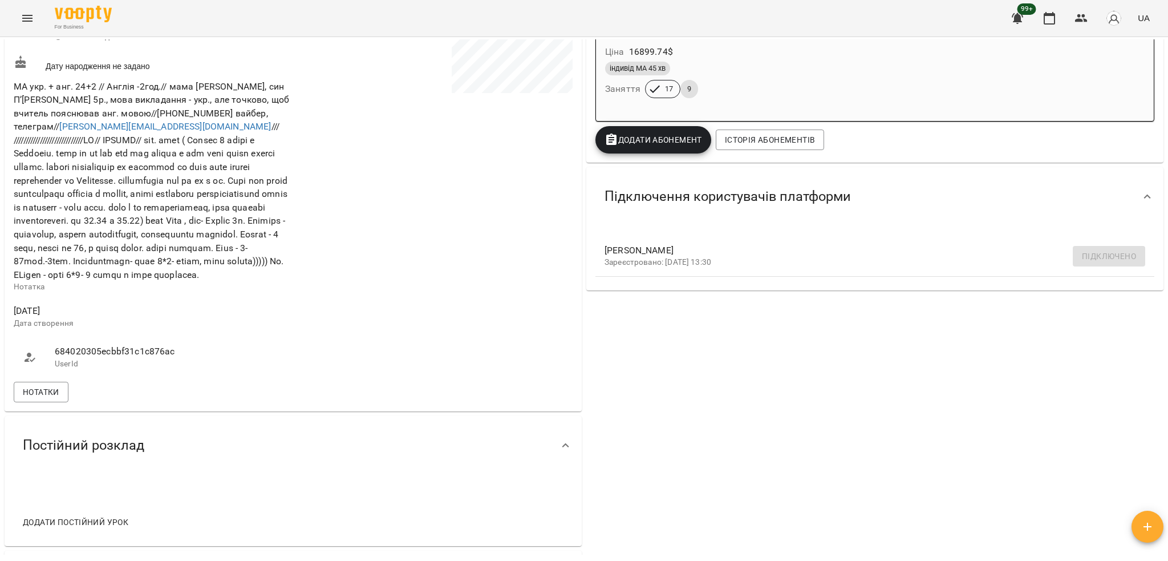
scroll to position [304, 0]
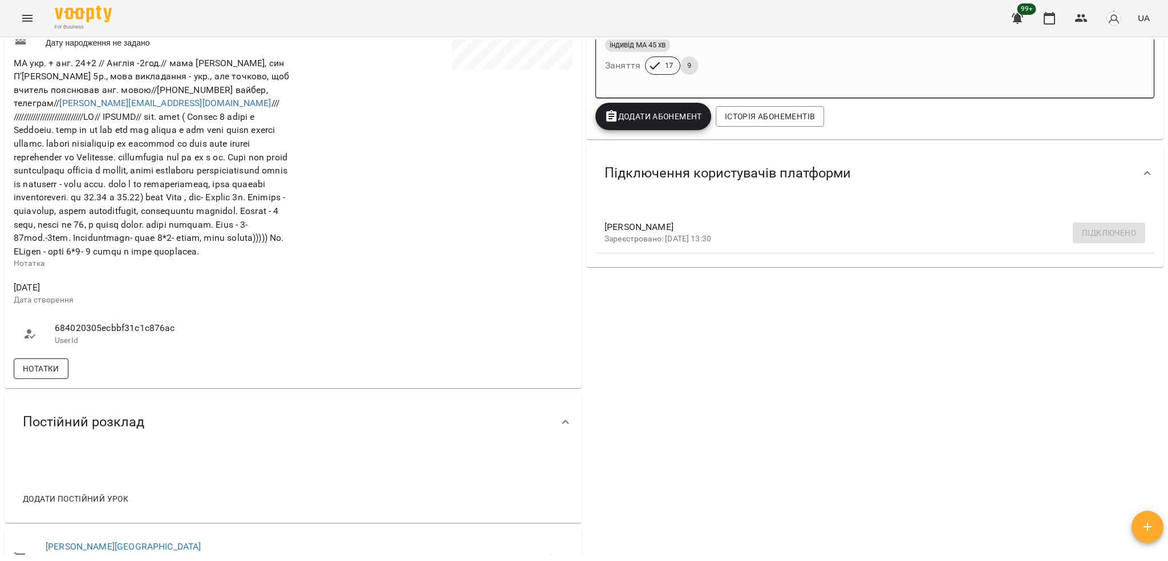
click at [52, 375] on span "Нотатки" at bounding box center [41, 369] width 37 height 14
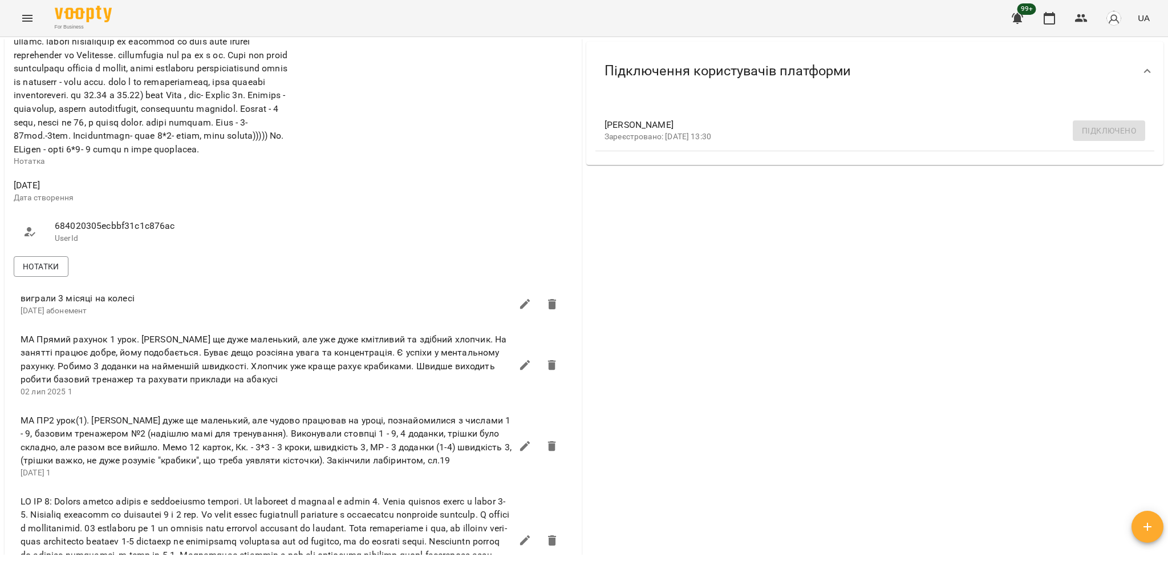
scroll to position [380, 0]
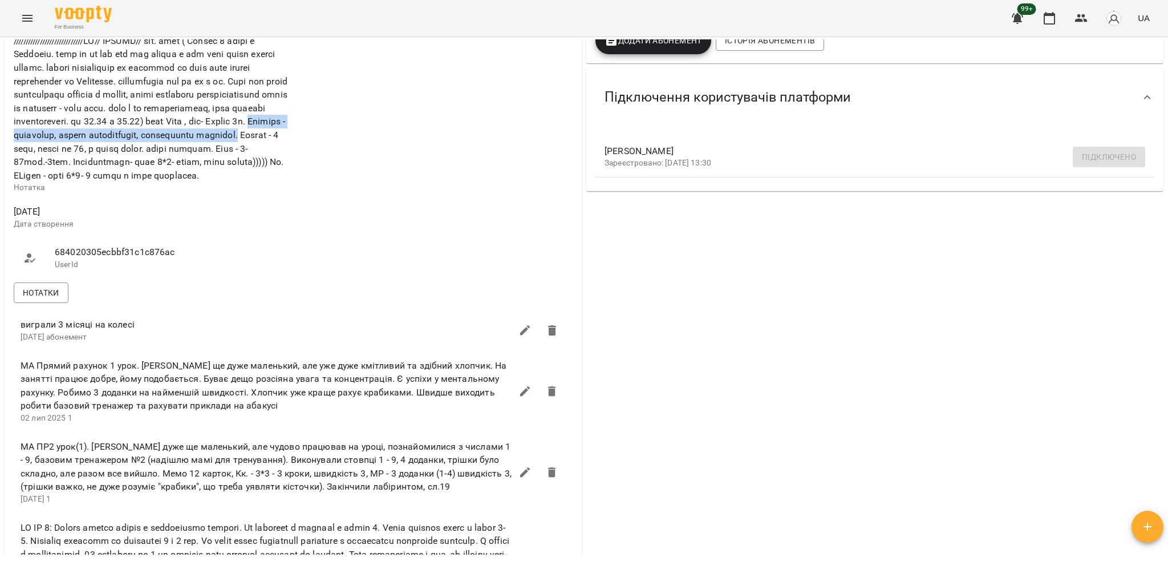
drag, startPoint x: 168, startPoint y: 147, endPoint x: 214, endPoint y: 159, distance: 47.6
click at [214, 159] on span "МА укр. + анг. 24+2 // Англія -2год.// мама [PERSON_NAME], син П’[PERSON_NAME] …" at bounding box center [152, 81] width 276 height 199
copy span "Хлопчик - тихенький, трошки соромязливий, подобається рахувати."
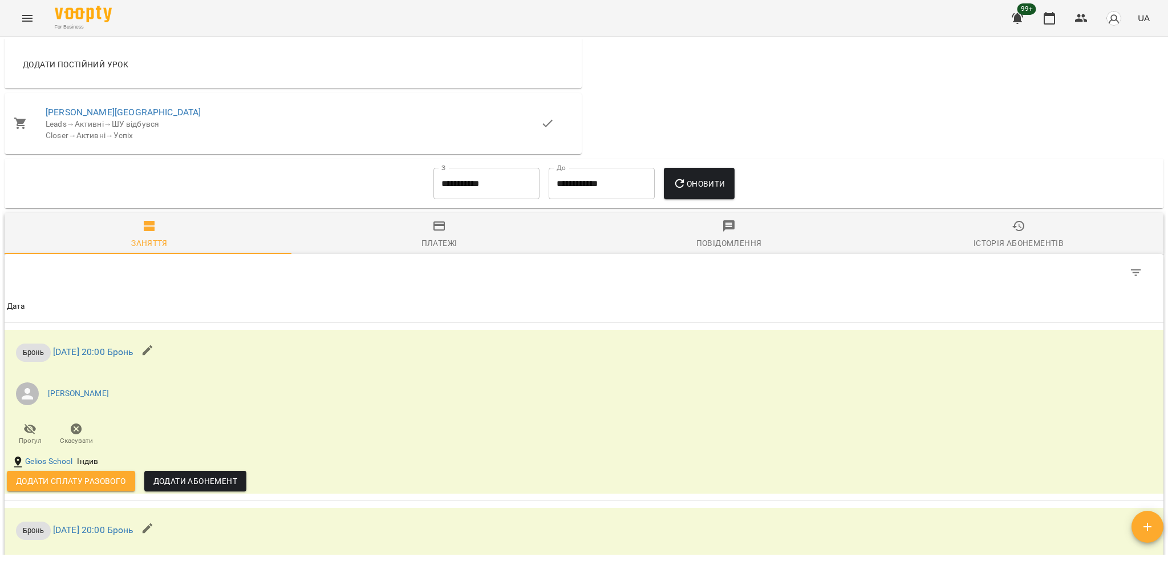
scroll to position [937, 0]
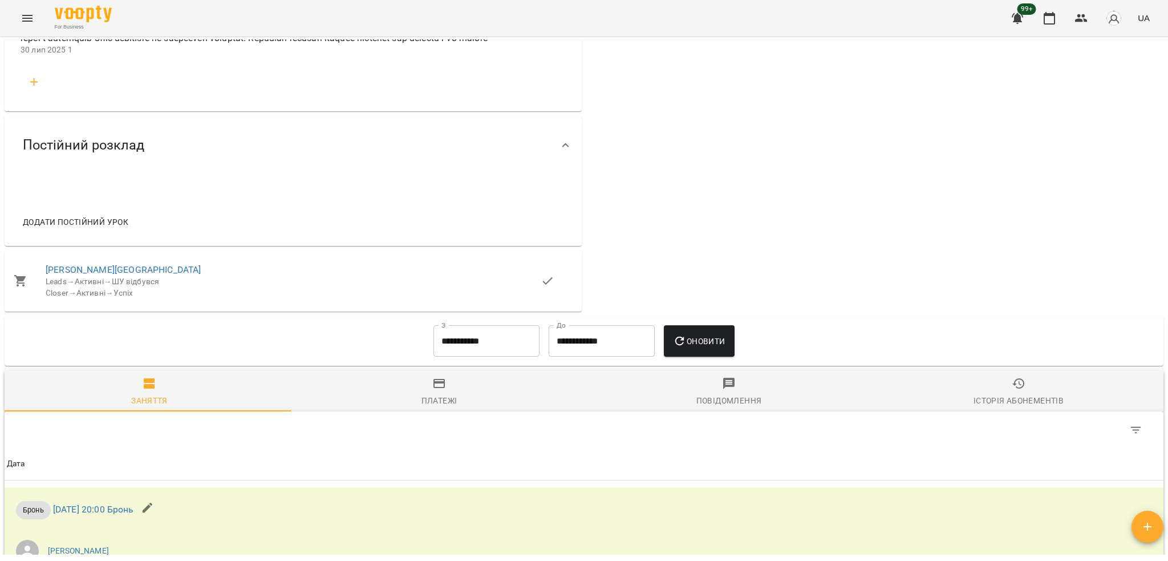
click at [96, 229] on span "Додати постійний урок" at bounding box center [76, 222] width 106 height 14
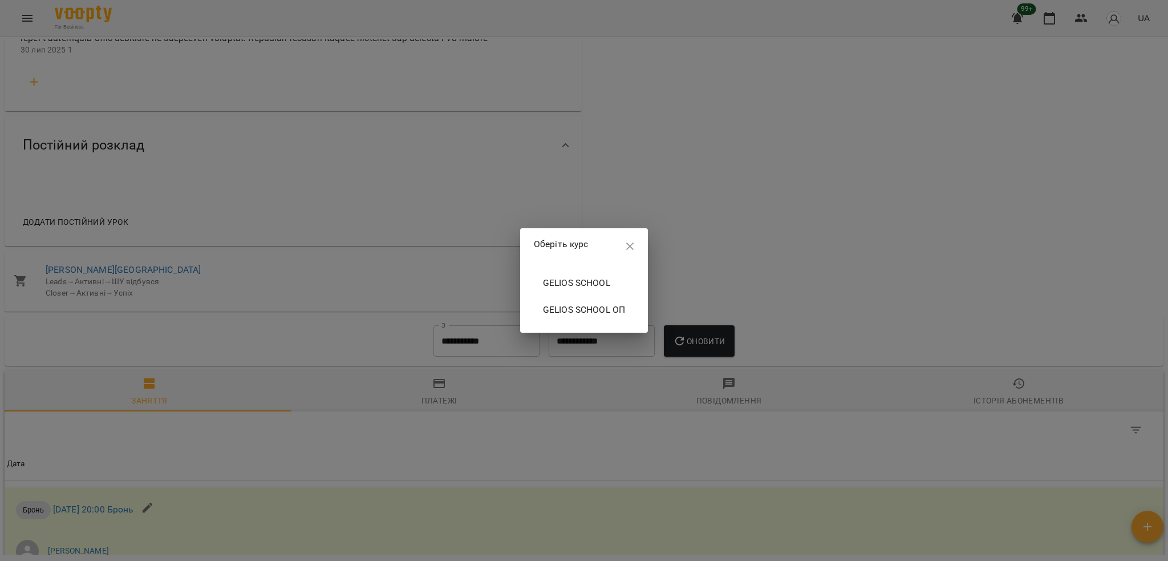
click at [549, 285] on span "Gelios School" at bounding box center [584, 283] width 82 height 14
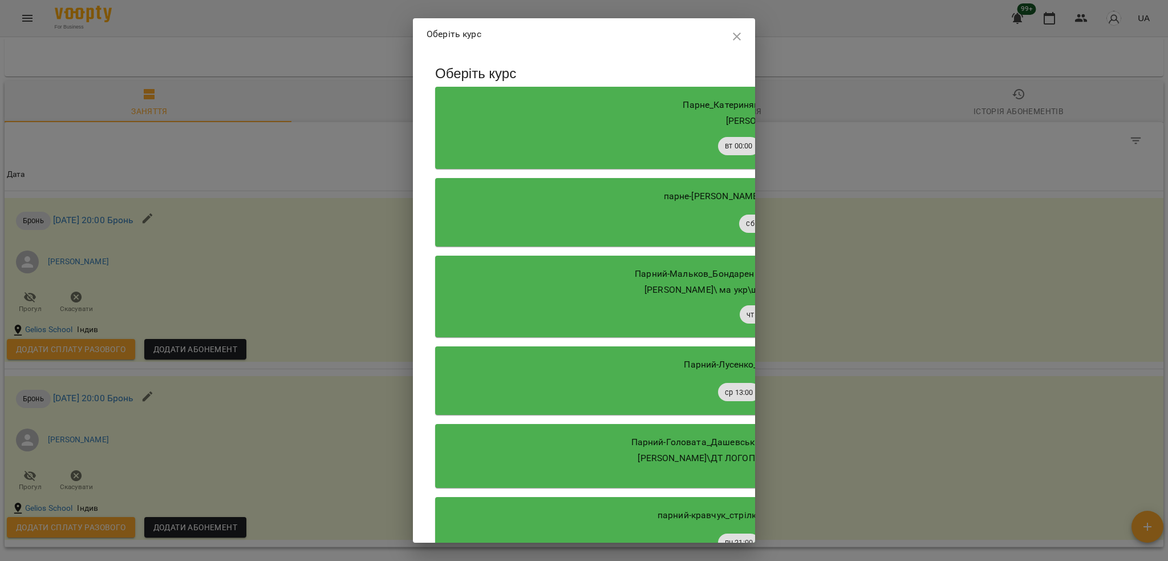
scroll to position [7672, 0]
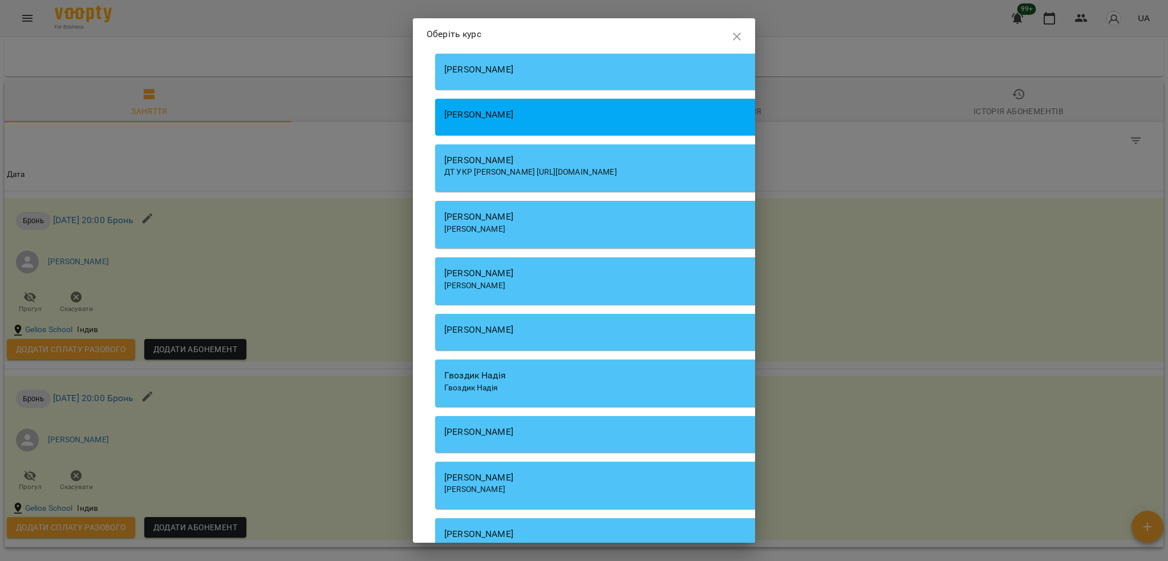
click at [520, 235] on div "Литвин Галина" at bounding box center [760, 229] width 632 height 11
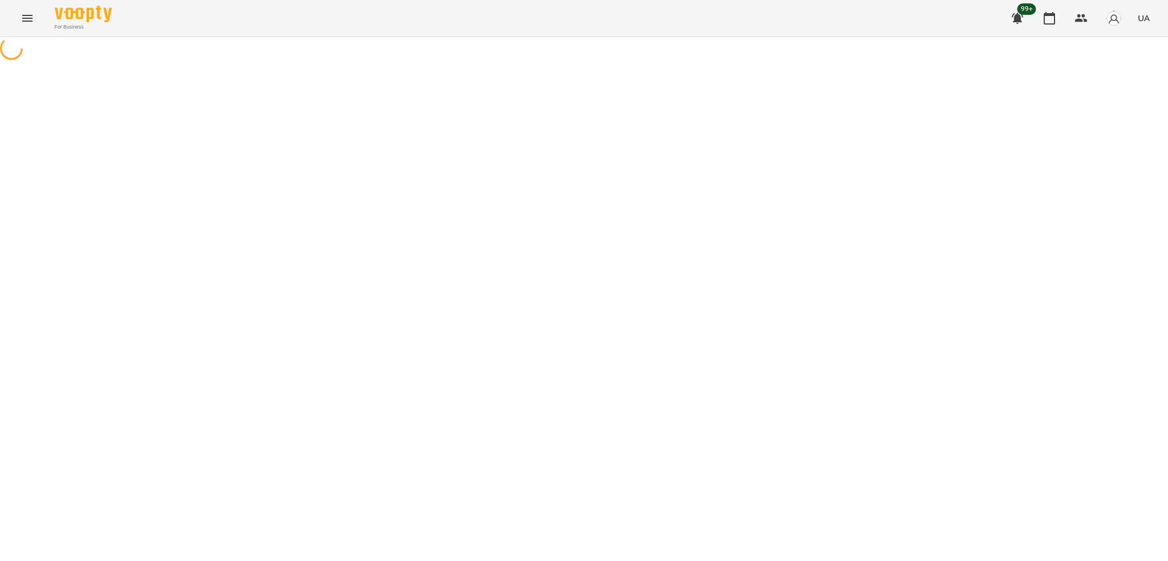
select select "**********"
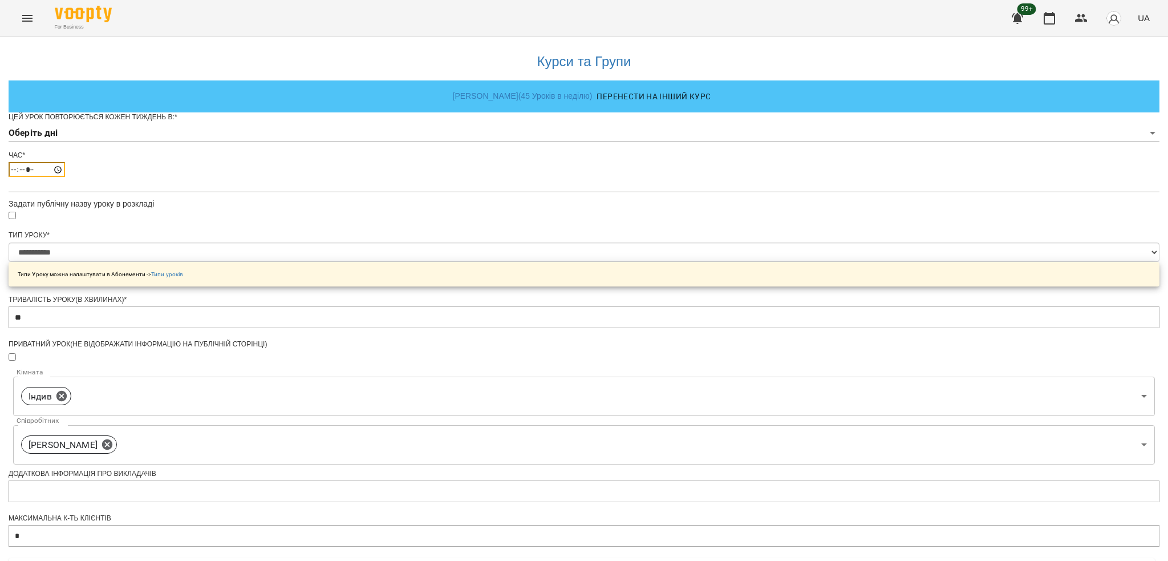
click at [65, 177] on input "*****" at bounding box center [37, 169] width 56 height 15
type input "*****"
click at [503, 155] on body "**********" at bounding box center [584, 367] width 1168 height 735
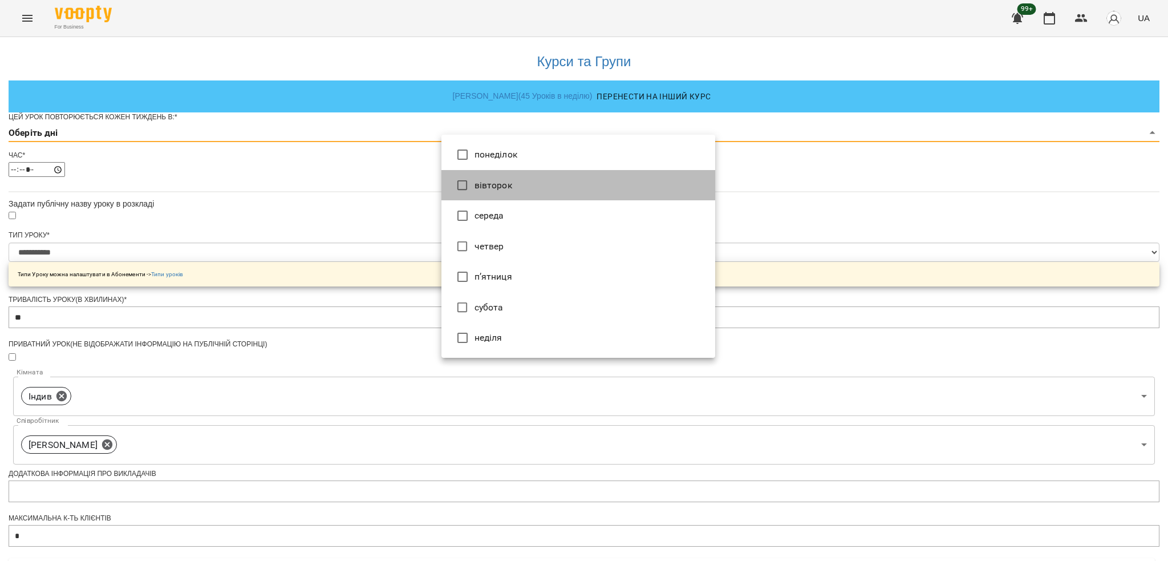
click at [504, 191] on li "вівторок" at bounding box center [579, 185] width 274 height 31
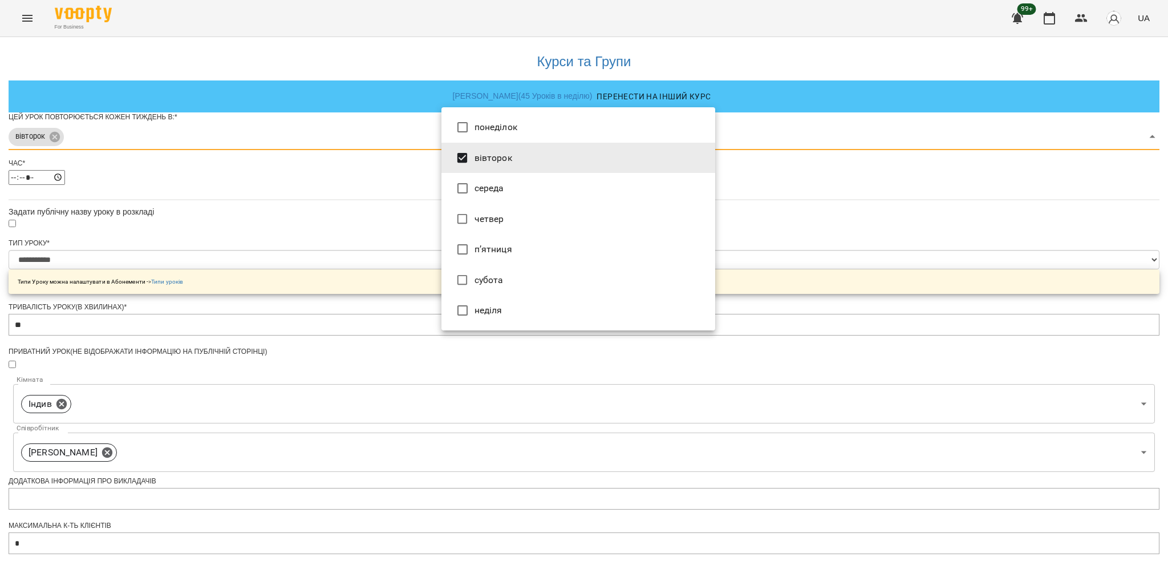
click at [509, 226] on li "четвер" at bounding box center [579, 219] width 274 height 31
type input "***"
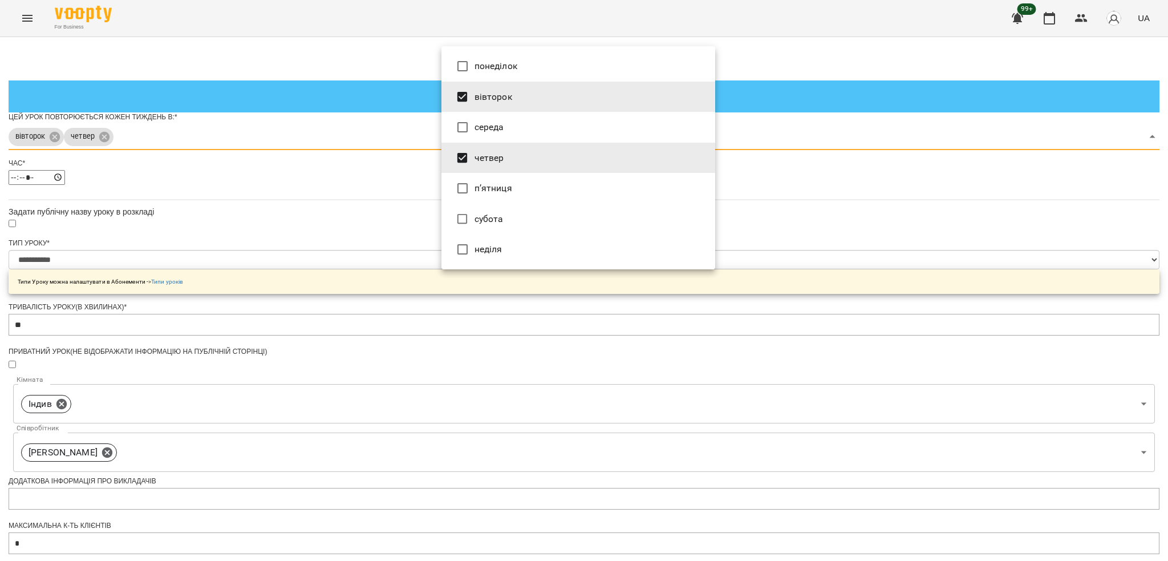
click at [892, 298] on div at bounding box center [584, 280] width 1168 height 561
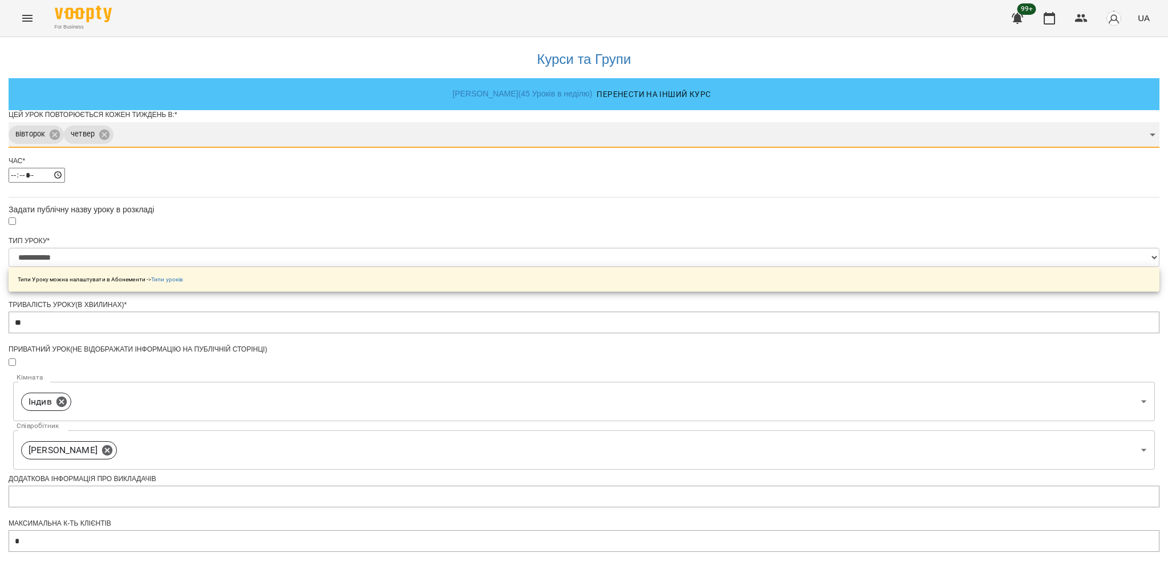
scroll to position [76, 0]
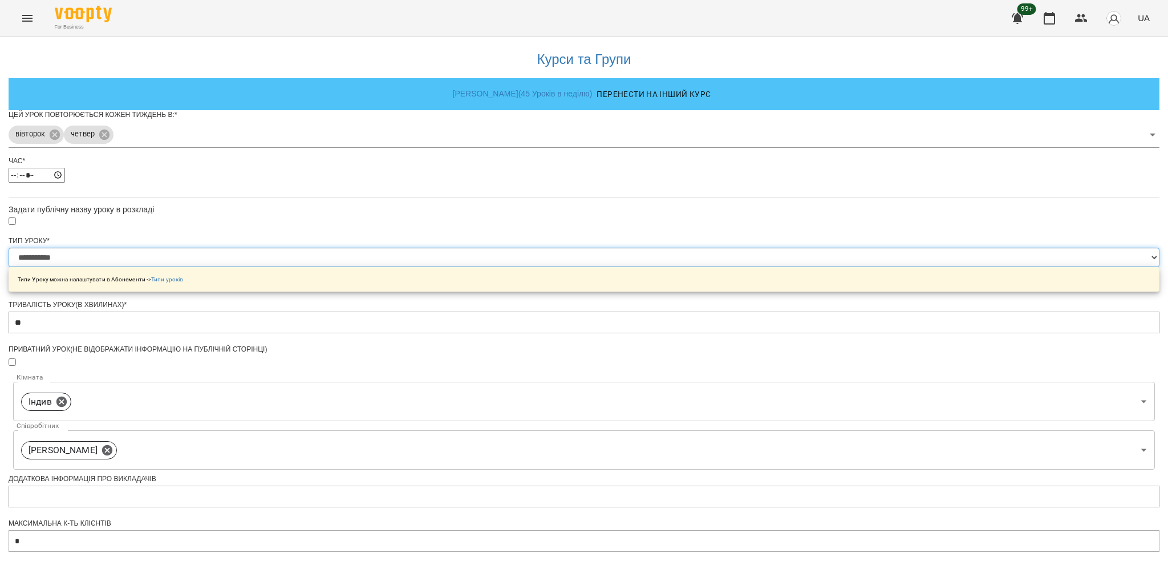
click at [525, 248] on select "**********" at bounding box center [584, 257] width 1151 height 19
select select "**********"
click at [441, 248] on select "**********" at bounding box center [584, 257] width 1151 height 19
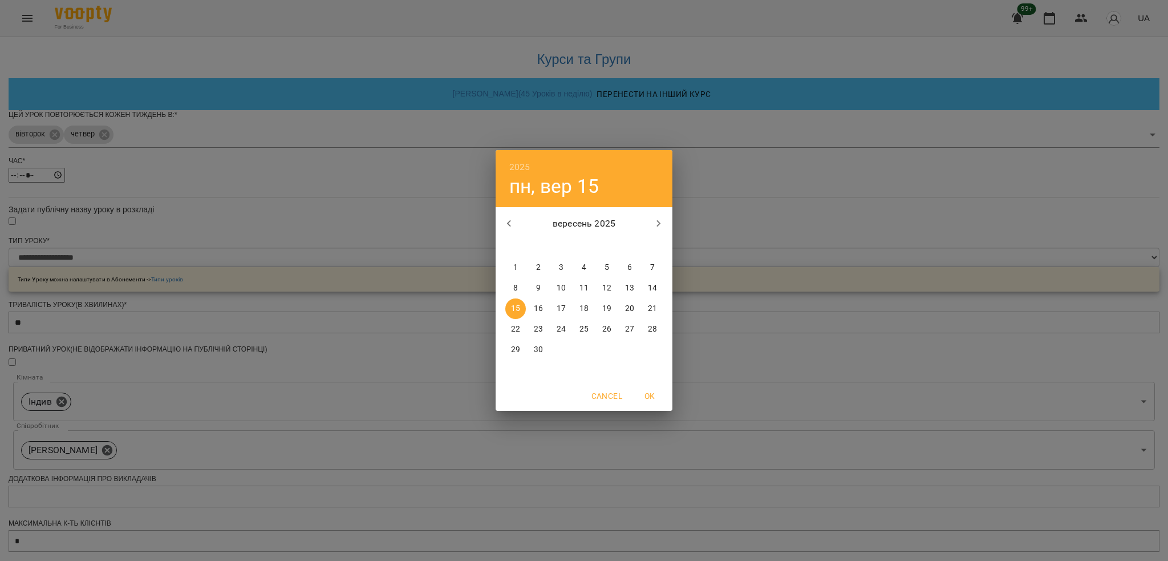
click at [516, 309] on p "15" at bounding box center [515, 308] width 9 height 11
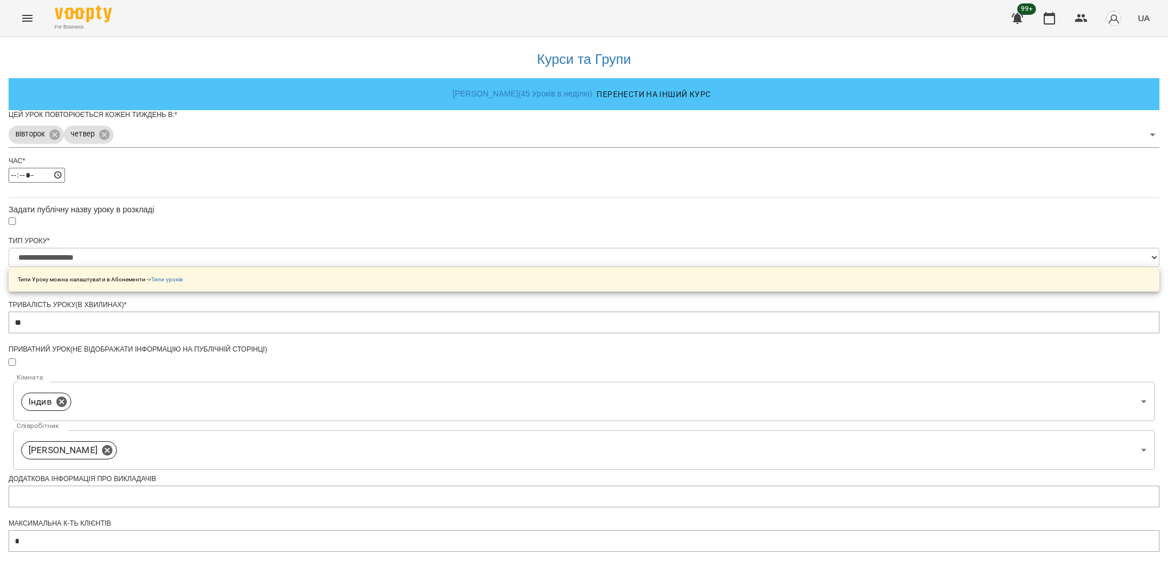
scroll to position [294, 0]
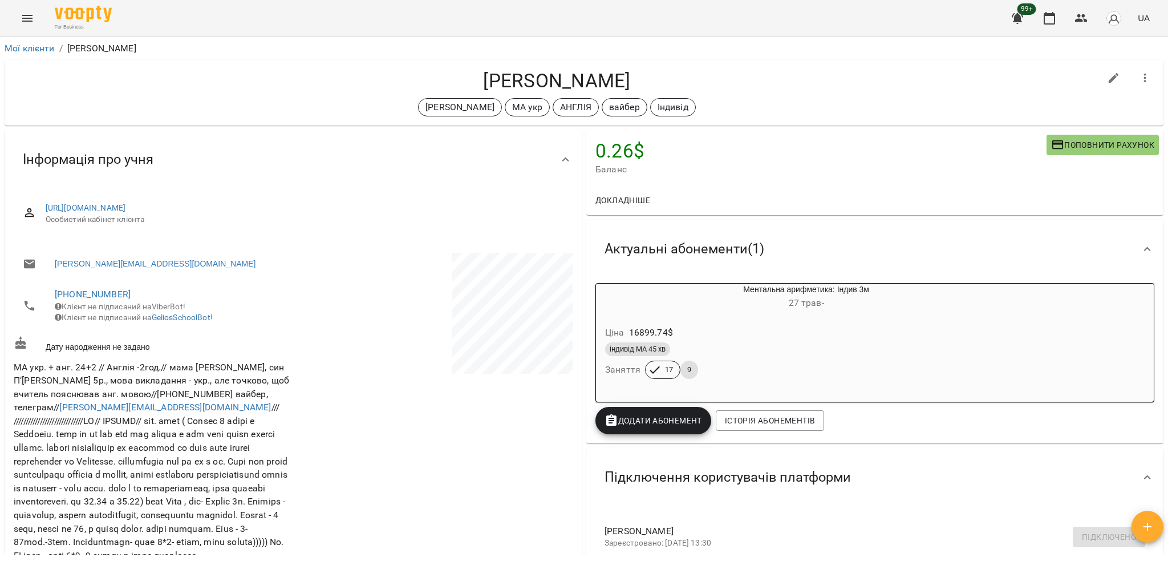
click at [23, 27] on button "Menu" at bounding box center [27, 18] width 27 height 27
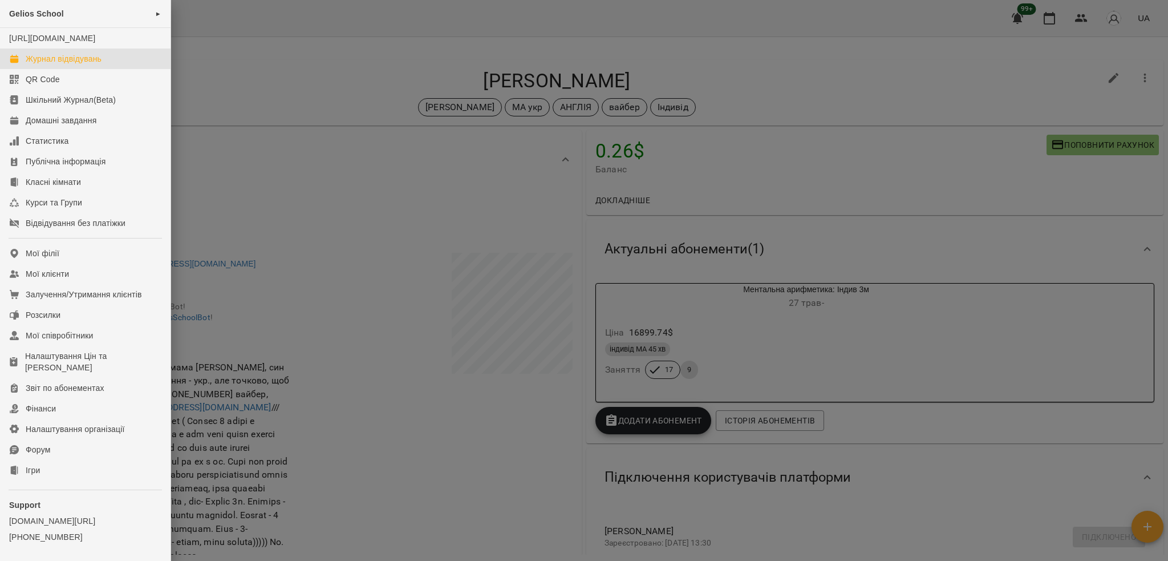
click at [52, 69] on link "Журнал відвідувань" at bounding box center [85, 58] width 171 height 21
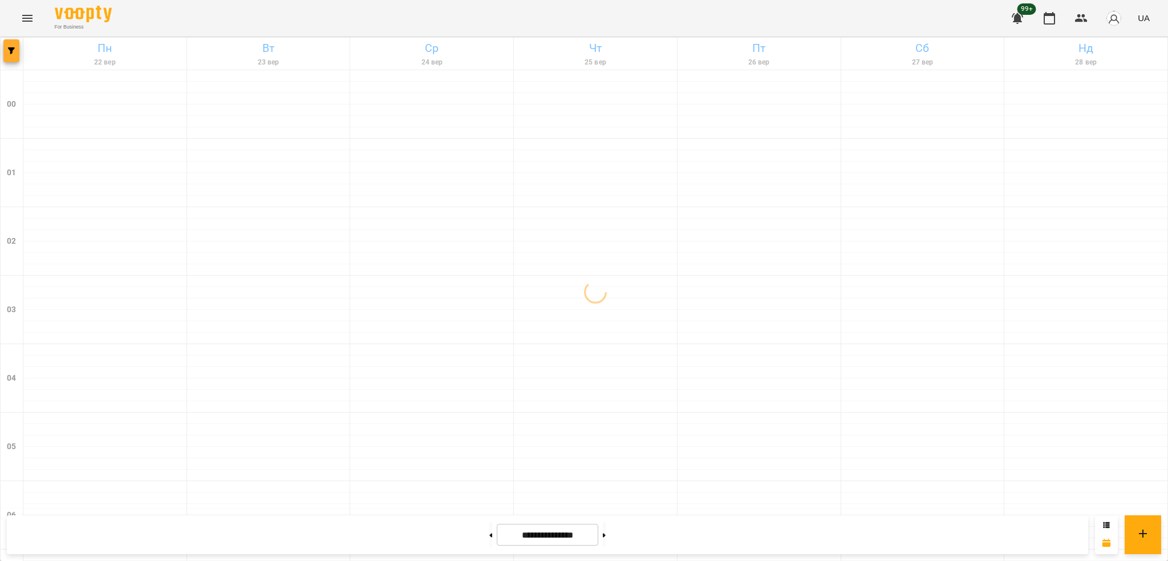
click at [11, 46] on button "button" at bounding box center [11, 50] width 16 height 23
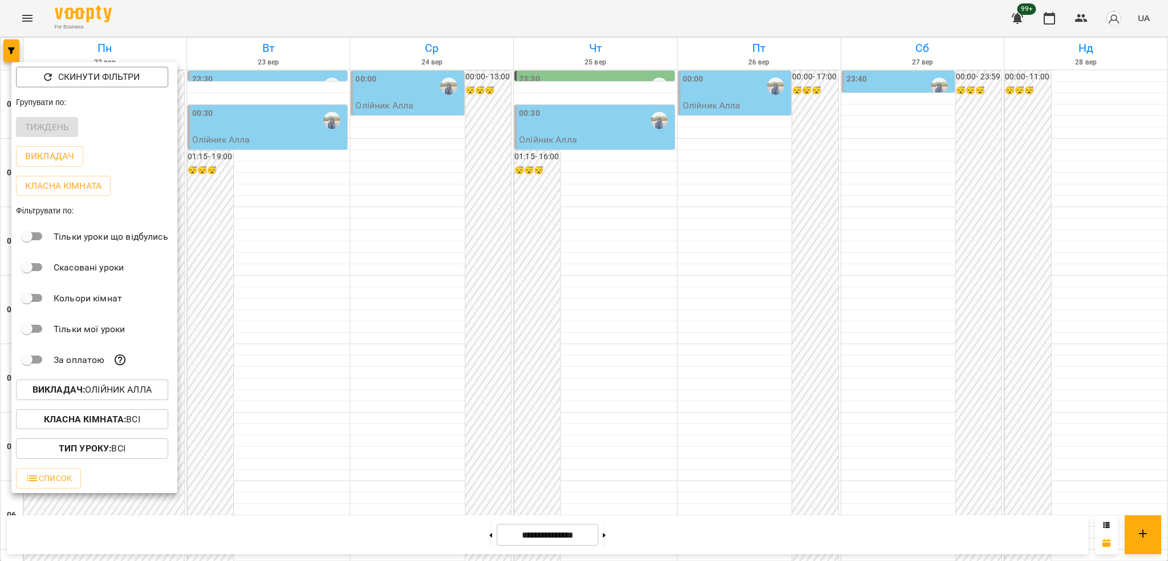
click at [126, 387] on p "Викладач : Олійник Алла" at bounding box center [92, 390] width 119 height 14
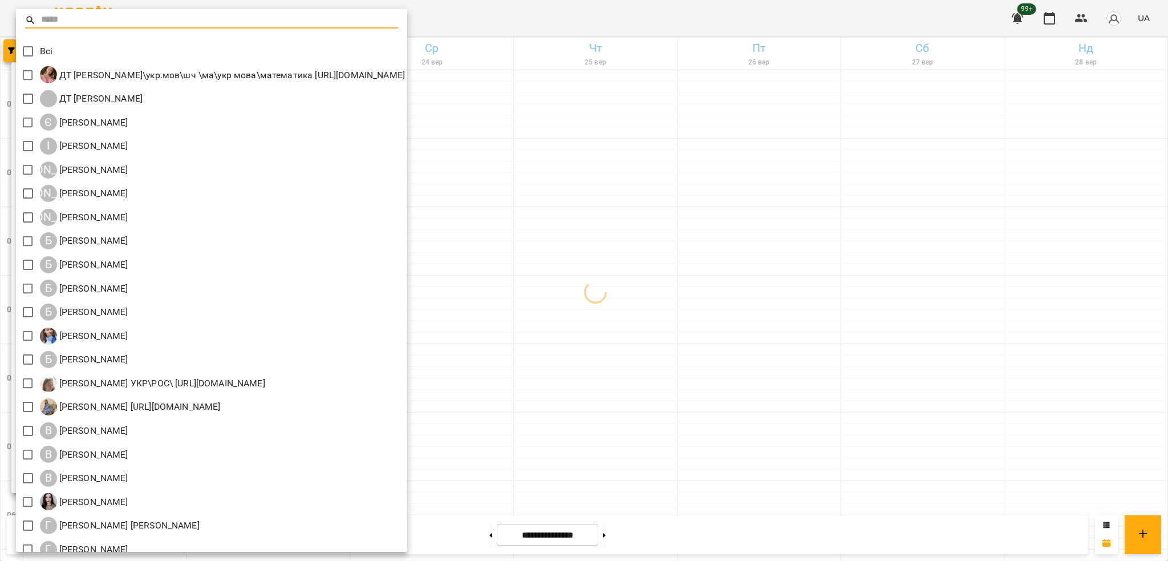
click at [106, 20] on input "text" at bounding box center [219, 20] width 357 height 17
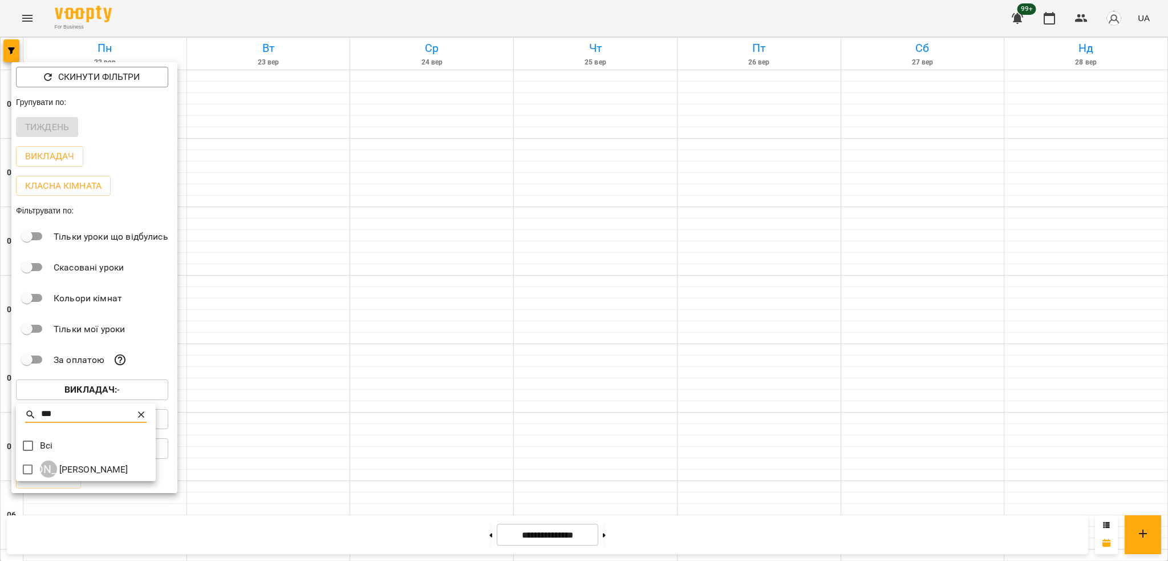
type input "***"
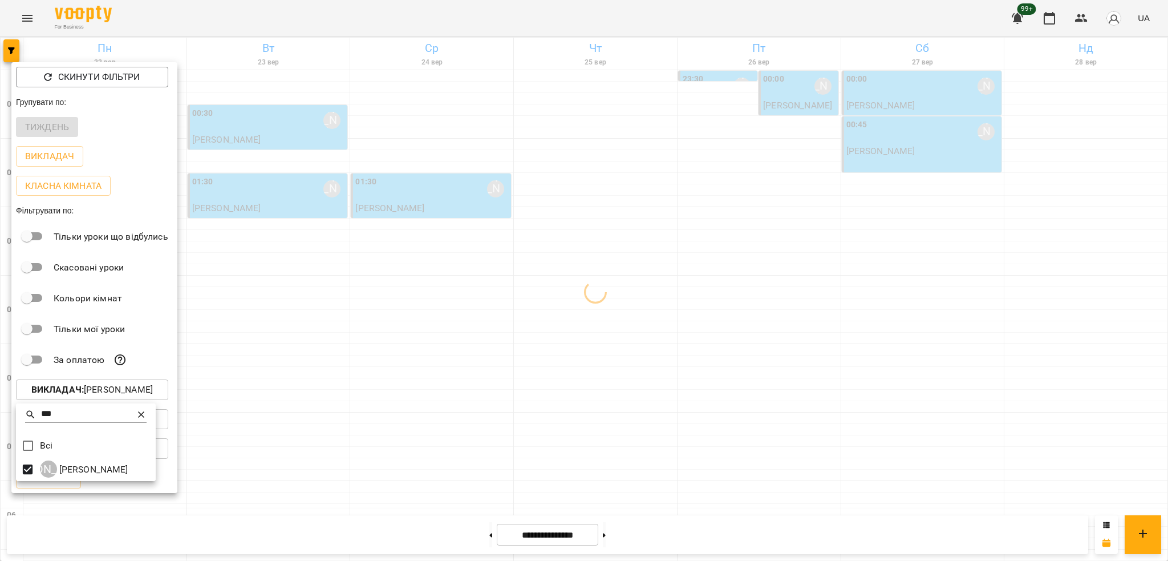
click at [216, 25] on div at bounding box center [584, 280] width 1168 height 561
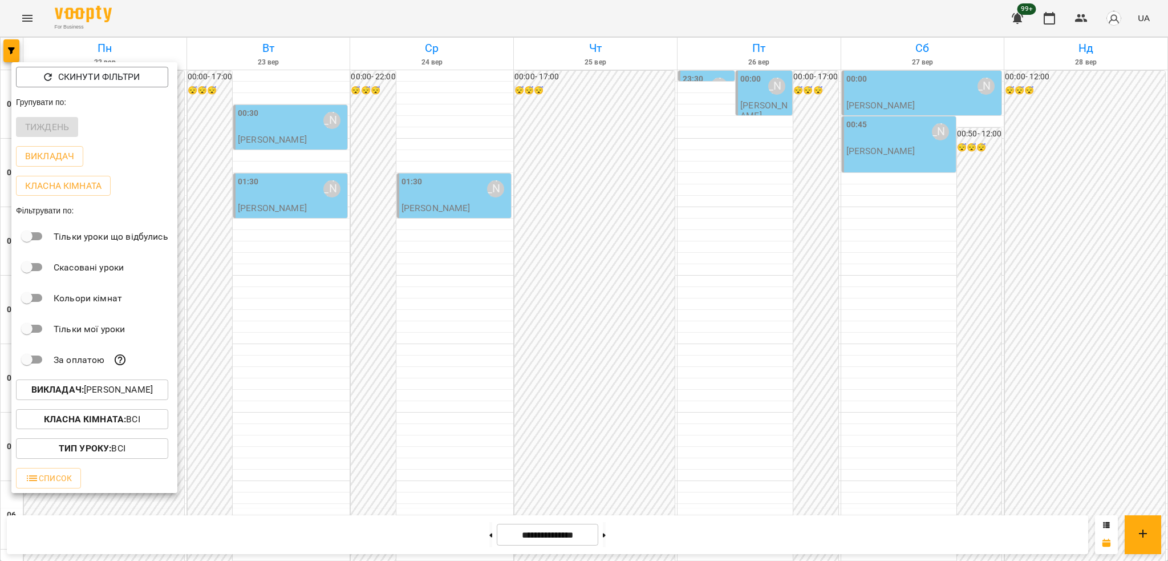
click at [216, 25] on div at bounding box center [584, 280] width 1168 height 561
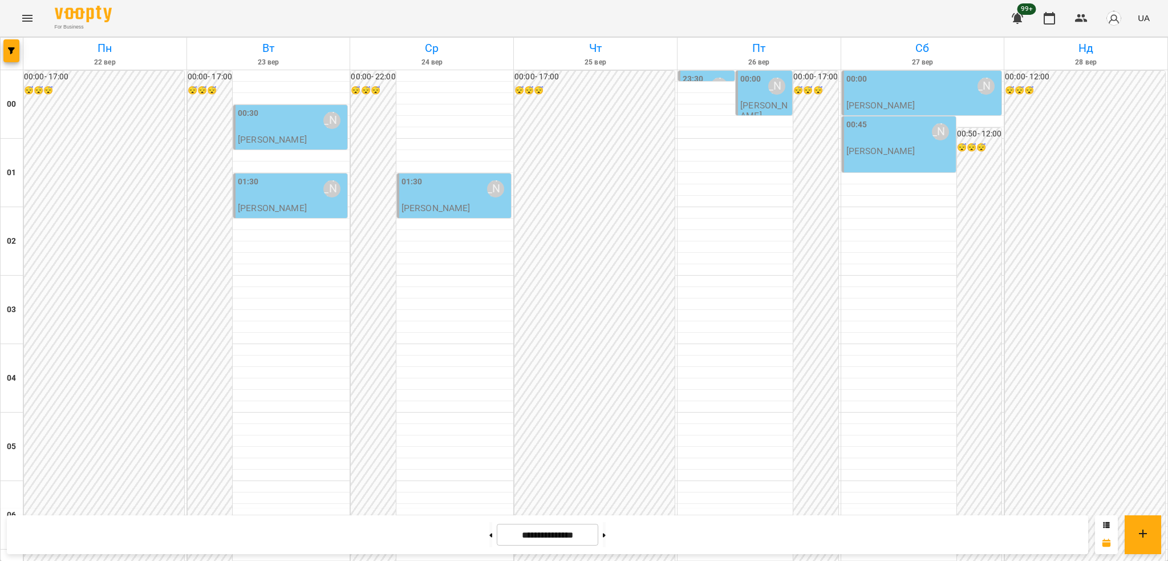
scroll to position [1065, 0]
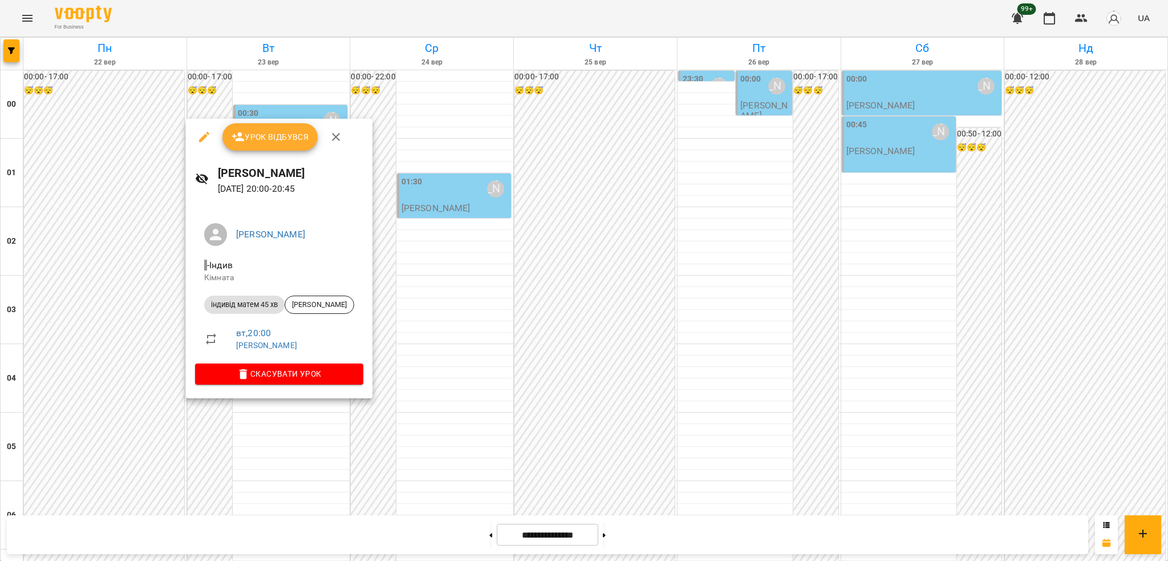
click at [543, 19] on div at bounding box center [584, 280] width 1168 height 561
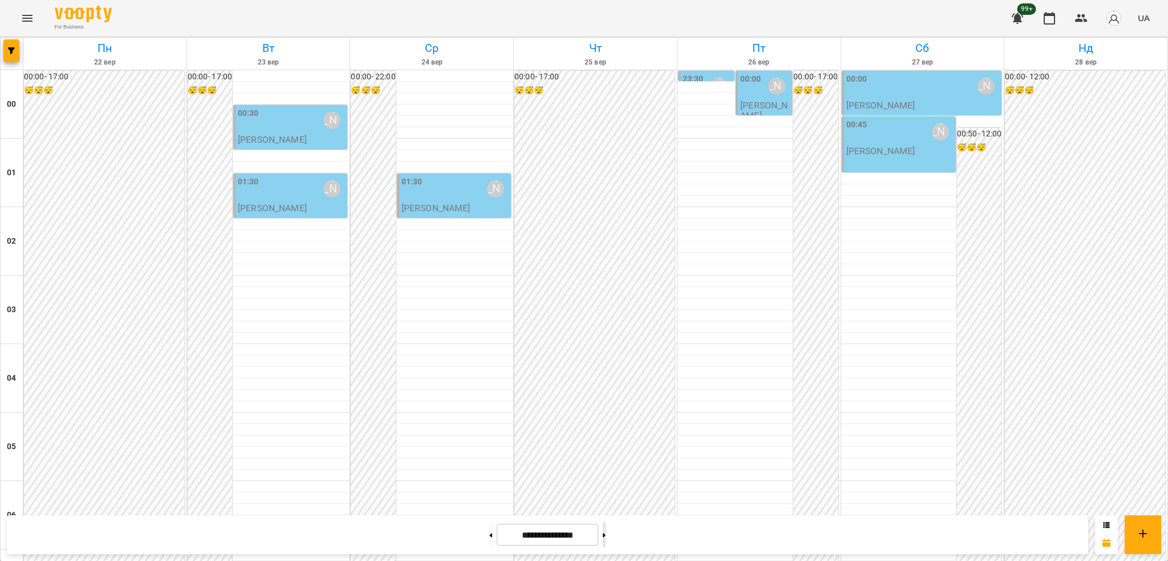
click at [606, 541] on button at bounding box center [604, 534] width 3 height 25
type input "**********"
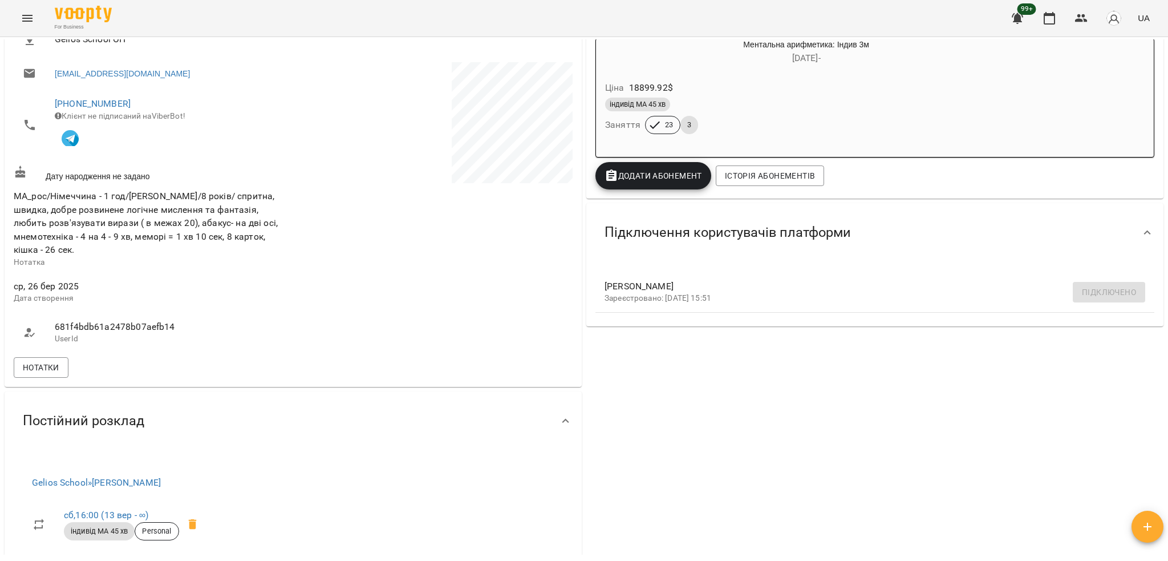
scroll to position [304, 0]
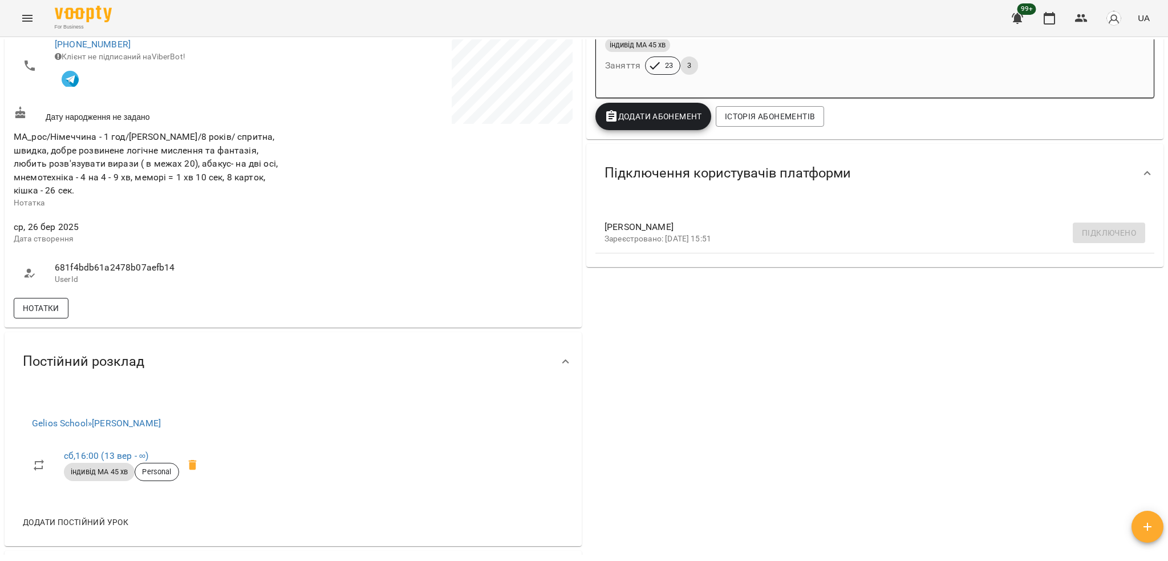
click at [47, 307] on span "Нотатки" at bounding box center [41, 308] width 37 height 14
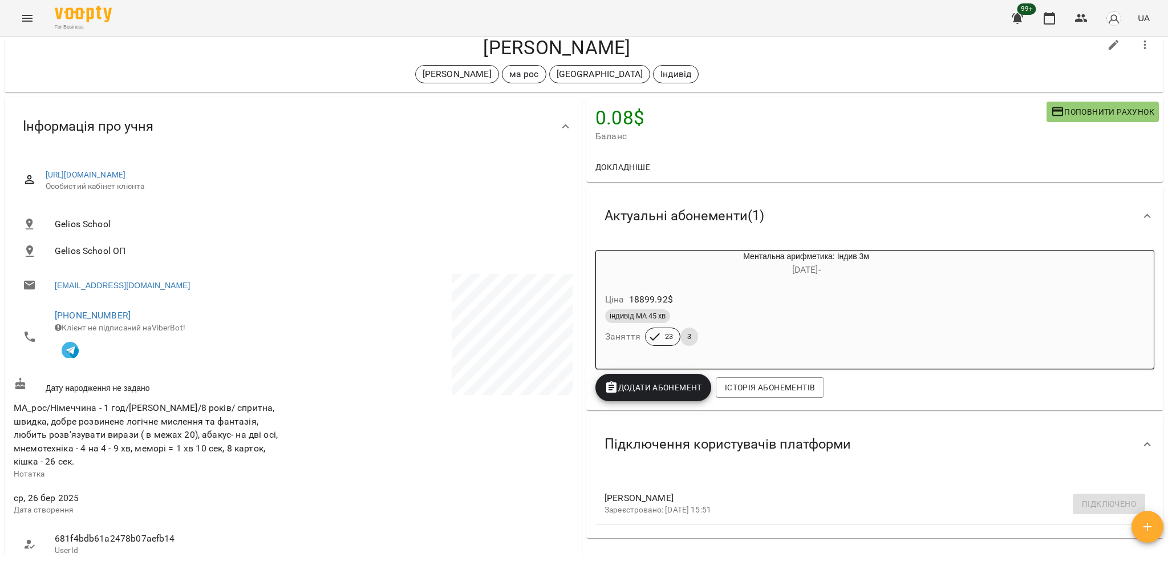
scroll to position [0, 0]
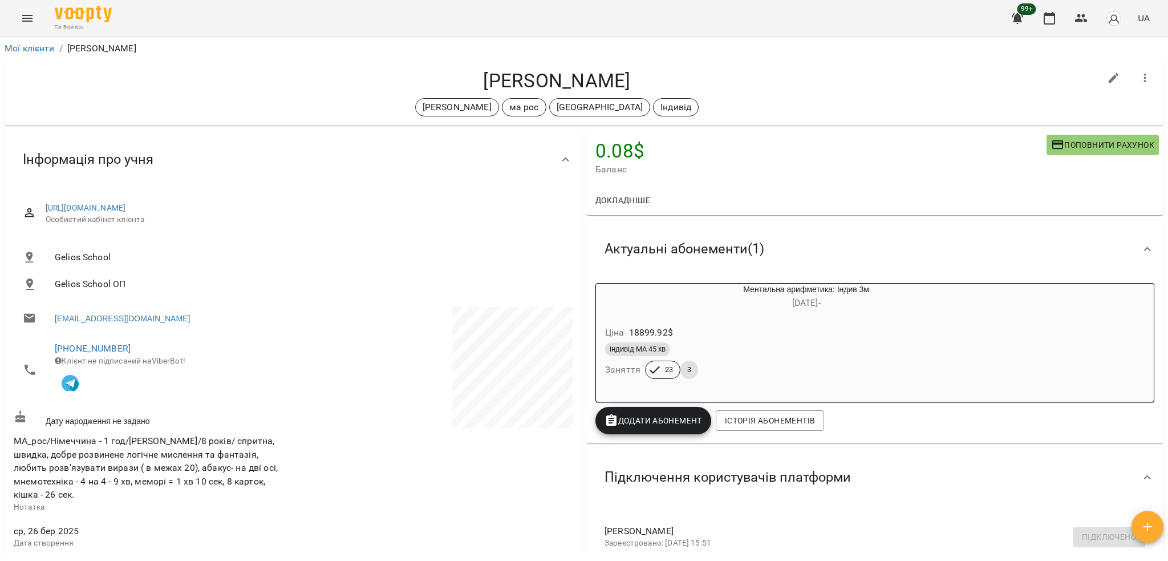
drag, startPoint x: 472, startPoint y: 78, endPoint x: 642, endPoint y: 78, distance: 170.6
click at [642, 78] on h4 "Щібря Анастасія" at bounding box center [557, 80] width 1087 height 23
copy h4 "Щібря Анастасія"
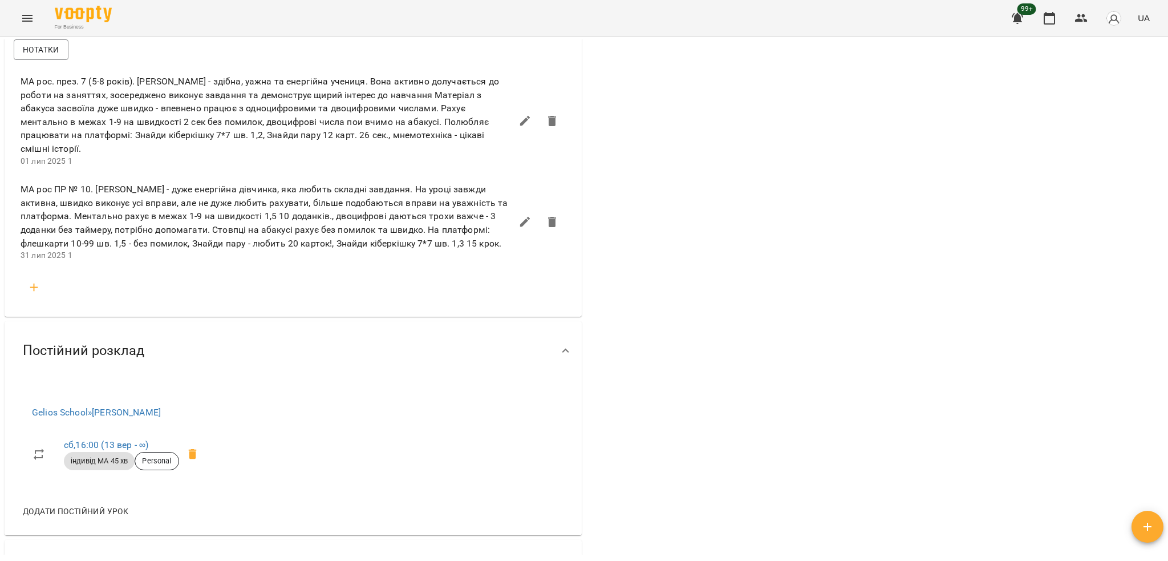
scroll to position [761, 0]
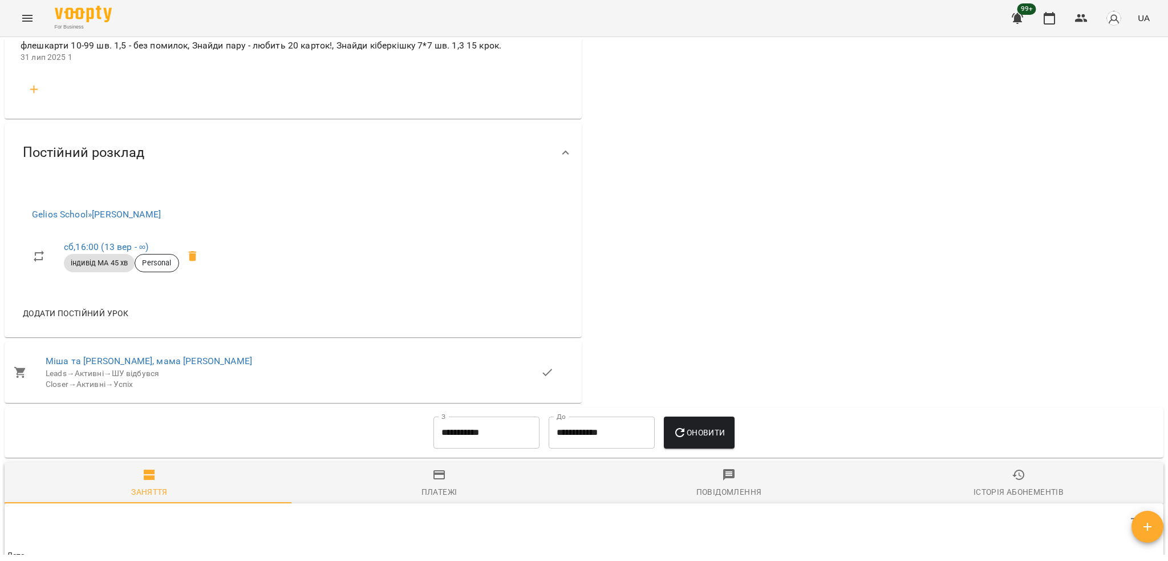
drag, startPoint x: 183, startPoint y: 204, endPoint x: 104, endPoint y: 215, distance: 78.9
click at [96, 210] on span "Gelios School » Зверева Анастасія" at bounding box center [119, 215] width 174 height 14
copy link "Зверева Анастасія"
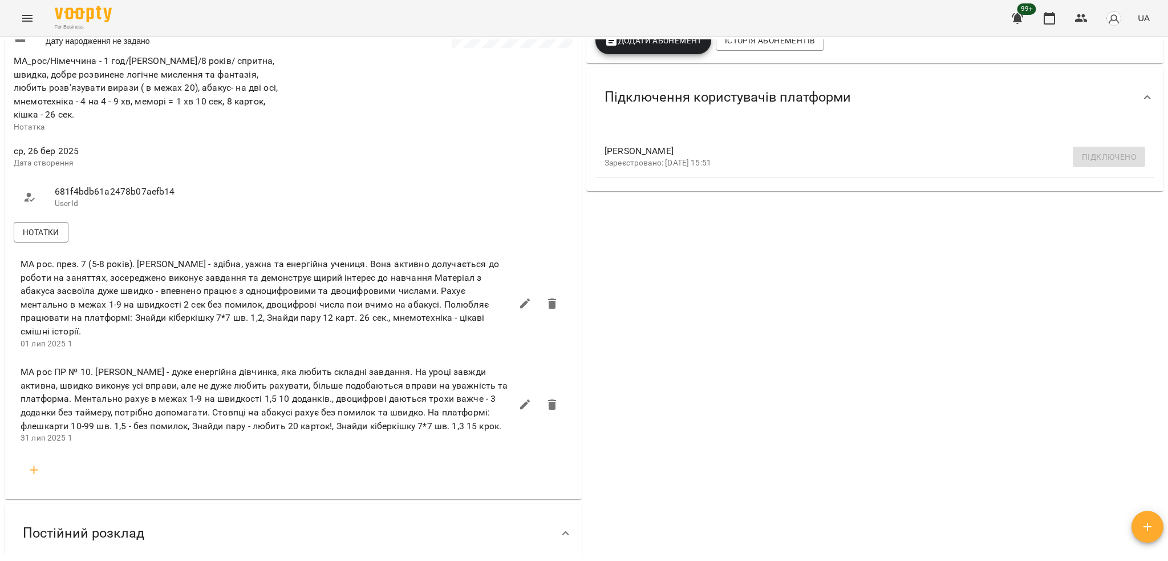
scroll to position [0, 0]
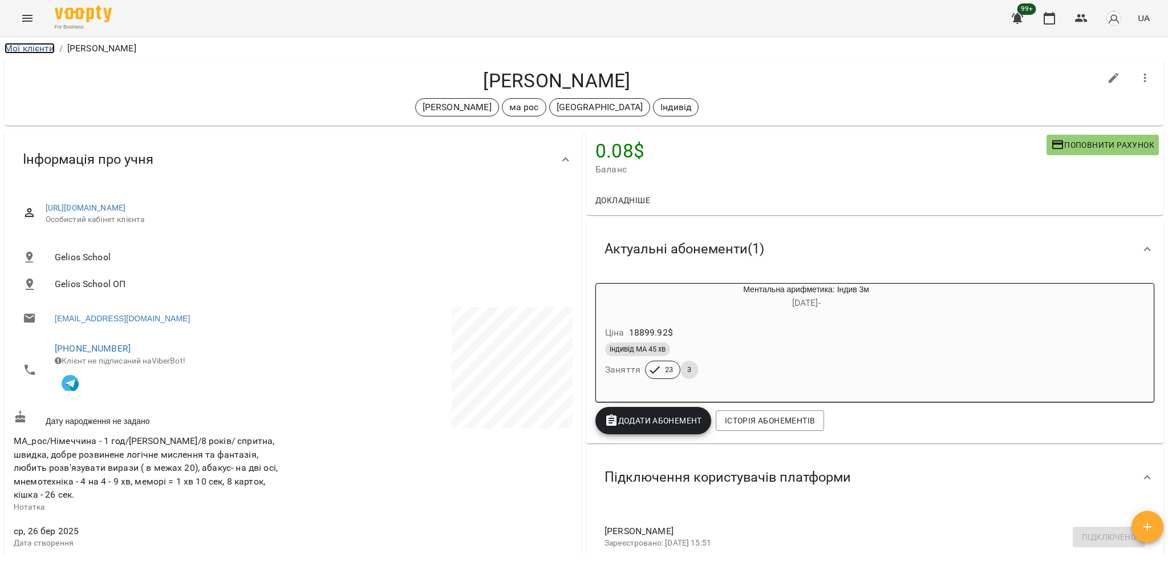
click at [25, 50] on link "Мої клієнти" at bounding box center [30, 48] width 50 height 11
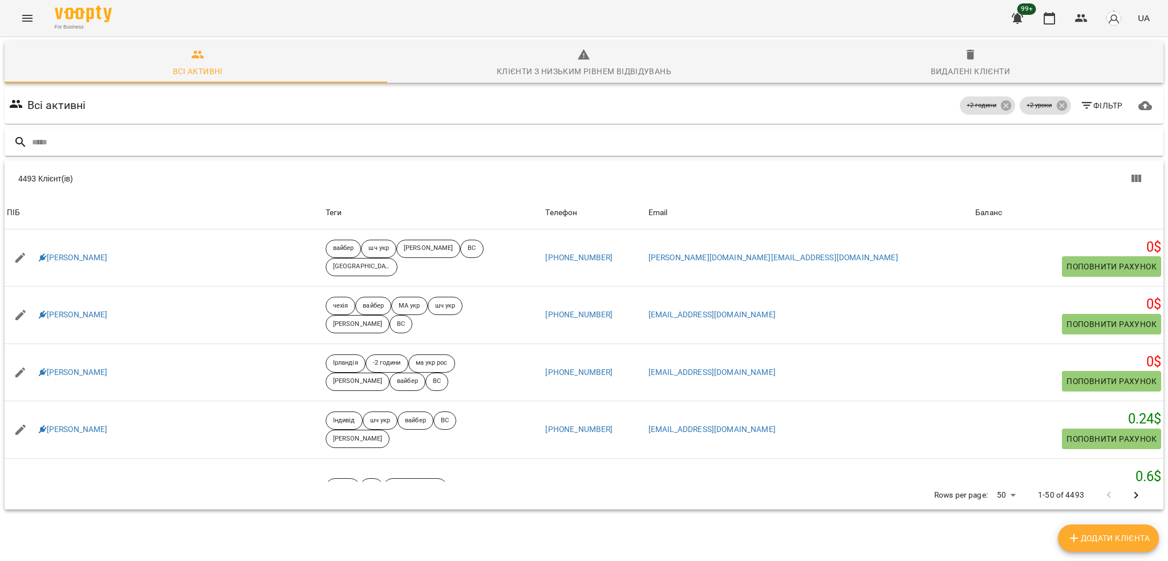
click at [430, 141] on input "text" at bounding box center [595, 142] width 1127 height 19
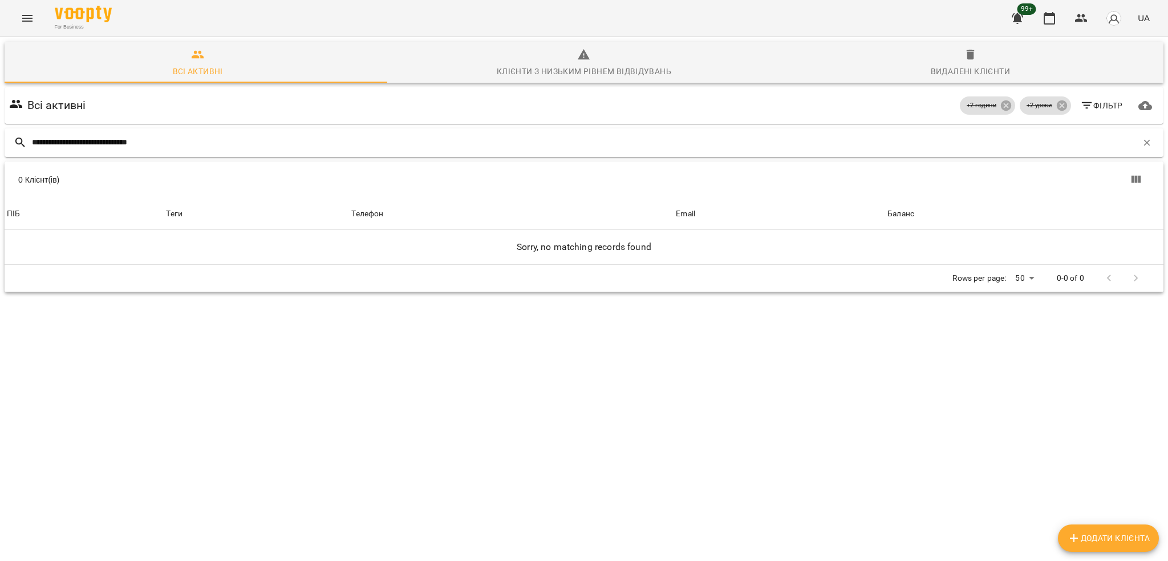
drag, startPoint x: 98, startPoint y: 142, endPoint x: 66, endPoint y: 145, distance: 32.1
click at [66, 145] on input "**********" at bounding box center [585, 142] width 1106 height 19
click at [137, 146] on input "**********" at bounding box center [585, 142] width 1106 height 19
click at [68, 140] on input "**********" at bounding box center [585, 142] width 1106 height 19
click at [69, 141] on input "**********" at bounding box center [585, 142] width 1106 height 19
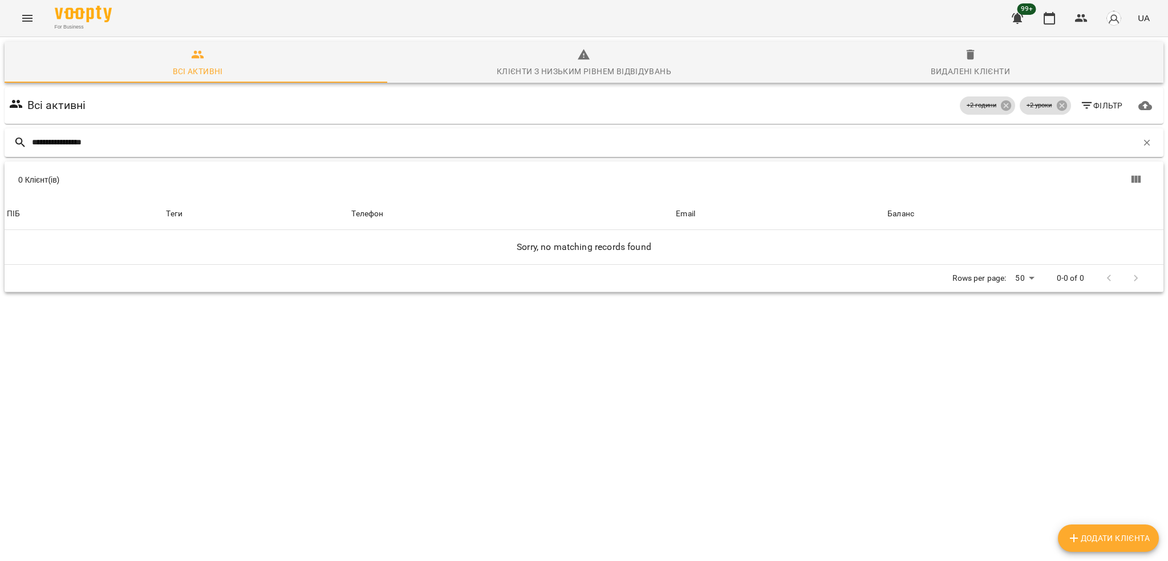
click at [67, 142] on input "**********" at bounding box center [585, 142] width 1106 height 19
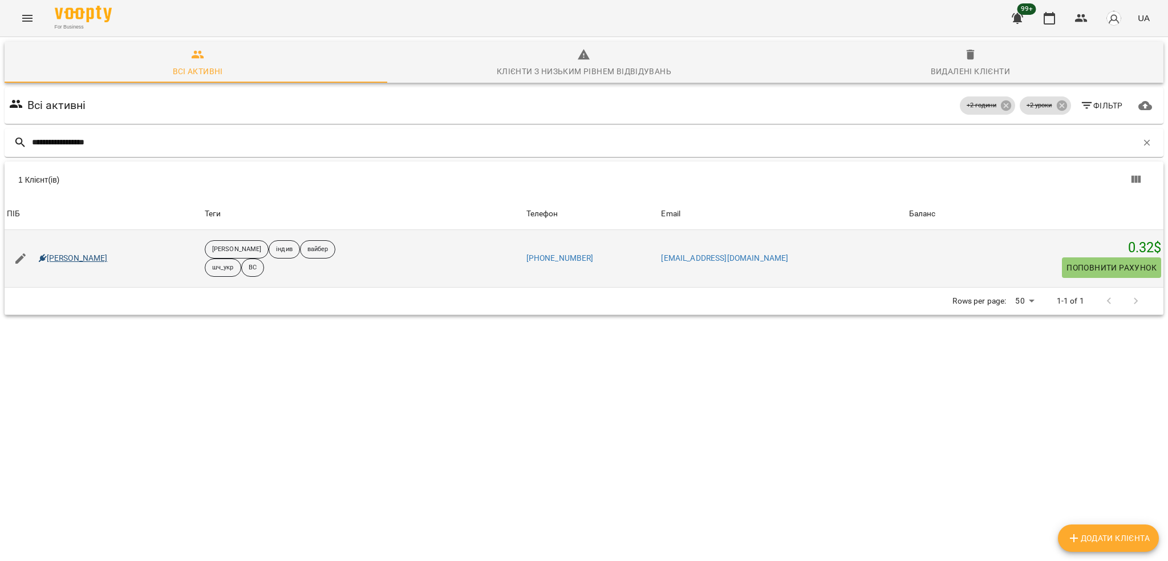
type input "**********"
click at [108, 255] on link "Вероніка Гордієнко" at bounding box center [73, 258] width 69 height 11
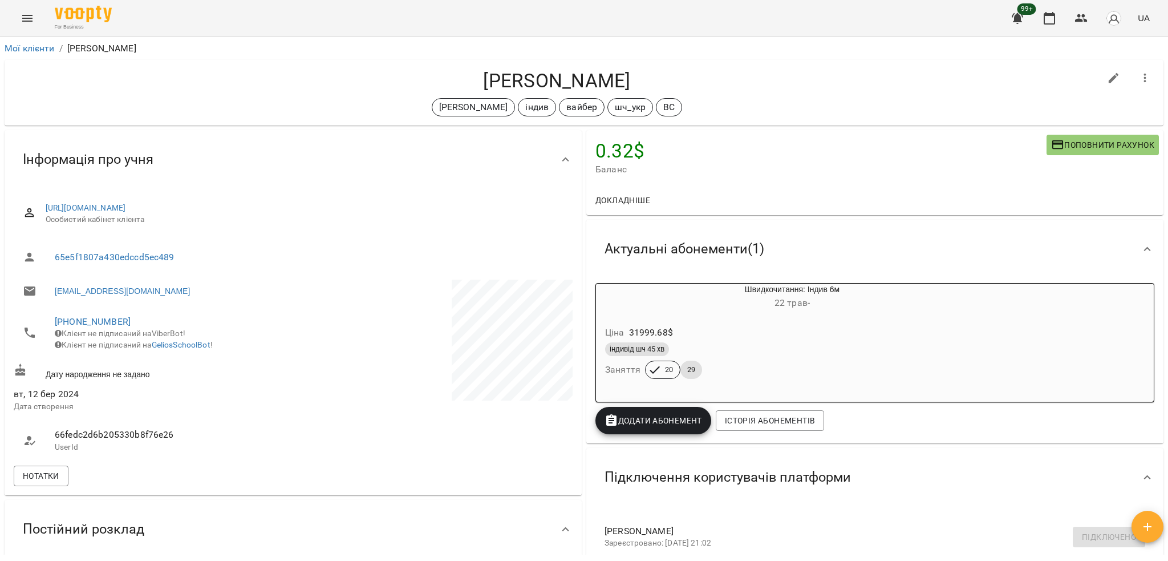
drag, startPoint x: 567, startPoint y: 75, endPoint x: 639, endPoint y: 74, distance: 72.5
click at [639, 74] on h4 "Вероніка Гордієнко" at bounding box center [557, 80] width 1087 height 23
copy h4 "Вероніка Гордієнко"
click at [610, 72] on h4 "Вероніка Гордієнко" at bounding box center [557, 80] width 1087 height 23
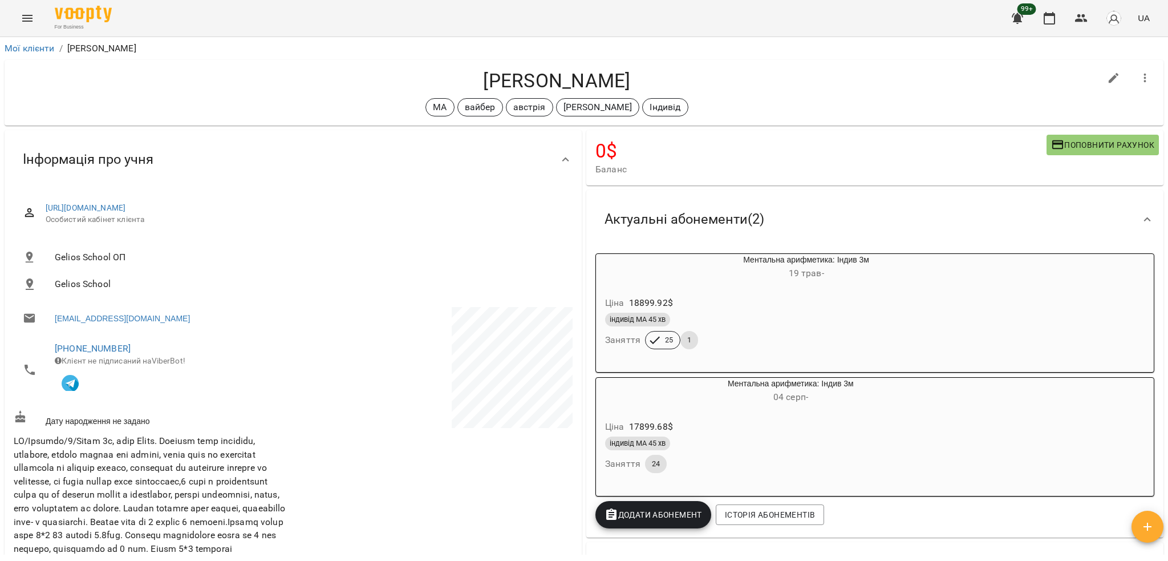
click at [1107, 84] on icon "button" at bounding box center [1114, 78] width 14 height 14
select select "**"
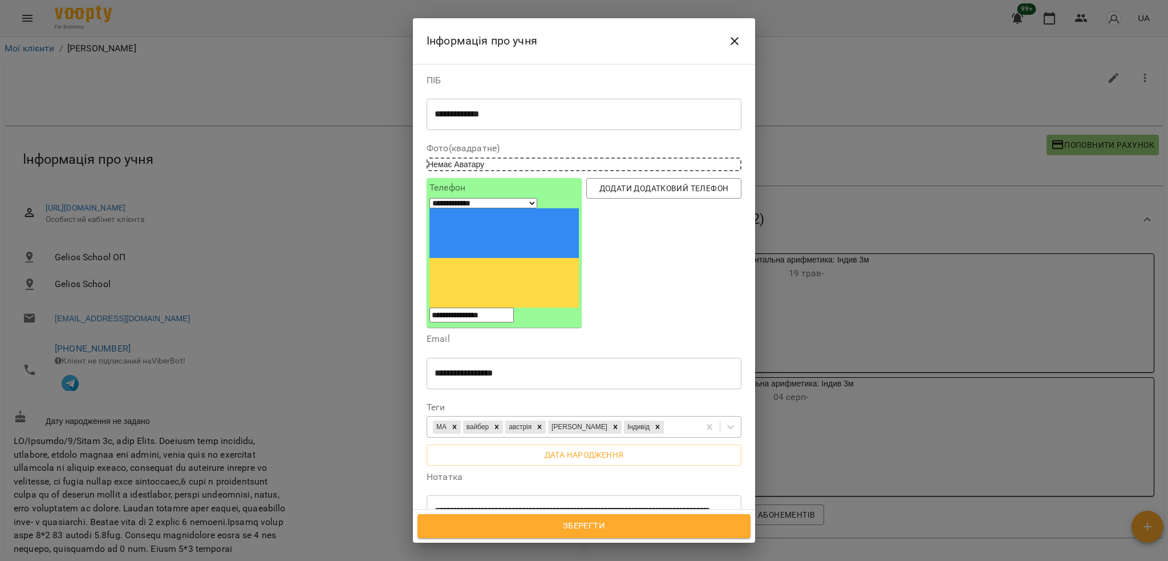
click at [686, 418] on div "[PERSON_NAME]" at bounding box center [563, 427] width 272 height 19
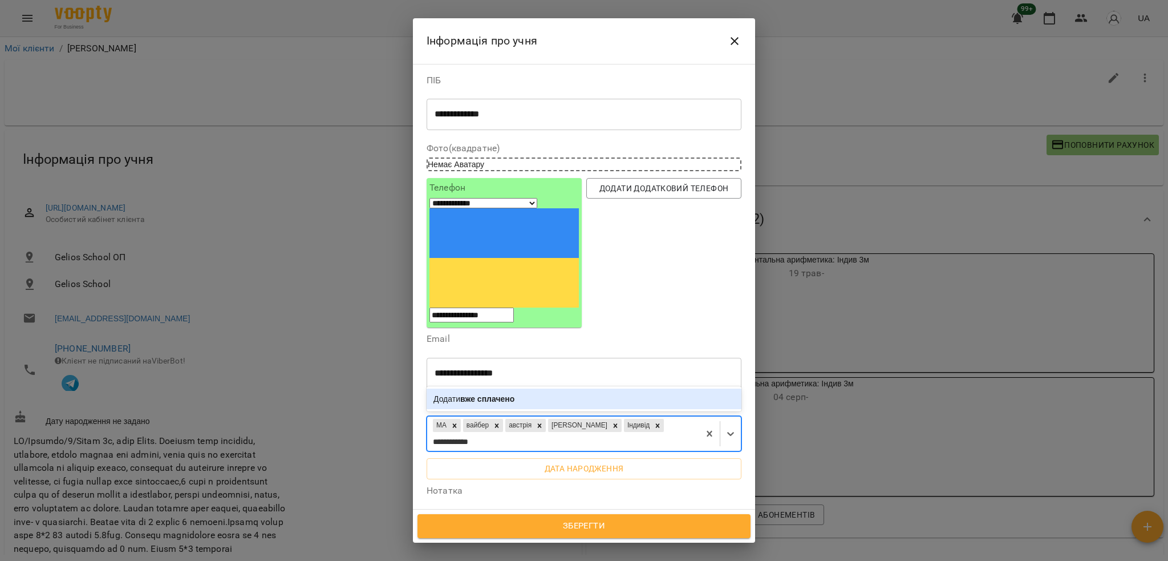
type input "**********"
click at [641, 532] on span "Зберегти" at bounding box center [584, 526] width 308 height 15
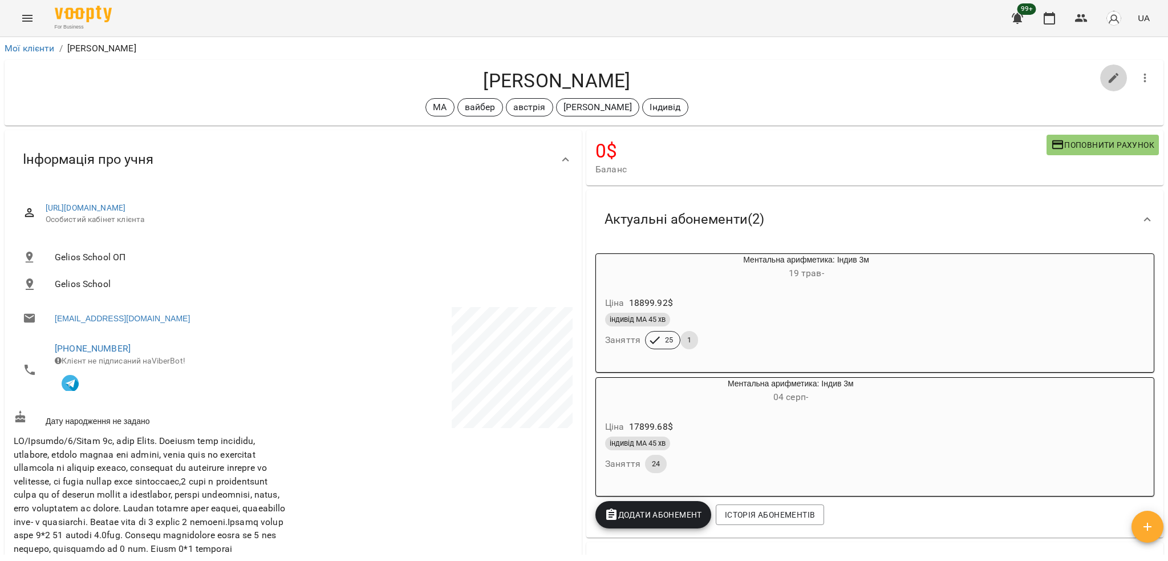
click at [1103, 84] on button "button" at bounding box center [1114, 77] width 27 height 27
select select "**"
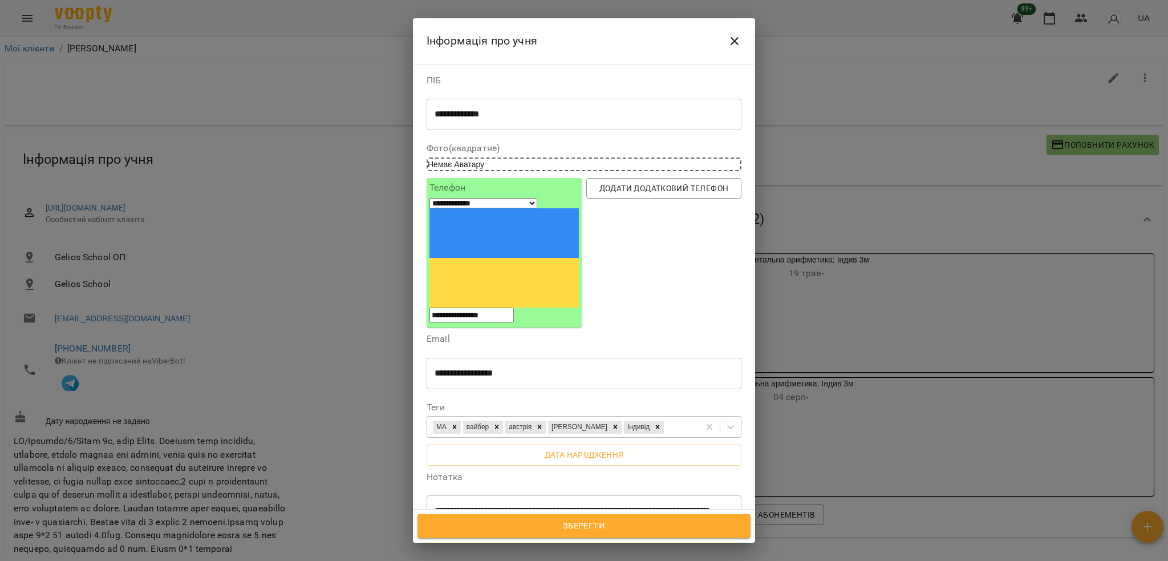
click at [681, 418] on div "[PERSON_NAME]" at bounding box center [563, 427] width 272 height 19
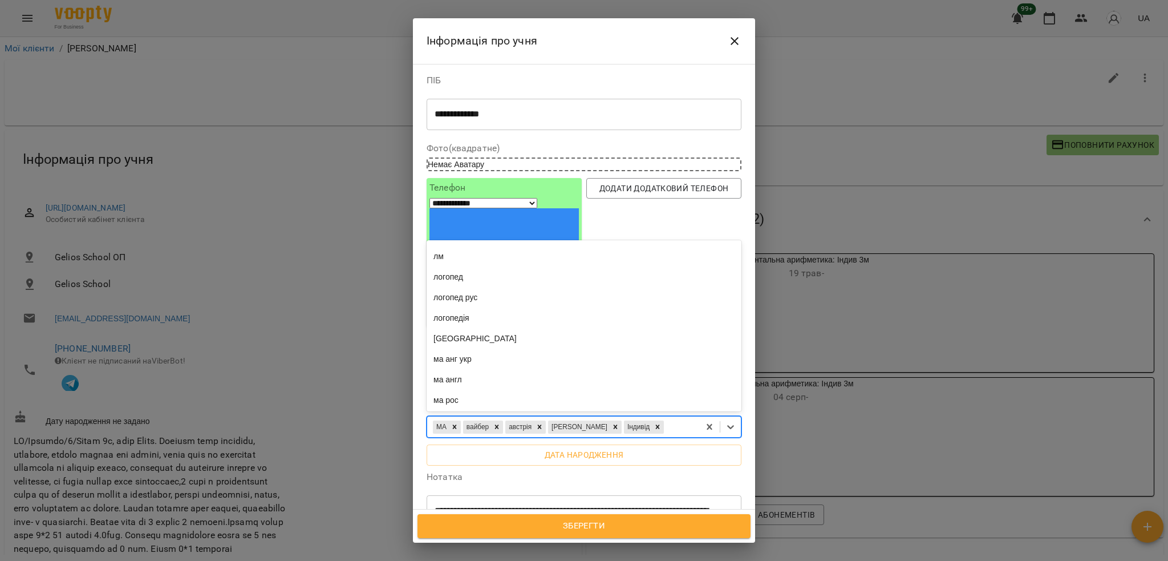
scroll to position [9578, 0]
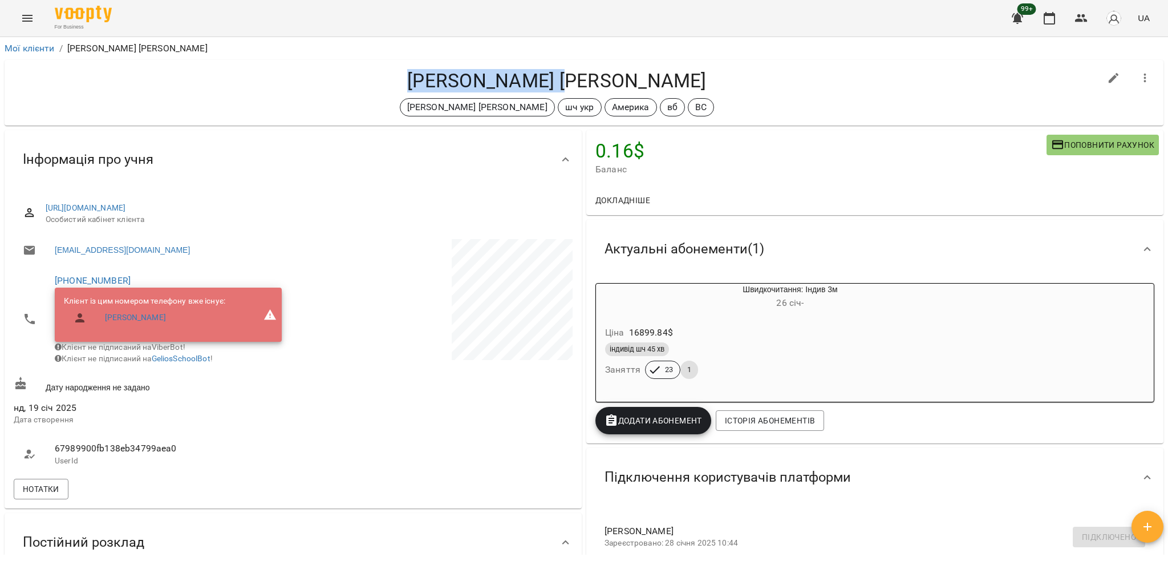
drag, startPoint x: 407, startPoint y: 71, endPoint x: 571, endPoint y: 83, distance: 164.2
click at [571, 83] on h4 "[PERSON_NAME] [PERSON_NAME]" at bounding box center [557, 80] width 1087 height 23
copy h4 "[PERSON_NAME] [PERSON_NAME]"
drag, startPoint x: 124, startPoint y: 277, endPoint x: 47, endPoint y: 279, distance: 77.6
click at [47, 279] on li "+380679144682 Клієнт із цим номером телефону вже існує: Кирил Ларченко Клієнт н…" at bounding box center [152, 319] width 277 height 106
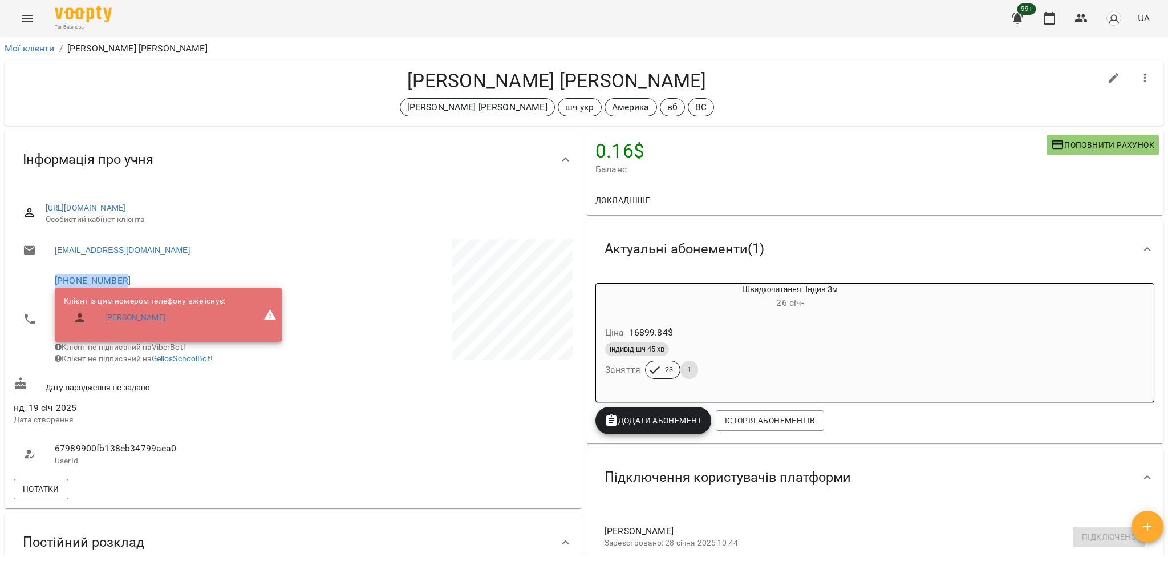
copy link "+380679144682"
click at [32, 50] on link "Мої клієнти" at bounding box center [30, 48] width 50 height 11
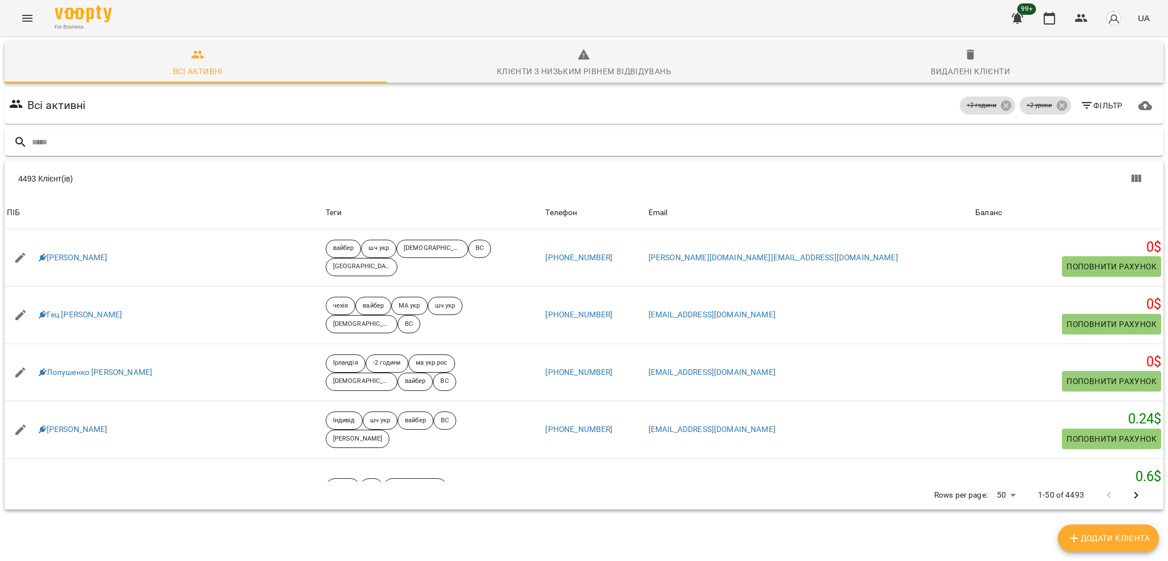
click at [253, 143] on input "text" at bounding box center [595, 142] width 1127 height 19
type input "**********"
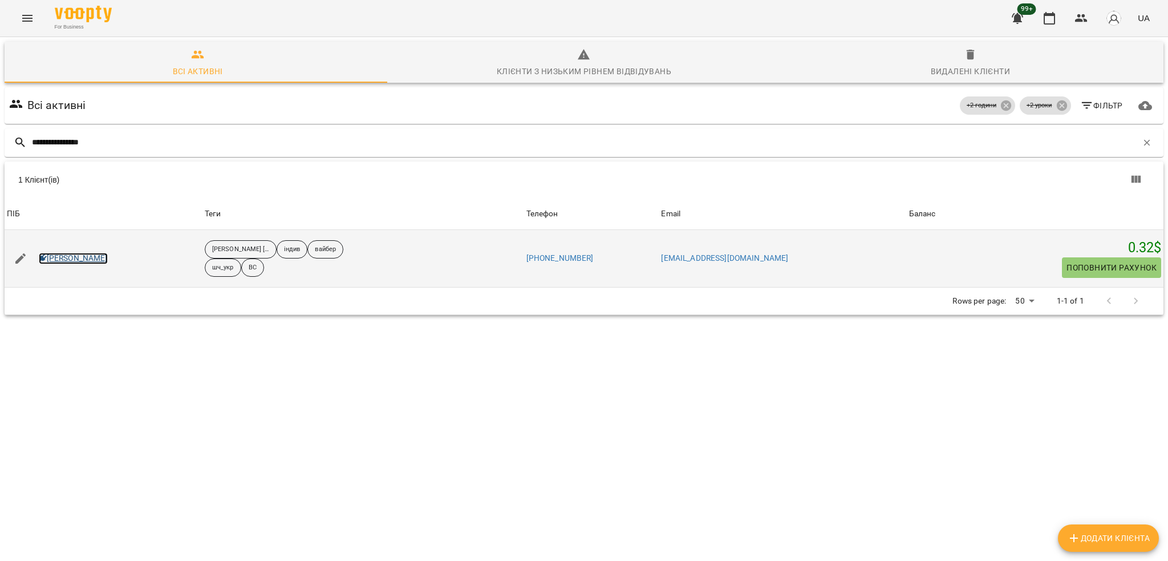
click at [101, 258] on link "[PERSON_NAME]" at bounding box center [73, 258] width 69 height 11
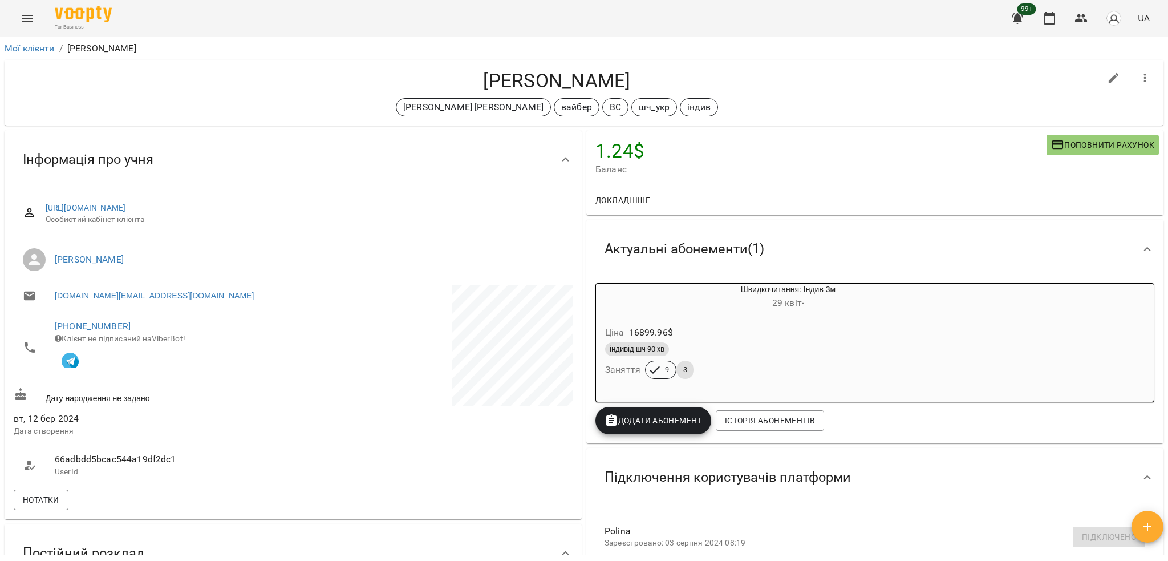
drag, startPoint x: 451, startPoint y: 79, endPoint x: 701, endPoint y: 77, distance: 250.5
click at [701, 77] on h4 "[PERSON_NAME]" at bounding box center [557, 80] width 1087 height 23
copy h4 "[PERSON_NAME]"
click at [29, 50] on link "Мої клієнти" at bounding box center [30, 48] width 50 height 11
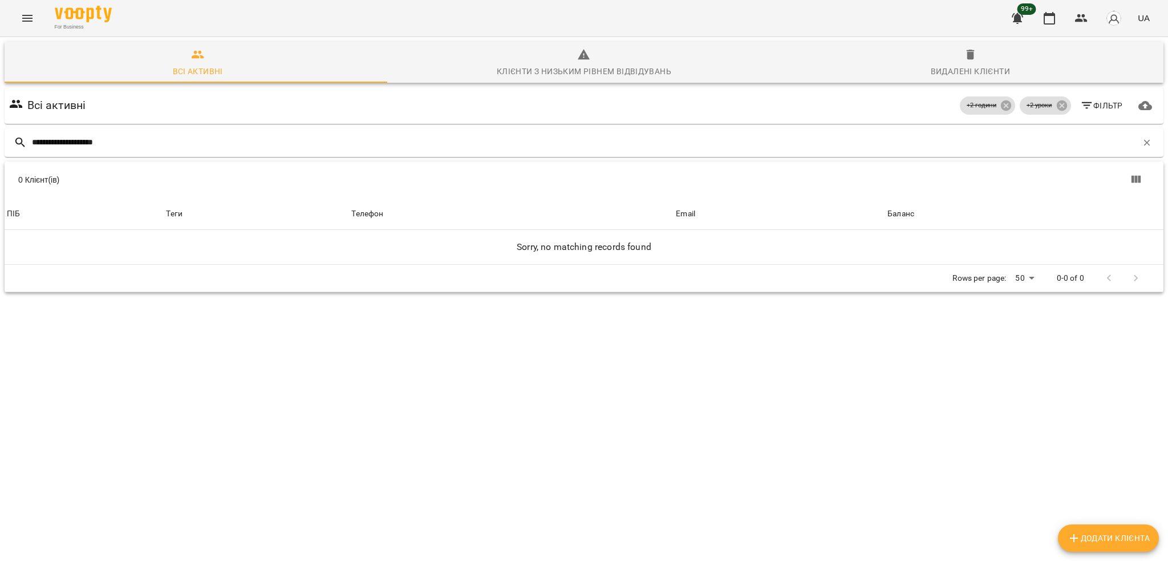
drag, startPoint x: 57, startPoint y: 141, endPoint x: 0, endPoint y: 139, distance: 57.1
click at [0, 139] on div "**********" at bounding box center [584, 207] width 1173 height 344
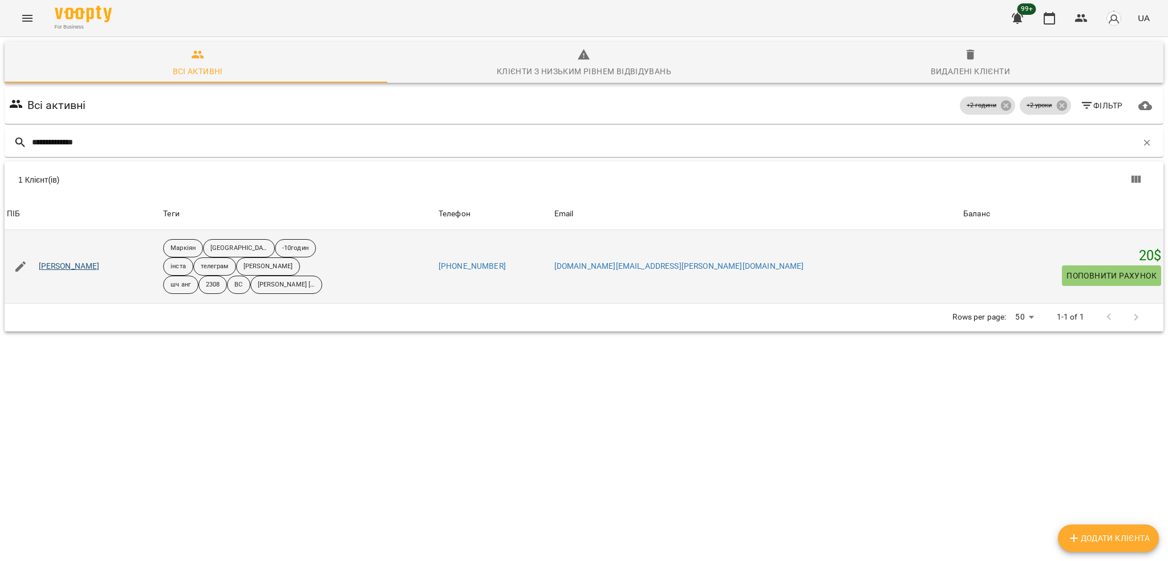
type input "**********"
click at [74, 268] on link "[PERSON_NAME]" at bounding box center [69, 266] width 61 height 11
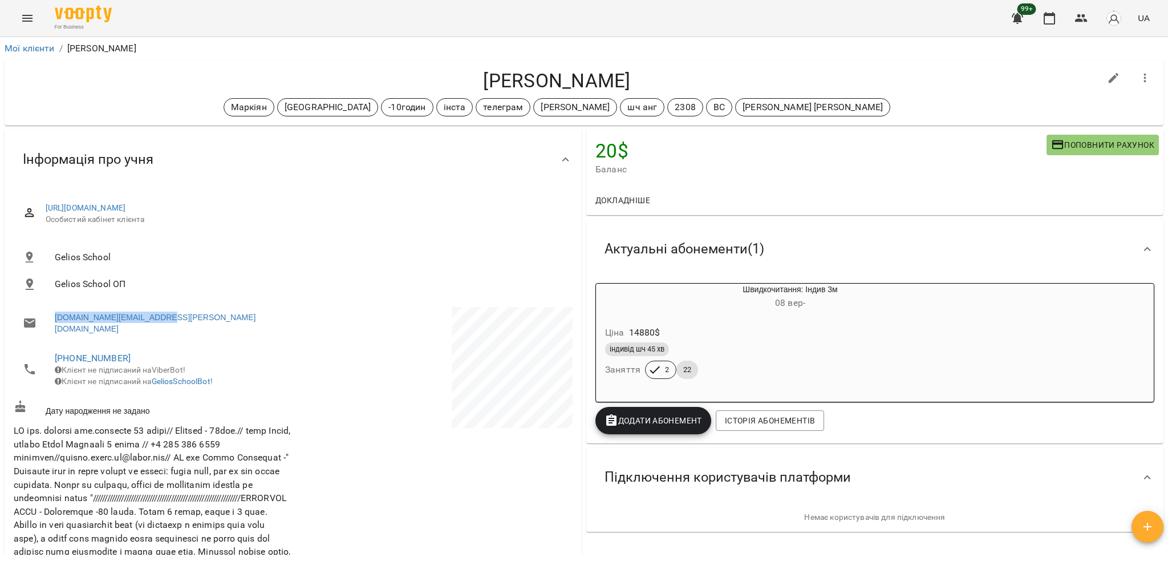
drag, startPoint x: 175, startPoint y: 321, endPoint x: 54, endPoint y: 327, distance: 121.1
click at [54, 327] on li "[DOMAIN_NAME][EMAIL_ADDRESS][PERSON_NAME][DOMAIN_NAME]" at bounding box center [152, 323] width 277 height 32
copy link "[DOMAIN_NAME][EMAIL_ADDRESS][PERSON_NAME][DOMAIN_NAME]"
click at [18, 48] on link "Мої клієнти" at bounding box center [30, 48] width 50 height 11
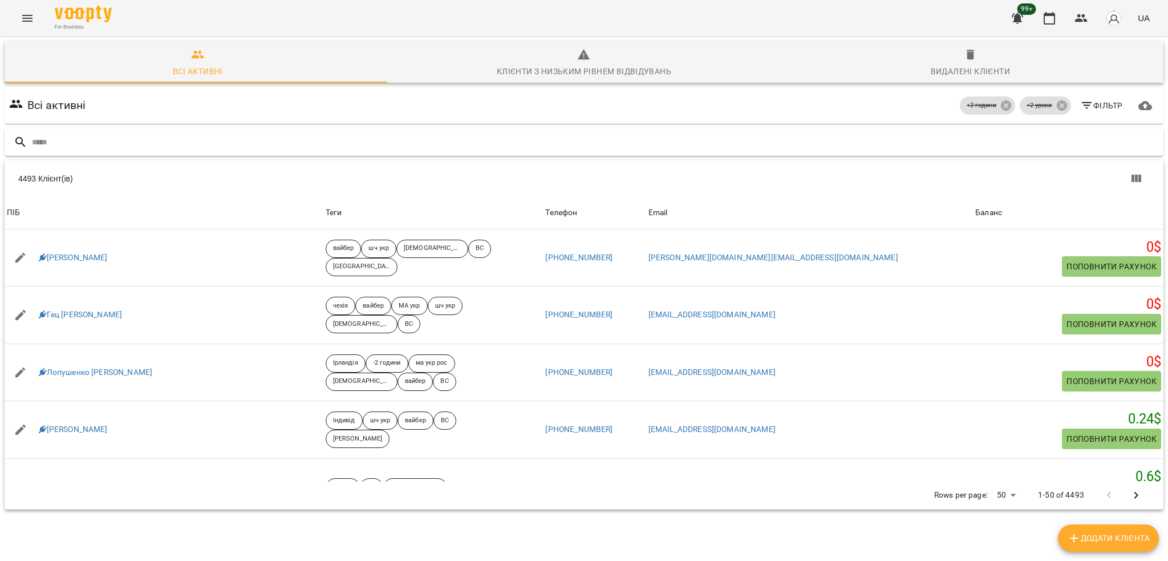
click at [204, 135] on input "text" at bounding box center [595, 142] width 1127 height 19
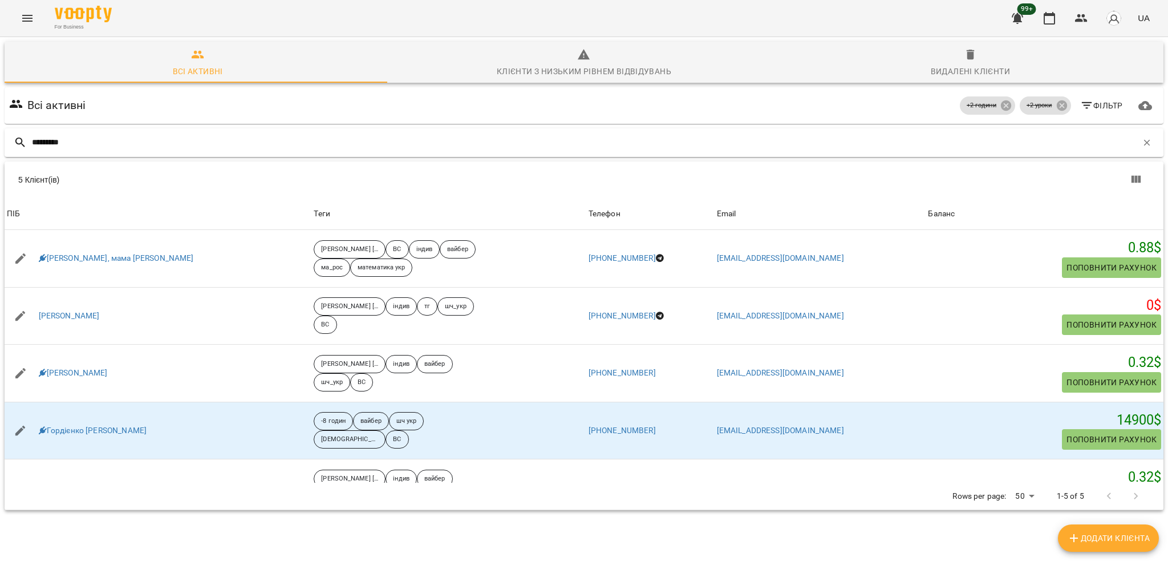
click at [33, 144] on input "*********" at bounding box center [585, 142] width 1106 height 19
type input "**********"
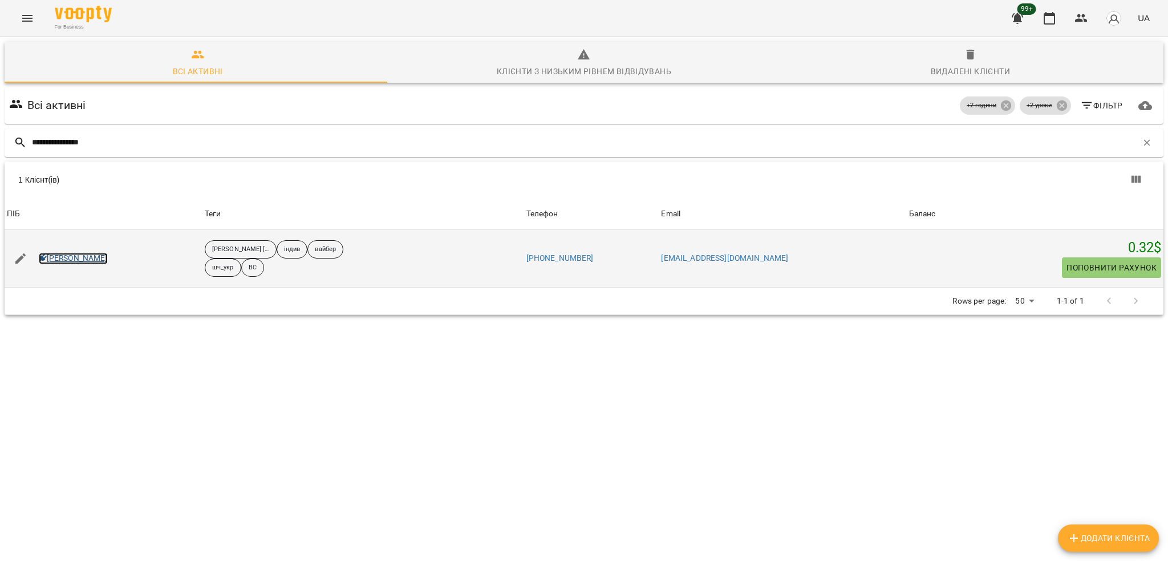
click at [71, 255] on link "[PERSON_NAME]" at bounding box center [73, 258] width 69 height 11
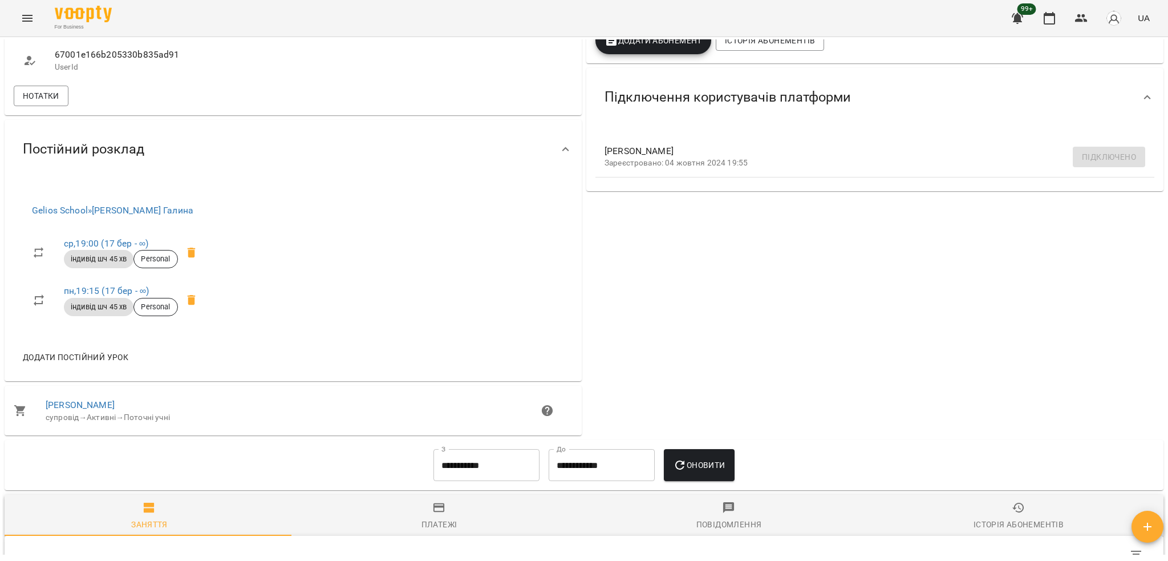
scroll to position [456, 0]
